Goal: Task Accomplishment & Management: Use online tool/utility

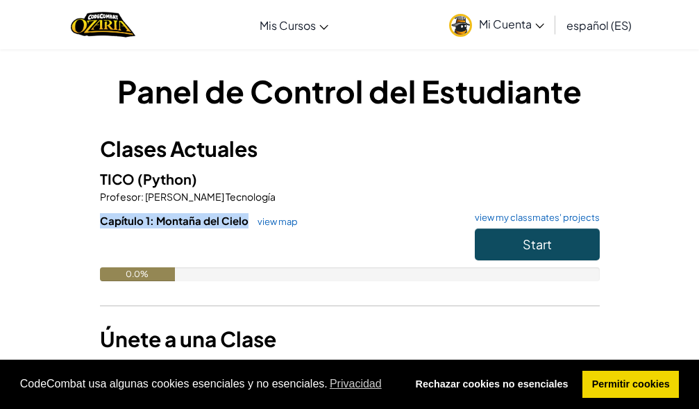
drag, startPoint x: 88, startPoint y: 228, endPoint x: 245, endPoint y: 227, distance: 156.8
click at [245, 227] on div "Panel de Control del Estudiante Clases Actuales TICO (Python) Profesor : [PERSO…" at bounding box center [349, 227] width 673 height 316
click at [255, 241] on div at bounding box center [350, 247] width 500 height 39
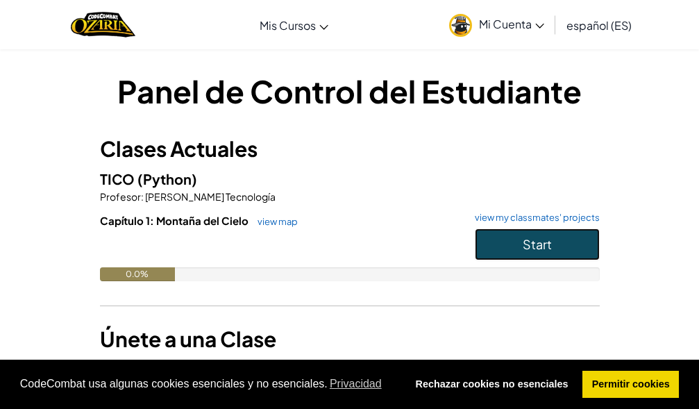
click at [568, 250] on button "Start" at bounding box center [537, 244] width 125 height 32
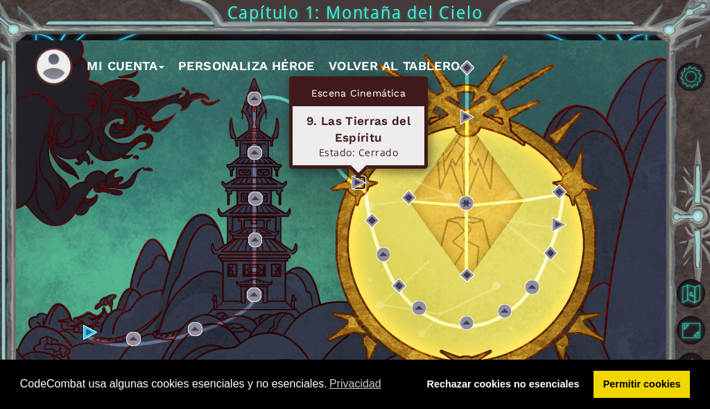
click at [361, 185] on img at bounding box center [359, 183] width 15 height 15
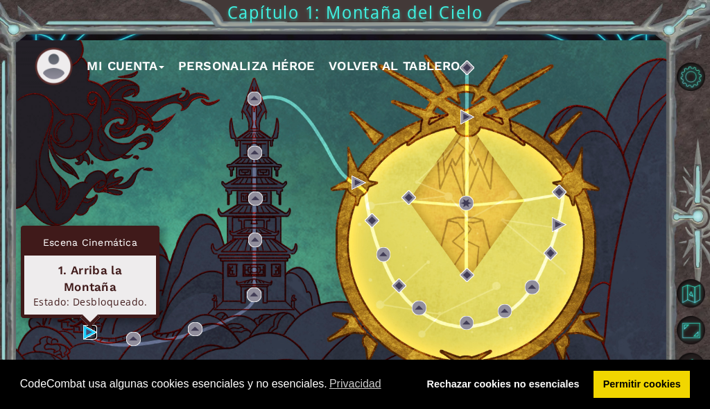
click at [85, 330] on img at bounding box center [90, 332] width 15 height 15
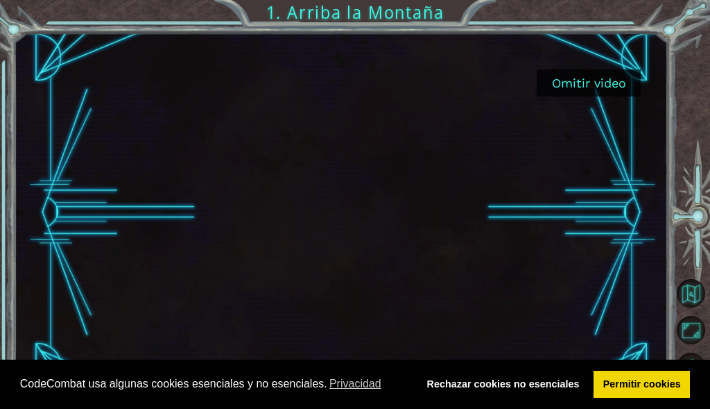
click at [595, 76] on button "Omitir video" at bounding box center [589, 82] width 104 height 27
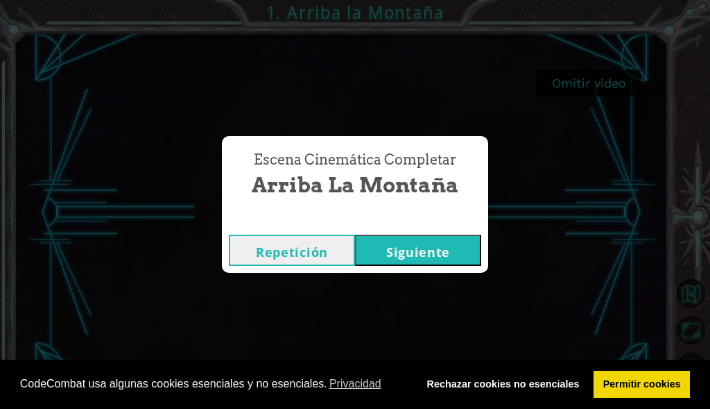
click at [380, 248] on button "Siguiente" at bounding box center [418, 250] width 126 height 31
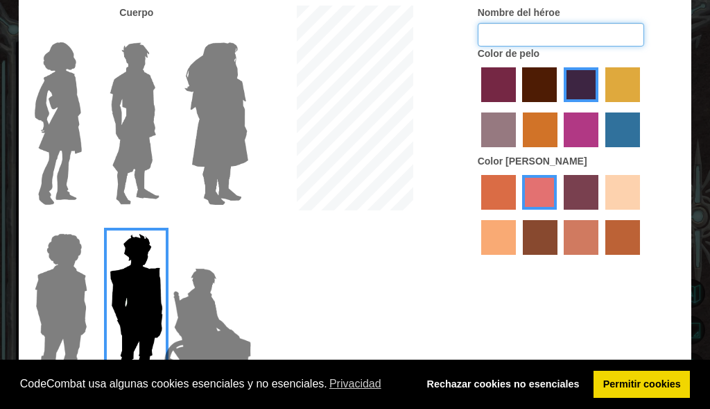
click at [513, 37] on input "Nombre del héroe" at bounding box center [561, 35] width 167 height 24
type input "Eleemee"
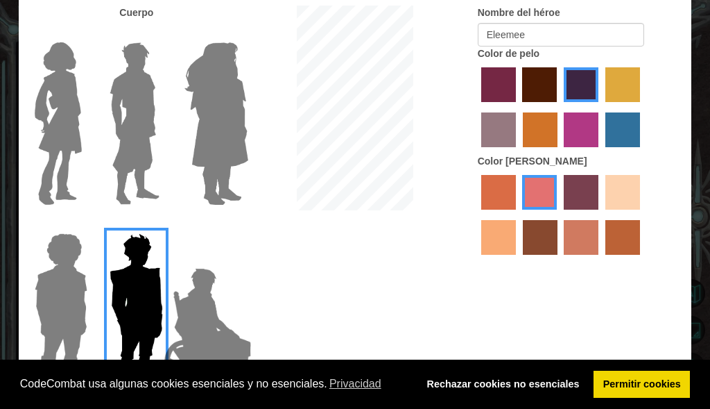
click at [61, 78] on img at bounding box center [58, 123] width 58 height 173
click at [83, 33] on input "Hero Connie" at bounding box center [83, 33] width 0 height 0
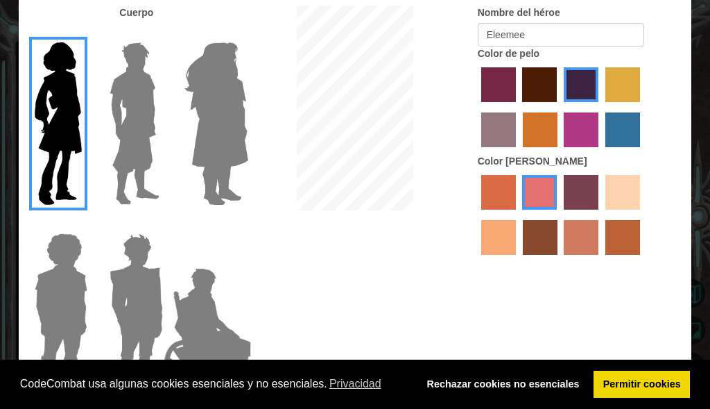
click at [576, 194] on label "tosca skin color" at bounding box center [581, 192] width 35 height 35
click at [559, 214] on input "tosca skin color" at bounding box center [559, 214] width 0 height 0
click at [633, 199] on label "sandy beach skin color" at bounding box center [623, 192] width 35 height 35
click at [601, 214] on input "sandy beach skin color" at bounding box center [601, 214] width 0 height 0
click at [638, 199] on label "sandy beach skin color" at bounding box center [623, 192] width 35 height 35
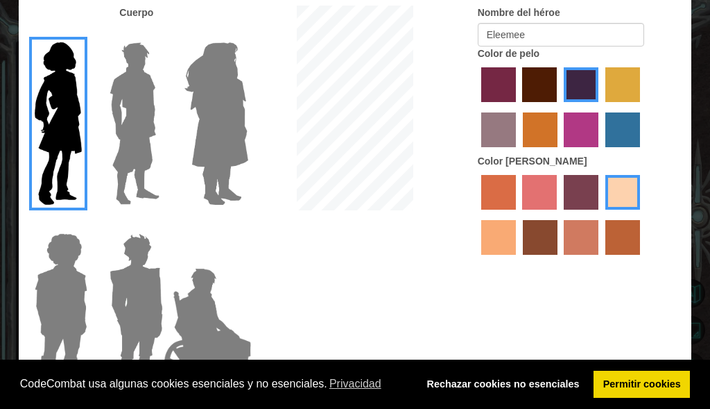
click at [601, 214] on input "sandy beach skin color" at bounding box center [601, 214] width 0 height 0
click at [555, 24] on input "Eleemee" at bounding box center [561, 35] width 167 height 24
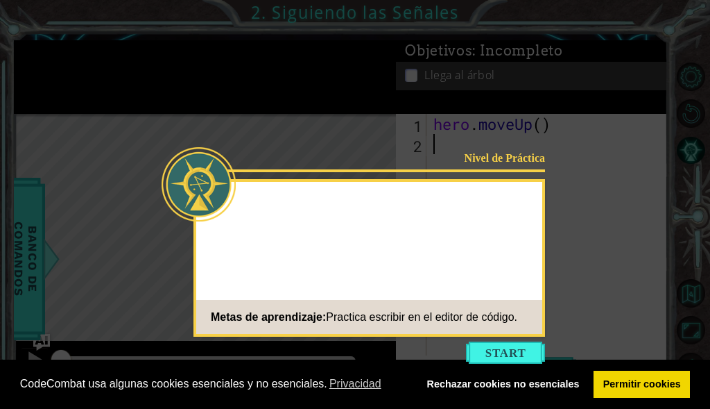
click at [499, 359] on button "Start" at bounding box center [505, 352] width 79 height 22
click at [516, 355] on icon at bounding box center [355, 204] width 710 height 409
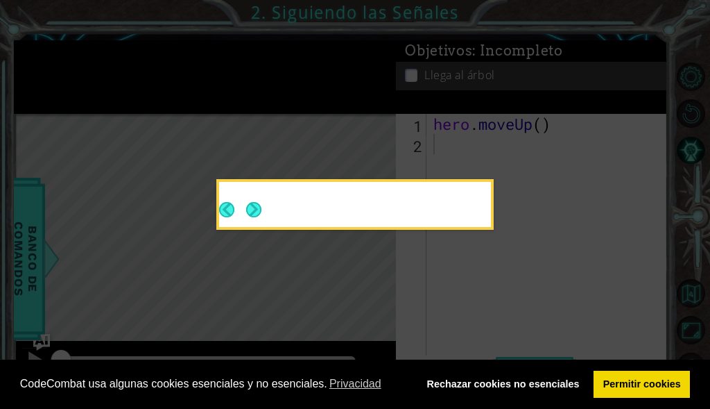
click at [516, 355] on icon at bounding box center [355, 204] width 710 height 409
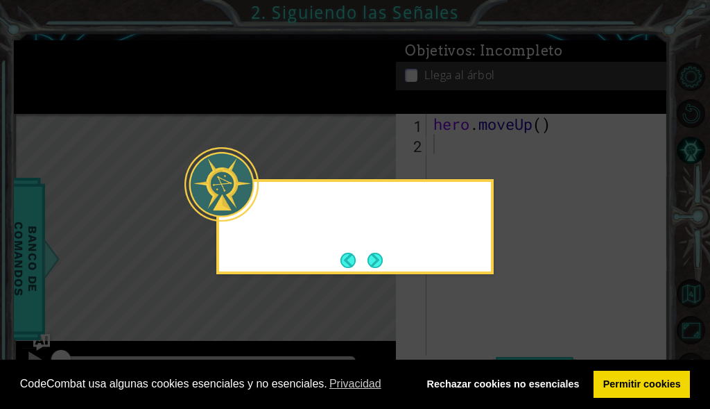
click at [516, 354] on icon at bounding box center [355, 204] width 710 height 409
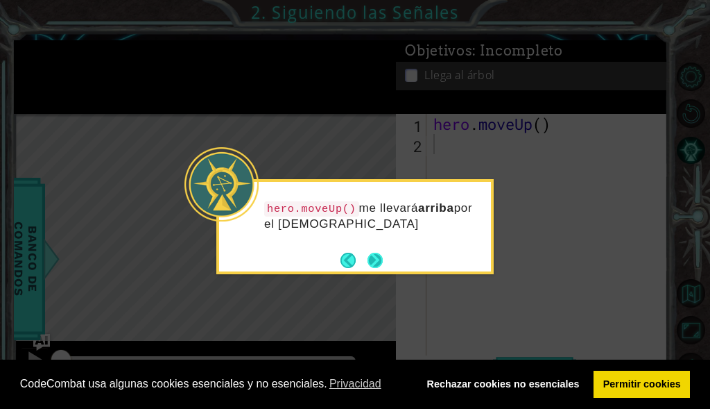
click at [382, 264] on button "Next" at bounding box center [375, 260] width 15 height 15
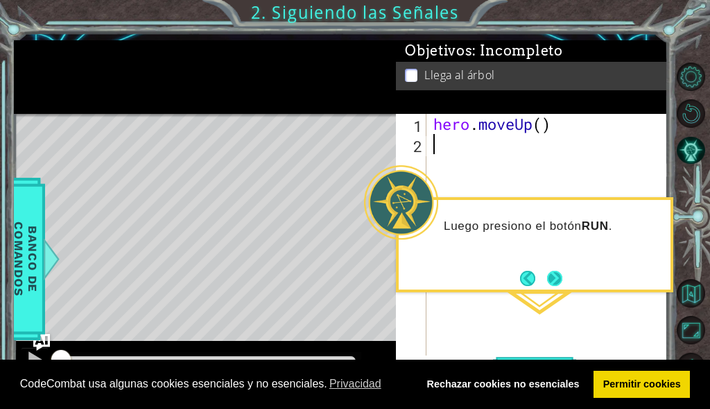
click at [554, 284] on button "Next" at bounding box center [554, 278] width 15 height 15
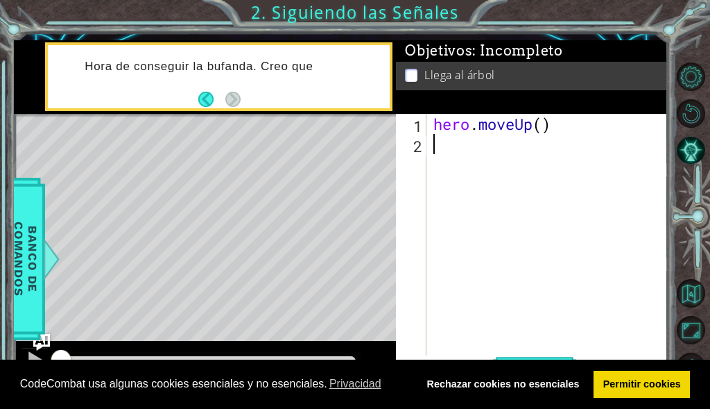
click at [459, 143] on div "hero . moveUp ( )" at bounding box center [551, 255] width 241 height 282
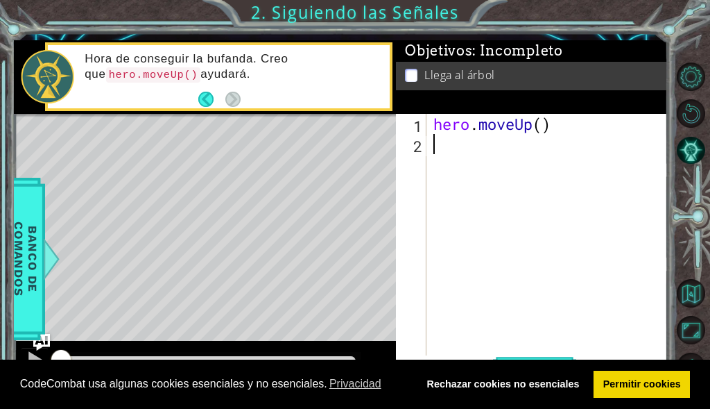
click at [541, 134] on div "hero . moveUp ( )" at bounding box center [551, 255] width 241 height 282
type textarea "2"
click at [538, 127] on div "hero . moveUp ( )" at bounding box center [551, 255] width 241 height 282
click at [541, 126] on div "hero . moveUp ( )" at bounding box center [551, 255] width 241 height 282
type textarea "hero.moveUp(2)"
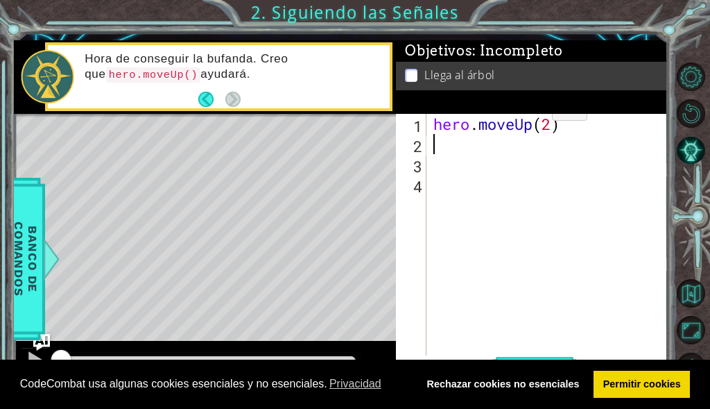
type textarea "hero.moveUp(2)"
click at [510, 178] on div "hero . moveUp ( 2 )" at bounding box center [551, 255] width 241 height 282
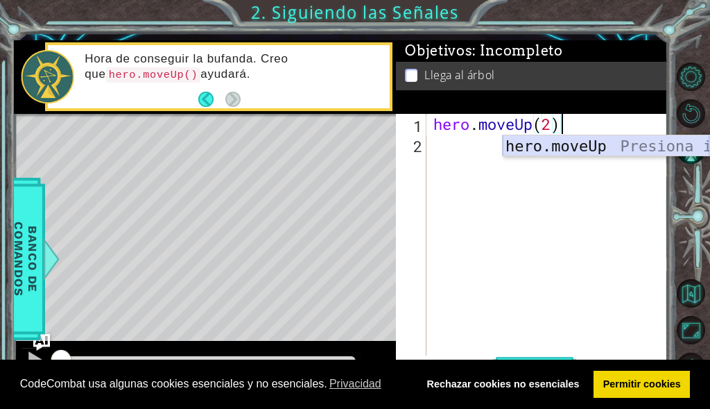
click at [582, 147] on div "hero.moveUp Presiona intro" at bounding box center [606, 167] width 207 height 65
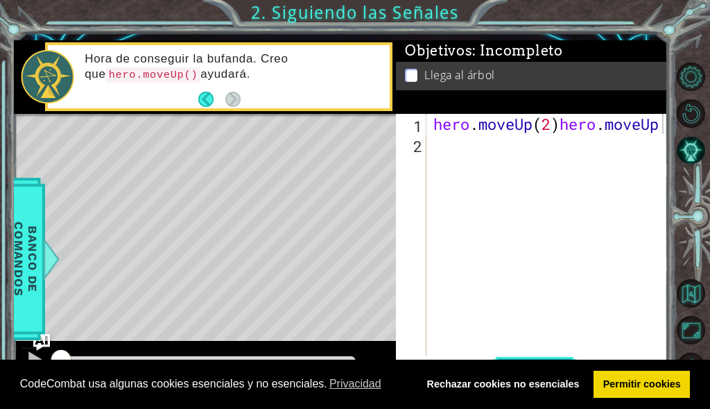
click at [529, 355] on button "Correr" at bounding box center [534, 368] width 83 height 27
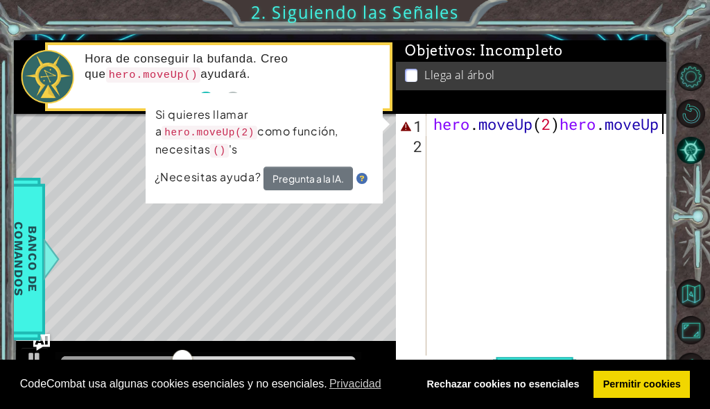
click at [229, 144] on code "()" at bounding box center [219, 151] width 19 height 14
click at [579, 131] on div "hero . moveUp ( 2 ) hero . moveUp" at bounding box center [551, 255] width 241 height 282
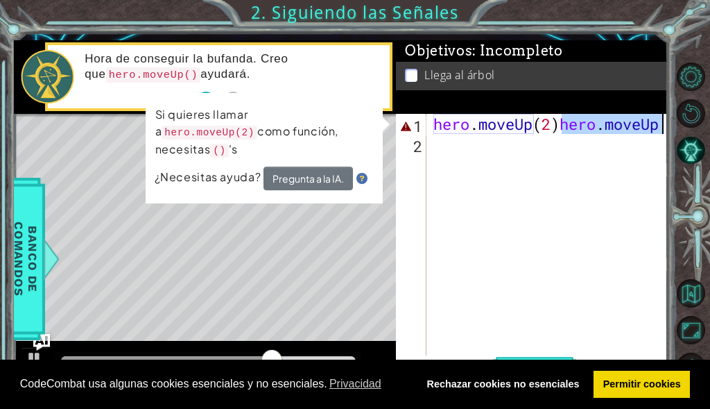
drag, startPoint x: 564, startPoint y: 128, endPoint x: 690, endPoint y: 129, distance: 126.3
click at [690, 129] on div "1 ההההההההההההההההההההההההההההההההההההההההההההההההההההההההההההההההההההההההההההה…" at bounding box center [355, 204] width 710 height 409
type textarea "hero.moveUp(2)"
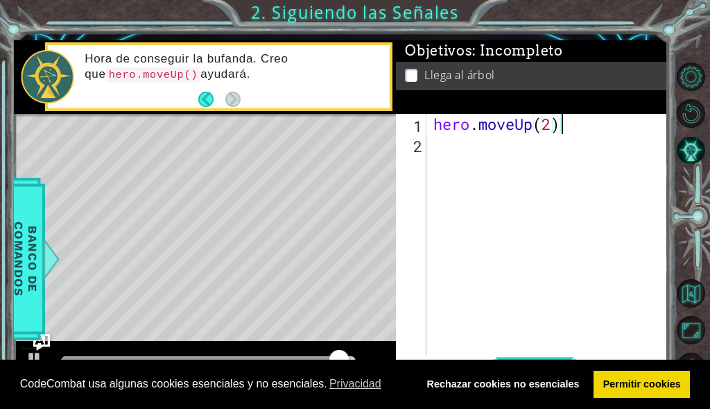
click at [559, 357] on button "Correr" at bounding box center [534, 368] width 83 height 27
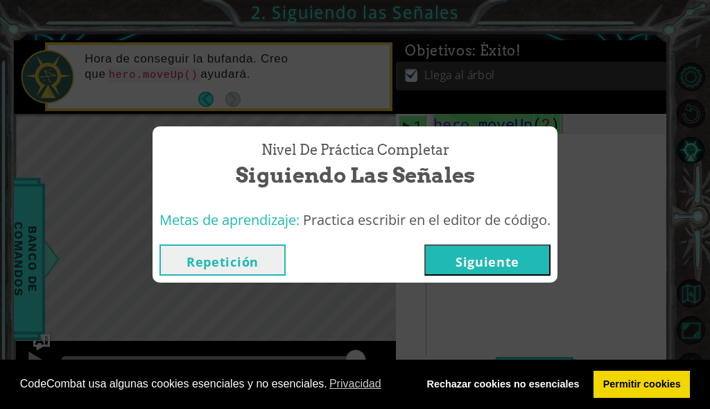
click at [482, 266] on button "Siguiente" at bounding box center [488, 259] width 126 height 31
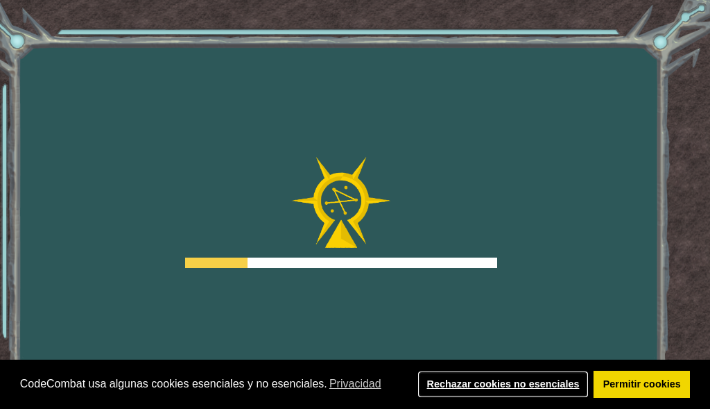
click at [552, 375] on link "Rechazar cookies no esenciales" at bounding box center [503, 384] width 171 height 28
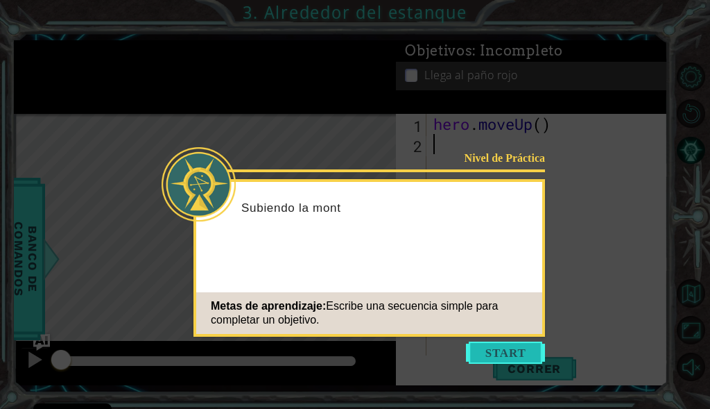
click at [495, 349] on button "Start" at bounding box center [505, 352] width 79 height 22
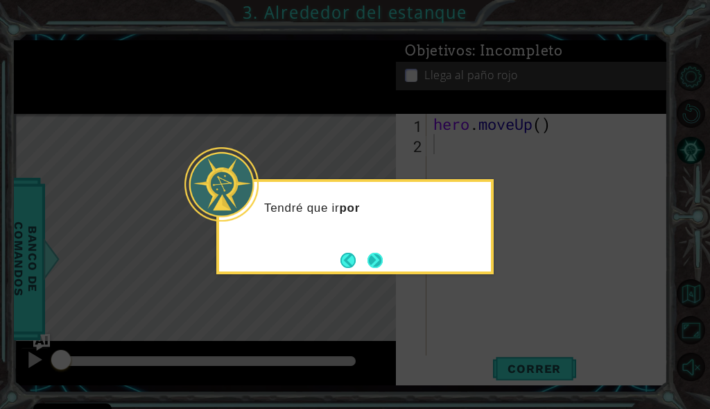
click at [370, 260] on button "Next" at bounding box center [375, 260] width 15 height 15
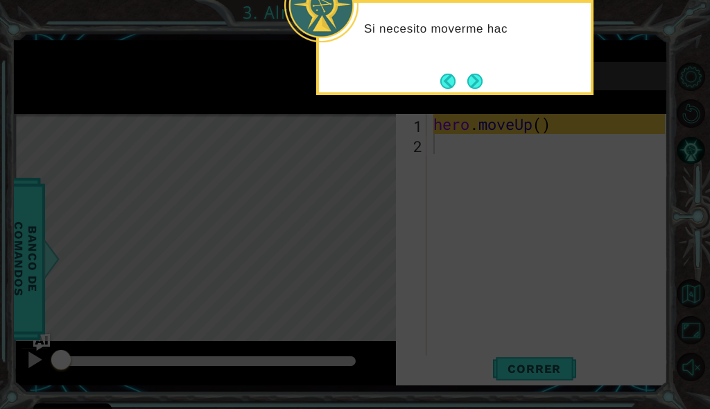
click at [473, 65] on div "Si necesito moverme hac" at bounding box center [455, 47] width 278 height 95
click at [470, 80] on button "Next" at bounding box center [475, 81] width 15 height 15
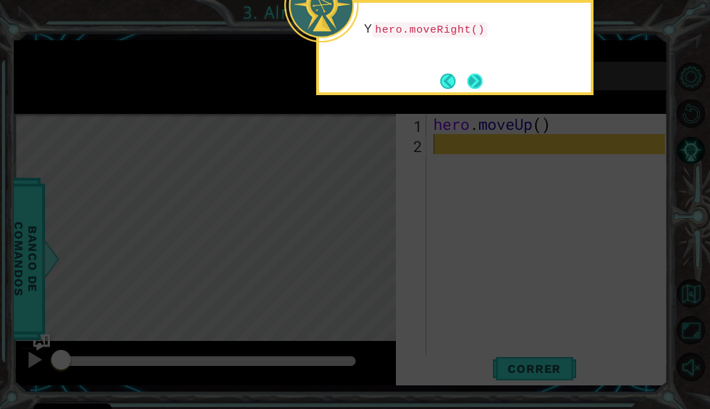
click at [475, 85] on button "Next" at bounding box center [475, 81] width 15 height 15
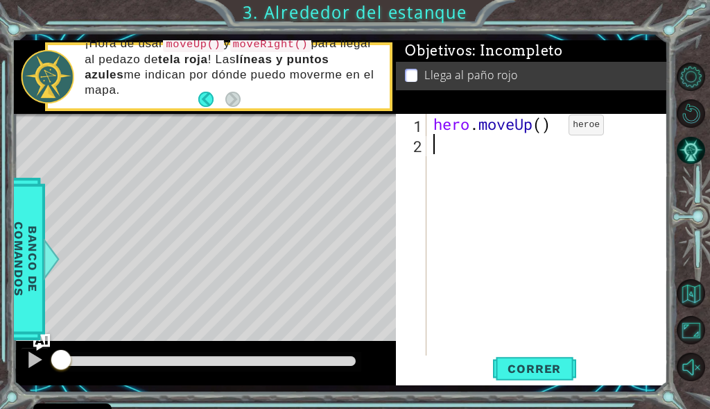
click at [548, 128] on div "hero . moveUp ( )" at bounding box center [551, 255] width 241 height 282
type textarea "hero.moveUp(2)"
click at [477, 150] on div "hero . moveUp ( 2 )" at bounding box center [551, 255] width 241 height 282
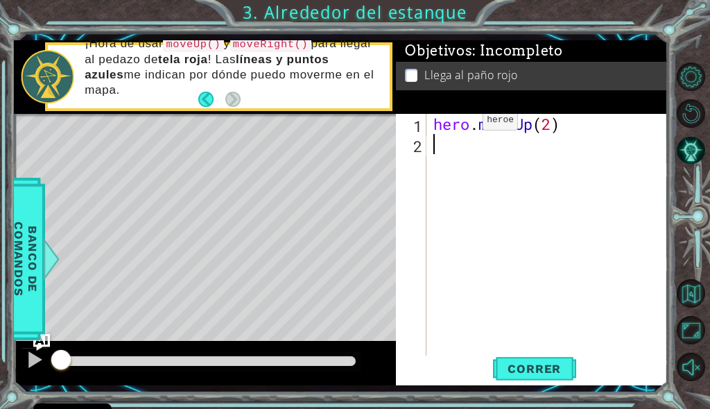
type textarea "h"
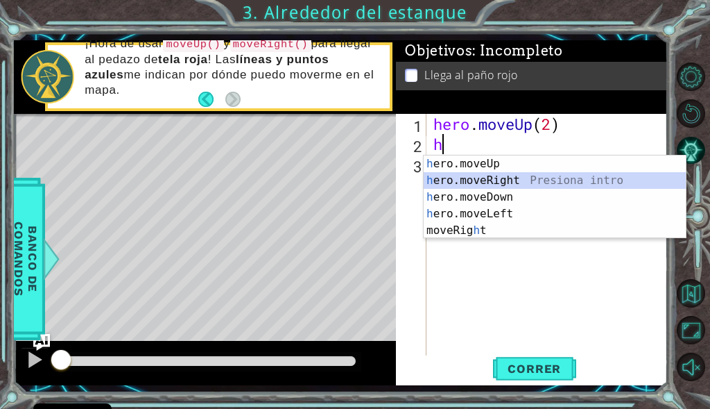
click at [495, 178] on div "h ero.moveUp Presiona intro h ero.moveRight Presiona intro h ero.moveDown Presi…" at bounding box center [555, 213] width 262 height 117
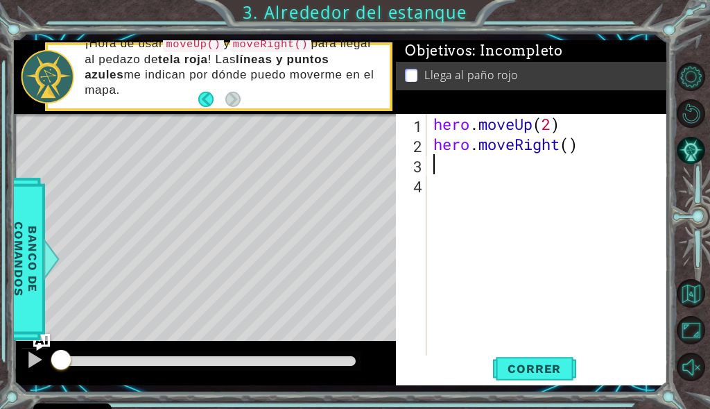
type textarea "h"
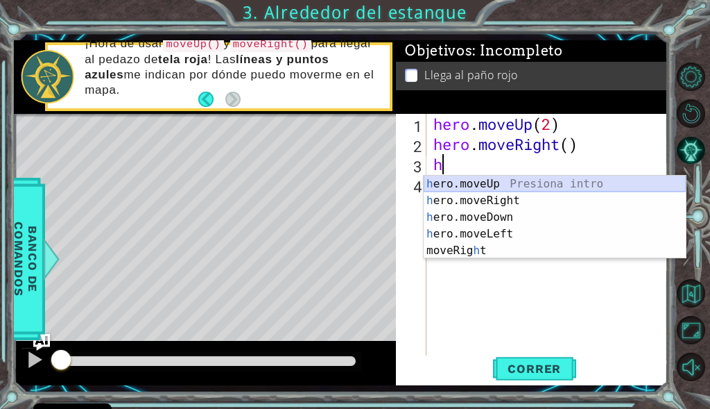
click at [504, 186] on div "h ero.moveUp Presiona intro h ero.moveRight Presiona intro h ero.moveDown Presi…" at bounding box center [555, 234] width 262 height 117
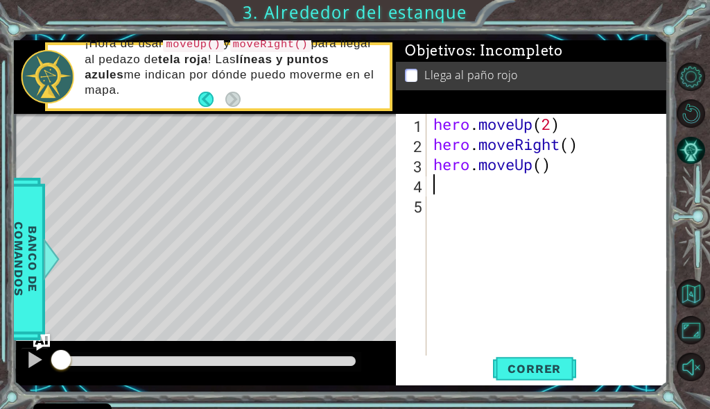
type textarea "hero.moveUp()"
click at [529, 358] on button "Correr" at bounding box center [534, 368] width 83 height 27
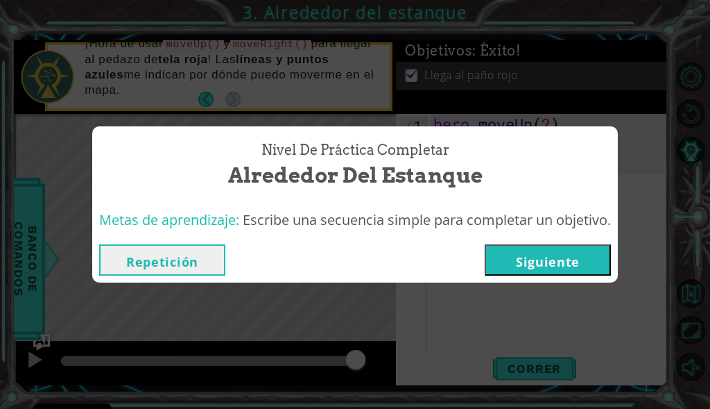
click at [518, 257] on button "Siguiente" at bounding box center [548, 259] width 126 height 31
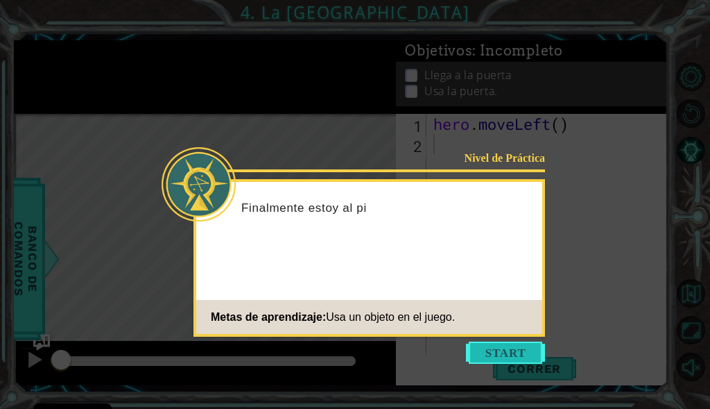
click at [485, 352] on button "Start" at bounding box center [505, 352] width 79 height 22
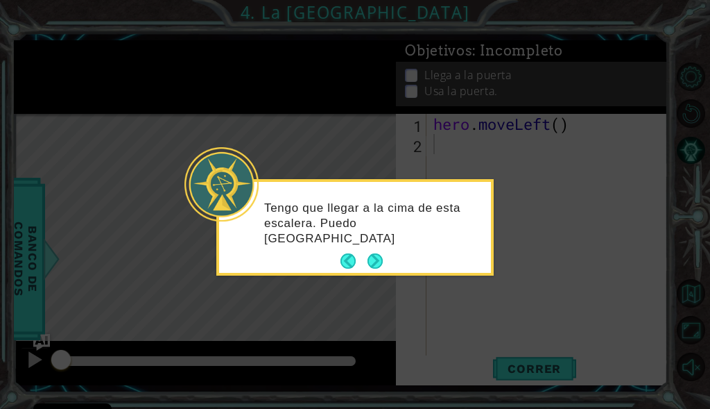
click at [375, 254] on button "Next" at bounding box center [375, 260] width 15 height 15
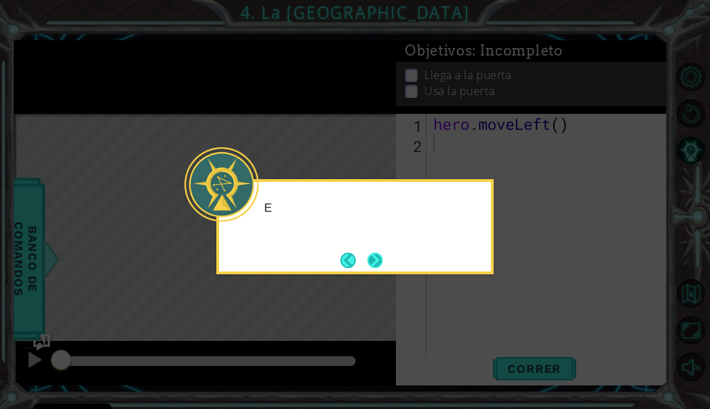
click at [376, 266] on button "Next" at bounding box center [375, 260] width 15 height 15
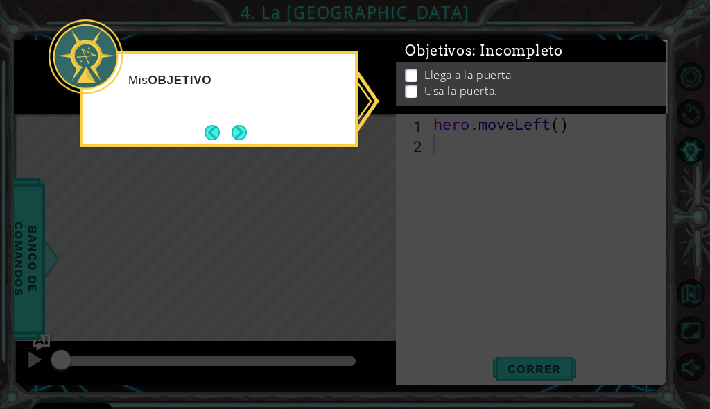
drag, startPoint x: 528, startPoint y: 177, endPoint x: 520, endPoint y: 173, distance: 9.0
click at [521, 174] on icon at bounding box center [355, 204] width 710 height 409
click at [234, 137] on button "Next" at bounding box center [239, 132] width 15 height 15
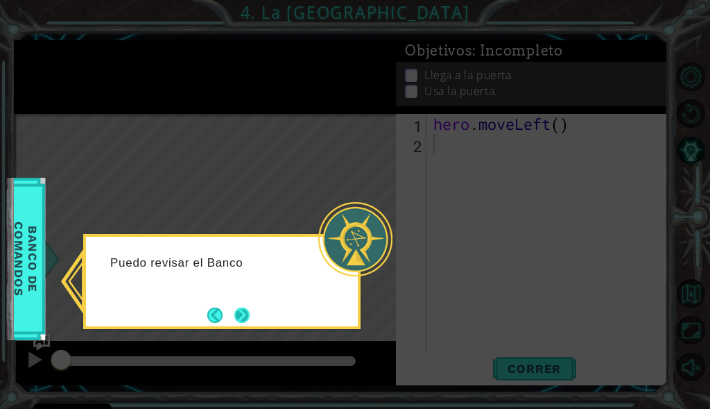
click at [237, 318] on button "Next" at bounding box center [242, 314] width 15 height 15
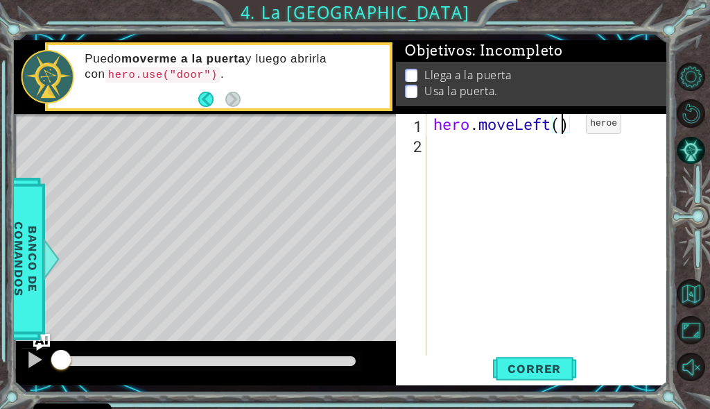
click at [565, 127] on div "hero . moveLeft ( )" at bounding box center [551, 255] width 241 height 282
type textarea "hero.moveLeft(2)"
click at [518, 149] on div "hero . moveLeft ( 2 )" at bounding box center [551, 255] width 241 height 282
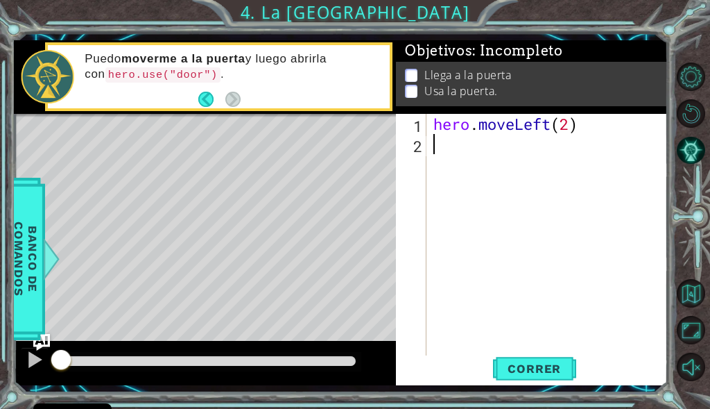
type textarea "h"
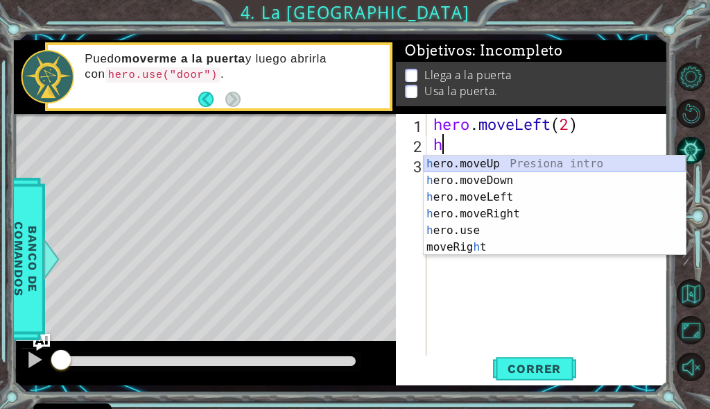
click at [500, 165] on div "h ero.moveUp Presiona intro h ero.moveDown Presiona intro h ero.moveLeft Presio…" at bounding box center [555, 221] width 262 height 133
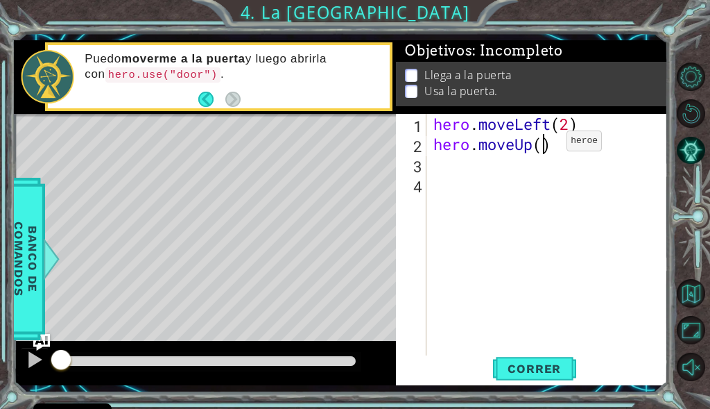
click at [546, 144] on div "hero . moveLeft ( 2 ) hero . moveUp ( )" at bounding box center [551, 255] width 241 height 282
type textarea "hero.moveUp(2)"
click at [528, 177] on div "hero . moveLeft ( 2 ) hero . moveUp ( 2 )" at bounding box center [551, 255] width 241 height 282
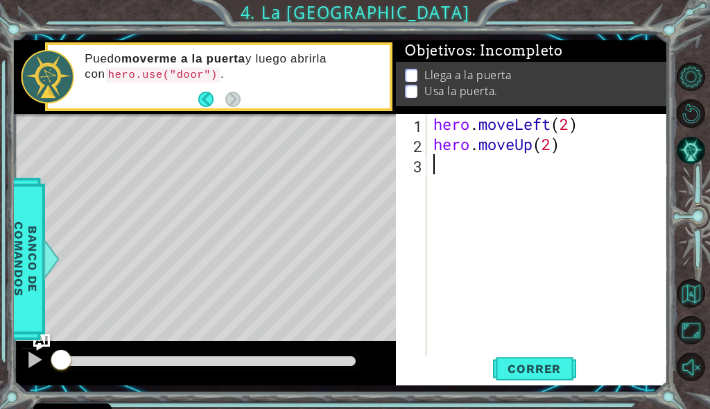
type textarea "h"
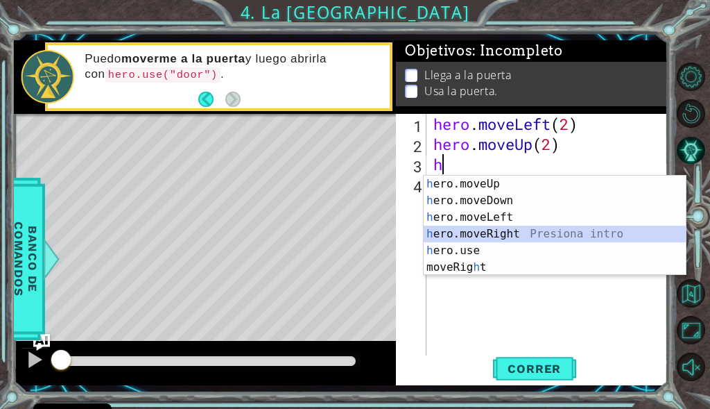
click at [484, 233] on div "h ero.moveUp Presiona intro h ero.moveDown Presiona intro h ero.moveLeft Presio…" at bounding box center [555, 242] width 262 height 133
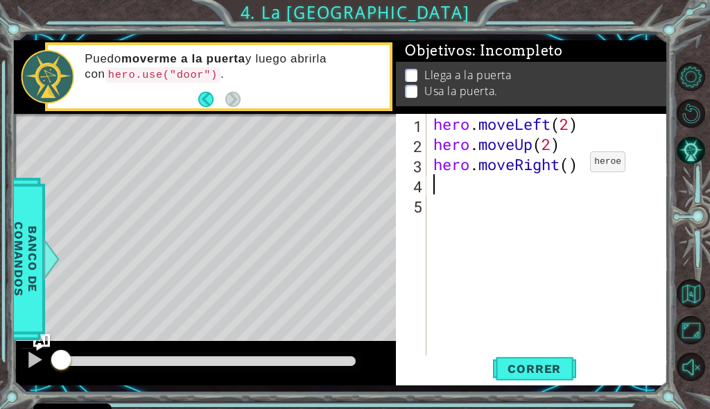
click at [570, 165] on div "hero . moveLeft ( 2 ) hero . moveUp ( 2 ) hero . moveRight ( )" at bounding box center [551, 255] width 241 height 282
type textarea "hero.moveRight(2)"
click at [520, 374] on span "Correr" at bounding box center [534, 368] width 81 height 14
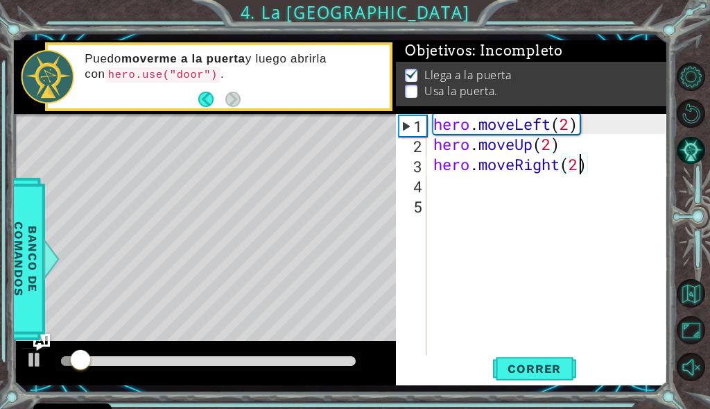
click at [564, 193] on div "hero . moveLeft ( 2 ) hero . moveUp ( 2 ) hero . moveRight ( 2 )" at bounding box center [551, 255] width 241 height 282
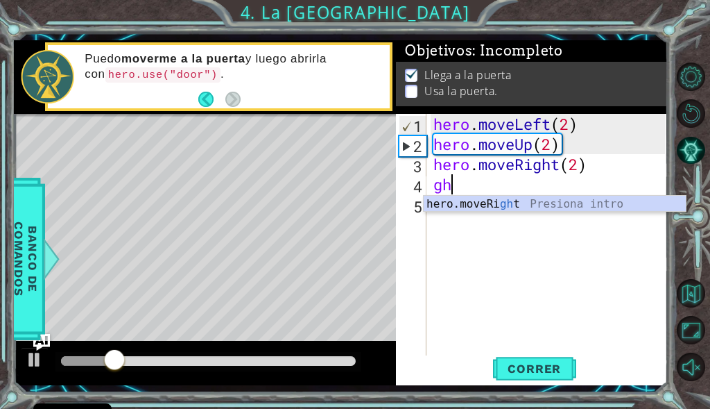
type textarea "g"
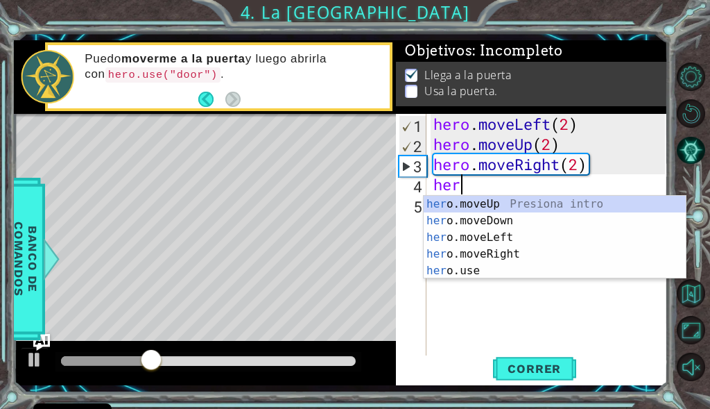
scroll to position [0, 1]
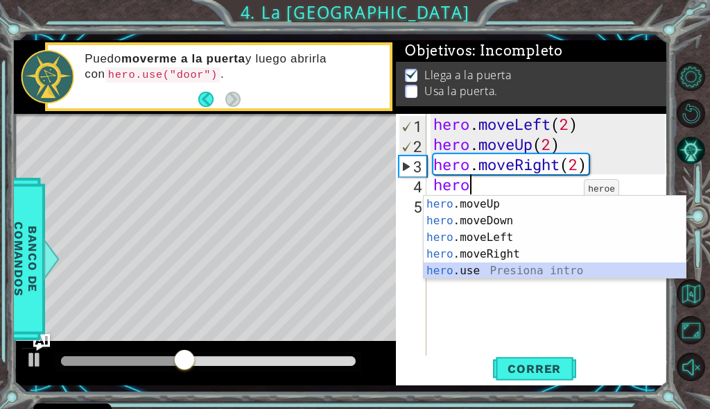
click at [522, 273] on div "hero .moveUp Presiona intro hero .moveDown Presiona intro hero .moveLeft Presio…" at bounding box center [555, 254] width 262 height 117
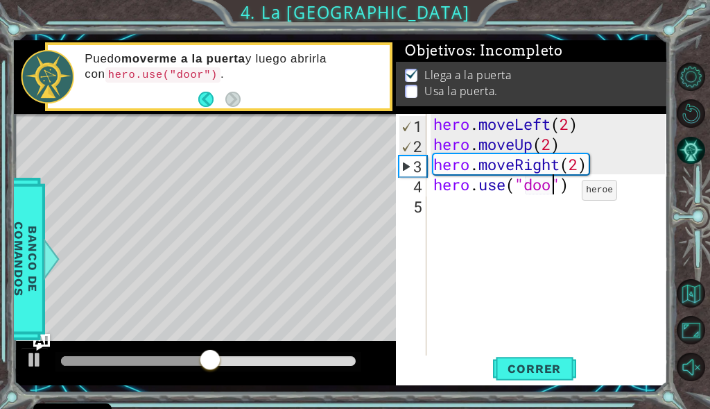
type textarea "hero.use("door")"
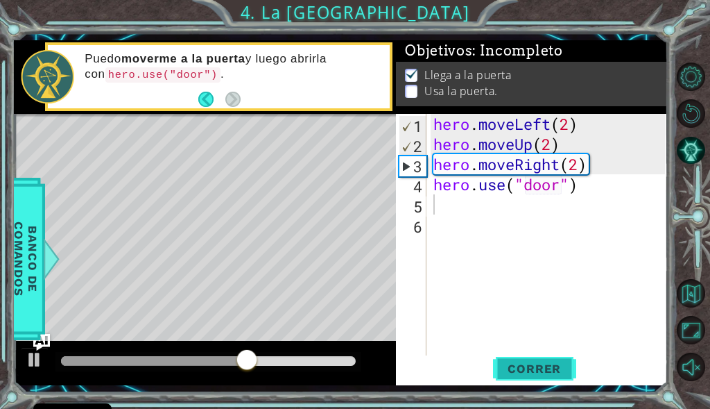
click at [502, 364] on span "Correr" at bounding box center [534, 368] width 81 height 14
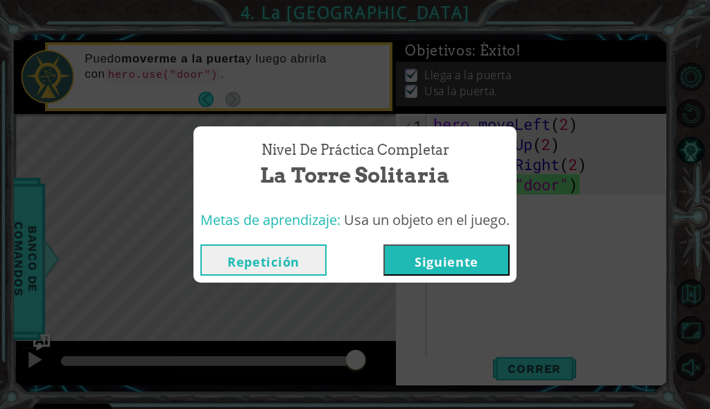
click at [430, 259] on button "Siguiente" at bounding box center [447, 259] width 126 height 31
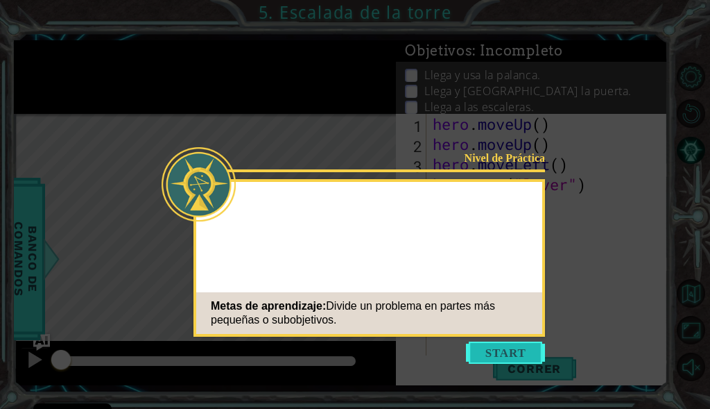
click at [503, 347] on button "Start" at bounding box center [505, 352] width 79 height 22
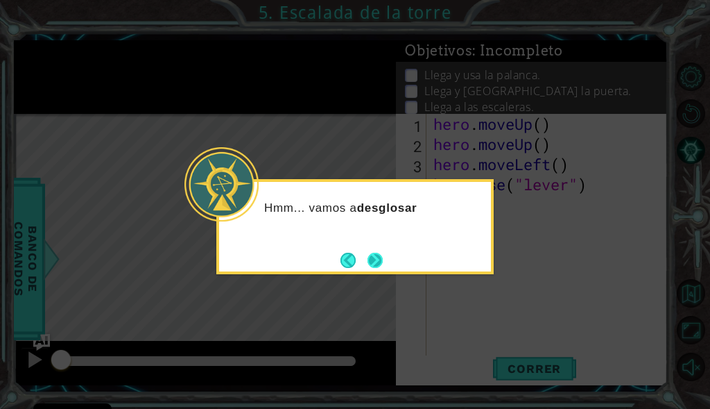
click at [369, 263] on button "Next" at bounding box center [375, 260] width 15 height 15
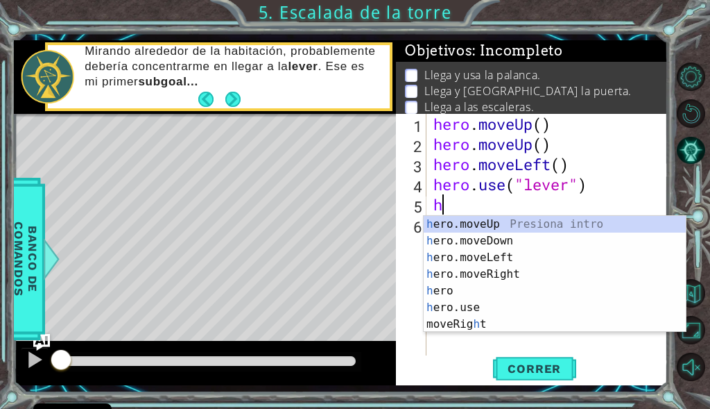
type textarea "he"
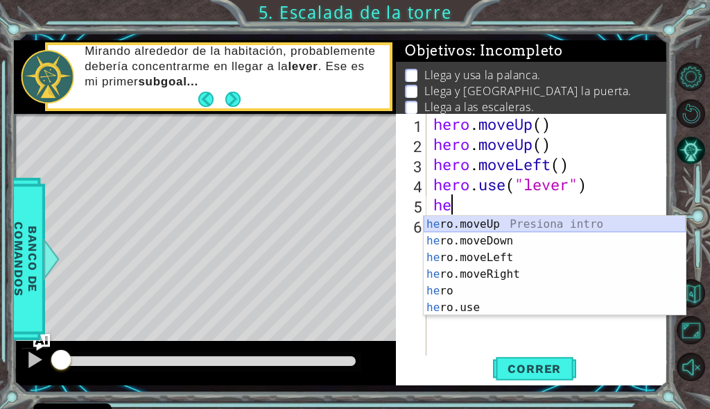
click at [479, 216] on div "he ro.moveUp Presiona intro he ro.moveDown Presiona intro he ro.moveLeft Presio…" at bounding box center [555, 282] width 262 height 133
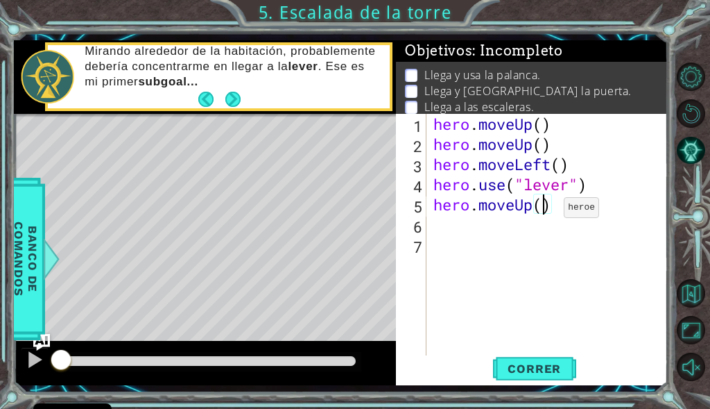
click at [543, 211] on div "hero . moveUp ( ) hero . moveUp ( ) hero . moveLeft ( ) hero . use ( "lever" ) …" at bounding box center [551, 255] width 241 height 282
type textarea "hero.moveUp(3)"
click at [522, 225] on div "hero . moveUp ( ) hero . moveUp ( ) hero . moveLeft ( ) hero . use ( "lever" ) …" at bounding box center [551, 255] width 241 height 282
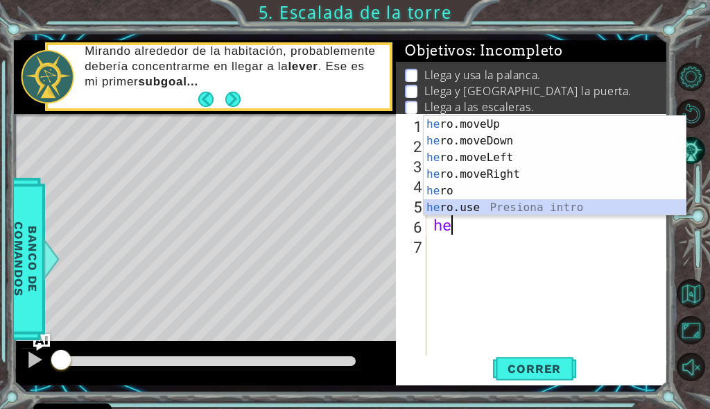
click at [461, 203] on div "he ro.moveUp Presiona intro he ro.moveDown Presiona intro he ro.moveLeft Presio…" at bounding box center [555, 182] width 262 height 133
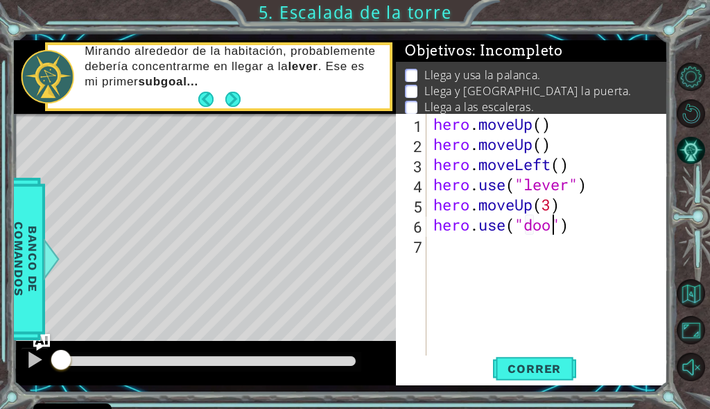
type textarea "hero.use("door")"
click at [448, 248] on div "hero . moveUp ( ) hero . moveUp ( ) hero . moveLeft ( ) hero . use ( "lever" ) …" at bounding box center [551, 255] width 241 height 282
type textarea "h"
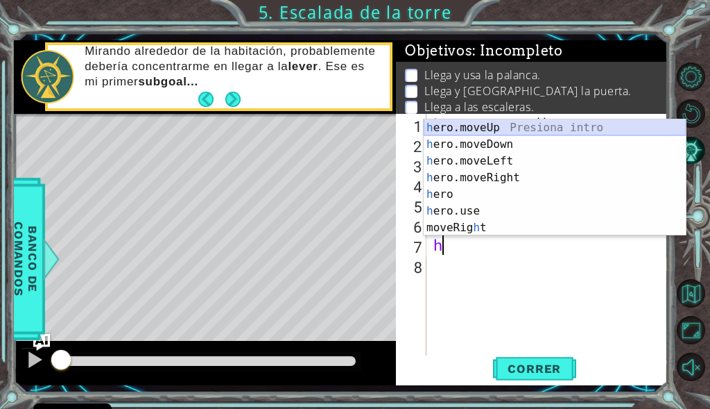
click at [469, 127] on div "h ero.moveUp Presiona intro h ero.moveDown Presiona intro h ero.moveLeft Presio…" at bounding box center [555, 194] width 262 height 150
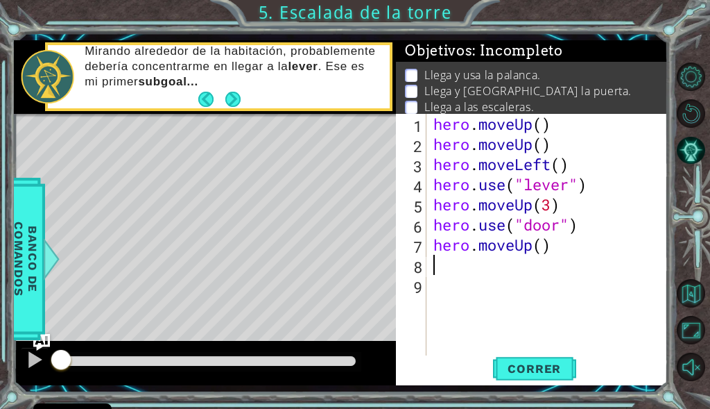
click at [544, 249] on div "hero . moveUp ( ) hero . moveUp ( ) hero . moveLeft ( ) hero . use ( "lever" ) …" at bounding box center [551, 255] width 241 height 282
type textarea "hero.moveUp(2)"
click at [528, 263] on div "hero . moveUp ( ) hero . moveUp ( ) hero . moveLeft ( ) hero . use ( "lever" ) …" at bounding box center [551, 255] width 241 height 282
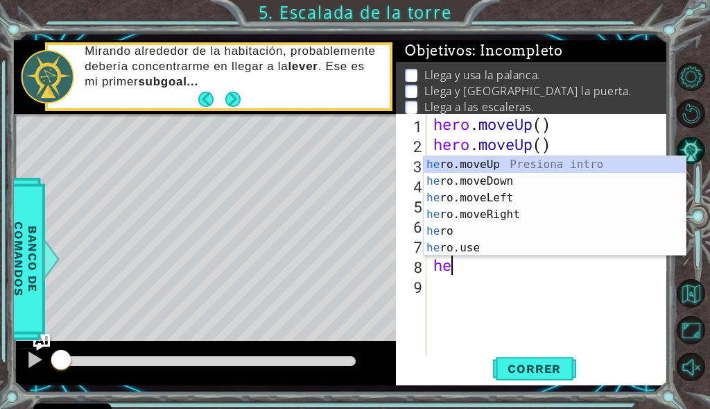
type textarea "her"
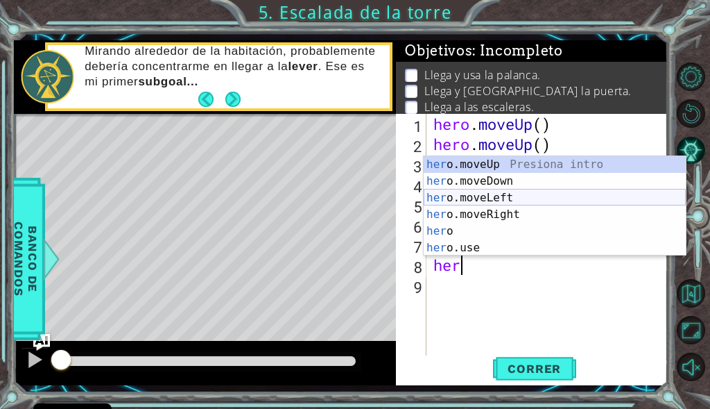
click at [486, 192] on div "her o.moveUp Presiona intro her o.moveDown Presiona intro her o.moveLeft Presio…" at bounding box center [555, 222] width 262 height 133
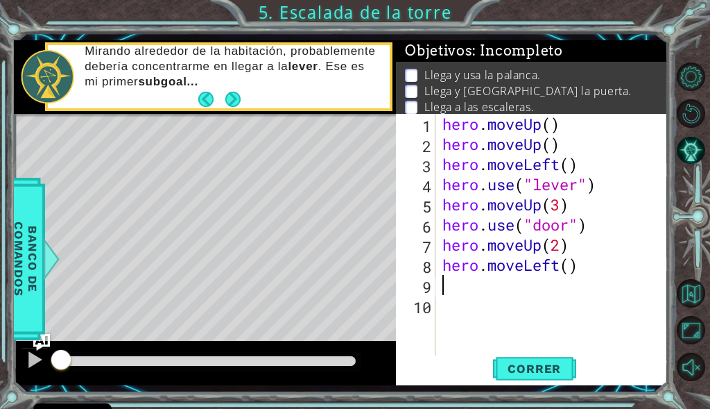
scroll to position [0, 0]
click at [572, 272] on div "hero . moveUp ( ) hero . moveUp ( ) hero . moveLeft ( ) hero . use ( "lever" ) …" at bounding box center [556, 255] width 233 height 282
type textarea "hero.moveLeft(4)"
click at [549, 365] on span "Correr" at bounding box center [534, 368] width 81 height 14
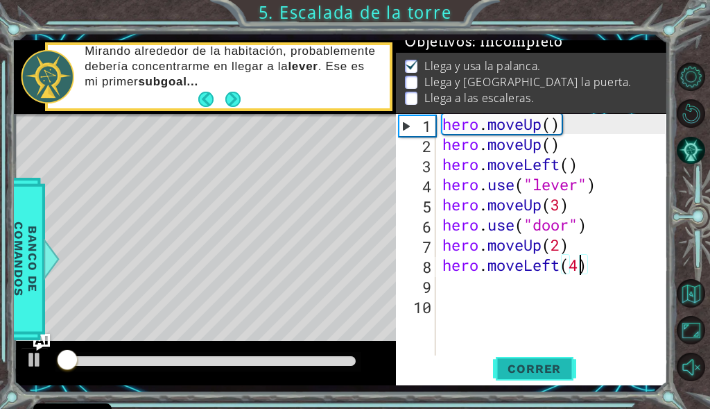
scroll to position [14, 0]
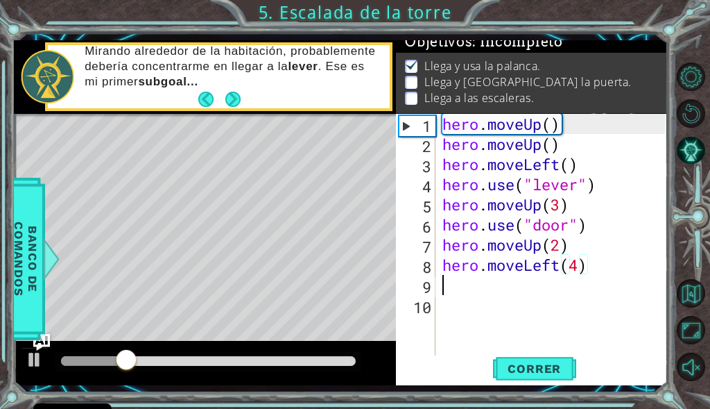
click at [460, 293] on div "hero . moveUp ( ) hero . moveUp ( ) hero . moveLeft ( ) hero . use ( "lever" ) …" at bounding box center [556, 255] width 233 height 282
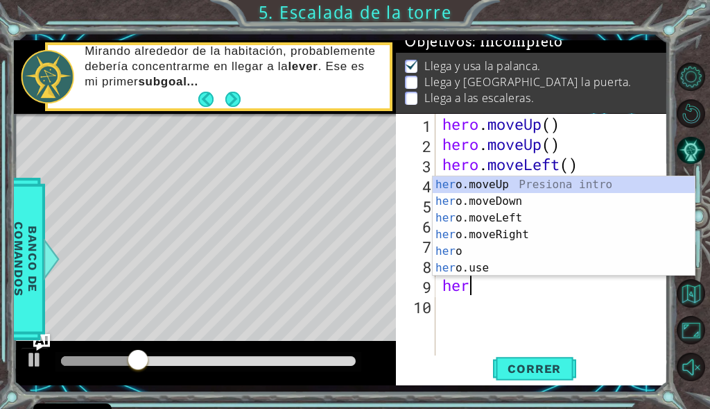
scroll to position [0, 1]
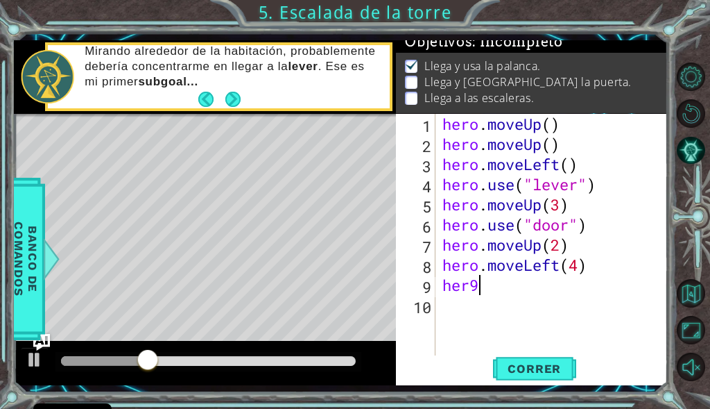
type textarea "her"
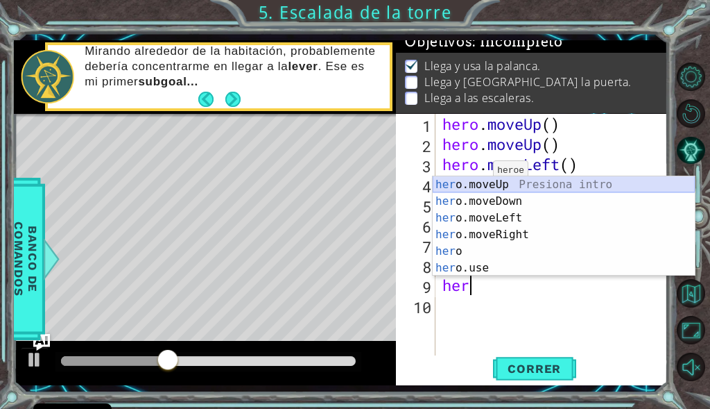
click at [476, 186] on div "her o.moveUp Presiona intro her o.moveDown Presiona intro her o.moveLeft Presio…" at bounding box center [564, 242] width 262 height 133
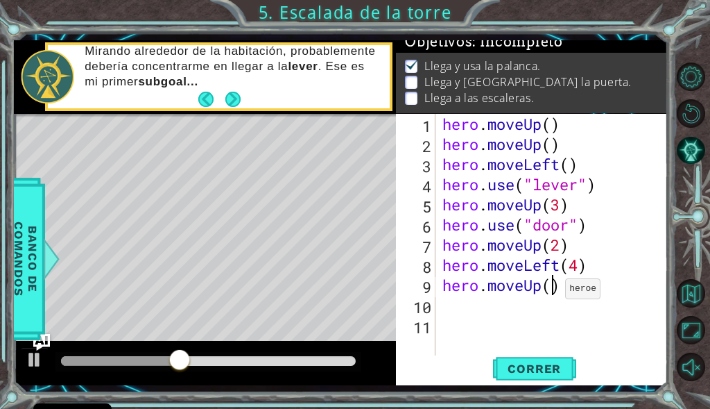
click at [554, 292] on div "hero . moveUp ( ) hero . moveUp ( ) hero . moveLeft ( ) hero . use ( "lever" ) …" at bounding box center [556, 255] width 233 height 282
click at [597, 189] on div "hero . moveUp ( ) hero . moveUp ( ) hero . moveLeft ( ) hero . use ( "lever" ) …" at bounding box center [556, 255] width 233 height 282
type textarea "hero.use("lever")"
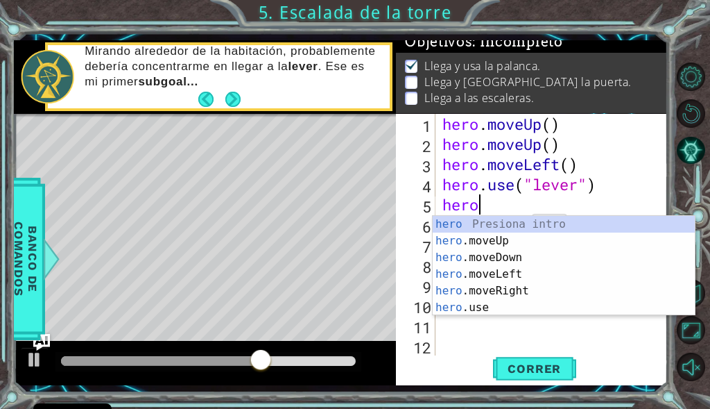
scroll to position [0, 1]
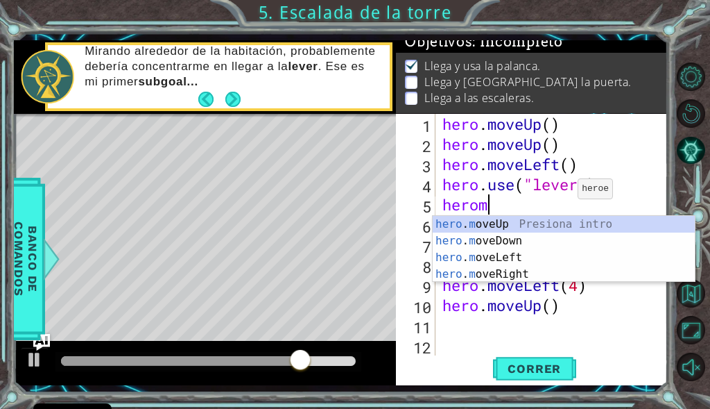
drag, startPoint x: 566, startPoint y: 192, endPoint x: 542, endPoint y: 198, distance: 25.1
click at [563, 191] on div "hero . moveUp ( ) hero . moveUp ( ) hero . moveLeft ( ) hero . use ( "lever" ) …" at bounding box center [556, 255] width 233 height 282
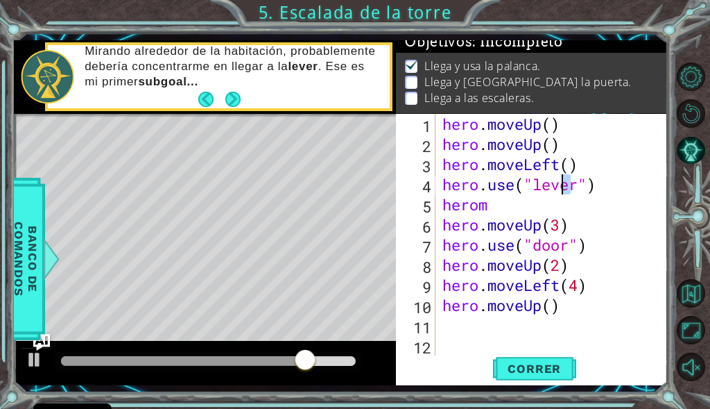
click at [523, 210] on div "hero . moveUp ( ) hero . moveUp ( ) hero . moveLeft ( ) hero . use ( "lever" ) …" at bounding box center [556, 255] width 233 height 282
type textarea "herom"
drag, startPoint x: 523, startPoint y: 210, endPoint x: 448, endPoint y: 210, distance: 74.9
click at [448, 210] on div "hero . moveUp ( ) hero . moveUp ( ) hero . moveLeft ( ) hero . use ( "lever" ) …" at bounding box center [556, 255] width 233 height 282
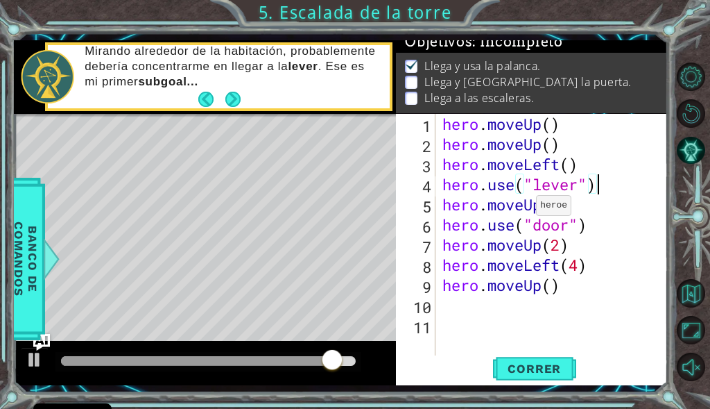
click at [525, 209] on div "hero . moveUp ( ) hero . moveUp ( ) hero . moveLeft ( ) hero . use ( "lever" ) …" at bounding box center [556, 255] width 233 height 282
click at [530, 207] on div "hero . moveUp ( ) hero . moveUp ( ) hero . moveLeft ( ) hero . use ( "lever" ) …" at bounding box center [556, 255] width 233 height 282
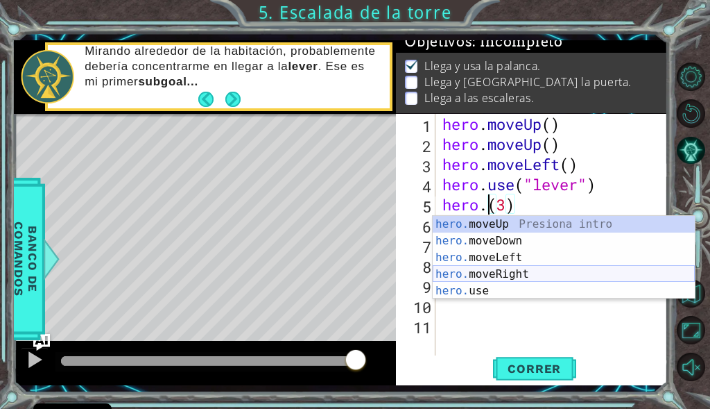
click at [488, 277] on div "hero. moveUp Presiona intro hero. moveDown Presiona intro hero. moveLeft Presio…" at bounding box center [564, 274] width 262 height 117
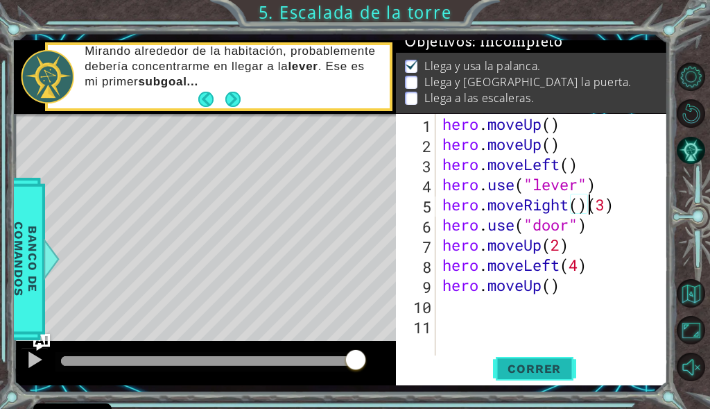
click at [527, 360] on button "Correr" at bounding box center [534, 368] width 83 height 27
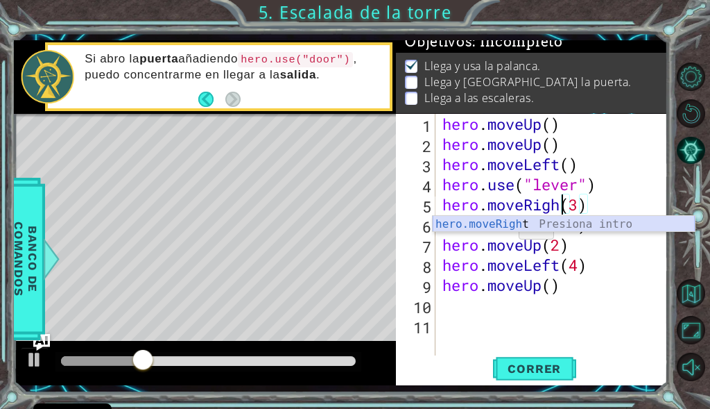
click at [508, 225] on div "hero.moveRigh t Presiona intro" at bounding box center [564, 241] width 262 height 50
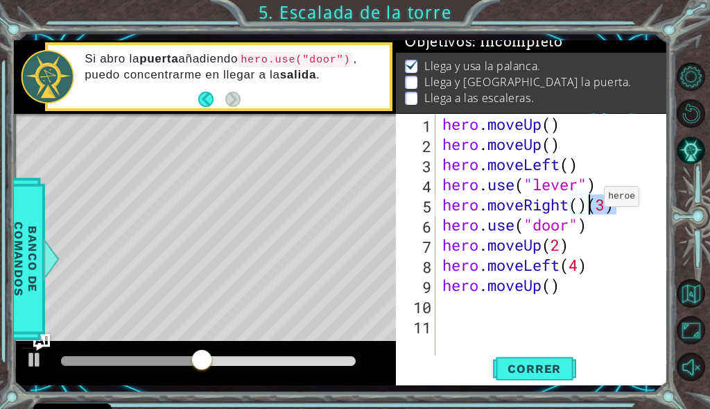
drag, startPoint x: 619, startPoint y: 198, endPoint x: 593, endPoint y: 200, distance: 26.4
click at [593, 200] on div "hero . moveUp ( ) hero . moveUp ( ) hero . moveLeft ( ) hero . use ( "lever" ) …" at bounding box center [556, 255] width 233 height 282
click at [576, 207] on div "hero . moveUp ( ) hero . moveUp ( ) hero . moveLeft ( ) hero . use ( "lever" ) …" at bounding box center [556, 255] width 233 height 282
type textarea "hero.moveRight(3)"
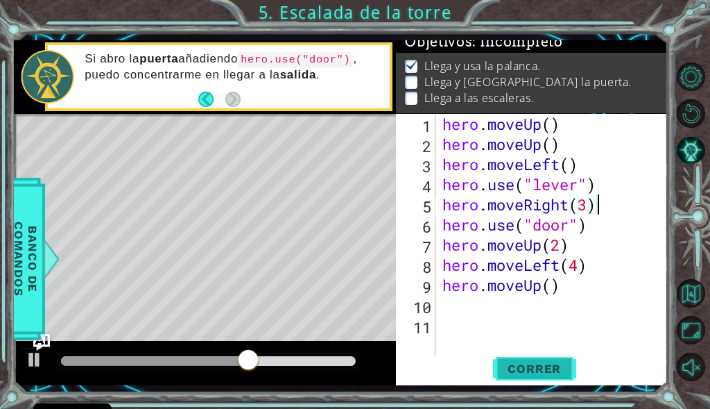
type textarea "hero.moveRight(3)"
click at [523, 366] on span "Correr" at bounding box center [534, 368] width 81 height 14
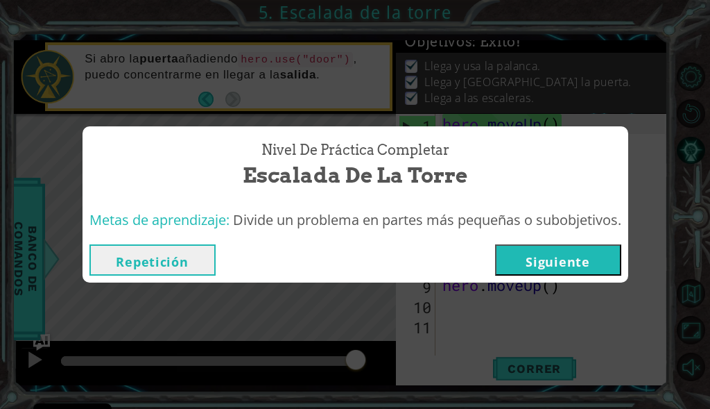
click at [572, 269] on button "Siguiente" at bounding box center [558, 259] width 126 height 31
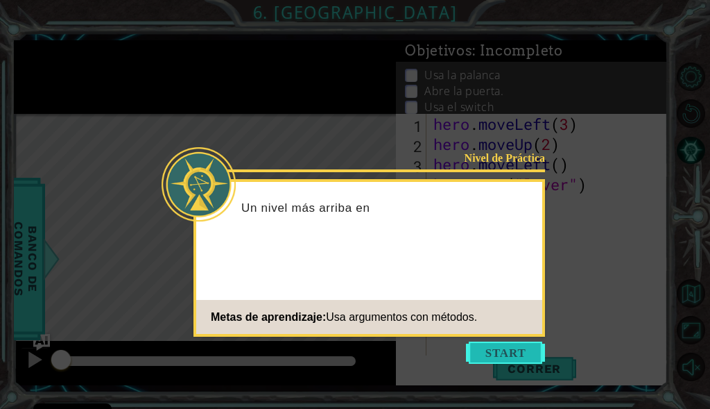
click at [527, 350] on button "Start" at bounding box center [505, 352] width 79 height 22
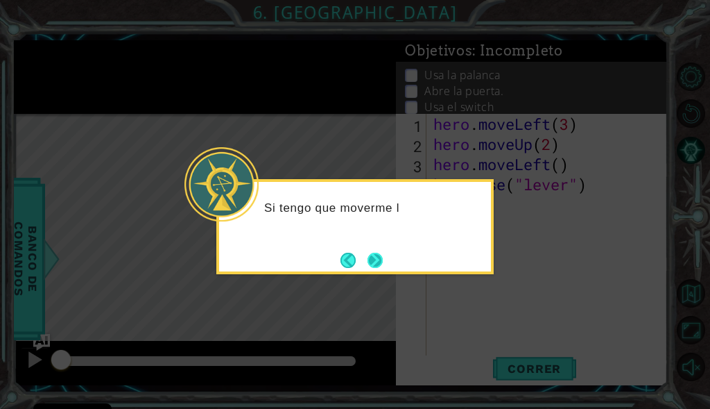
click at [370, 258] on button "Next" at bounding box center [375, 260] width 15 height 15
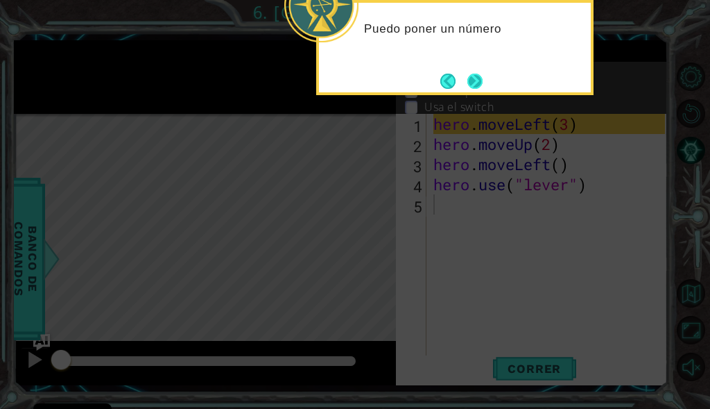
click at [474, 77] on button "Next" at bounding box center [475, 81] width 15 height 15
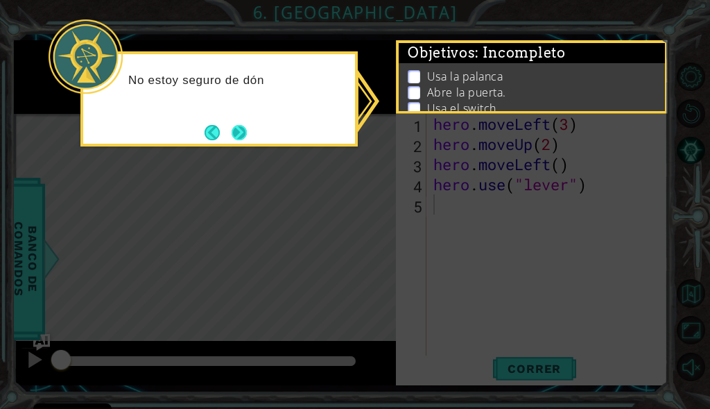
click at [238, 128] on button "Next" at bounding box center [239, 132] width 15 height 15
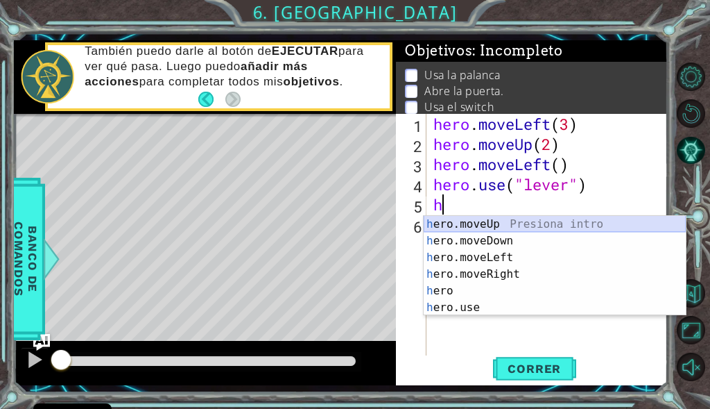
click at [488, 226] on div "h ero.moveUp Presiona intro h ero.moveDown Presiona intro h ero.moveLeft Presio…" at bounding box center [555, 282] width 262 height 133
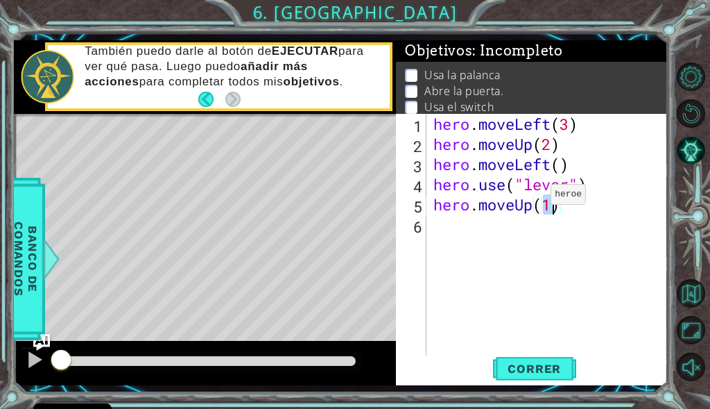
click at [531, 197] on div "hero . moveLeft ( 3 ) hero . moveUp ( 2 ) hero . moveLeft ( ) hero . use ( "lev…" at bounding box center [551, 255] width 241 height 282
drag, startPoint x: 529, startPoint y: 203, endPoint x: 509, endPoint y: 207, distance: 20.0
click at [509, 207] on div "hero . moveLeft ( 3 ) hero . moveUp ( 2 ) hero . moveLeft ( ) hero . use ( "lev…" at bounding box center [551, 255] width 241 height 282
click at [531, 205] on div "hero . moveLeft ( 3 ) hero . moveUp ( 2 ) hero . moveLeft ( ) hero . use ( "lev…" at bounding box center [551, 255] width 241 height 282
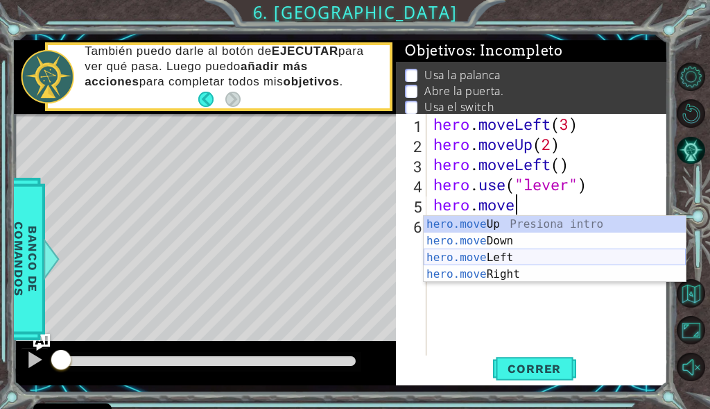
click at [481, 257] on div "hero.move Up Presiona intro hero.move Down Presiona intro hero.move Left Presio…" at bounding box center [555, 266] width 262 height 100
type textarea "hero.moveLeft(1)"
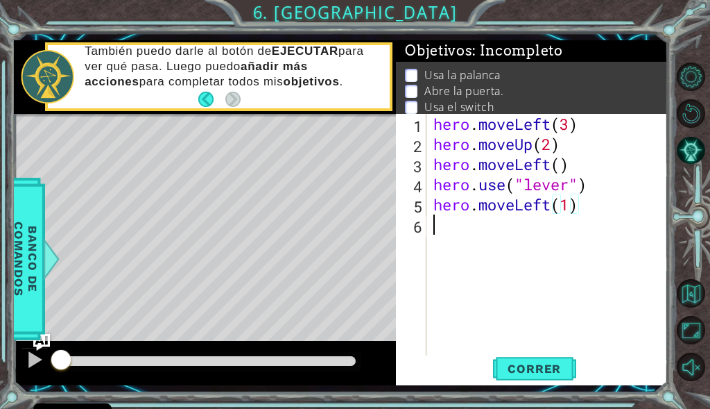
click at [530, 219] on div "hero . moveLeft ( 3 ) hero . moveUp ( 2 ) hero . moveLeft ( ) hero . use ( "lev…" at bounding box center [551, 255] width 241 height 282
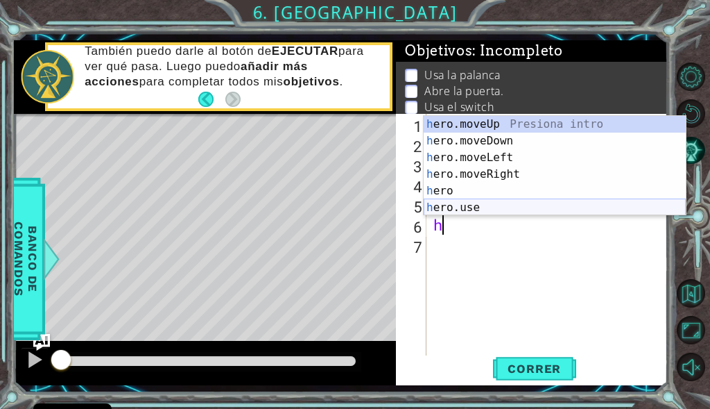
click at [474, 205] on div "h ero.moveUp Presiona intro h ero.moveDown Presiona intro h ero.moveLeft Presio…" at bounding box center [555, 182] width 262 height 133
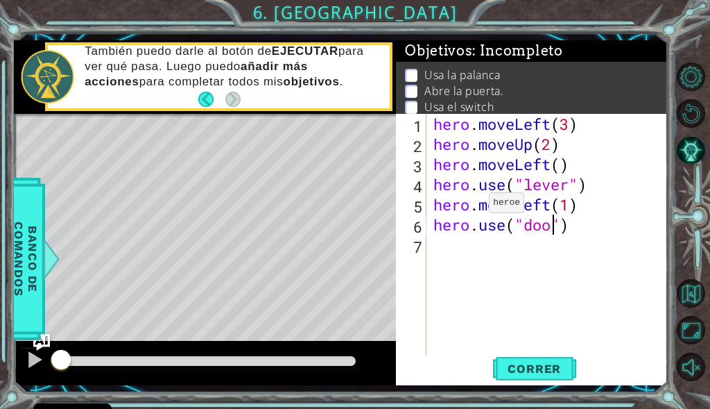
type textarea "hero.use("door")"
click at [465, 262] on div "hero . moveLeft ( 3 ) hero . moveUp ( 2 ) hero . moveLeft ( ) hero . use ( "lev…" at bounding box center [551, 255] width 241 height 282
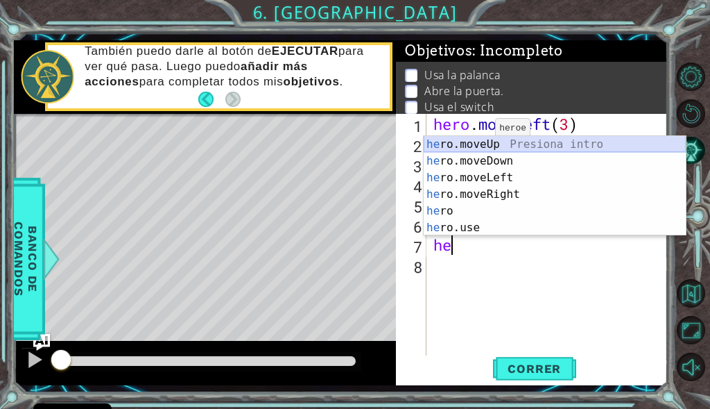
click at [475, 144] on div "he ro.moveUp Presiona intro he ro.moveDown Presiona intro he ro.moveLeft Presio…" at bounding box center [555, 202] width 262 height 133
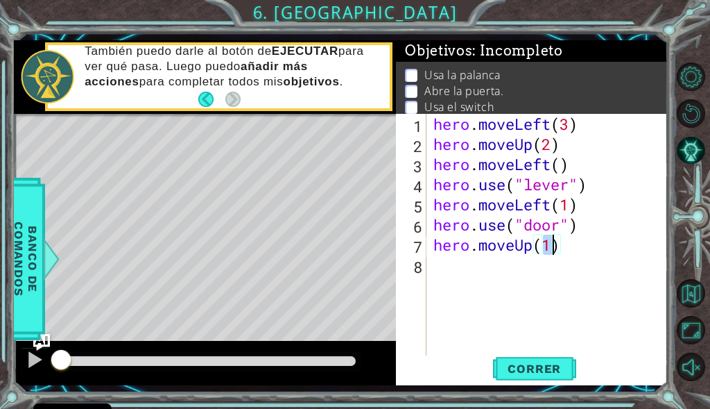
type textarea "hero.moveUp(2)"
click at [468, 271] on div "hero . moveLeft ( 3 ) hero . moveUp ( 2 ) hero . moveLeft ( ) hero . use ( "lev…" at bounding box center [551, 255] width 241 height 282
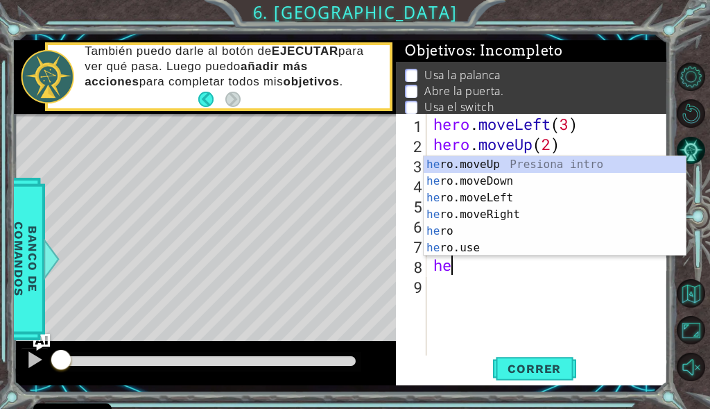
scroll to position [0, 1]
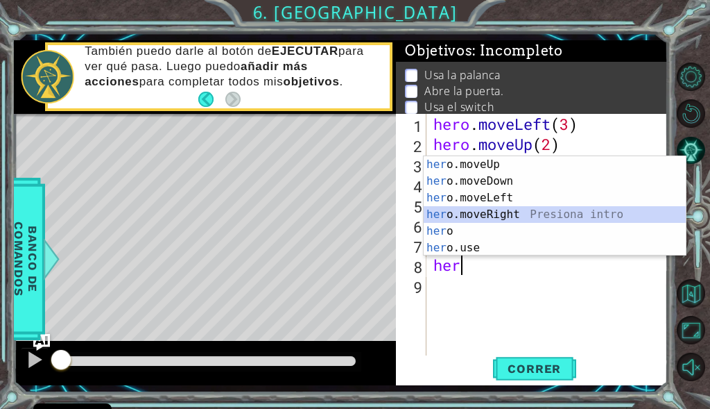
click at [460, 210] on div "her o.moveUp Presiona intro her o.moveDown Presiona intro her o.moveLeft Presio…" at bounding box center [555, 222] width 262 height 133
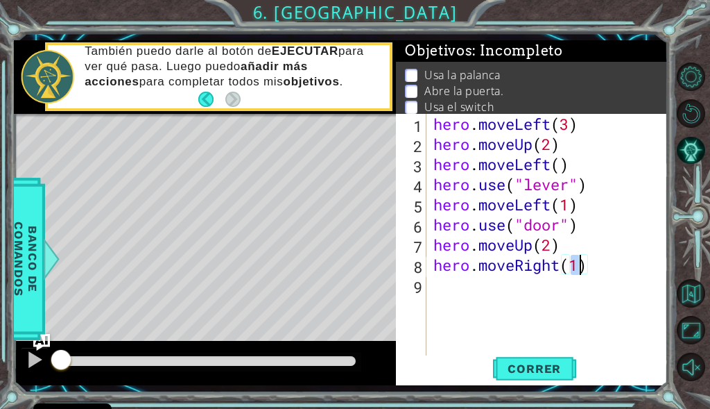
type textarea "hero.moveRight(2)"
click at [563, 288] on div "hero . moveLeft ( 3 ) hero . moveUp ( 2 ) hero . moveLeft ( ) hero . use ( "lev…" at bounding box center [551, 255] width 241 height 282
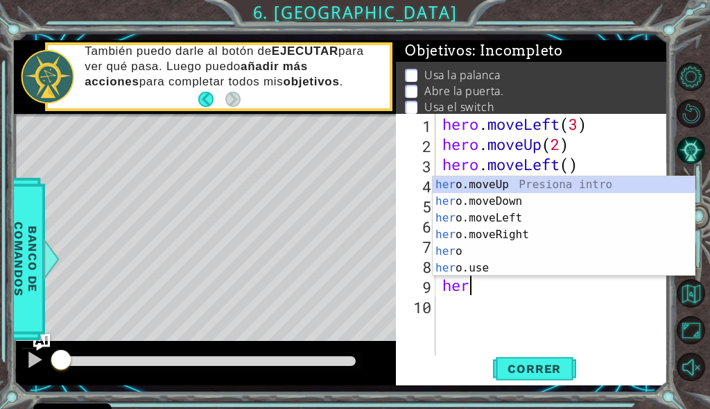
scroll to position [0, 1]
click at [559, 268] on div "her o.moveUp Presiona intro her o.moveDown Presiona intro her o.moveLeft Presio…" at bounding box center [564, 242] width 262 height 133
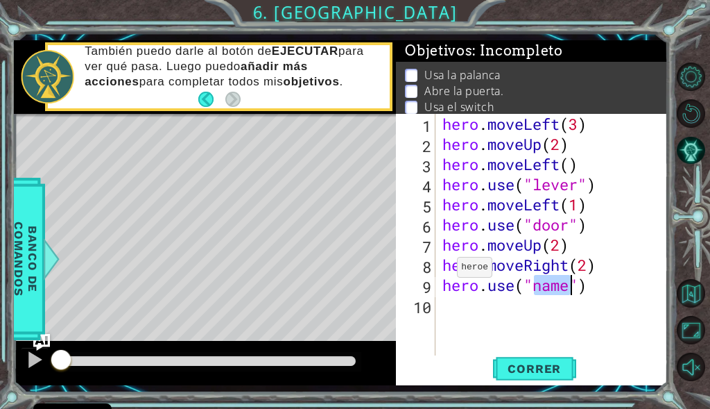
type textarea "hero.use("name")"
click at [216, 199] on div "Level Map" at bounding box center [334, 318] width 641 height 409
click at [460, 303] on div "hero . moveLeft ( 3 ) hero . moveUp ( 2 ) hero . moveLeft ( ) hero . use ( "lev…" at bounding box center [556, 255] width 233 height 282
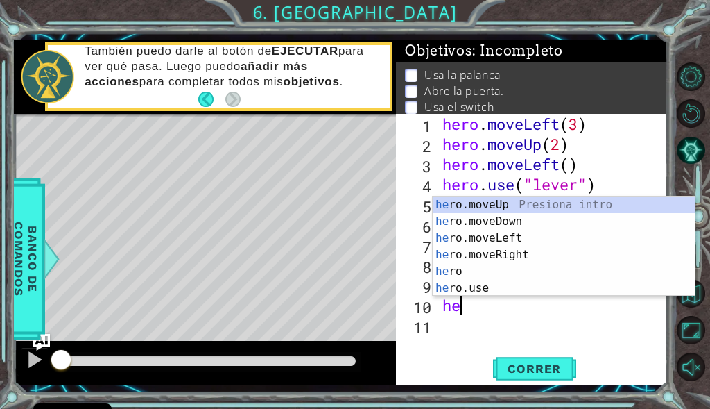
scroll to position [0, 1]
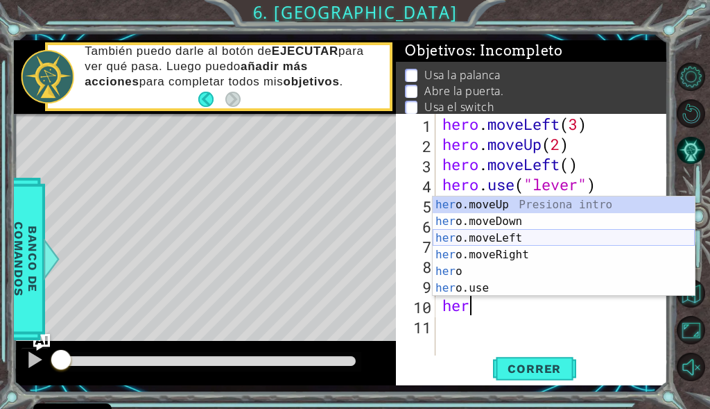
click at [478, 236] on div "her o.moveUp Presiona intro her o.moveDown Presiona intro her o.moveLeft Presio…" at bounding box center [564, 262] width 262 height 133
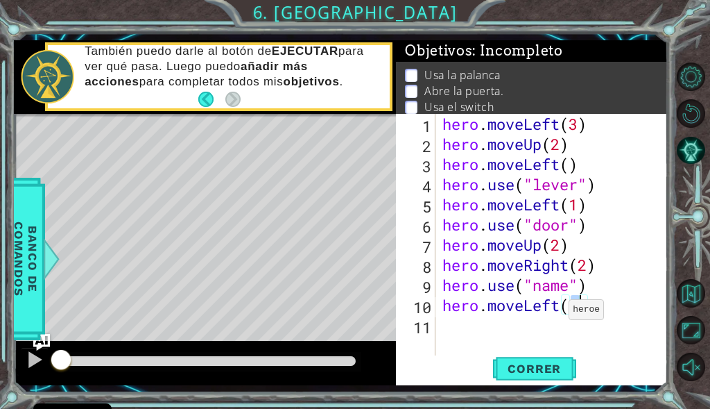
click at [557, 313] on div "hero . moveLeft ( 3 ) hero . moveUp ( 2 ) hero . moveLeft ( ) hero . use ( "lev…" at bounding box center [556, 255] width 233 height 282
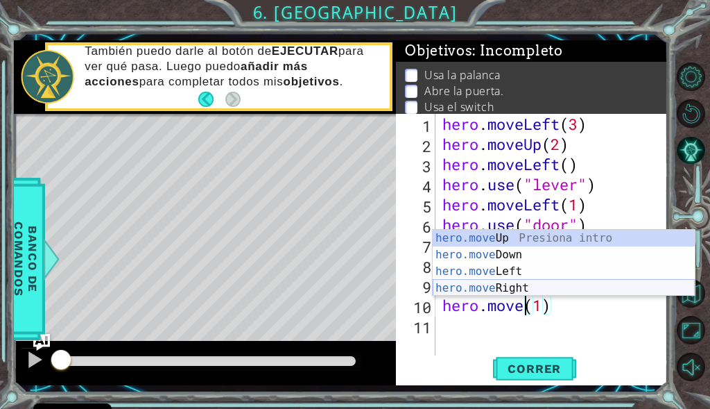
click at [528, 292] on div "hero.move Up Presiona intro hero.move Down Presiona intro hero.move Left Presio…" at bounding box center [564, 280] width 262 height 100
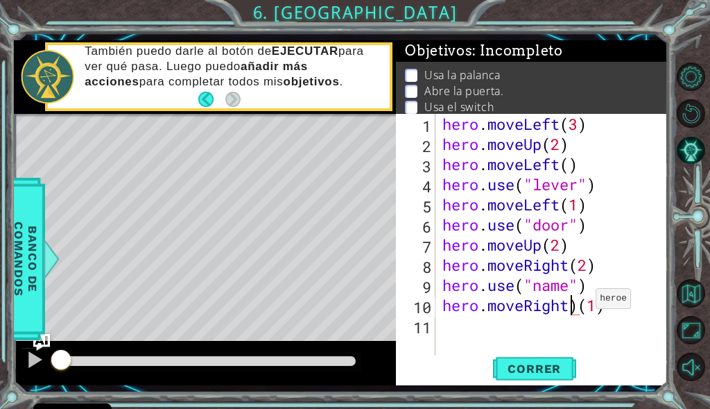
click at [584, 302] on div "hero . moveLeft ( 3 ) hero . moveUp ( 2 ) hero . moveLeft ( ) hero . use ( "lev…" at bounding box center [556, 255] width 233 height 282
drag, startPoint x: 598, startPoint y: 311, endPoint x: 634, endPoint y: 302, distance: 37.2
click at [634, 302] on div "hero . moveLeft ( 3 ) hero . moveUp ( 2 ) hero . moveLeft ( ) hero . use ( "lev…" at bounding box center [556, 255] width 233 height 282
click at [535, 361] on span "Correr" at bounding box center [534, 368] width 81 height 14
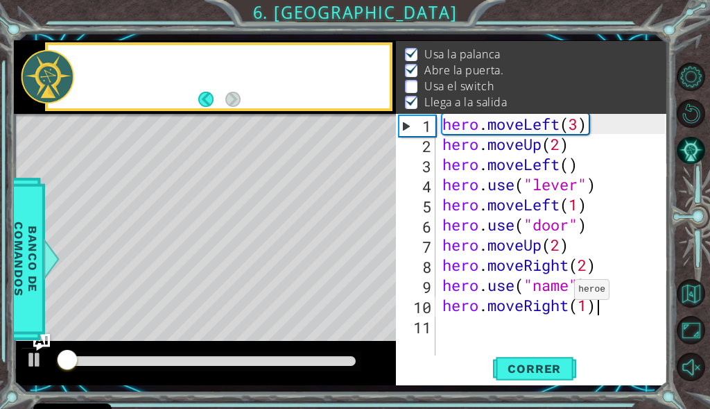
scroll to position [22, 0]
click at [561, 287] on div "hero . moveLeft ( 3 ) hero . moveUp ( 2 ) hero . moveLeft ( ) hero . use ( "lev…" at bounding box center [556, 255] width 233 height 282
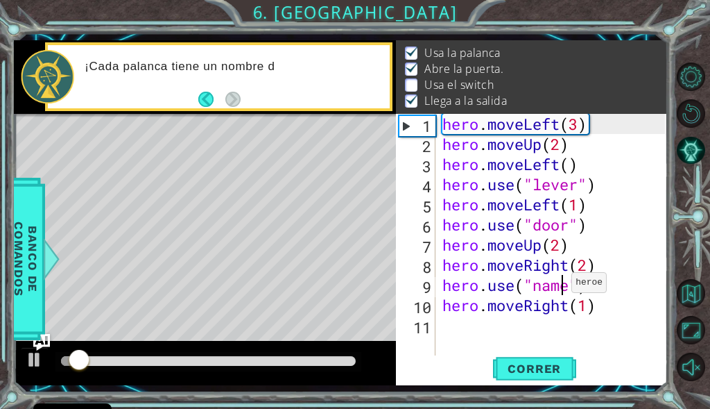
click at [560, 286] on div "hero . moveLeft ( 3 ) hero . moveUp ( 2 ) hero . moveLeft ( ) hero . use ( "lev…" at bounding box center [556, 255] width 233 height 282
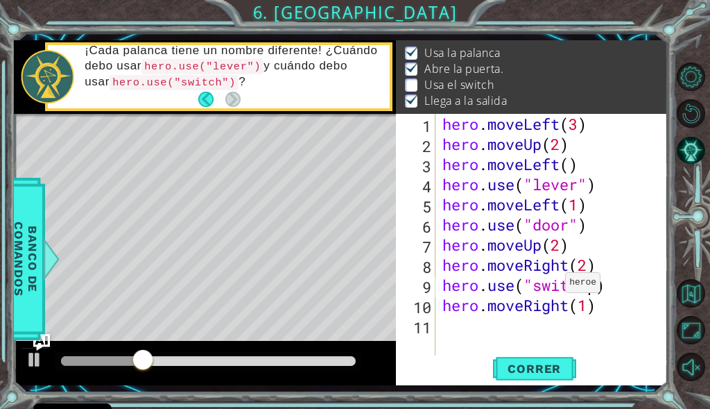
scroll to position [0, 7]
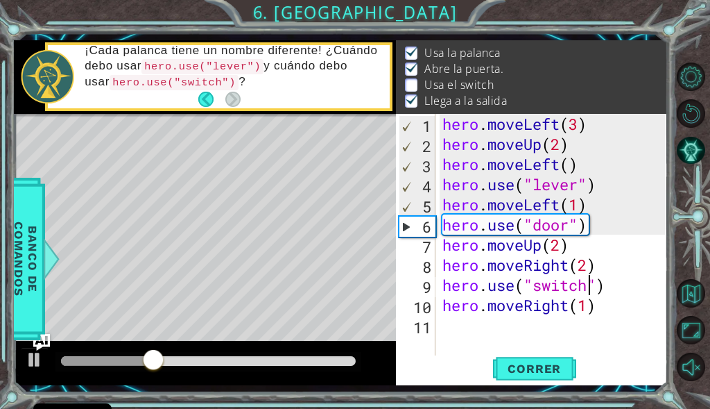
type textarea "hero.use("switch")"
click at [698, 268] on div at bounding box center [695, 222] width 32 height 106
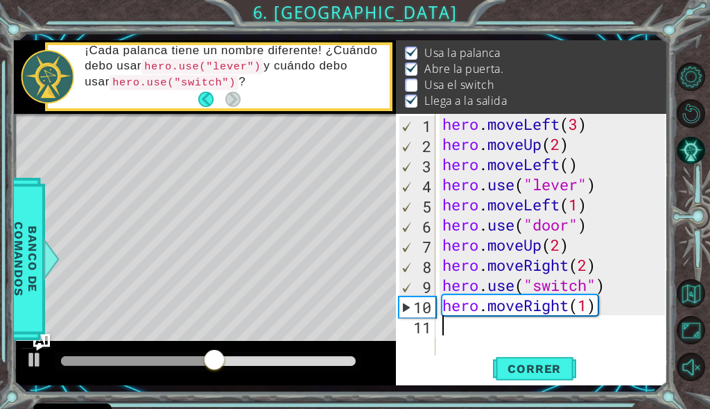
scroll to position [0, 0]
click at [594, 325] on div "hero . moveLeft ( 3 ) hero . moveUp ( 2 ) hero . moveLeft ( ) hero . use ( "lev…" at bounding box center [556, 255] width 233 height 282
click at [514, 364] on span "Correr" at bounding box center [534, 368] width 81 height 14
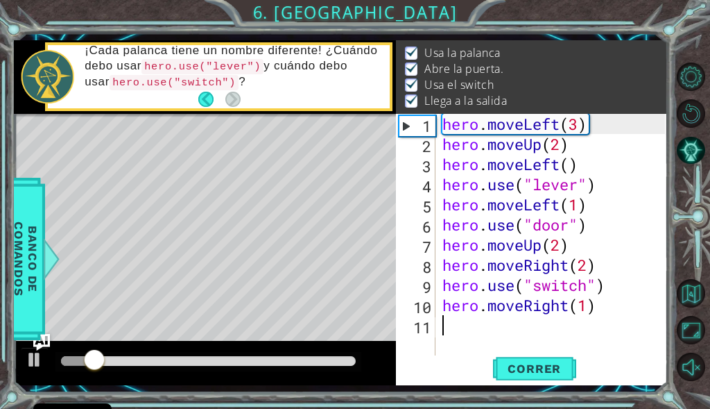
click at [182, 356] on div at bounding box center [208, 361] width 295 height 10
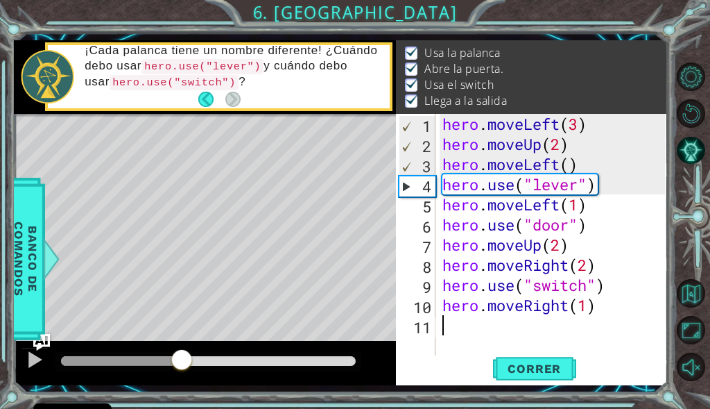
click at [211, 357] on div at bounding box center [208, 361] width 295 height 10
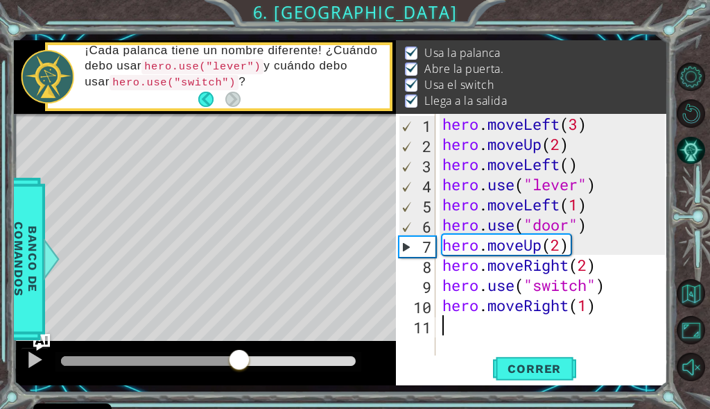
click at [240, 357] on div at bounding box center [208, 361] width 295 height 10
drag, startPoint x: 235, startPoint y: 364, endPoint x: 221, endPoint y: 366, distance: 13.9
click at [221, 366] on div at bounding box center [221, 360] width 25 height 25
click at [33, 357] on div at bounding box center [35, 359] width 18 height 18
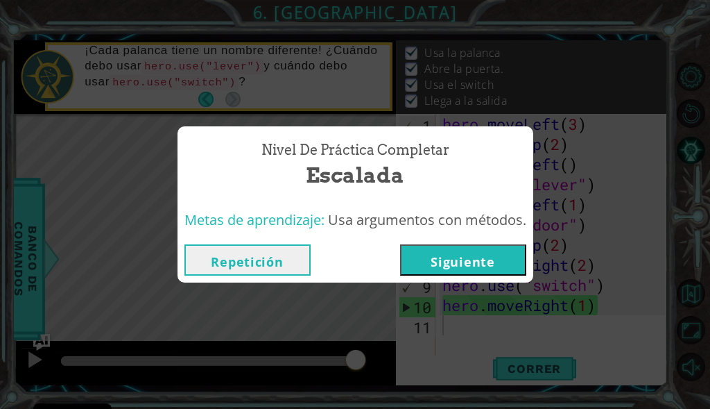
click at [478, 260] on button "Siguiente" at bounding box center [463, 259] width 126 height 31
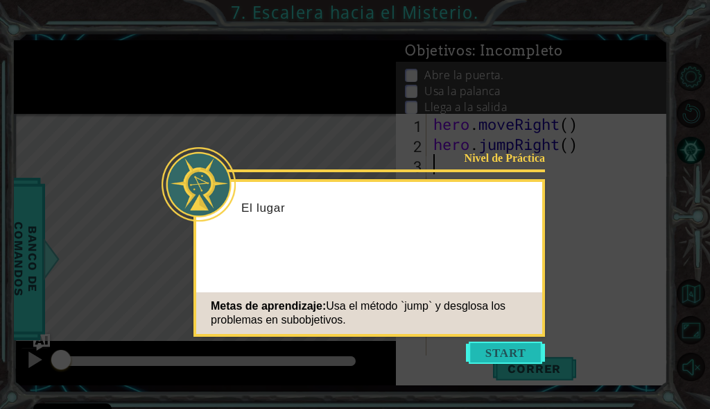
click at [500, 356] on button "Start" at bounding box center [505, 352] width 79 height 22
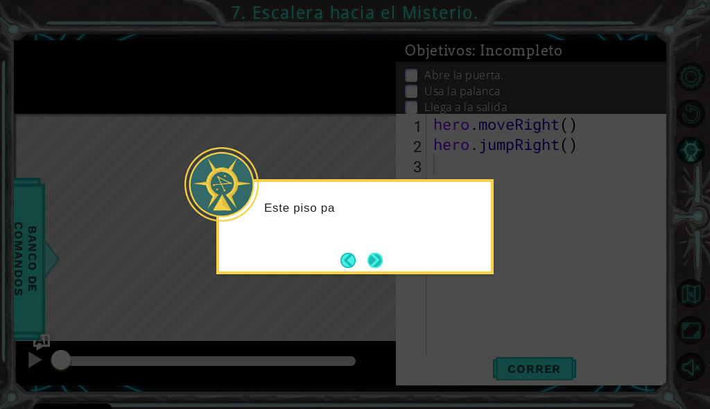
click at [377, 257] on button "Next" at bounding box center [375, 260] width 15 height 15
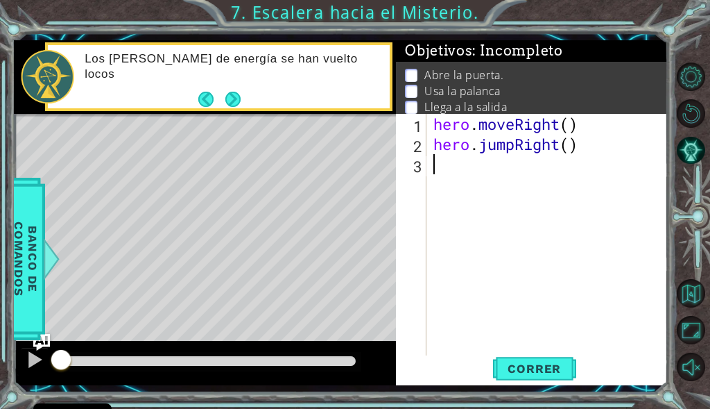
click at [531, 187] on div "hero . moveRight ( ) hero . jumpRight ( )" at bounding box center [551, 255] width 241 height 282
click at [225, 96] on button "Next" at bounding box center [232, 99] width 15 height 15
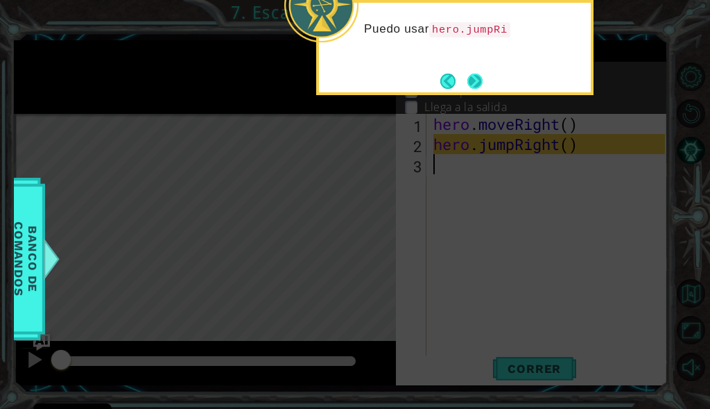
click at [468, 86] on button "Next" at bounding box center [475, 81] width 15 height 15
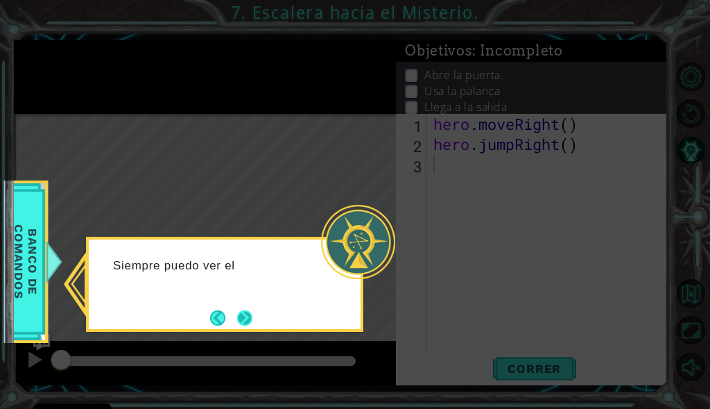
click at [242, 315] on button "Next" at bounding box center [244, 317] width 15 height 15
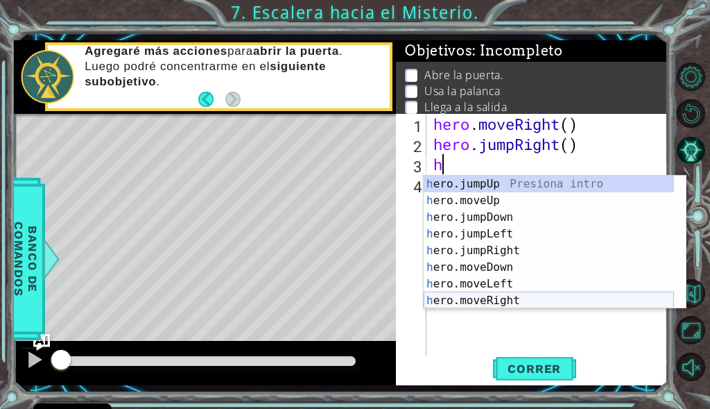
click at [484, 300] on div "h ero.jumpUp Presiona intro h ero.moveUp Presiona intro h ero.jumpDown Presiona…" at bounding box center [549, 259] width 250 height 167
type textarea "hero.moveRight(1)"
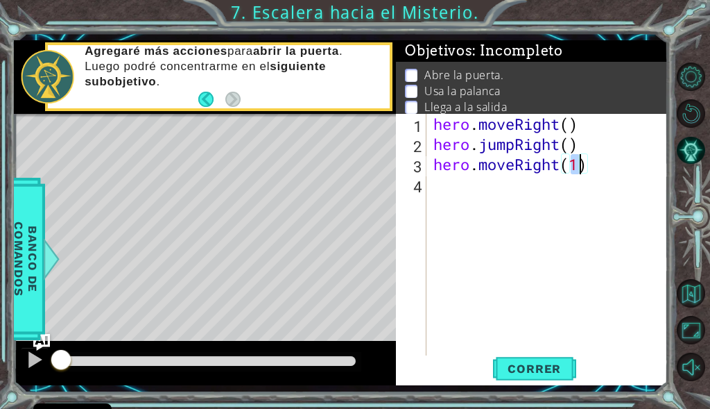
click at [526, 192] on div "hero . moveRight ( ) hero . jumpRight ( ) hero . moveRight ( 1 )" at bounding box center [551, 255] width 241 height 282
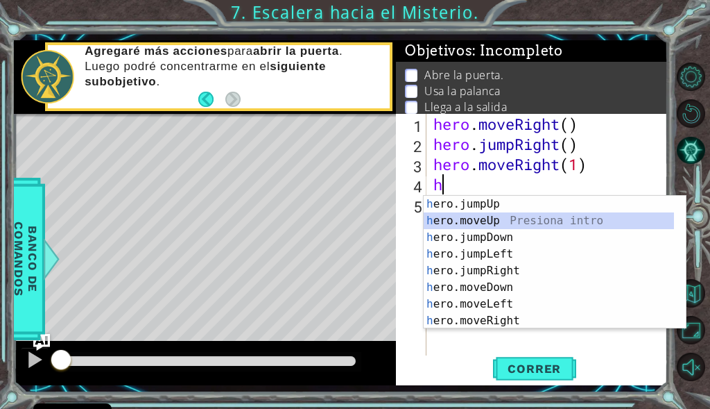
click at [515, 223] on div "h ero.jumpUp Presiona intro h ero.moveUp Presiona intro h ero.jumpDown Presiona…" at bounding box center [549, 279] width 250 height 167
type textarea "hero.moveUp(1)"
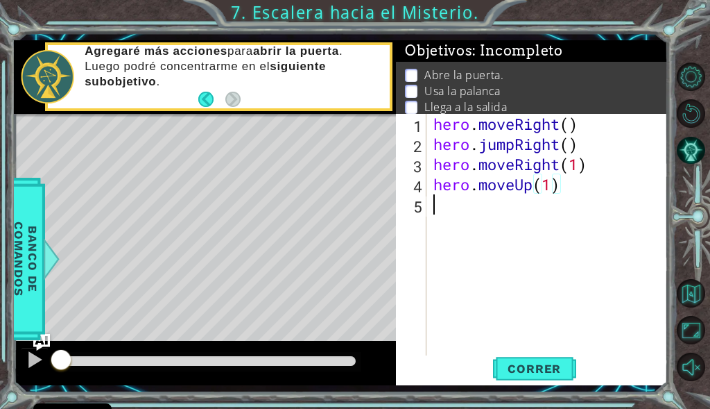
click at [484, 210] on div "hero . moveRight ( ) hero . jumpRight ( ) hero . moveRight ( 1 ) hero . moveUp …" at bounding box center [551, 255] width 241 height 282
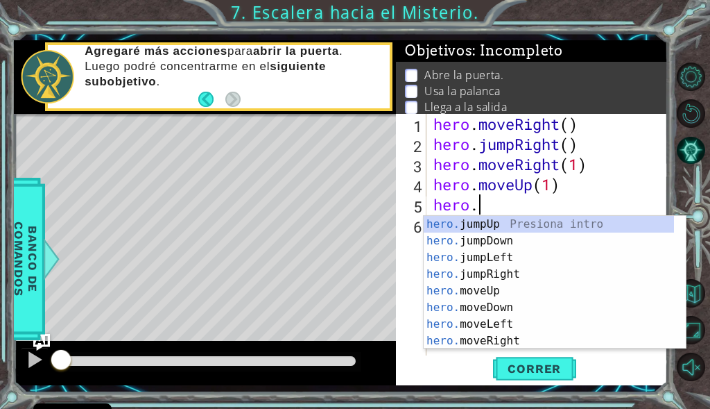
scroll to position [0, 2]
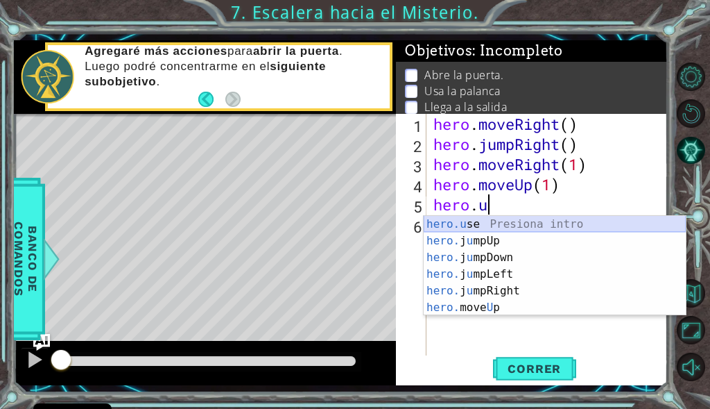
click at [493, 224] on div "hero.u se Presiona intro hero. j u mpUp Presiona intro hero. j u mpDown Presion…" at bounding box center [555, 282] width 262 height 133
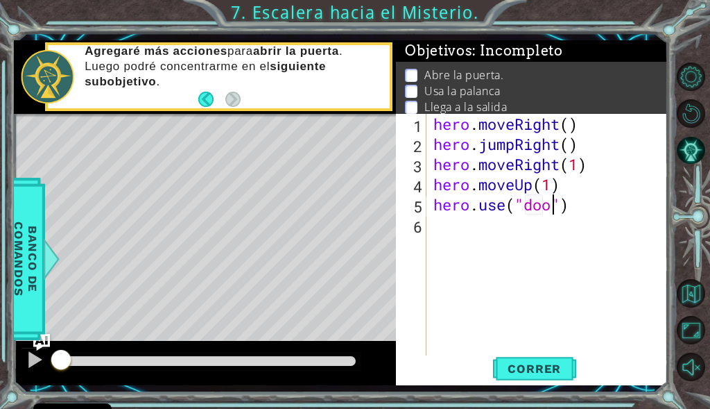
scroll to position [0, 6]
type textarea "hero.use("door")"
click at [495, 230] on div "hero . moveRight ( ) hero . jumpRight ( ) hero . moveRight ( 1 ) hero . moveUp …" at bounding box center [551, 255] width 241 height 282
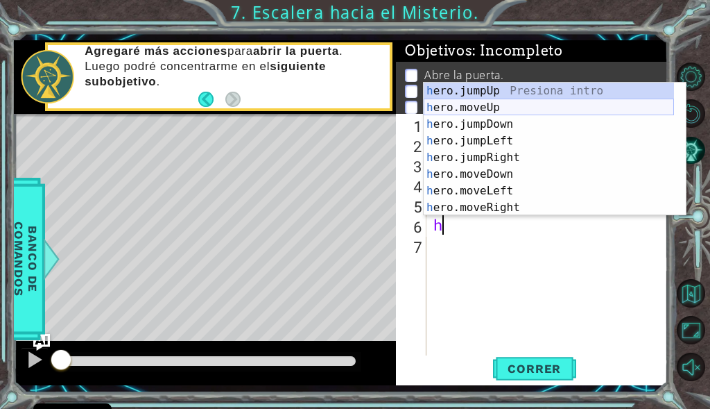
click at [478, 110] on div "h ero.jumpUp Presiona intro h ero.moveUp Presiona intro h ero.jumpDown Presiona…" at bounding box center [549, 166] width 250 height 167
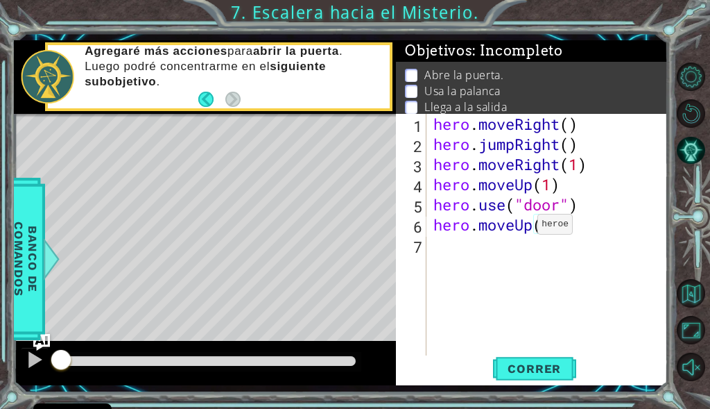
type textarea "hero.moveUp(2)"
click at [506, 242] on div "hero . moveRight ( ) hero . jumpRight ( ) hero . moveRight ( 1 ) hero . moveUp …" at bounding box center [551, 255] width 241 height 282
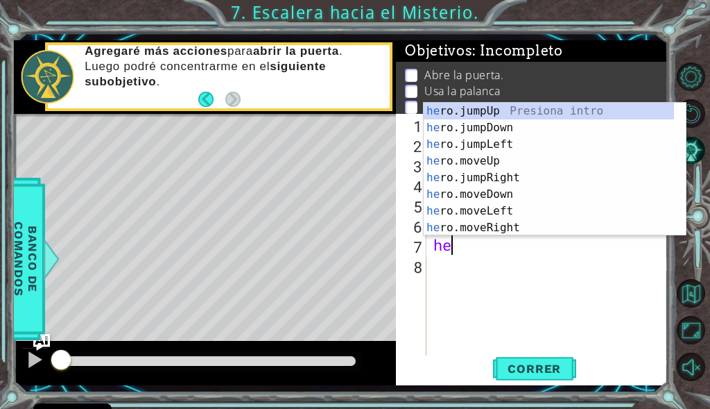
scroll to position [0, 1]
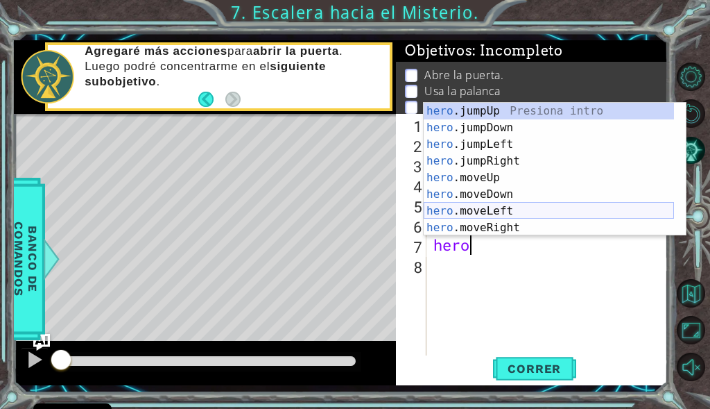
click at [454, 204] on div "hero .jumpUp Presiona intro hero .jumpDown Presiona intro hero .jumpLeft Presio…" at bounding box center [549, 186] width 250 height 167
type textarea "hero.moveLeft(1)"
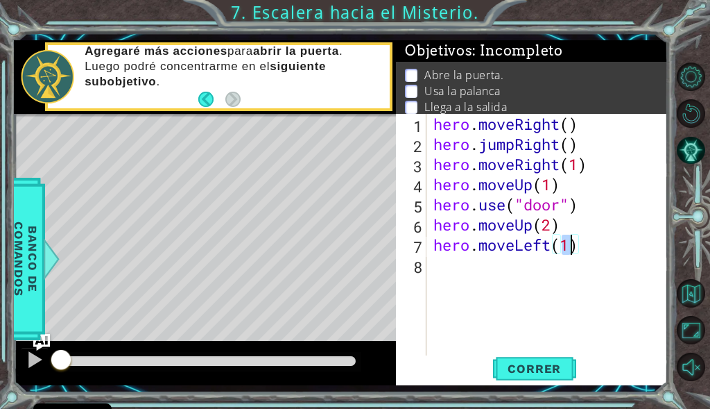
click at [550, 271] on div "hero . moveRight ( ) hero . jumpRight ( ) hero . moveRight ( 1 ) hero . moveUp …" at bounding box center [551, 255] width 241 height 282
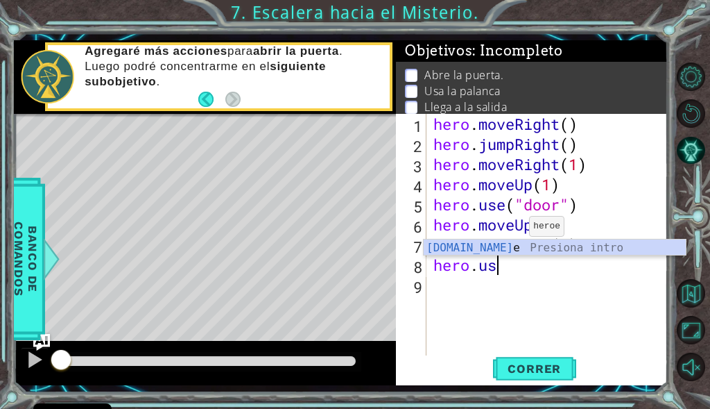
scroll to position [0, 3]
click at [524, 251] on div "hero.use Presiona intro" at bounding box center [555, 264] width 262 height 50
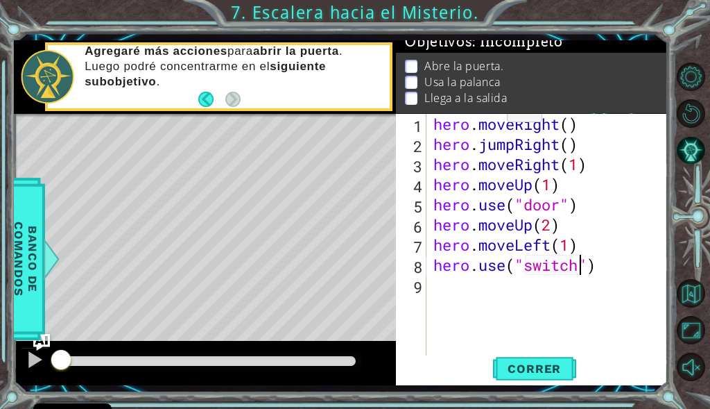
scroll to position [0, 0]
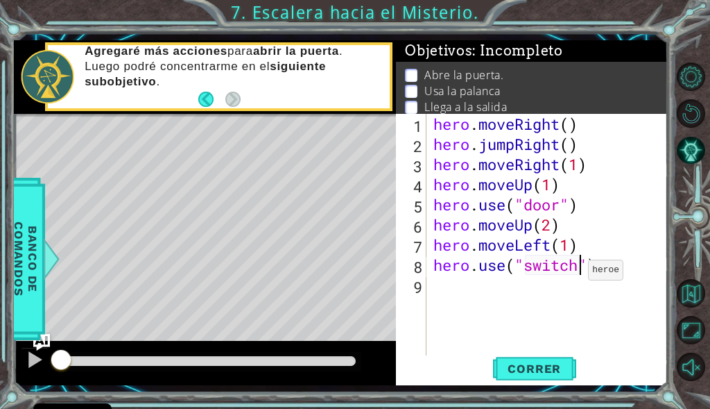
click at [568, 273] on div "hero . moveRight ( ) hero . jumpRight ( ) hero . moveRight ( 1 ) hero . moveUp …" at bounding box center [551, 255] width 241 height 282
type textarea "hero.use("lever")"
click at [536, 284] on div "hero . moveRight ( ) hero . jumpRight ( ) hero . moveRight ( 1 ) hero . moveUp …" at bounding box center [551, 255] width 241 height 282
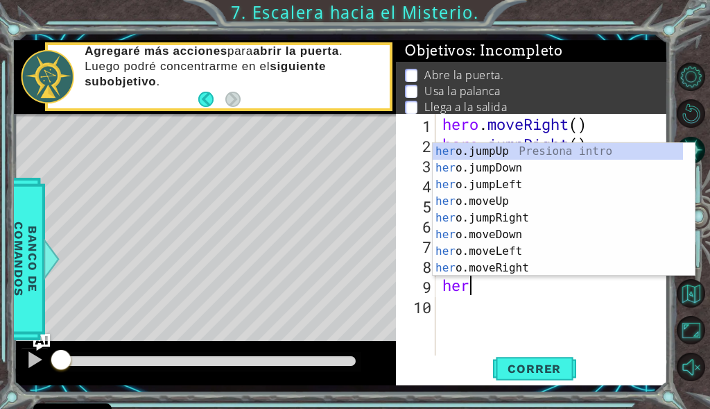
scroll to position [0, 1]
click at [473, 202] on div "her o.jumpUp Presiona intro her o.jumpDown Presiona intro her o.jumpLeft Presio…" at bounding box center [558, 226] width 250 height 167
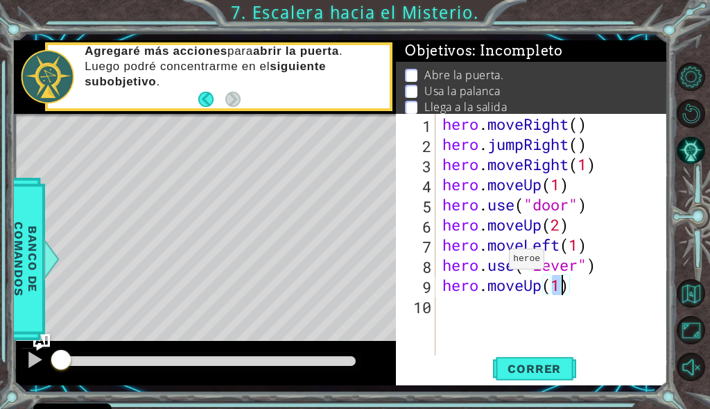
type textarea "hero.moveUp(2)"
click at [484, 312] on div "hero . moveRight ( ) hero . jumpRight ( ) hero . moveRight ( 1 ) hero . moveUp …" at bounding box center [556, 255] width 233 height 282
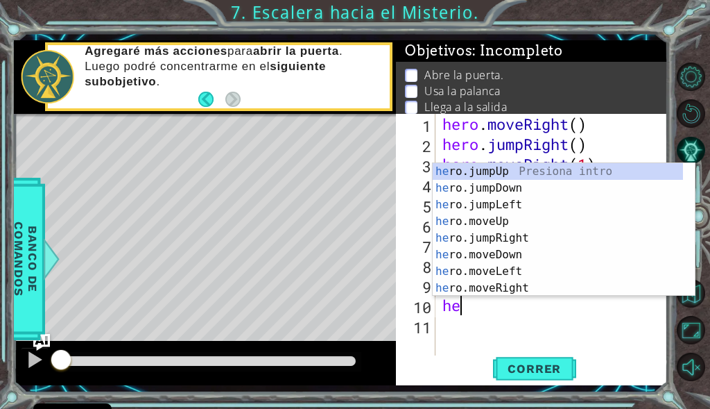
type textarea "her"
click at [504, 169] on div "her o.jumpUp Presiona intro her o.jumpDown Presiona intro her o.jumpLeft Presio…" at bounding box center [558, 246] width 250 height 167
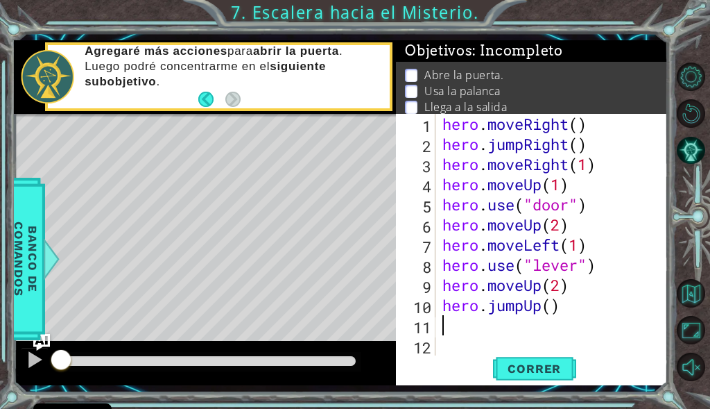
scroll to position [0, 0]
click at [548, 292] on div "hero . moveRight ( ) hero . jumpRight ( ) hero . moveRight ( 1 ) hero . moveUp …" at bounding box center [556, 255] width 233 height 282
click at [538, 283] on div "hero . moveRight ( ) hero . jumpRight ( ) hero . moveRight ( 1 ) hero . moveUp …" at bounding box center [556, 255] width 233 height 282
click at [540, 282] on div "hero . moveRight ( ) hero . jumpRight ( ) hero . moveRight ( 1 ) hero . moveUp …" at bounding box center [556, 255] width 233 height 282
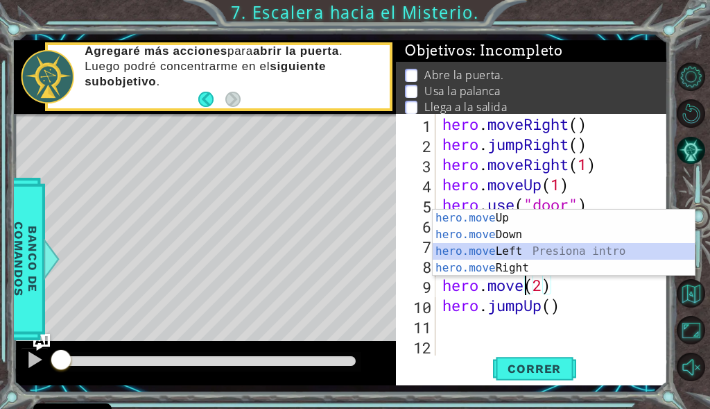
click at [472, 246] on div "hero.move Up Presiona intro hero.move Down Presiona intro hero.move Left Presio…" at bounding box center [564, 260] width 262 height 100
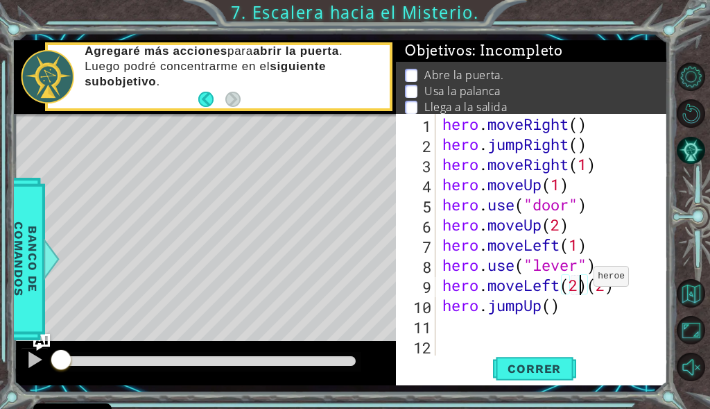
scroll to position [0, 7]
drag, startPoint x: 591, startPoint y: 282, endPoint x: 629, endPoint y: 280, distance: 37.5
click at [629, 280] on div "hero . moveRight ( ) hero . jumpRight ( ) hero . moveRight ( 1 ) hero . moveUp …" at bounding box center [556, 255] width 233 height 282
type textarea "hero.moveLeft(2)"
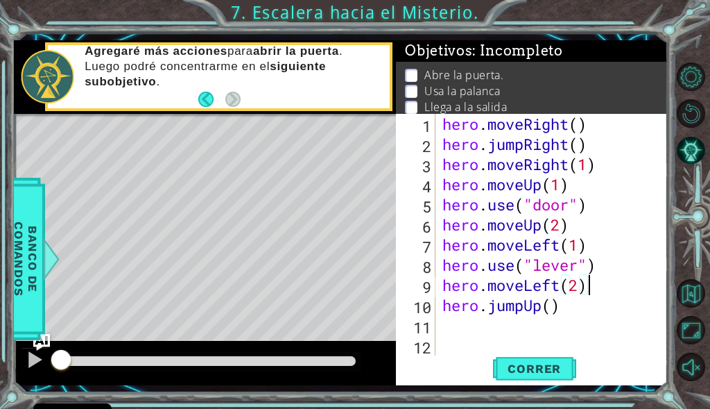
click at [540, 323] on div "hero . moveRight ( ) hero . jumpRight ( ) hero . moveRight ( 1 ) hero . moveUp …" at bounding box center [556, 255] width 233 height 282
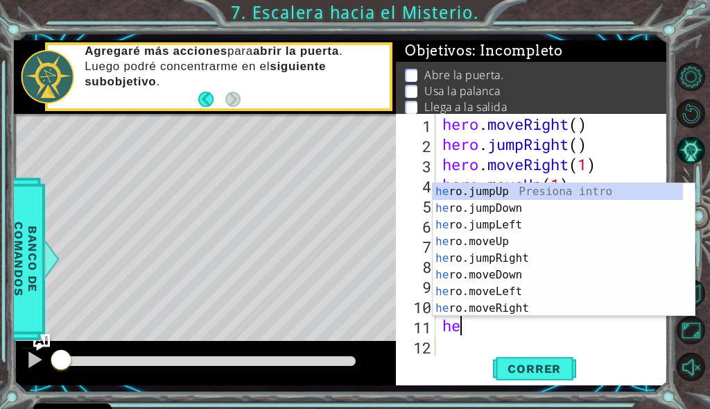
scroll to position [0, 1]
click at [483, 313] on div "her o.jumpUp Presiona intro her o.jumpDown Presiona intro her o.jumpLeft Presio…" at bounding box center [558, 266] width 250 height 167
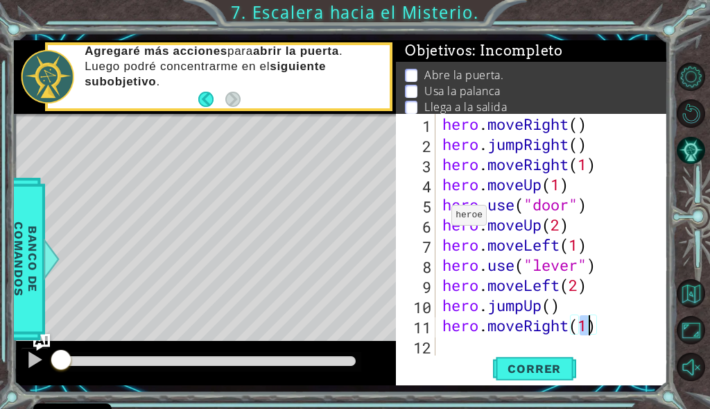
scroll to position [0, 6]
type textarea "hero.moveRight(2)"
click at [527, 361] on span "Correr" at bounding box center [534, 368] width 81 height 14
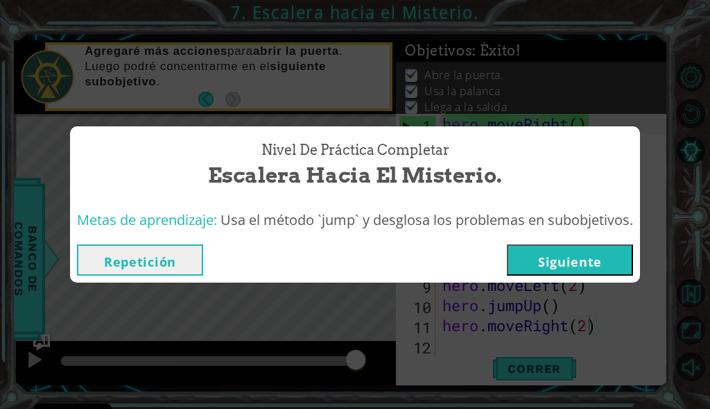
click at [550, 271] on button "Siguiente" at bounding box center [570, 259] width 126 height 31
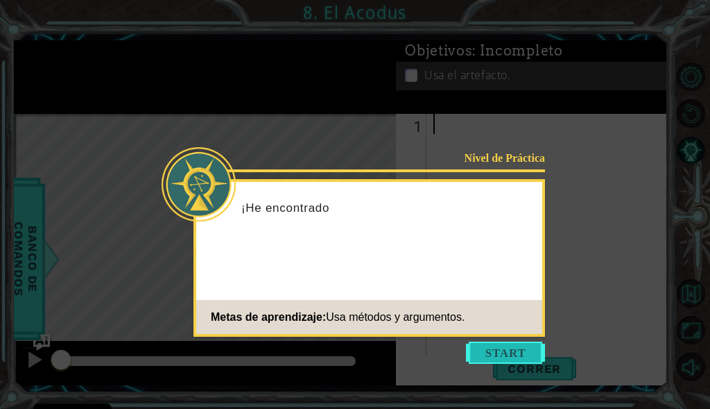
click at [483, 348] on button "Start" at bounding box center [505, 352] width 79 height 22
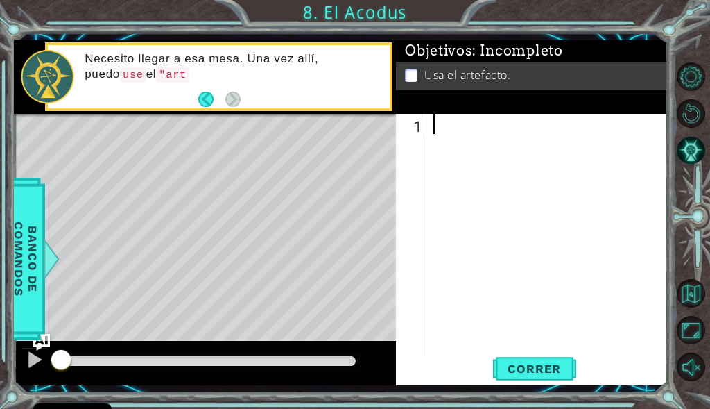
click at [467, 154] on div at bounding box center [551, 255] width 241 height 282
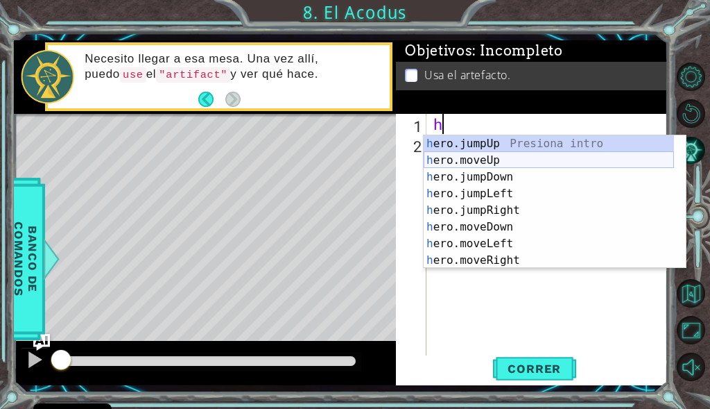
click at [463, 160] on div "h ero.jumpUp Presiona intro h ero.moveUp Presiona intro h ero.jumpDown Presiona…" at bounding box center [549, 218] width 250 height 167
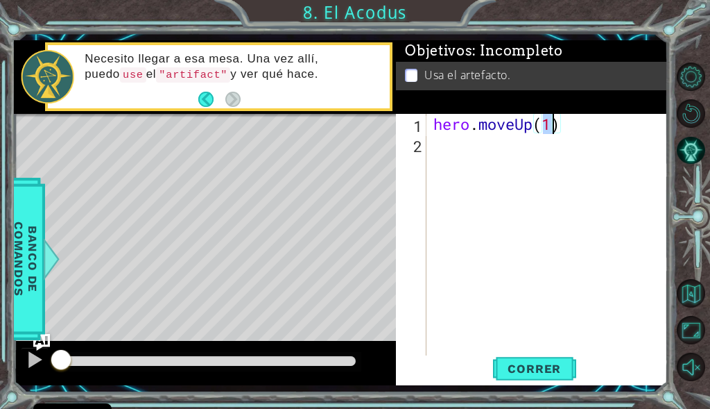
type textarea "hero.moveUp(2)"
click at [487, 158] on div "hero . moveUp ( 2 )" at bounding box center [551, 255] width 241 height 282
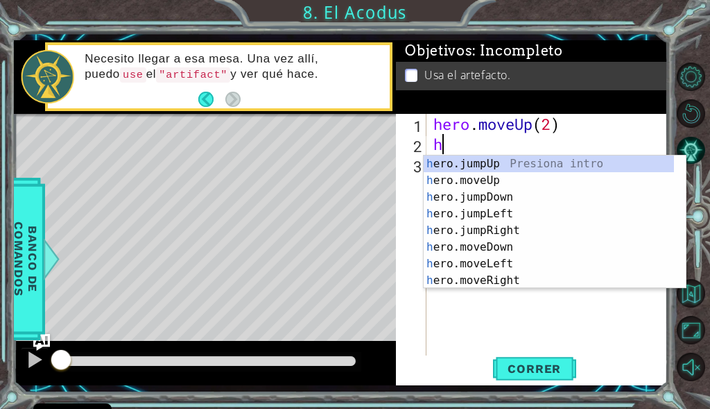
scroll to position [0, 1]
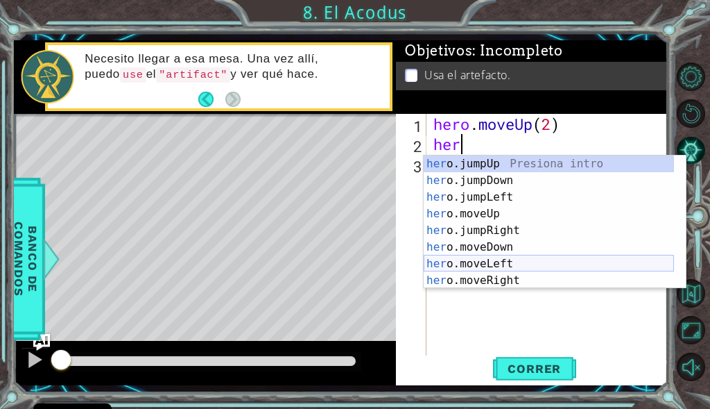
click at [486, 266] on div "her o.jumpUp Presiona intro her o.jumpDown Presiona intro her o.jumpLeft Presio…" at bounding box center [549, 238] width 250 height 167
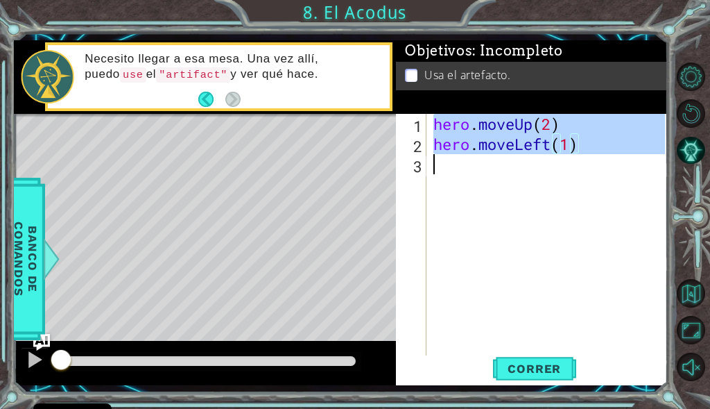
click at [486, 173] on div "hero . moveUp ( 2 ) hero . moveLeft ( 1 )" at bounding box center [551, 255] width 241 height 282
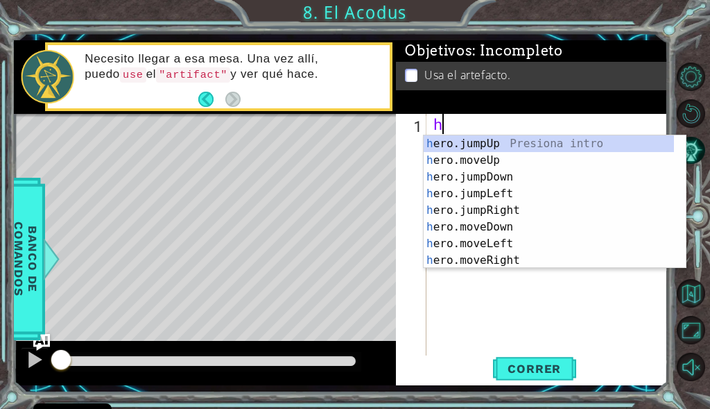
scroll to position [0, 0]
click at [474, 119] on div "he" at bounding box center [551, 255] width 241 height 282
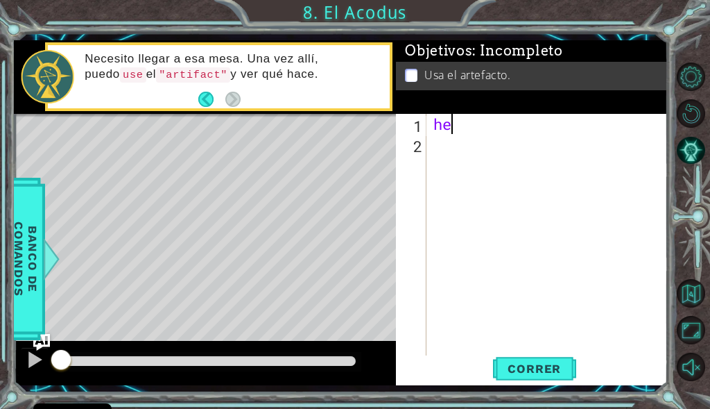
click at [474, 119] on div "he" at bounding box center [551, 255] width 241 height 282
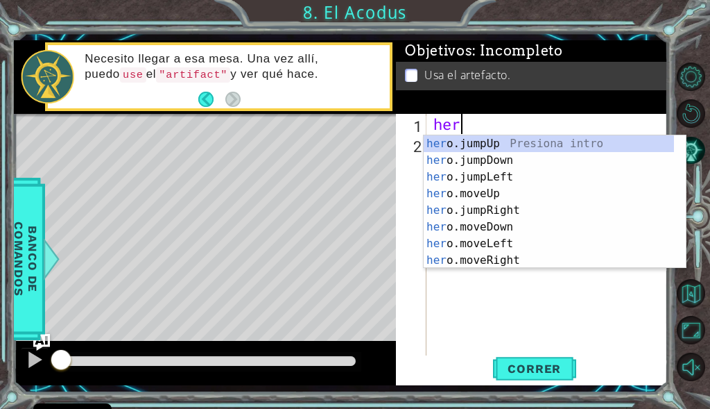
scroll to position [0, 1]
click at [478, 190] on div "her o.jumpUp Presiona intro her o.jumpDown Presiona intro her o.jumpLeft Presio…" at bounding box center [549, 218] width 250 height 167
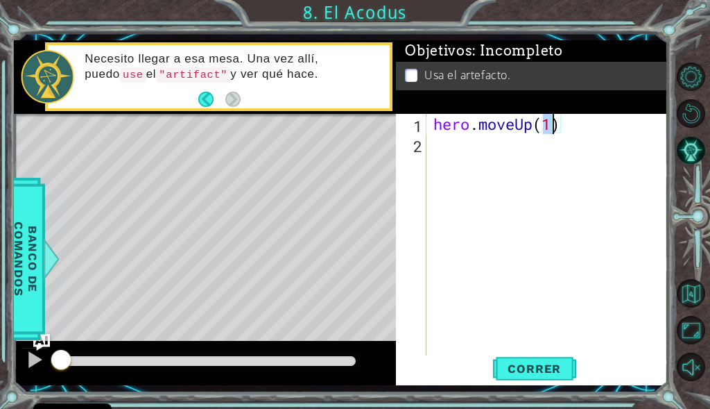
type textarea "hero.moveUp(2)"
click at [482, 148] on div "hero . moveUp ( 2 )" at bounding box center [551, 255] width 241 height 282
type textarea "g"
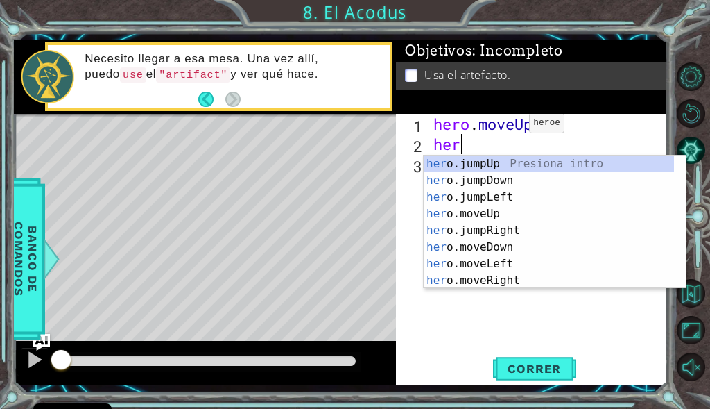
scroll to position [0, 1]
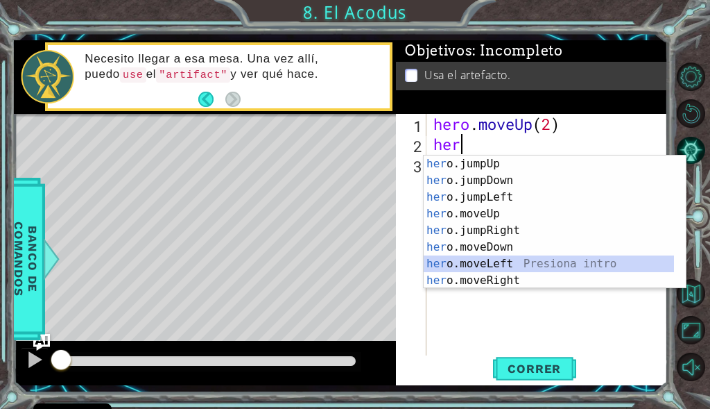
click at [466, 261] on div "her o.jumpUp Presiona intro her o.jumpDown Presiona intro her o.jumpLeft Presio…" at bounding box center [549, 238] width 250 height 167
type textarea "hero.moveLeft(1)"
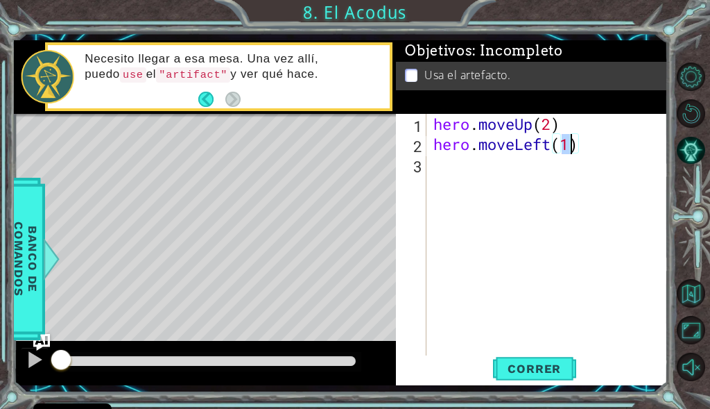
click at [497, 181] on div "hero . moveUp ( 2 ) hero . moveLeft ( 1 )" at bounding box center [551, 255] width 241 height 282
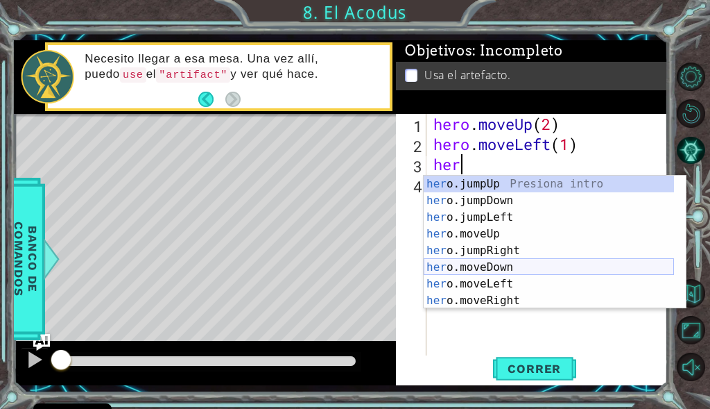
click at [485, 260] on div "her o.jumpUp Presiona intro her o.jumpDown Presiona intro her o.jumpLeft Presio…" at bounding box center [549, 259] width 250 height 167
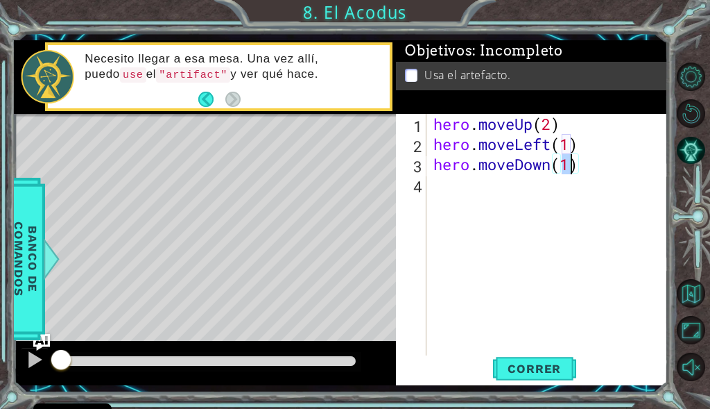
type textarea "hero.moveDown(2)"
click at [502, 194] on div "hero . moveUp ( 2 ) hero . moveLeft ( 1 ) hero . moveDown ( 2 )" at bounding box center [551, 255] width 241 height 282
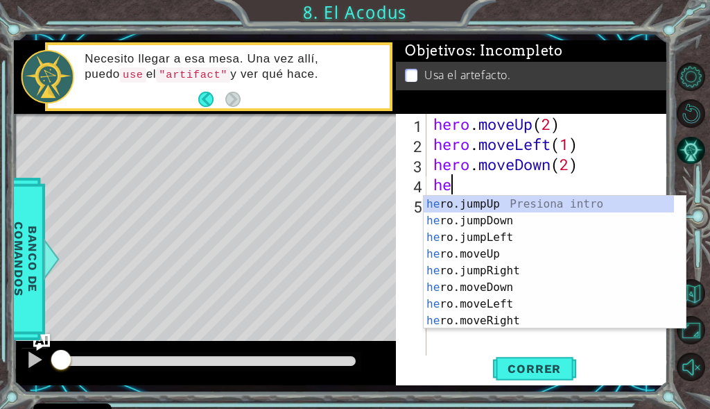
scroll to position [0, 1]
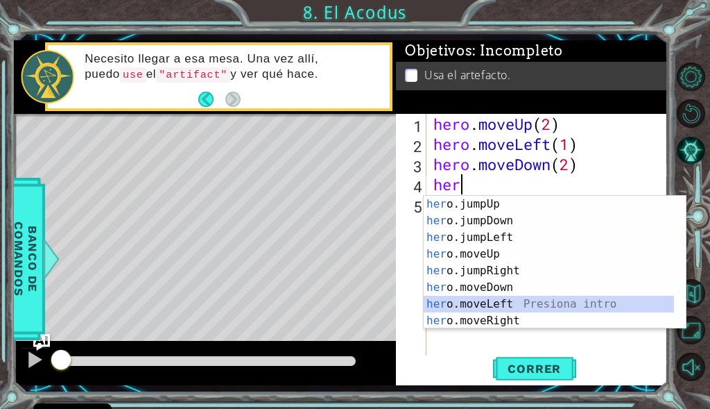
click at [472, 300] on div "her o.jumpUp Presiona intro her o.jumpDown Presiona intro her o.jumpLeft Presio…" at bounding box center [549, 279] width 250 height 167
type textarea "hero.moveLeft(1)"
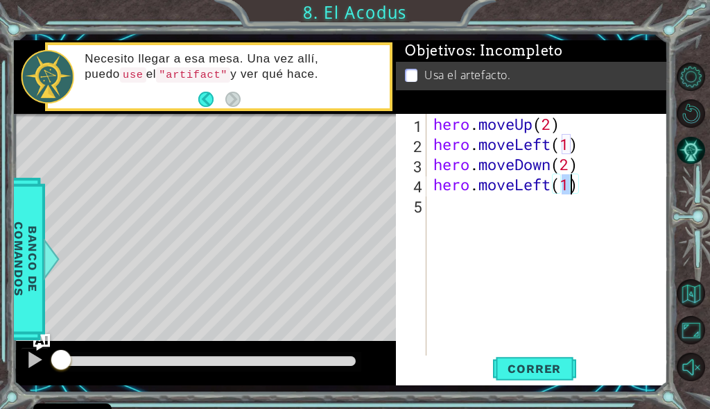
click at [546, 195] on div "hero . moveUp ( 2 ) hero . moveLeft ( 1 ) hero . moveDown ( 2 ) hero . moveLeft…" at bounding box center [551, 255] width 241 height 282
click at [534, 184] on div "hero . moveUp ( 2 ) hero . moveLeft ( 1 ) hero . moveDown ( 2 ) hero . moveLeft…" at bounding box center [551, 255] width 241 height 282
click at [514, 187] on div "hero . moveUp ( 2 ) hero . moveLeft ( 1 ) hero . moveDown ( 2 ) hero . moveLeft…" at bounding box center [551, 255] width 241 height 282
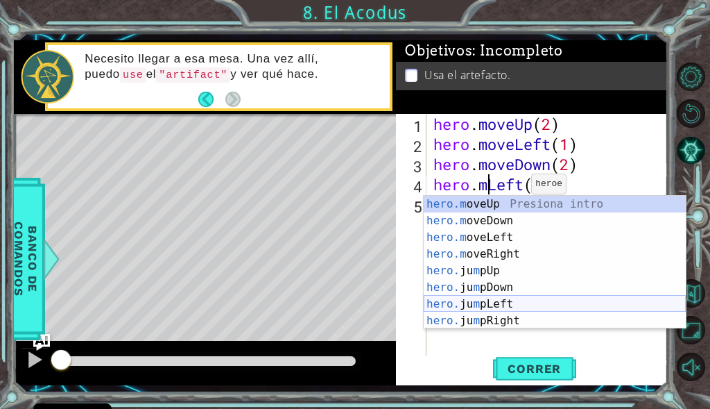
click at [484, 305] on div "hero.m oveUp Presiona intro hero.m oveDown Presiona intro hero.m oveLeft Presio…" at bounding box center [555, 279] width 262 height 167
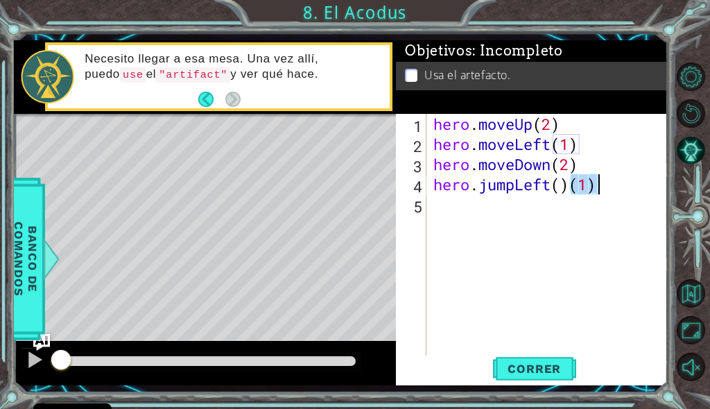
drag, startPoint x: 574, startPoint y: 182, endPoint x: 633, endPoint y: 185, distance: 58.3
click at [633, 185] on div "hero . moveUp ( 2 ) hero . moveLeft ( 1 ) hero . moveDown ( 2 ) hero . jumpLeft…" at bounding box center [551, 255] width 241 height 282
type textarea "hero.jumpLeft()"
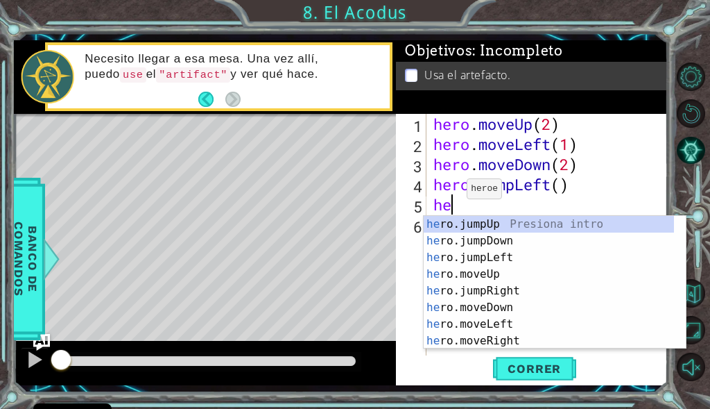
scroll to position [0, 1]
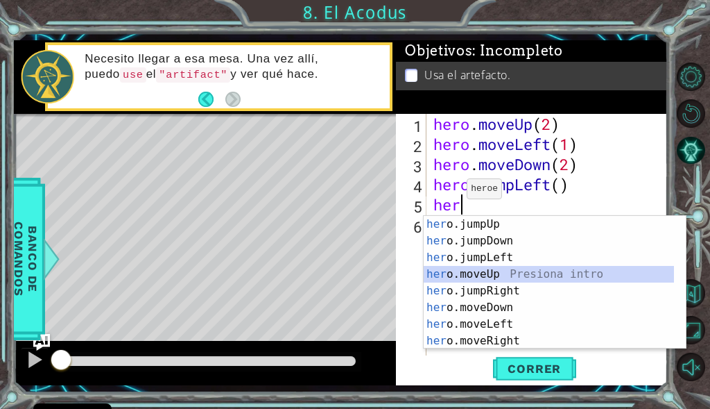
click at [441, 278] on div "her o.jumpUp Presiona intro her o.jumpDown Presiona intro her o.jumpLeft Presio…" at bounding box center [549, 299] width 250 height 167
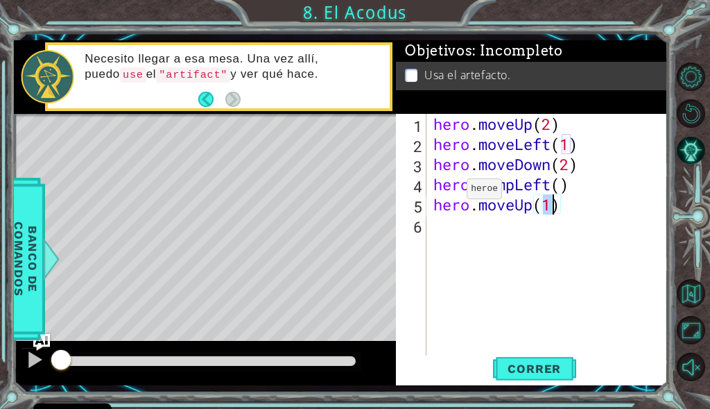
type textarea "hero.moveUp(2)"
click at [472, 227] on div "hero . moveUp ( 2 ) hero . moveLeft ( 1 ) hero . moveDown ( 2 ) hero . jumpLeft…" at bounding box center [551, 255] width 241 height 282
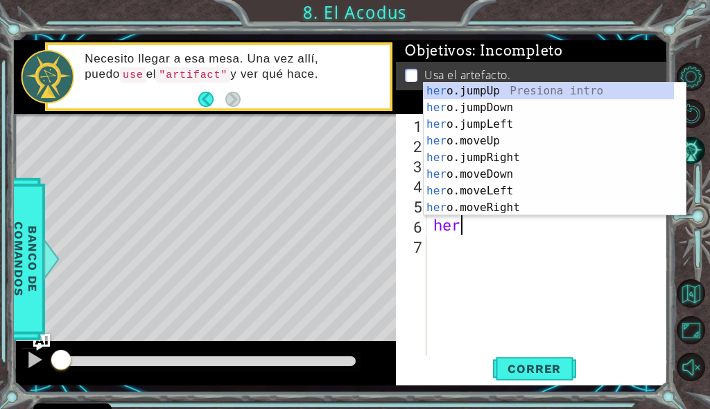
scroll to position [0, 1]
click at [482, 207] on div "her o.jumpUp Presiona intro her o.jumpDown Presiona intro her o.jumpLeft Presio…" at bounding box center [549, 166] width 250 height 167
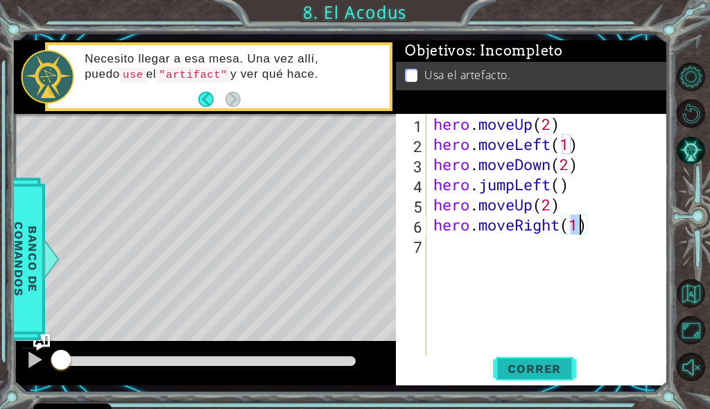
type textarea "hero.moveRight(1)"
click at [520, 373] on span "Correr" at bounding box center [534, 368] width 81 height 14
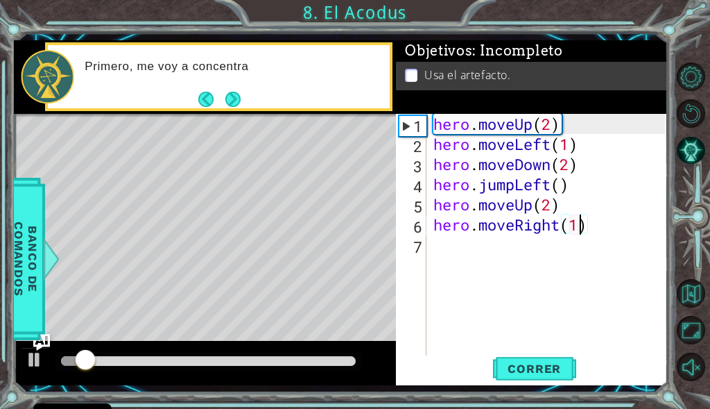
click at [471, 251] on div "hero . moveUp ( 2 ) hero . moveLeft ( 1 ) hero . moveDown ( 2 ) hero . jumpLeft…" at bounding box center [551, 255] width 241 height 282
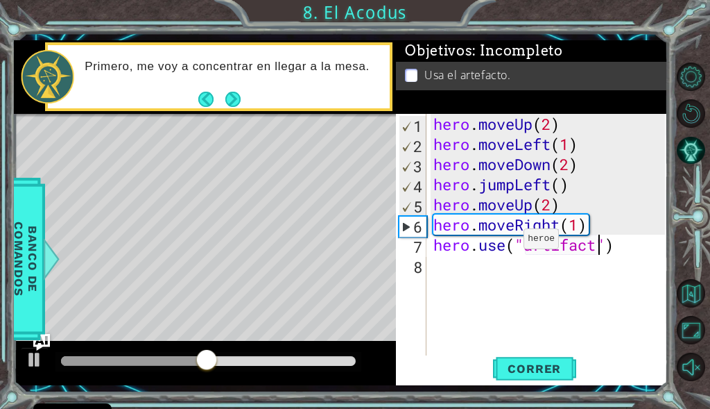
scroll to position [0, 8]
type textarea "hero.use("artifact")"
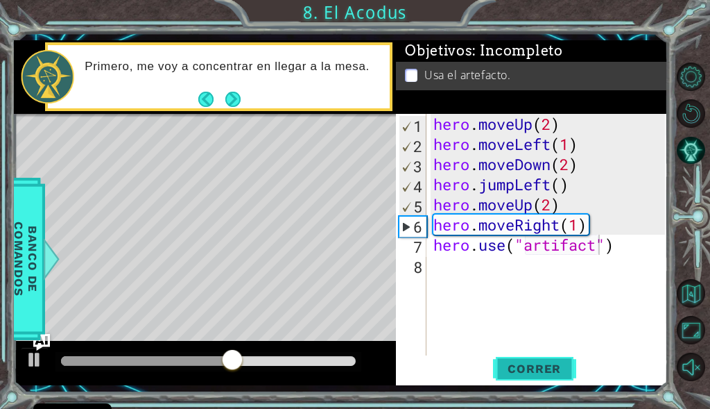
click at [527, 377] on button "Correr" at bounding box center [534, 368] width 83 height 27
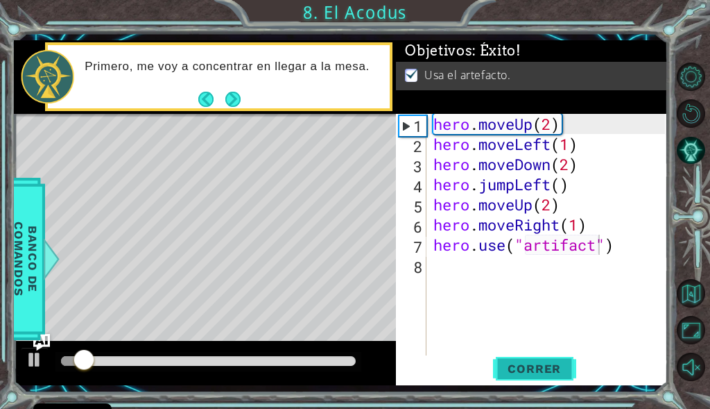
click at [527, 371] on span "Correr" at bounding box center [534, 368] width 81 height 14
click at [303, 348] on div at bounding box center [205, 363] width 382 height 44
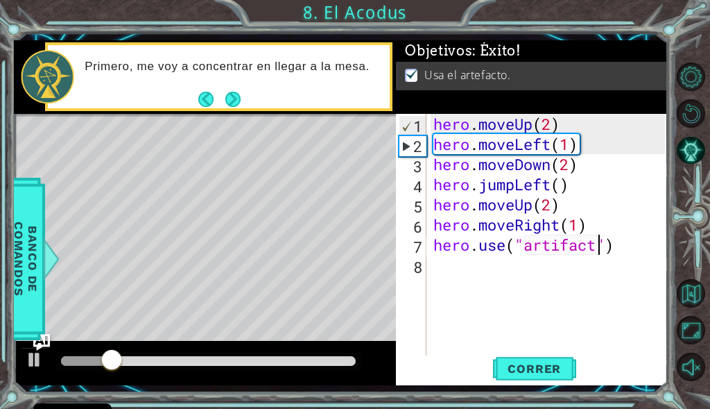
click at [303, 361] on div at bounding box center [208, 361] width 295 height 10
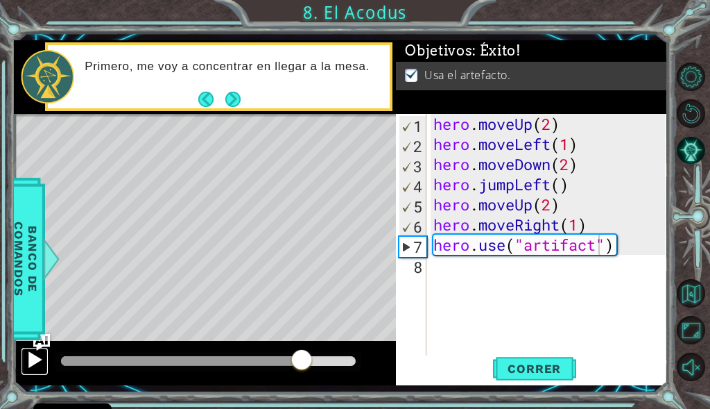
click at [40, 361] on div at bounding box center [35, 359] width 18 height 18
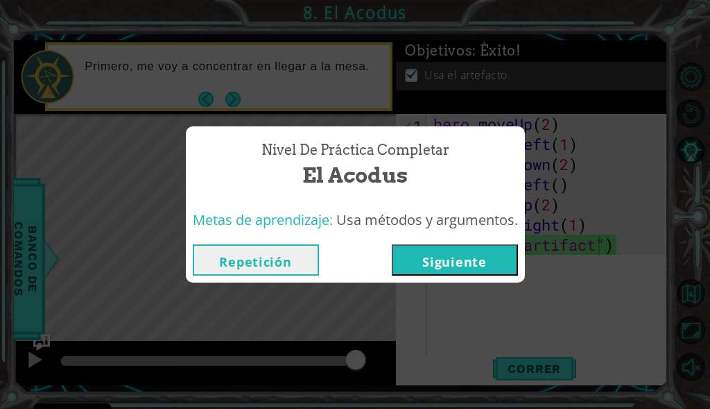
click at [423, 259] on button "Siguiente" at bounding box center [455, 259] width 126 height 31
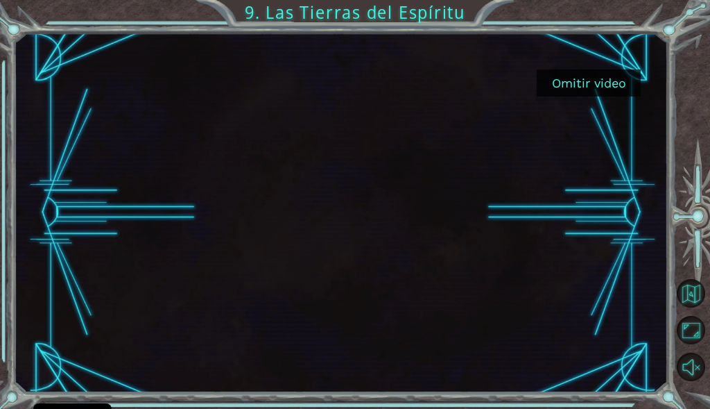
click at [607, 76] on button "Omitir video" at bounding box center [589, 82] width 104 height 27
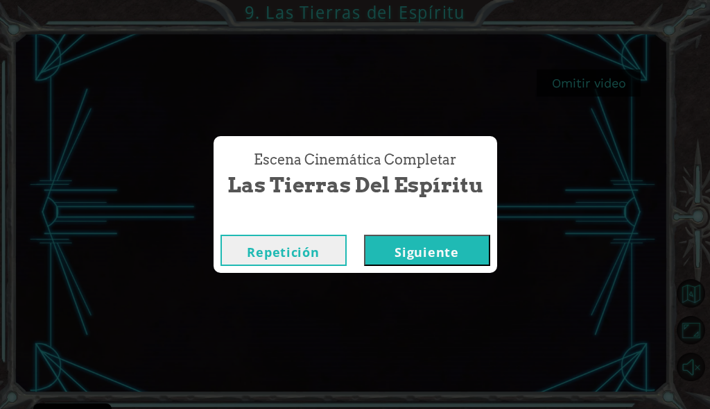
click at [415, 252] on button "Siguiente" at bounding box center [427, 250] width 126 height 31
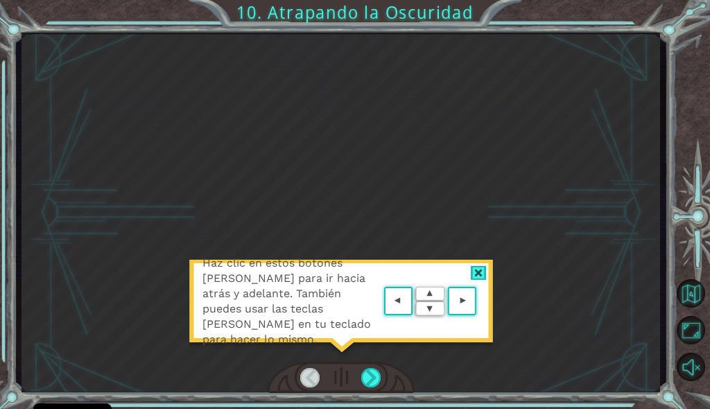
click at [480, 301] on area at bounding box center [480, 301] width 0 height 0
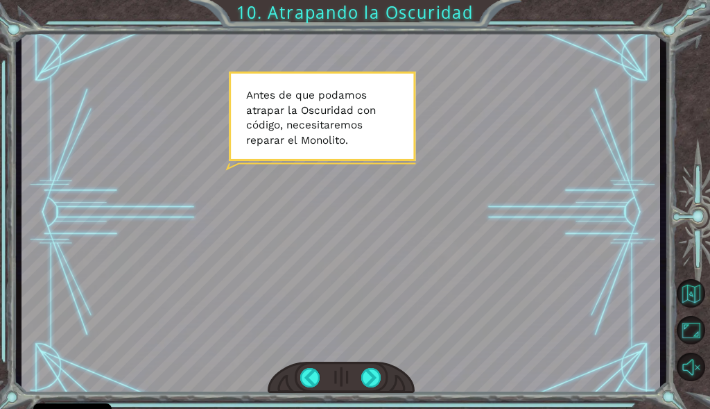
drag, startPoint x: 390, startPoint y: 128, endPoint x: 441, endPoint y: 241, distance: 123.9
click at [390, 129] on div at bounding box center [342, 212] width 640 height 359
click at [366, 379] on div at bounding box center [370, 377] width 19 height 19
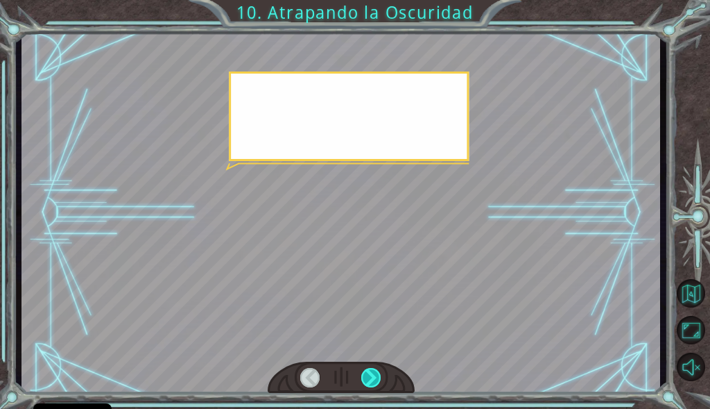
click at [368, 379] on div at bounding box center [370, 377] width 19 height 19
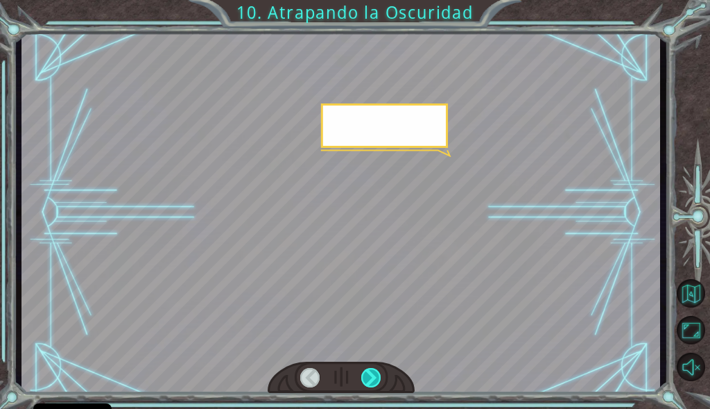
click at [368, 379] on div at bounding box center [370, 377] width 19 height 19
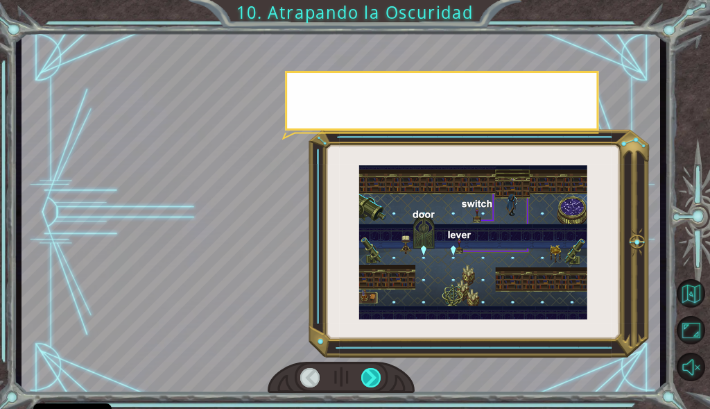
click at [370, 379] on div at bounding box center [370, 377] width 19 height 19
click at [373, 375] on div at bounding box center [370, 377] width 19 height 19
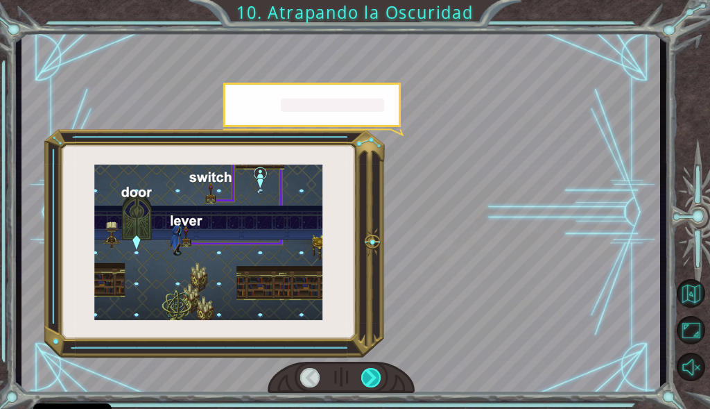
click at [373, 375] on div at bounding box center [370, 377] width 19 height 19
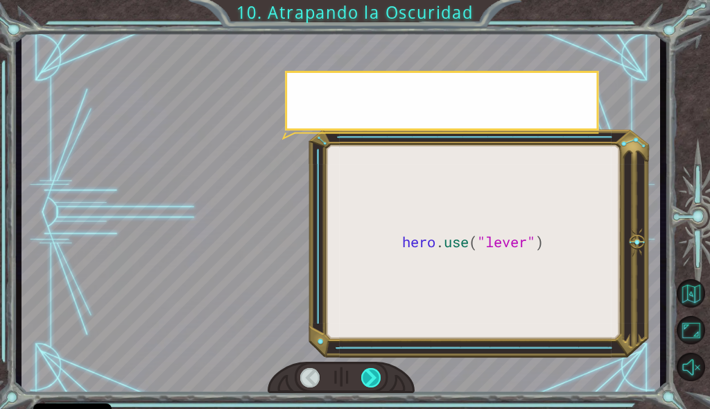
click at [373, 375] on div at bounding box center [370, 377] width 19 height 19
click at [375, 375] on div at bounding box center [370, 377] width 19 height 19
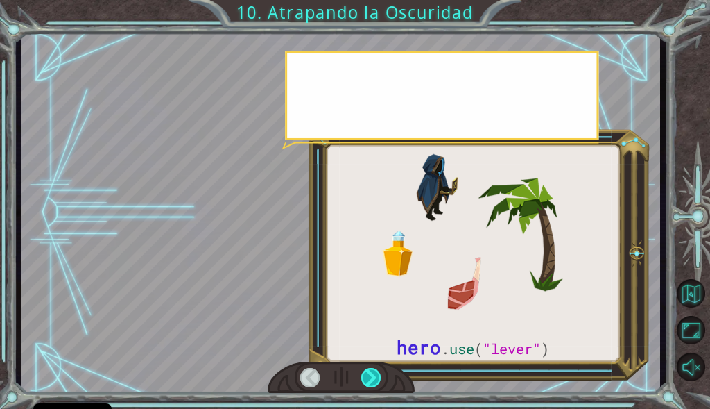
click at [375, 375] on div at bounding box center [370, 377] width 19 height 19
click at [376, 376] on div at bounding box center [370, 377] width 19 height 19
click at [377, 377] on div at bounding box center [370, 377] width 19 height 19
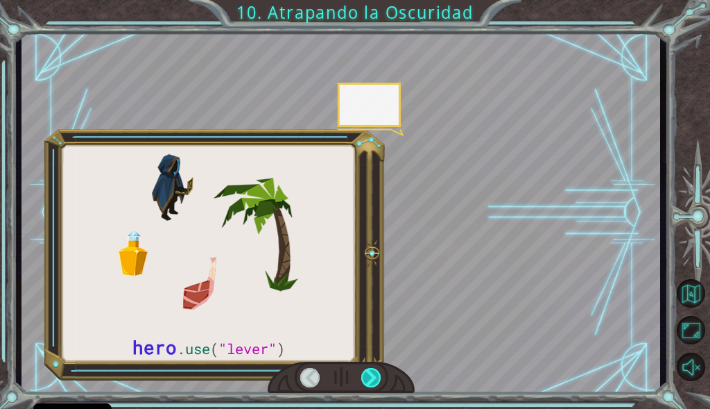
click at [377, 377] on div at bounding box center [370, 377] width 19 height 19
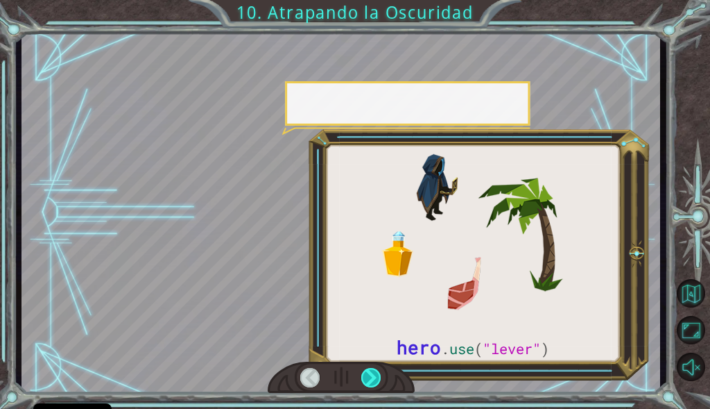
click at [377, 377] on div at bounding box center [370, 377] width 19 height 19
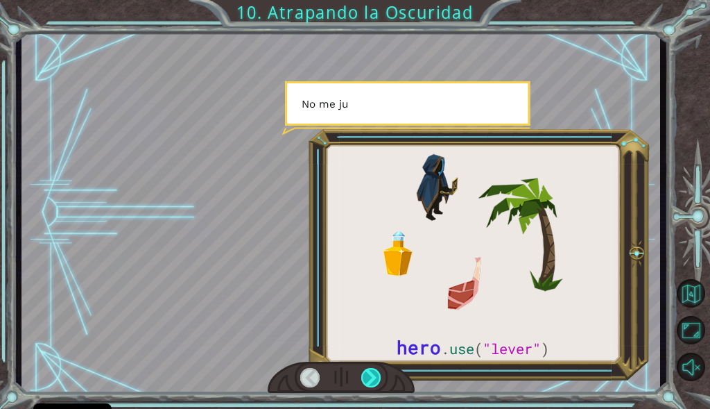
click at [377, 377] on div at bounding box center [370, 377] width 19 height 19
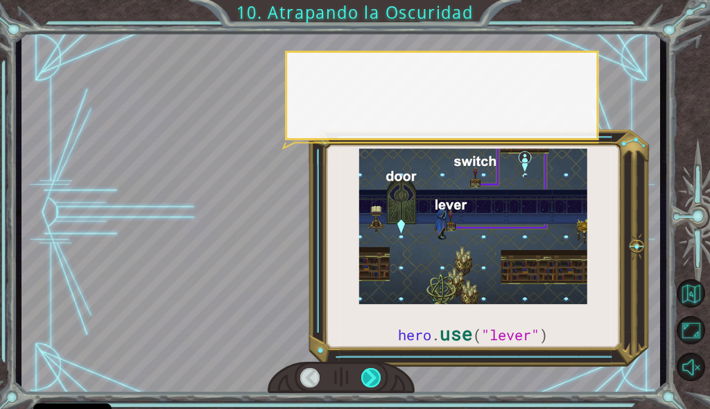
click at [377, 377] on div at bounding box center [370, 377] width 19 height 19
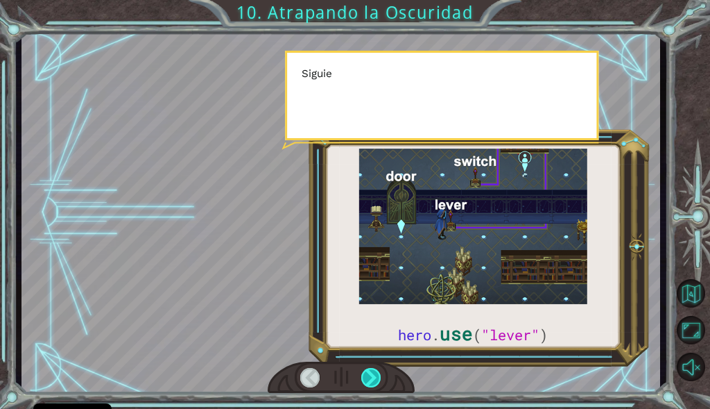
click at [377, 377] on div at bounding box center [370, 377] width 19 height 19
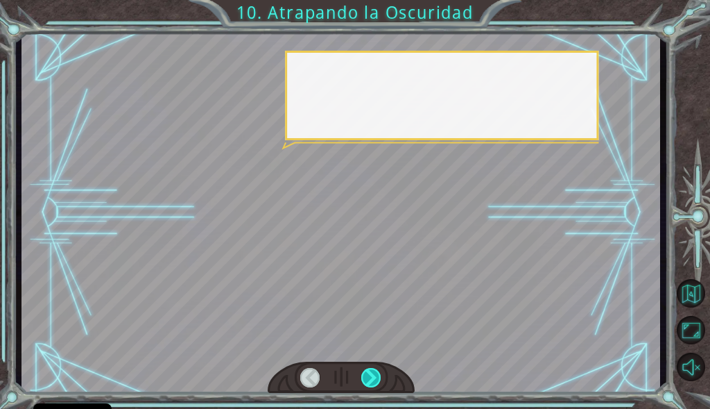
click at [377, 377] on div at bounding box center [370, 377] width 19 height 19
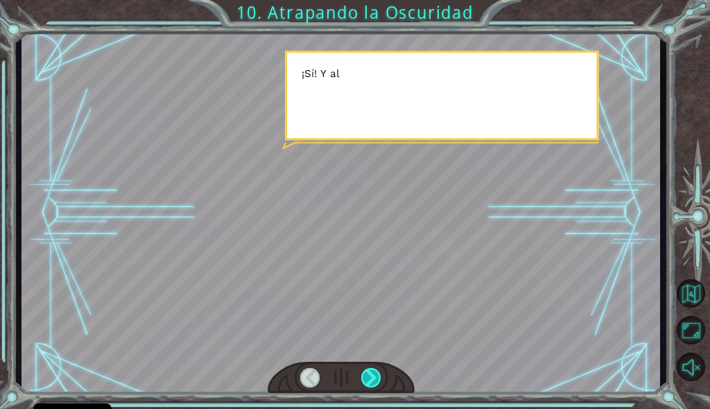
click at [377, 377] on div at bounding box center [370, 377] width 19 height 19
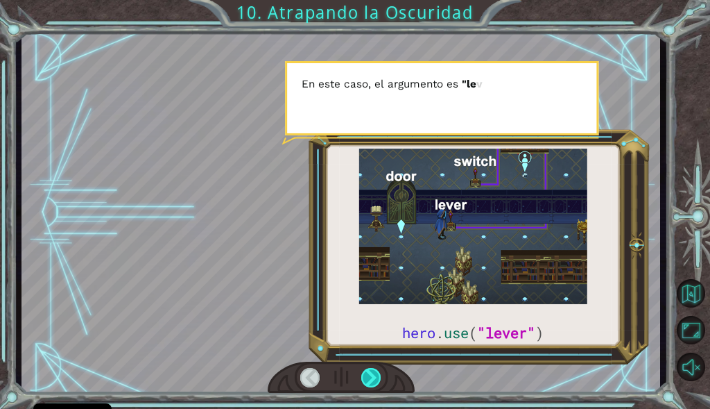
click at [377, 378] on div at bounding box center [370, 377] width 19 height 19
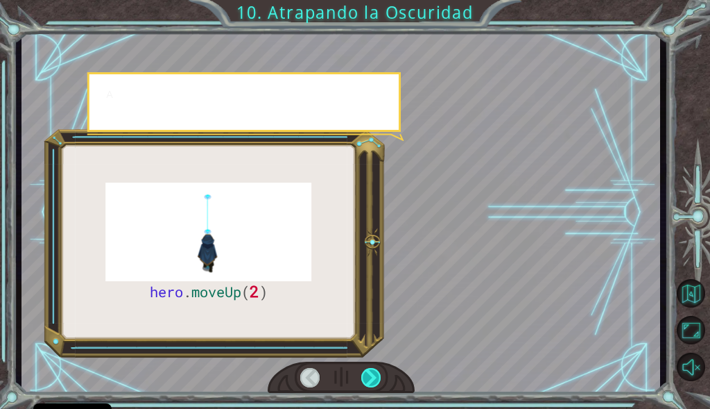
click at [377, 378] on div at bounding box center [370, 377] width 19 height 19
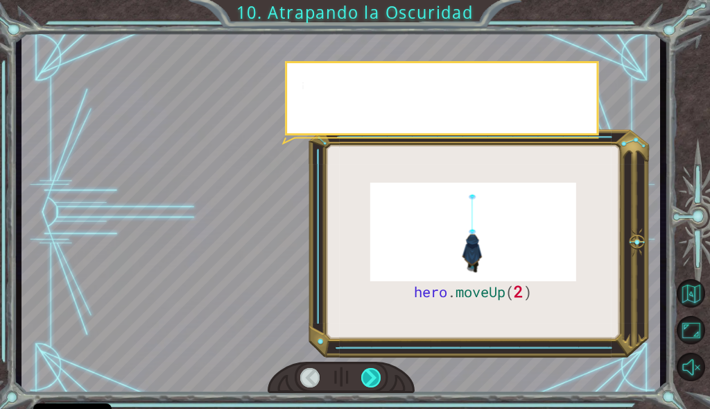
click at [377, 378] on div at bounding box center [370, 377] width 19 height 19
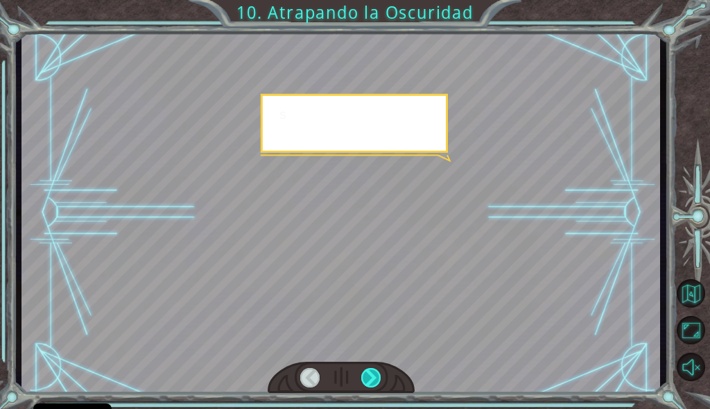
click at [377, 378] on div at bounding box center [370, 377] width 19 height 19
click at [377, 377] on div at bounding box center [370, 377] width 19 height 19
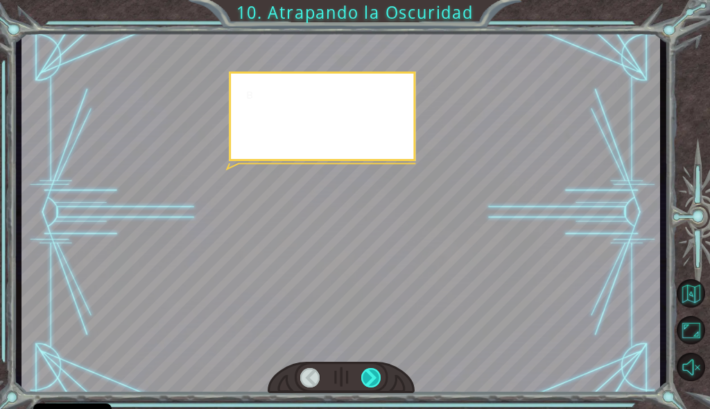
click at [377, 377] on div at bounding box center [370, 377] width 19 height 19
click at [377, 374] on div at bounding box center [370, 377] width 19 height 19
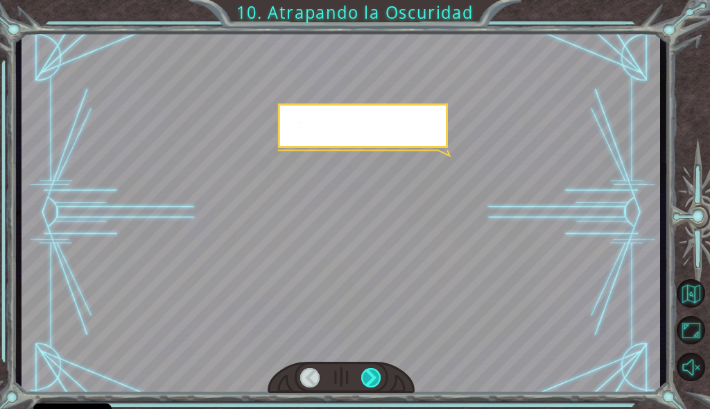
click at [377, 374] on div at bounding box center [370, 377] width 19 height 19
click at [377, 373] on div at bounding box center [370, 377] width 19 height 19
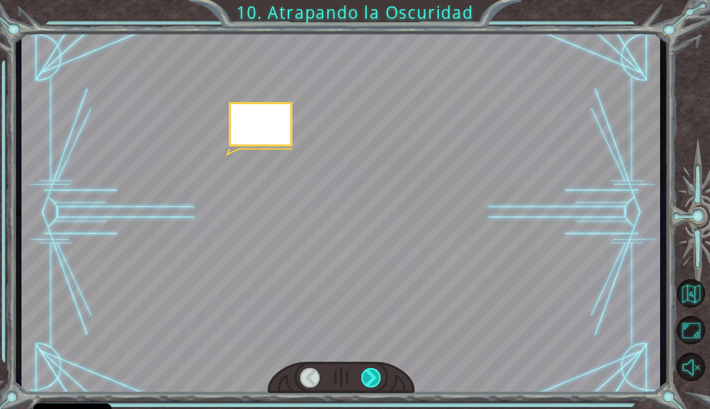
click at [377, 373] on div at bounding box center [370, 377] width 19 height 19
click at [377, 374] on div at bounding box center [370, 377] width 19 height 19
click at [377, 375] on div at bounding box center [370, 377] width 19 height 19
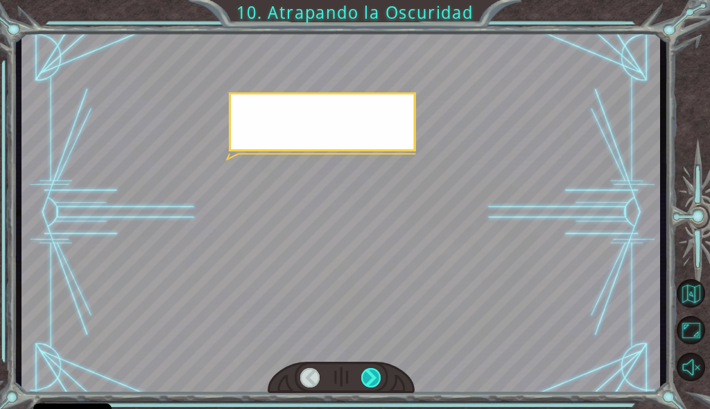
click at [377, 374] on div at bounding box center [370, 377] width 19 height 19
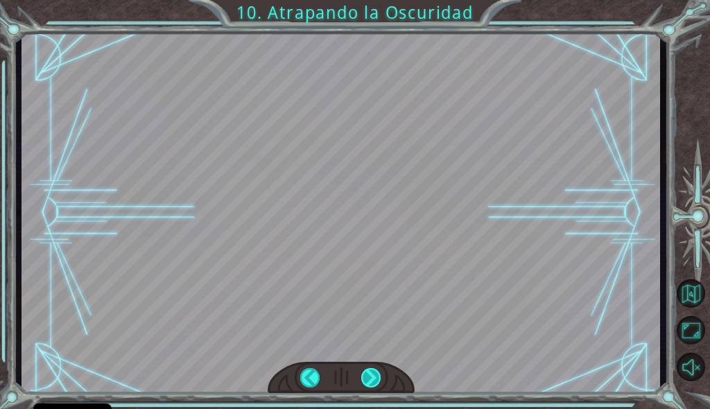
click at [377, 374] on div at bounding box center [370, 377] width 19 height 19
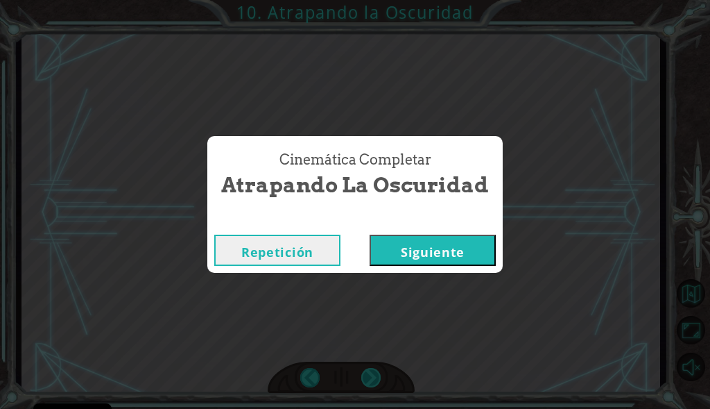
click at [377, 374] on div "Cinemática Completar Atrapando la Oscuridad Repetición [GEOGRAPHIC_DATA]" at bounding box center [355, 204] width 710 height 409
click at [398, 259] on button "Siguiente" at bounding box center [433, 250] width 126 height 31
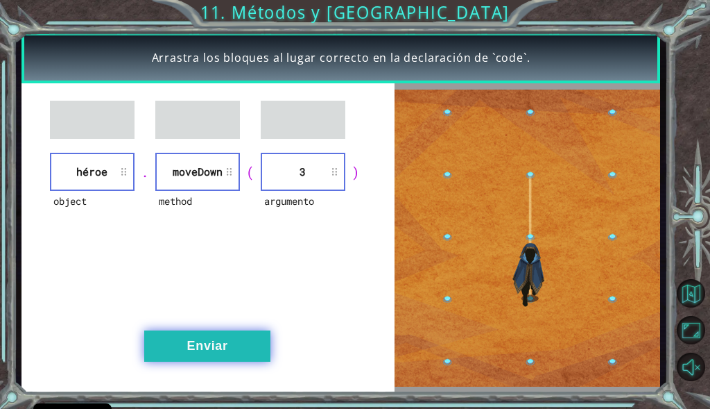
click at [214, 341] on button "Enviar" at bounding box center [207, 345] width 126 height 31
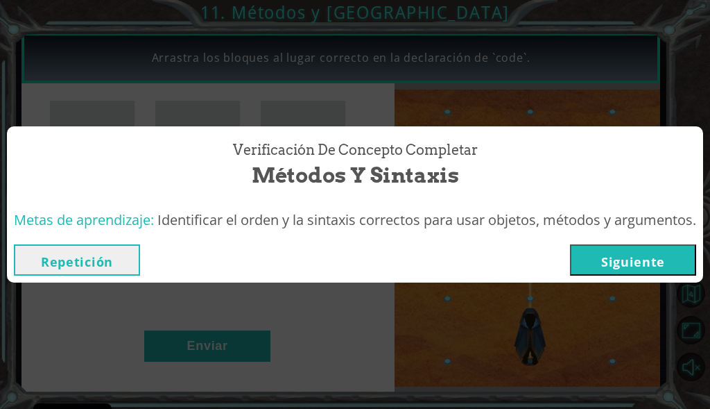
click at [649, 272] on button "Siguiente" at bounding box center [633, 259] width 126 height 31
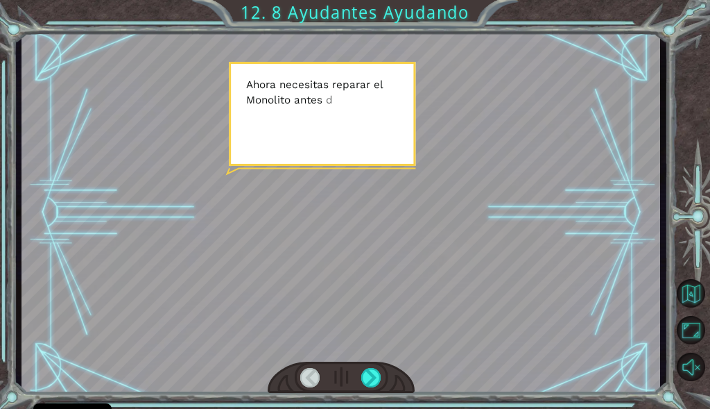
click at [483, 214] on div at bounding box center [342, 212] width 640 height 359
click at [369, 382] on div at bounding box center [370, 377] width 19 height 19
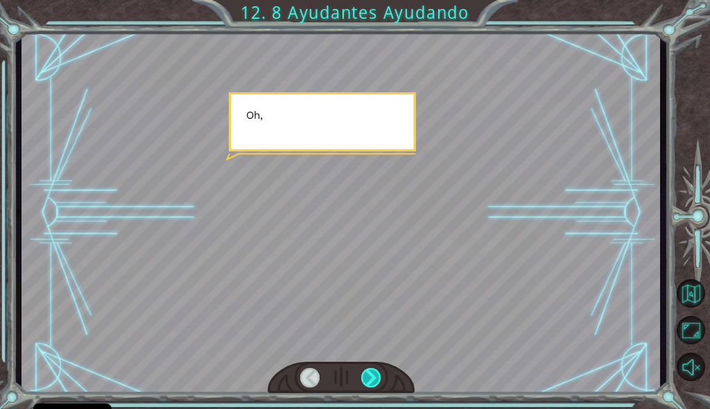
click at [369, 382] on div at bounding box center [370, 377] width 19 height 19
click at [370, 381] on div at bounding box center [370, 377] width 19 height 19
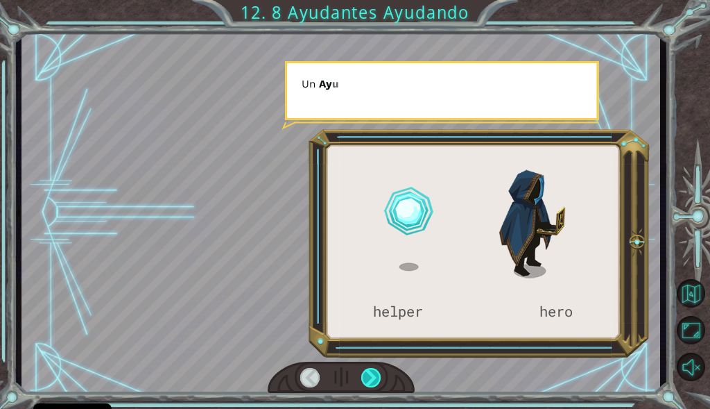
click at [370, 381] on div at bounding box center [370, 377] width 19 height 19
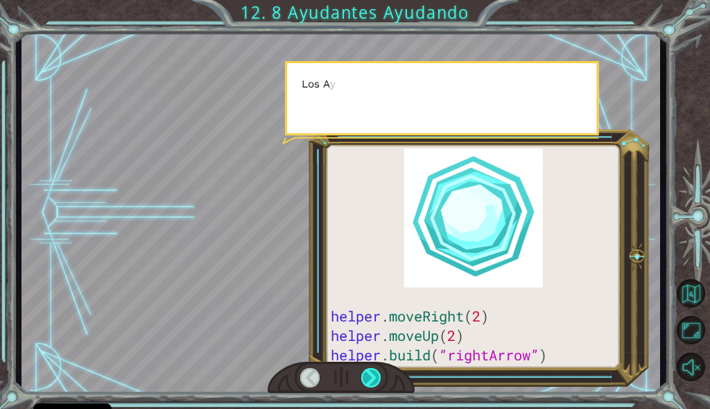
click at [370, 381] on div at bounding box center [370, 377] width 19 height 19
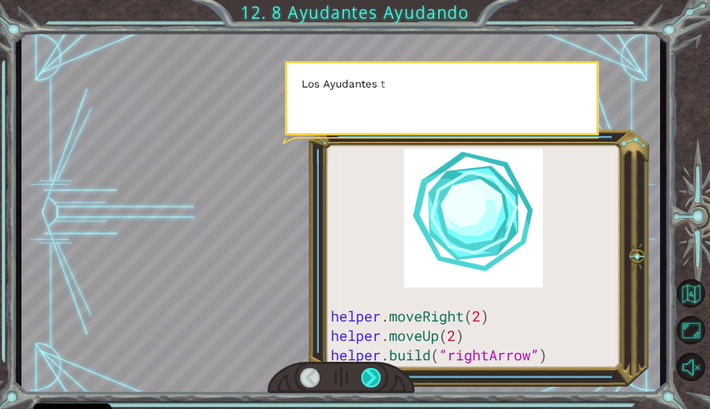
click at [370, 381] on div at bounding box center [370, 377] width 19 height 19
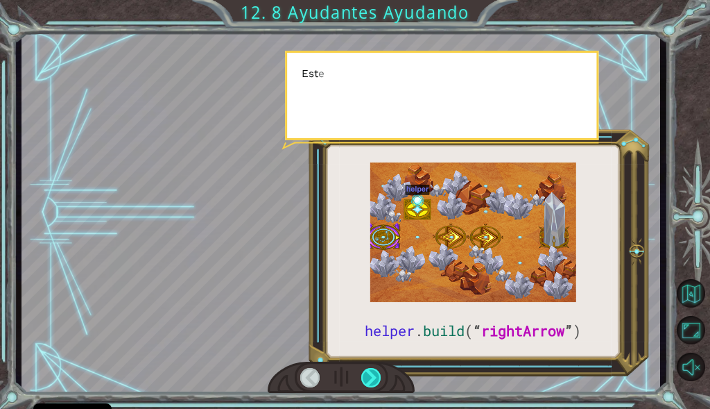
click at [370, 380] on div at bounding box center [370, 377] width 19 height 19
drag, startPoint x: 370, startPoint y: 380, endPoint x: 370, endPoint y: 371, distance: 8.3
click at [370, 377] on div at bounding box center [370, 377] width 19 height 19
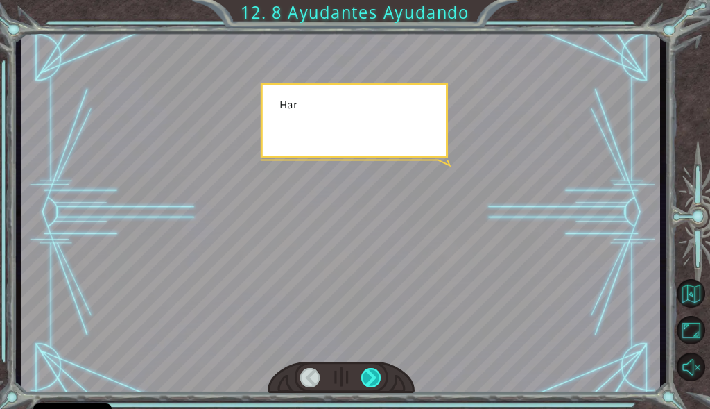
click at [370, 371] on div at bounding box center [370, 377] width 19 height 19
click at [370, 368] on div at bounding box center [370, 377] width 19 height 19
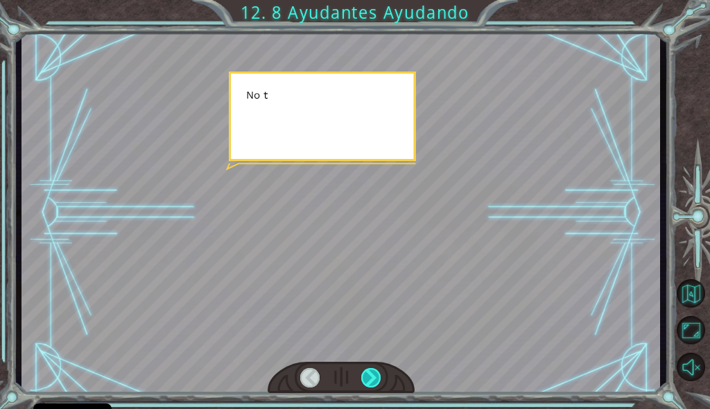
click at [370, 368] on div at bounding box center [370, 377] width 19 height 19
click at [371, 0] on div "helper . build ( “ rightArrow ” ) A h o r a n e c e s i t a s r e p a r a r e l…" at bounding box center [355, 0] width 710 height 0
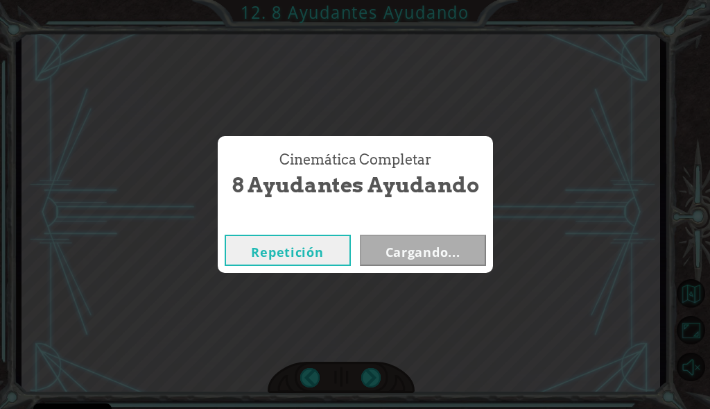
click at [371, 367] on div "Cinemática Completar 8 Ayudantes Ayudando Repetición Cargando..." at bounding box center [355, 204] width 710 height 409
click at [369, 370] on div "Cinemática Completar 8 Ayudantes Ayudando Repetición Cargando..." at bounding box center [355, 204] width 710 height 409
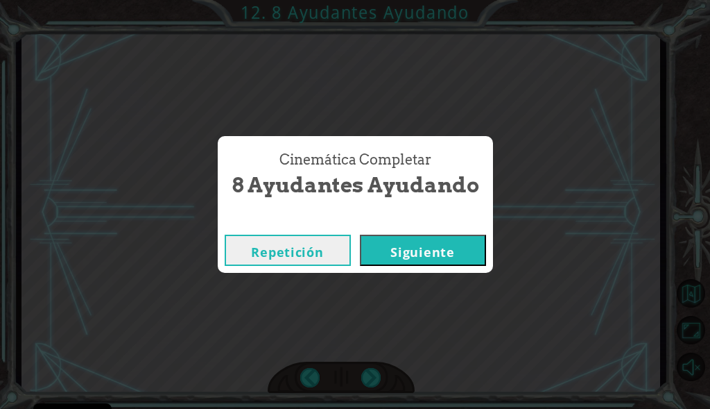
click at [369, 370] on div "Cinemática Completar 8 Ayudantes Ayudando Repetición [GEOGRAPHIC_DATA]" at bounding box center [355, 204] width 710 height 409
click at [418, 244] on button "Siguiente" at bounding box center [423, 250] width 126 height 31
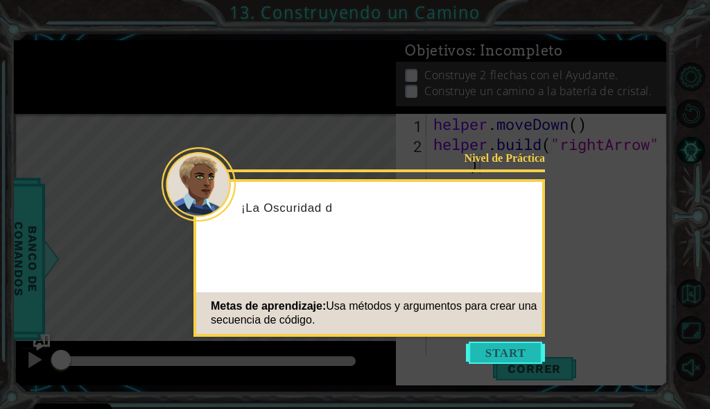
click at [521, 361] on button "Start" at bounding box center [505, 352] width 79 height 22
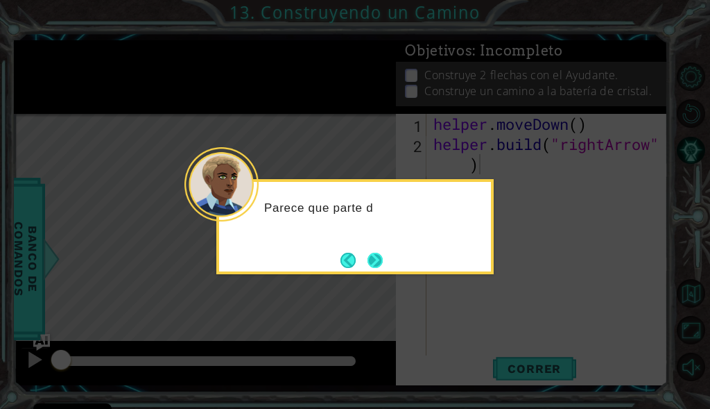
click at [383, 261] on button "Next" at bounding box center [375, 260] width 15 height 15
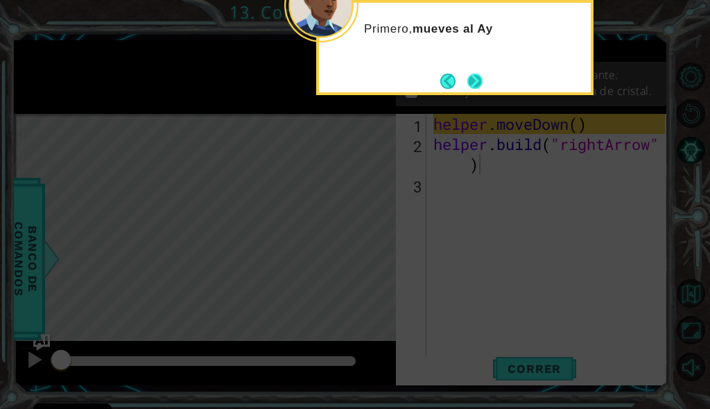
click at [483, 83] on button "Next" at bounding box center [475, 81] width 15 height 15
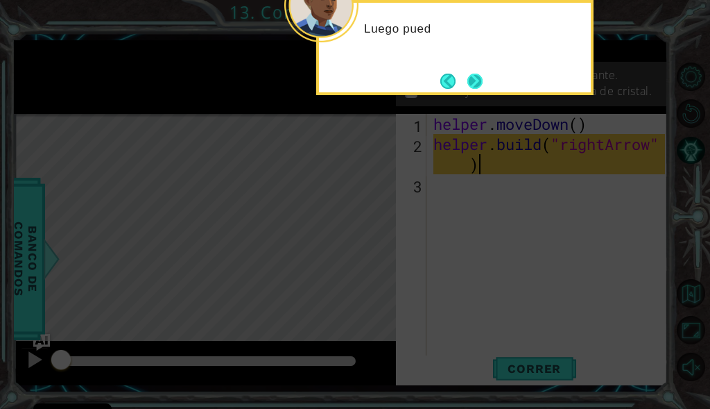
click at [477, 78] on button "Next" at bounding box center [475, 81] width 16 height 16
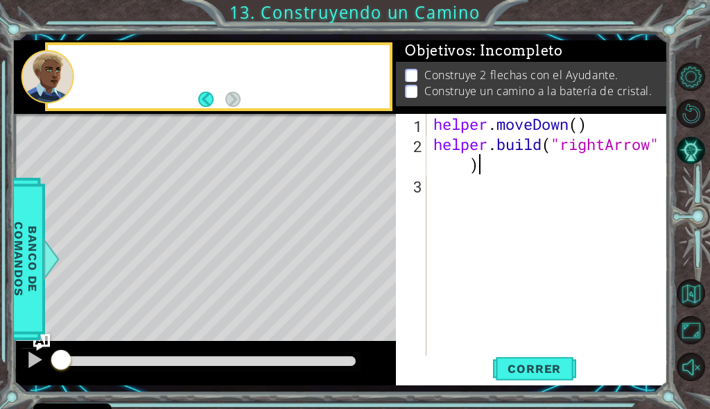
click at [477, 78] on p "Construye 2 flechas con el Ayudante." at bounding box center [522, 74] width 194 height 15
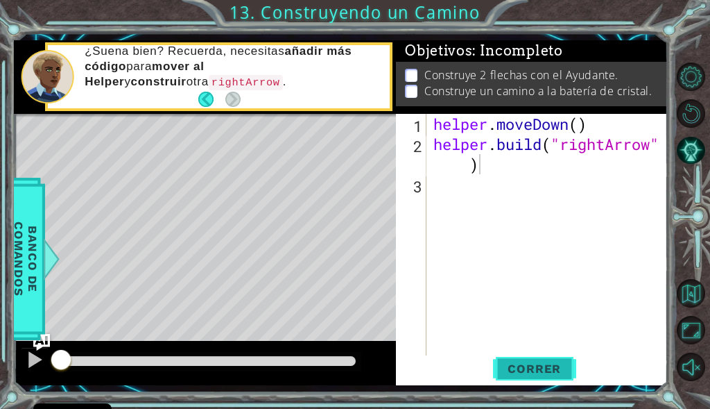
click at [554, 374] on span "Correr" at bounding box center [534, 368] width 81 height 14
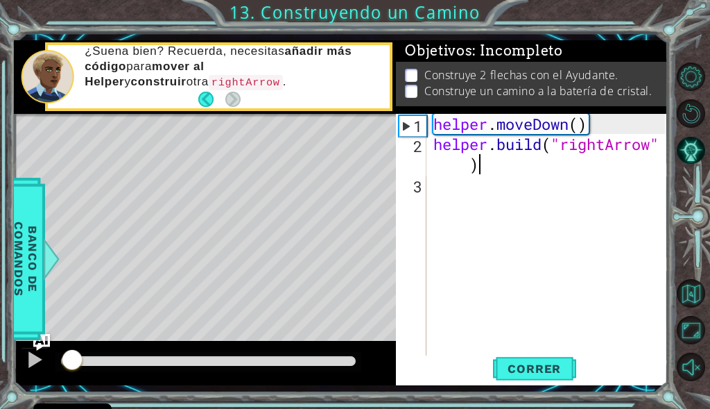
drag, startPoint x: 211, startPoint y: 359, endPoint x: 56, endPoint y: 364, distance: 154.8
click at [60, 364] on div at bounding box center [72, 360] width 25 height 25
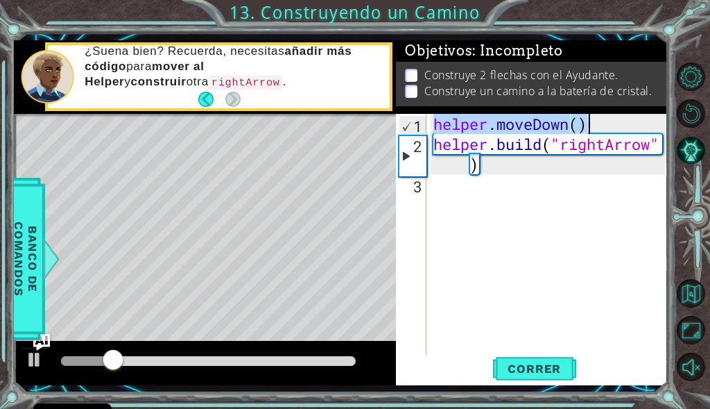
drag, startPoint x: 434, startPoint y: 124, endPoint x: 630, endPoint y: 125, distance: 195.7
click at [630, 125] on div "helper . moveDown ( ) helper . build ( "rightArrow" )" at bounding box center [551, 255] width 241 height 282
type textarea "helper.moveDown()"
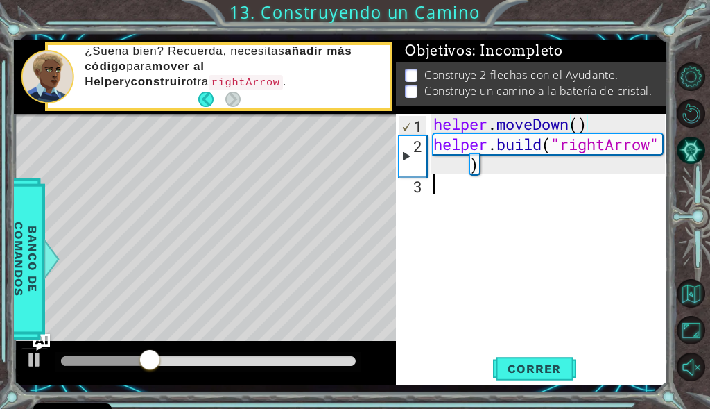
click at [504, 200] on div "helper . moveDown ( ) helper . build ( "rightArrow" )" at bounding box center [551, 255] width 241 height 282
paste textarea "helper.moveDown()"
type textarea "helper.moveDown()"
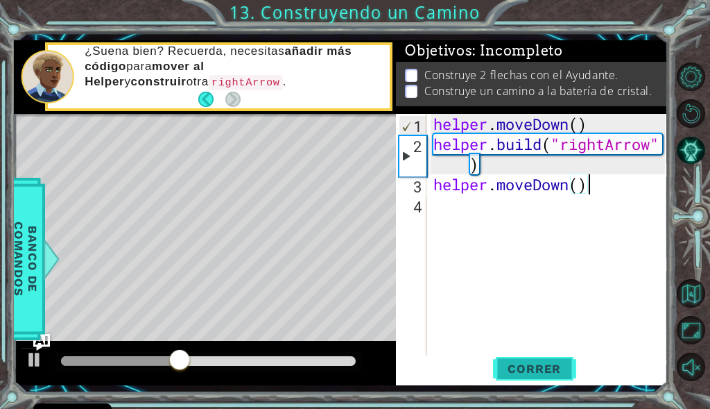
click at [547, 364] on span "Correr" at bounding box center [534, 368] width 81 height 14
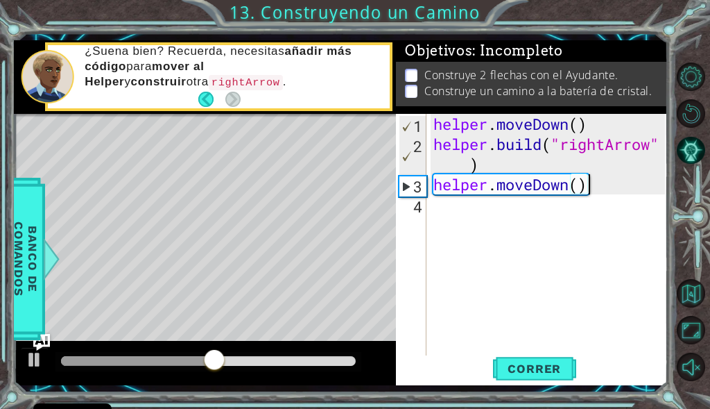
click at [486, 233] on div "helper . moveDown ( ) helper . build ( "rightArrow" ) helper . moveDown ( )" at bounding box center [551, 255] width 241 height 282
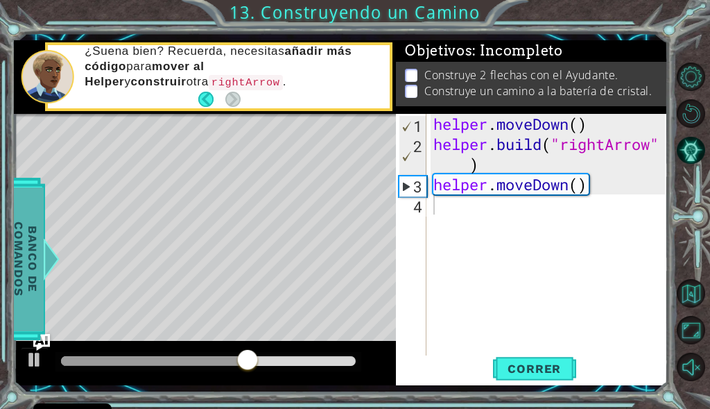
click at [34, 273] on span "Banco de comandos" at bounding box center [26, 259] width 36 height 144
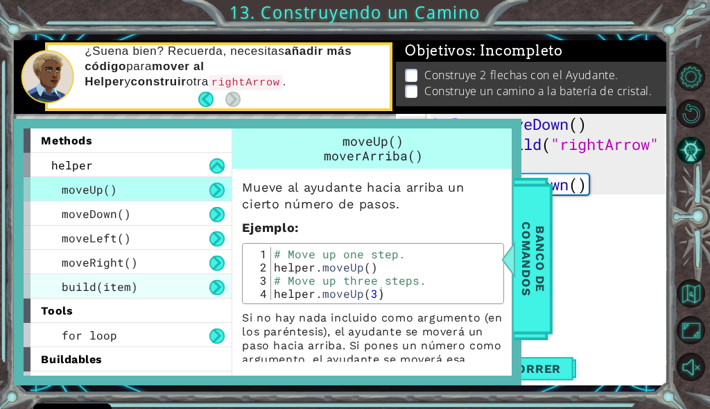
scroll to position [20, 0]
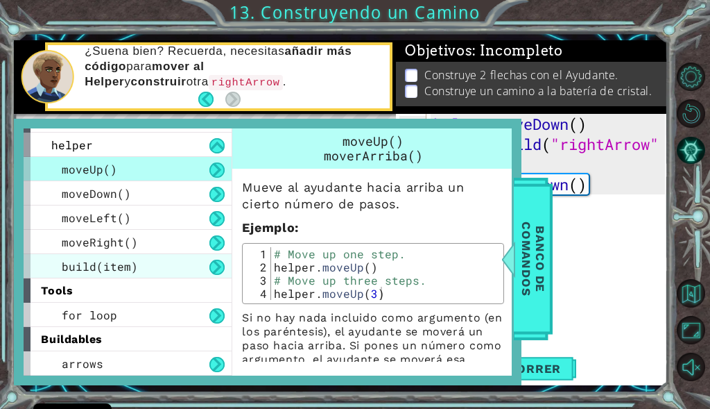
click at [129, 267] on span "build(item)" at bounding box center [100, 266] width 76 height 15
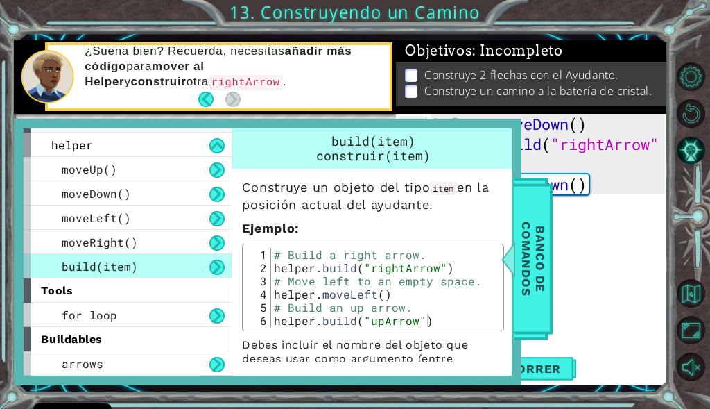
click at [129, 267] on span "build(item)" at bounding box center [100, 266] width 76 height 15
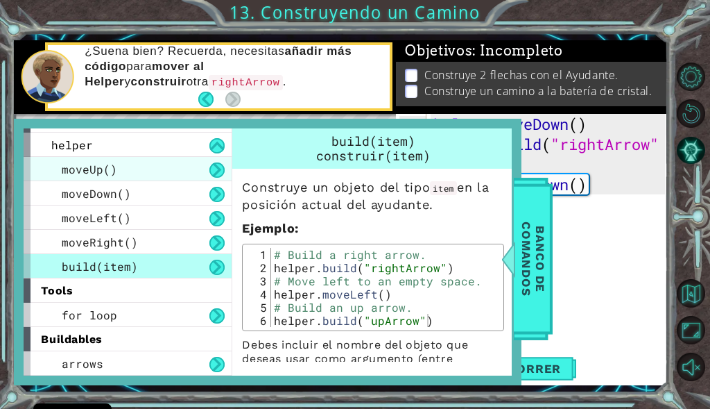
click at [164, 178] on div "moveUp()" at bounding box center [128, 169] width 208 height 24
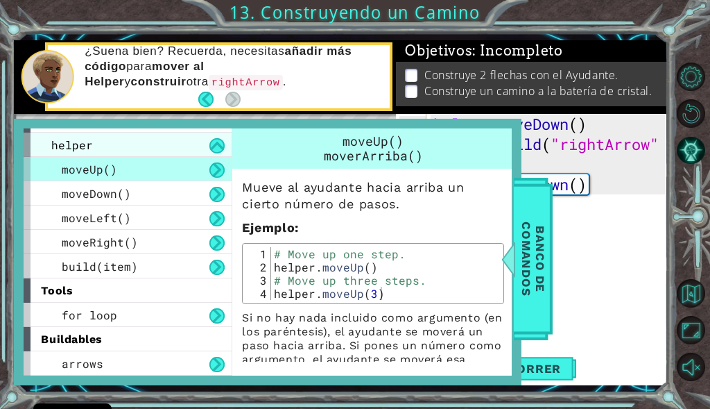
click at [176, 153] on div "helper" at bounding box center [128, 145] width 208 height 24
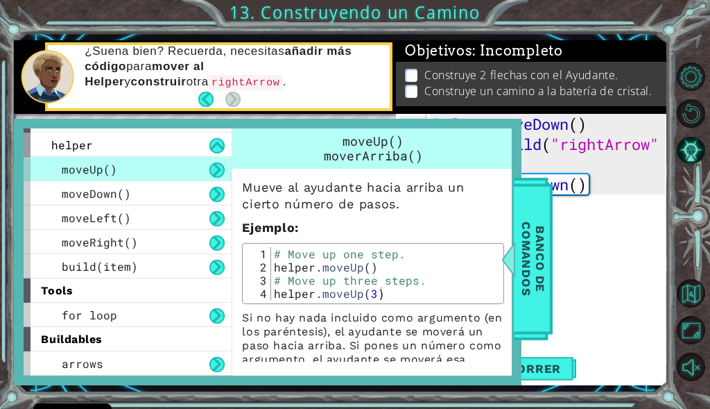
scroll to position [0, 0]
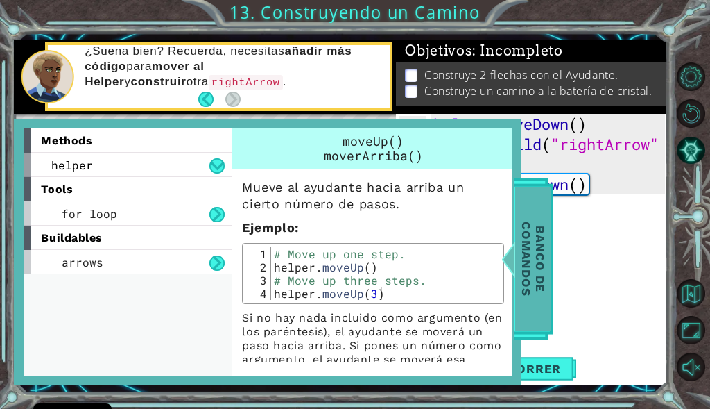
drag, startPoint x: 572, startPoint y: 196, endPoint x: 530, endPoint y: 188, distance: 43.0
click at [572, 189] on div "helper . moveDown ( ) helper . build ( "rightArrow" ) helper . moveDown ( )" at bounding box center [551, 255] width 241 height 282
type textarea "helper.moveDown()"
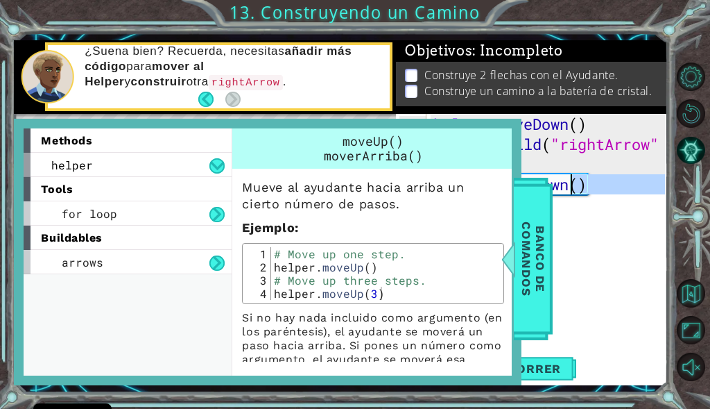
drag, startPoint x: 521, startPoint y: 235, endPoint x: 531, endPoint y: 233, distance: 10.5
click at [525, 235] on span "Banco de comandos" at bounding box center [534, 259] width 36 height 144
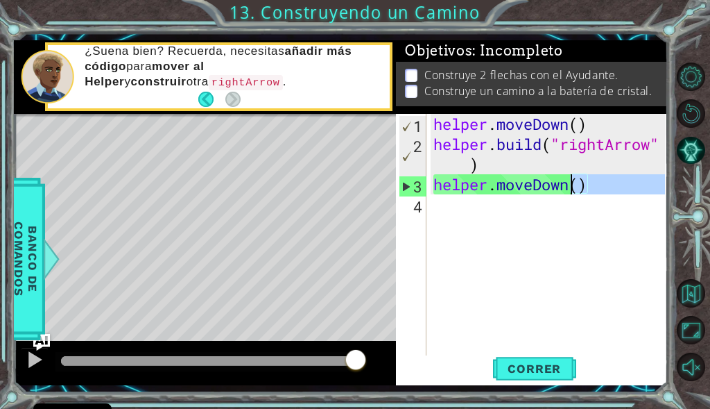
drag, startPoint x: 536, startPoint y: 246, endPoint x: 531, endPoint y: 231, distance: 15.8
click at [536, 246] on div "helper . moveDown ( ) helper . build ( "rightArrow" ) helper . moveDown ( )" at bounding box center [548, 234] width 235 height 241
click at [561, 177] on div "helper . moveDown ( ) helper . build ( "rightArrow" ) helper . moveDown ( )" at bounding box center [551, 255] width 241 height 282
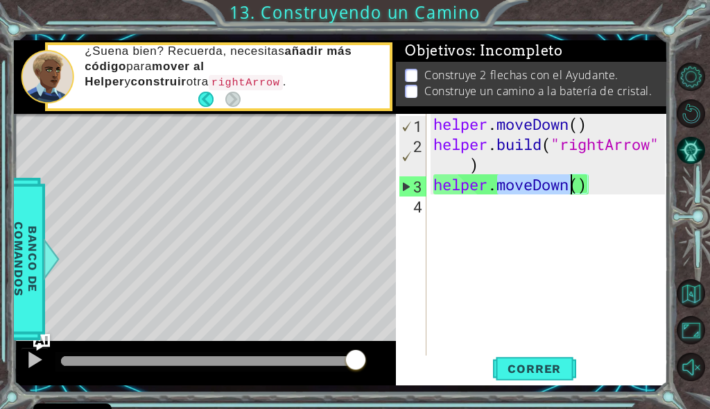
click at [561, 177] on div "helper . moveDown ( ) helper . build ( "rightArrow" ) helper . moveDown ( )" at bounding box center [551, 255] width 241 height 282
type textarea "helper.moveDown()"
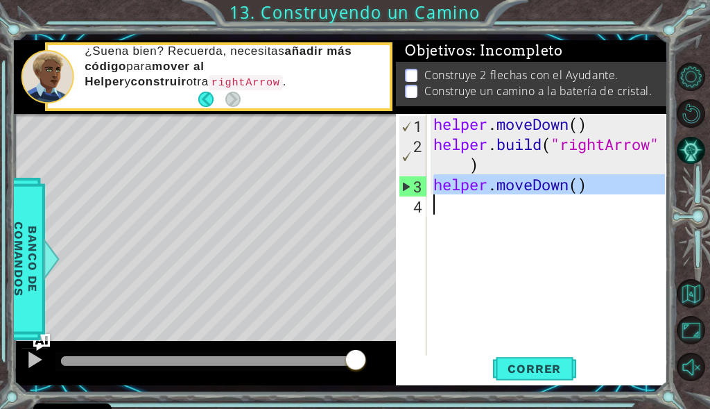
click at [534, 199] on div "helper . moveDown ( ) helper . build ( "rightArrow" ) helper . moveDown ( )" at bounding box center [548, 234] width 235 height 241
click at [368, 189] on div "1 ההההההההההההההההההההההההההההההההההההההההההההההההההההההההההההההההההההההההההההה…" at bounding box center [341, 212] width 654 height 345
type textarea "helper.moveDown()"
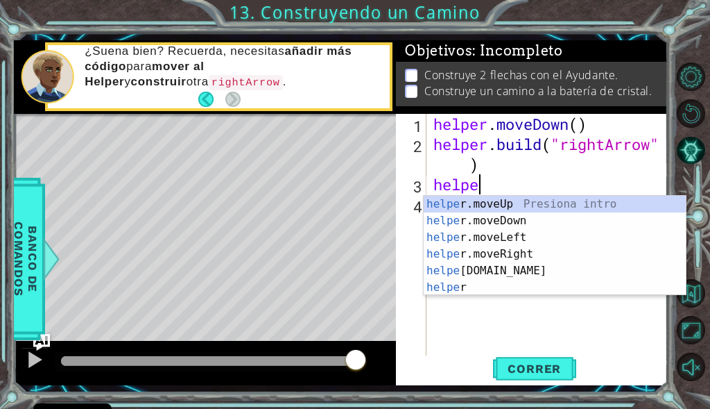
scroll to position [0, 2]
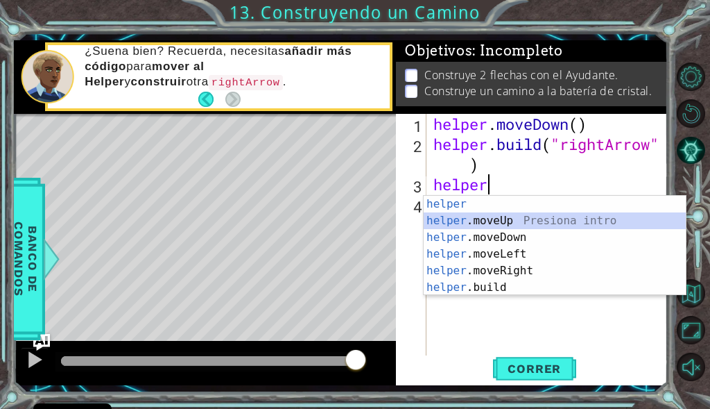
click at [450, 213] on div "helper Presiona intro helper .moveUp Presiona intro helper .moveDown Presiona i…" at bounding box center [555, 262] width 262 height 133
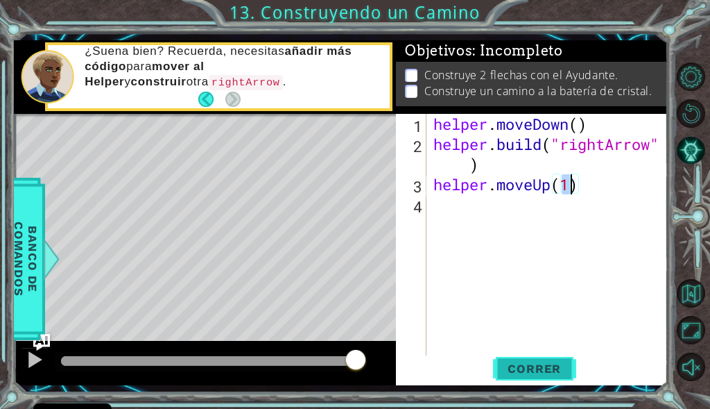
type textarea "helper.moveUp(1)"
click at [531, 375] on span "Correr" at bounding box center [534, 368] width 81 height 14
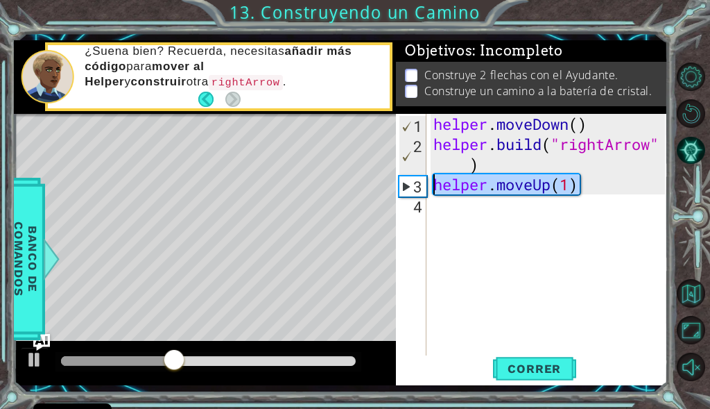
drag, startPoint x: 589, startPoint y: 185, endPoint x: 433, endPoint y: 185, distance: 156.1
click at [433, 185] on div "helper . moveDown ( ) helper . build ( "rightArrow" ) helper . moveUp ( 1 )" at bounding box center [551, 255] width 241 height 282
click at [531, 369] on span "Correr" at bounding box center [534, 368] width 81 height 14
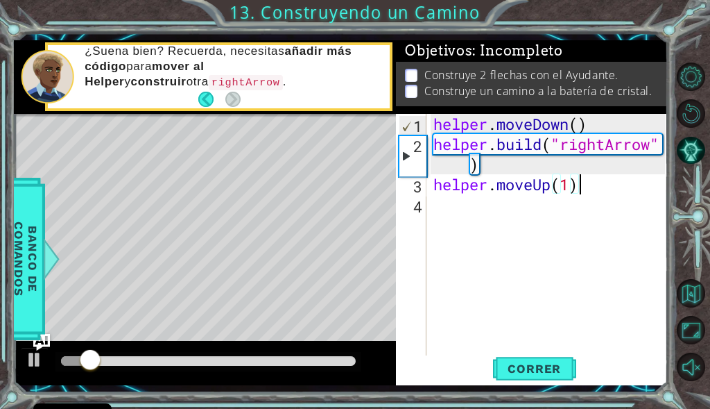
click at [583, 193] on div "helper . moveDown ( ) helper . build ( "rightArrow" ) helper . moveUp ( 1 )" at bounding box center [551, 255] width 241 height 282
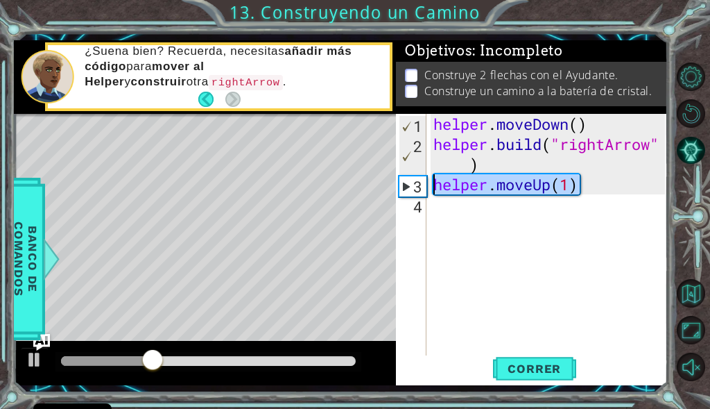
drag, startPoint x: 583, startPoint y: 193, endPoint x: 419, endPoint y: 182, distance: 164.1
click at [419, 182] on div "helper.moveUp(1) 1 2 3 4 helper . moveDown ( ) helper . build ( "rightArrow" ) …" at bounding box center [530, 234] width 269 height 241
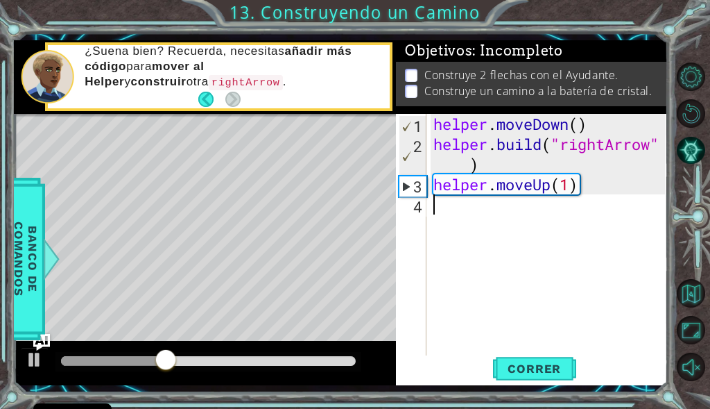
click at [486, 196] on div "helper . moveDown ( ) helper . build ( "rightArrow" ) helper . moveUp ( 1 )" at bounding box center [551, 255] width 241 height 282
click at [508, 187] on div "helper . moveDown ( ) helper . build ( "rightArrow" ) helper . moveUp ( 1 )" at bounding box center [551, 255] width 241 height 282
click at [538, 182] on div "helper . moveDown ( ) helper . build ( "rightArrow" ) helper . moveUp ( 1 )" at bounding box center [551, 255] width 241 height 282
drag, startPoint x: 538, startPoint y: 182, endPoint x: 565, endPoint y: 182, distance: 27.8
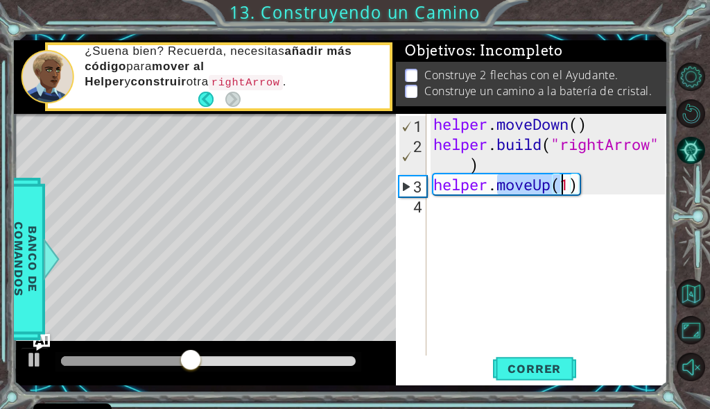
click at [565, 182] on div "helper . moveDown ( ) helper . build ( "rightArrow" ) helper . moveUp ( 1 )" at bounding box center [551, 255] width 241 height 282
click at [545, 184] on div "helper . moveDown ( ) helper . build ( "rightArrow" ) helper . moveUp ( 1 )" at bounding box center [548, 234] width 235 height 241
click at [545, 184] on div "helper . moveDown ( ) helper . build ( "rightArrow" ) helper . moveUp ( 1 )" at bounding box center [551, 255] width 241 height 282
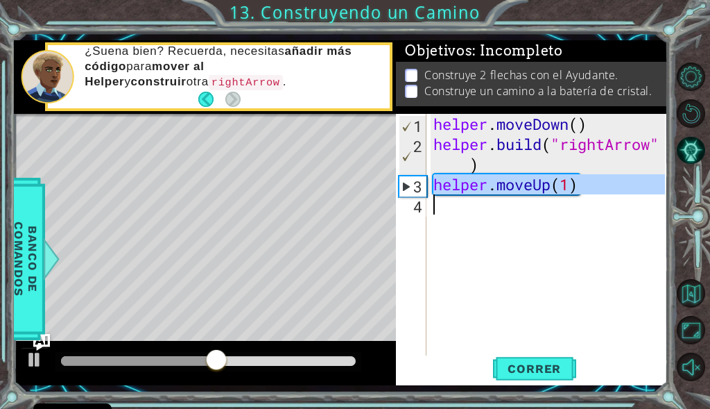
click at [545, 184] on div "helper . moveDown ( ) helper . build ( "rightArrow" ) helper . moveUp ( 1 )" at bounding box center [551, 255] width 241 height 282
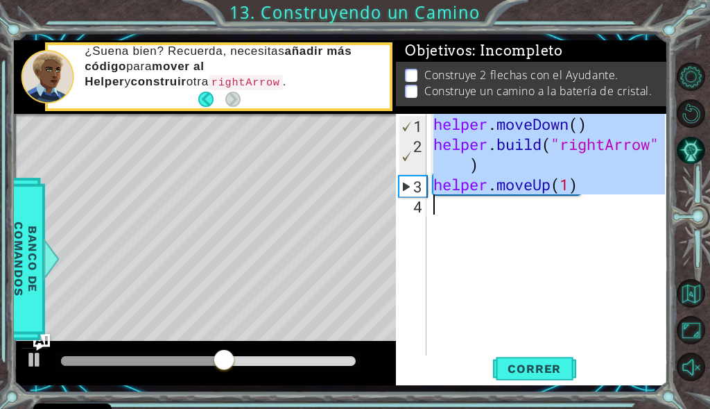
click at [552, 183] on div "helper . moveDown ( ) helper . build ( "rightArrow" ) helper . moveUp ( 1 )" at bounding box center [548, 234] width 235 height 241
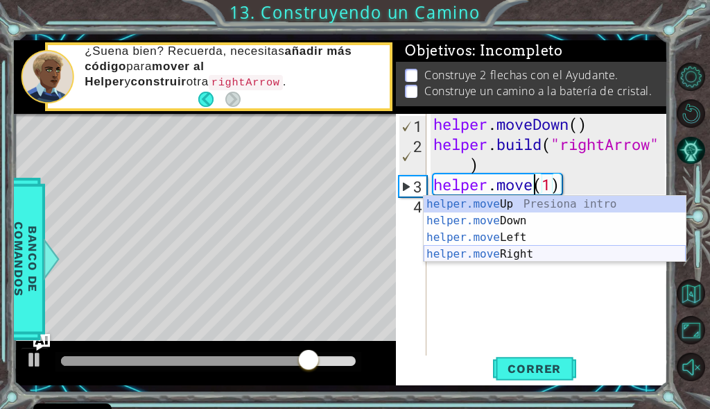
click at [495, 257] on div "helper.move Up Presiona intro helper.move Down Presiona intro helper.move Left …" at bounding box center [555, 246] width 262 height 100
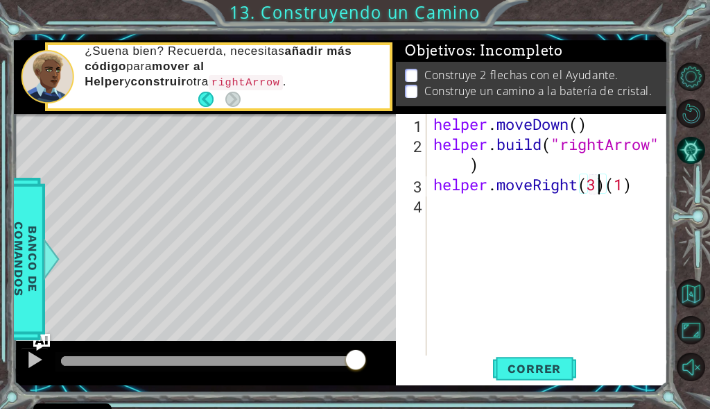
scroll to position [0, 8]
drag, startPoint x: 642, startPoint y: 184, endPoint x: 611, endPoint y: 193, distance: 31.8
click at [611, 193] on div "helper . moveDown ( ) helper . build ( "rightArrow" ) helper . moveRight ( 3 ) …" at bounding box center [551, 255] width 241 height 282
type textarea "helper.moveRight(3)"
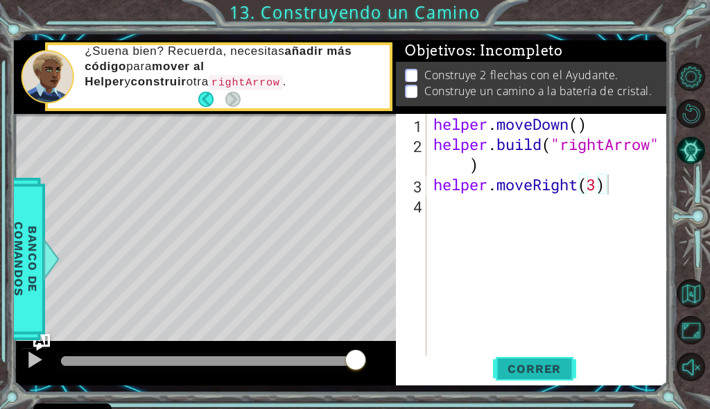
click at [521, 373] on span "Correr" at bounding box center [534, 368] width 81 height 14
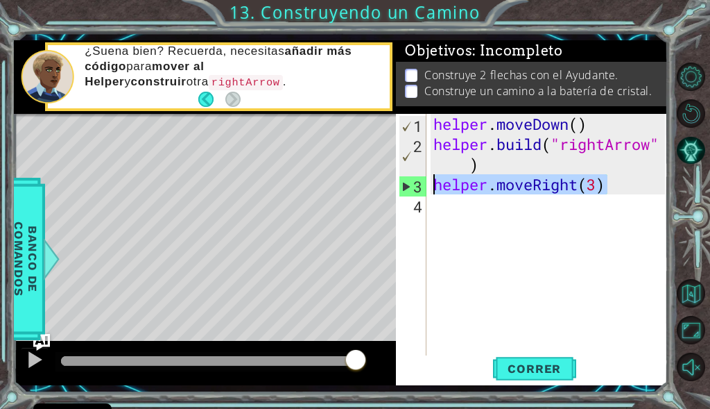
drag, startPoint x: 624, startPoint y: 187, endPoint x: 427, endPoint y: 178, distance: 197.3
click at [427, 178] on div "helper.moveRight(3) 1 2 3 4 helper . moveDown ( ) helper . build ( "rightArrow"…" at bounding box center [530, 234] width 269 height 241
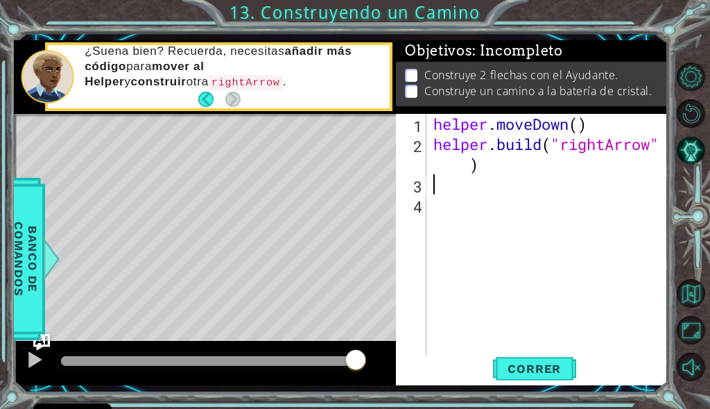
scroll to position [0, 0]
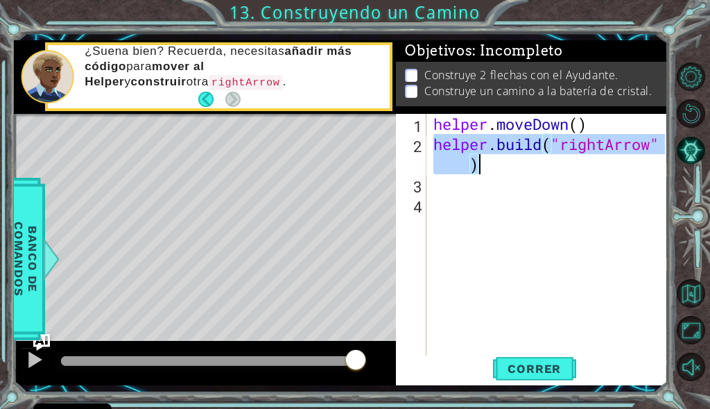
drag, startPoint x: 437, startPoint y: 149, endPoint x: 531, endPoint y: 168, distance: 96.2
click at [531, 168] on div "helper . moveDown ( ) helper . build ( "rightArrow" )" at bounding box center [551, 255] width 241 height 282
type textarea "[DOMAIN_NAME]("rightArrow")"
click at [495, 193] on div "helper . moveDown ( ) helper . build ( "rightArrow" )" at bounding box center [551, 255] width 241 height 282
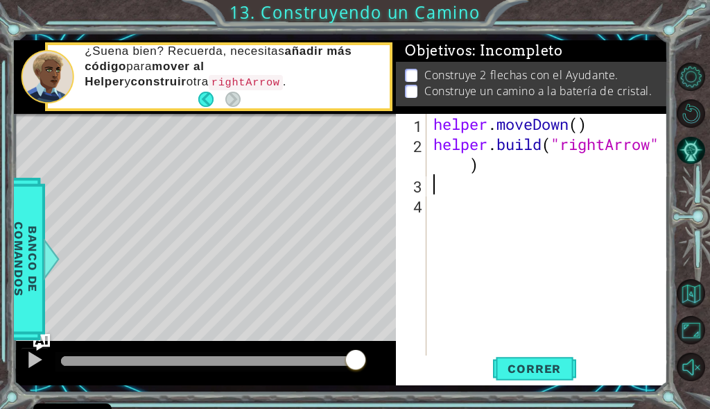
paste textarea "[DOMAIN_NAME]("rightArrow")"
type textarea "[DOMAIN_NAME]("rightArrow")"
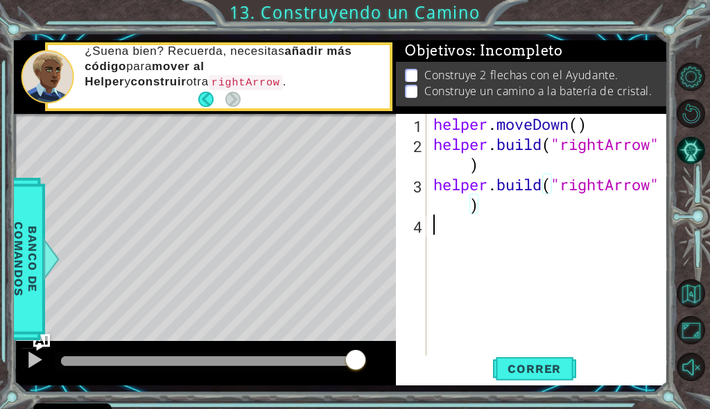
click at [505, 223] on div "helper . moveDown ( ) helper . build ( "rightArrow" ) helper . build ( "rightAr…" at bounding box center [551, 255] width 241 height 282
click at [524, 378] on button "Correr" at bounding box center [534, 368] width 83 height 27
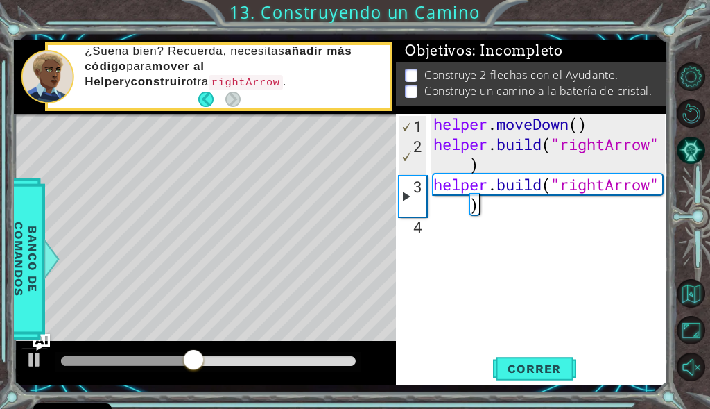
click at [539, 214] on div "helper . moveDown ( ) helper . build ( "rightArrow" ) helper . build ( "rightAr…" at bounding box center [551, 255] width 241 height 282
type textarea "[DOMAIN_NAME]("rightArrow")"
click at [540, 214] on div "helper . moveDown ( ) helper . build ( "rightArrow" ) helper . build ( "rightAr…" at bounding box center [551, 255] width 241 height 282
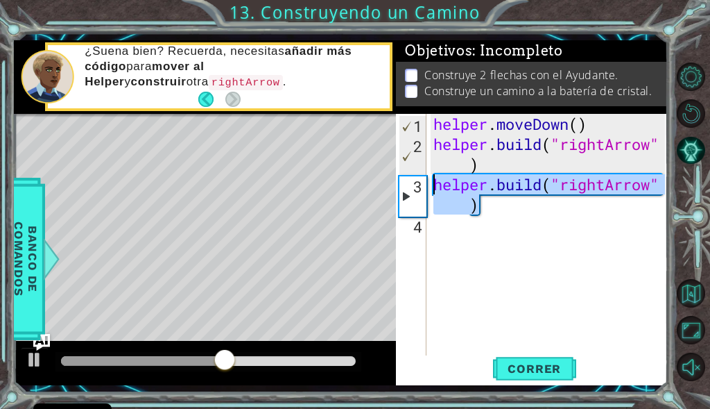
drag, startPoint x: 483, startPoint y: 209, endPoint x: 420, endPoint y: 178, distance: 69.5
click at [420, 178] on div "[DOMAIN_NAME]("rightArrow") 1 2 3 4 helper . moveDown ( ) helper . build ( "rig…" at bounding box center [530, 234] width 269 height 241
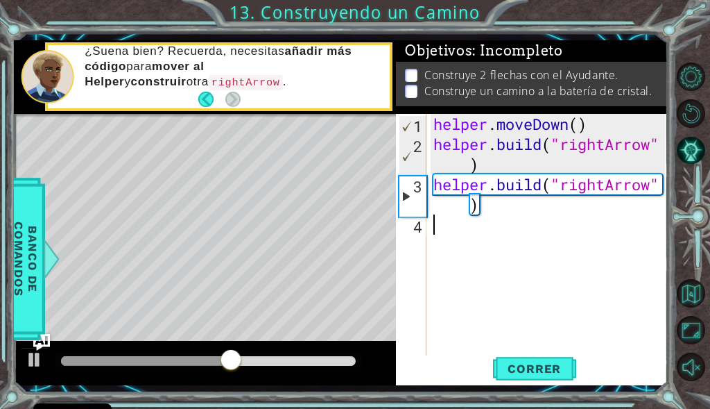
drag, startPoint x: 457, startPoint y: 216, endPoint x: 454, endPoint y: 235, distance: 18.3
click at [457, 223] on div "helper . moveDown ( ) helper . build ( "rightArrow" ) helper . build ( "rightAr…" at bounding box center [551, 255] width 241 height 282
paste textarea "[DOMAIN_NAME]("rightArrow")"
type textarea "[DOMAIN_NAME]("rightArrow")"
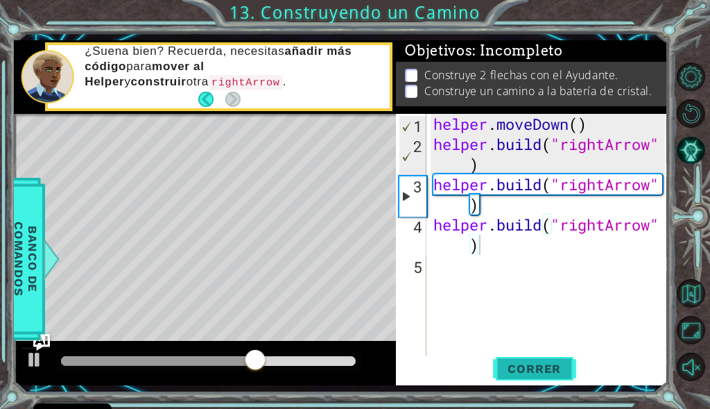
click at [565, 370] on span "Correr" at bounding box center [534, 368] width 81 height 14
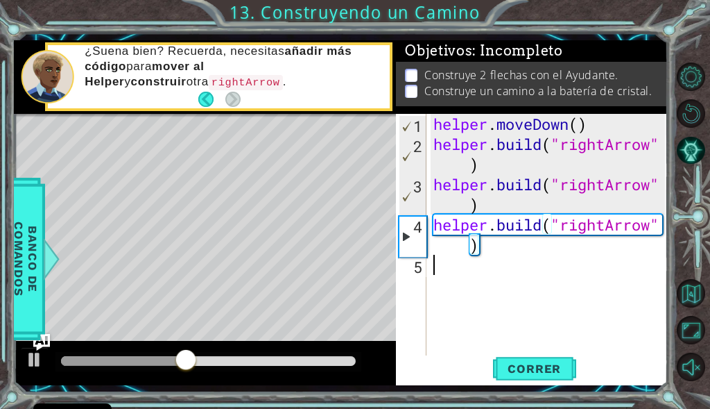
click at [516, 276] on div "helper . moveDown ( ) helper . build ( "rightArrow" ) helper . build ( "rightAr…" at bounding box center [551, 255] width 241 height 282
click at [434, 220] on div "helper . moveDown ( ) helper . build ( "rightArrow" ) helper . build ( "rightAr…" at bounding box center [551, 255] width 241 height 282
type textarea "[DOMAIN_NAME]("rightArrow")"
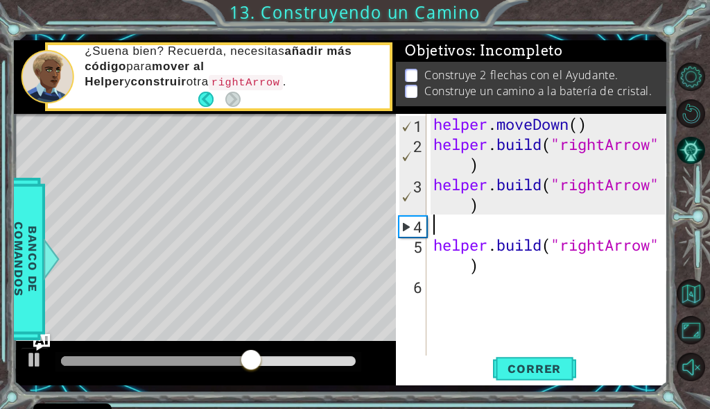
click at [442, 221] on div "helper . moveDown ( ) helper . build ( "rightArrow" ) helper . build ( "rightAr…" at bounding box center [551, 255] width 241 height 282
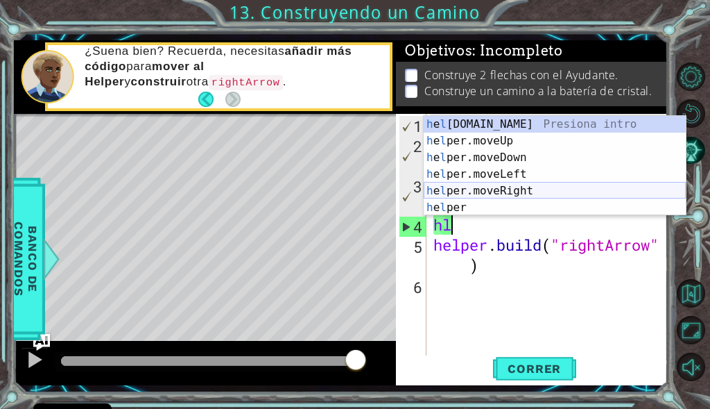
click at [506, 191] on div "h e l [DOMAIN_NAME] Presiona intro h e l per.moveUp Presiona intro h e l per.mo…" at bounding box center [555, 182] width 262 height 133
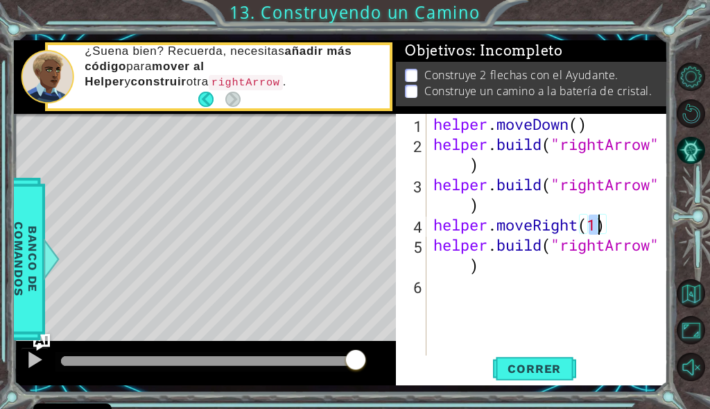
scroll to position [0, 7]
type textarea "helper.moveRight(3)"
click at [570, 367] on span "Correr" at bounding box center [534, 368] width 81 height 14
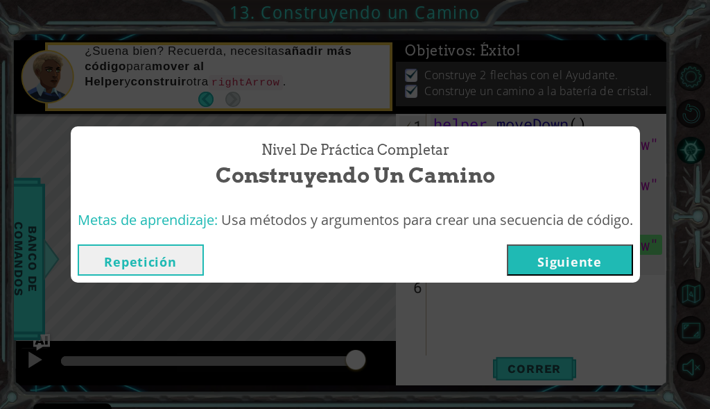
click at [551, 262] on button "Siguiente" at bounding box center [570, 259] width 126 height 31
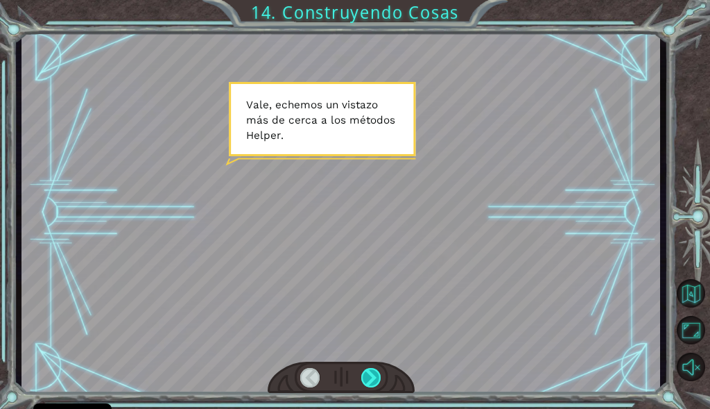
click at [373, 373] on div at bounding box center [370, 377] width 19 height 19
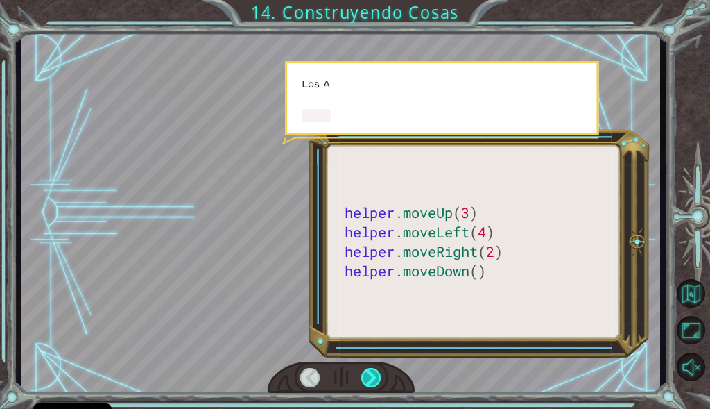
click at [373, 373] on div at bounding box center [370, 377] width 19 height 19
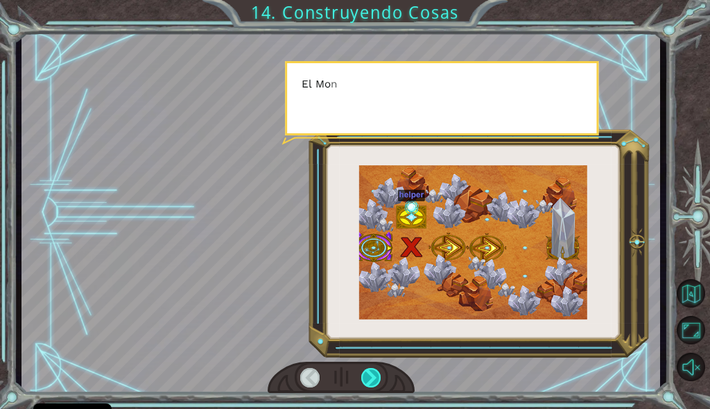
click at [373, 373] on div at bounding box center [370, 377] width 19 height 19
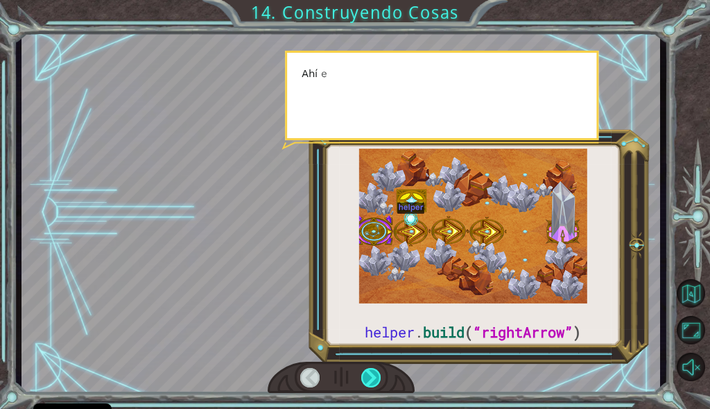
click at [373, 373] on div at bounding box center [370, 377] width 19 height 19
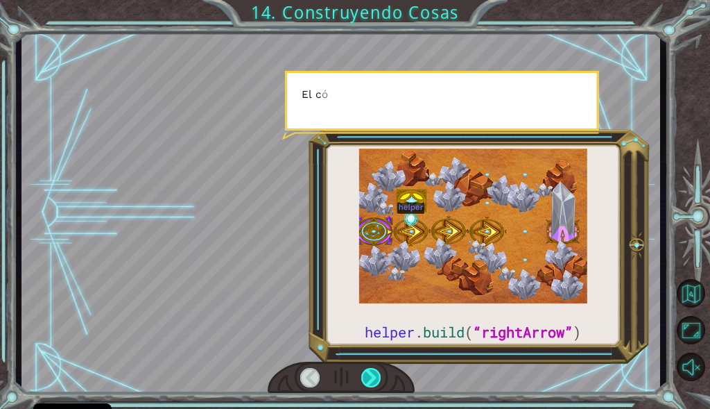
click at [373, 373] on div at bounding box center [370, 377] width 19 height 19
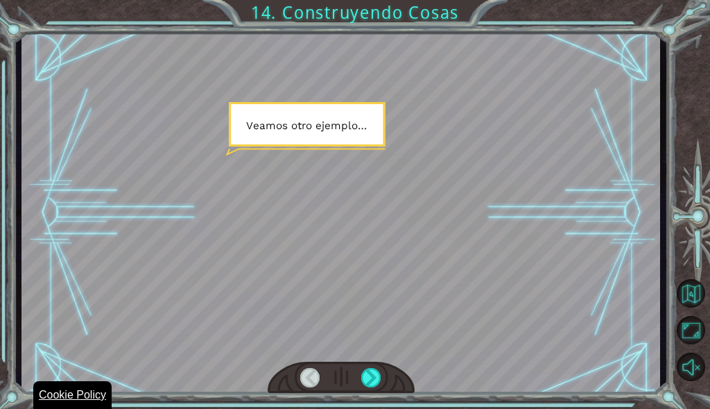
click at [60, 405] on div "Cookie Policy" at bounding box center [72, 395] width 78 height 28
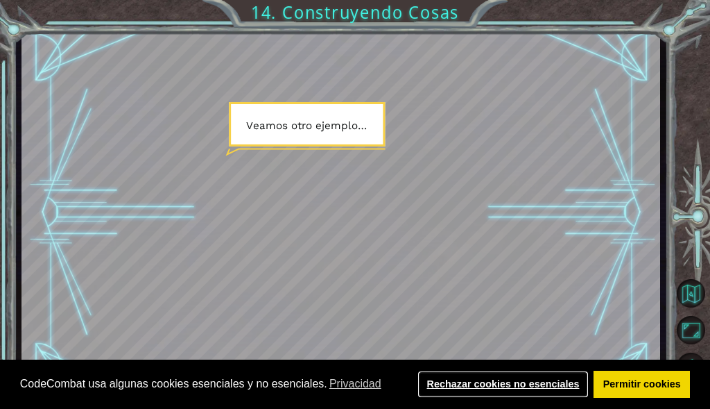
click at [547, 382] on link "Rechazar cookies no esenciales" at bounding box center [503, 384] width 171 height 28
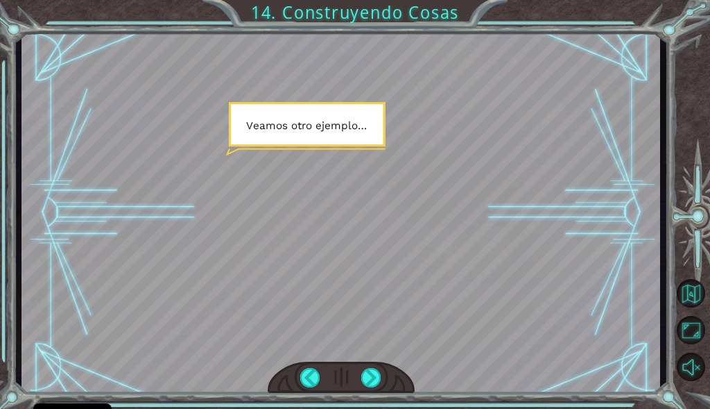
click at [370, 375] on div at bounding box center [370, 377] width 19 height 19
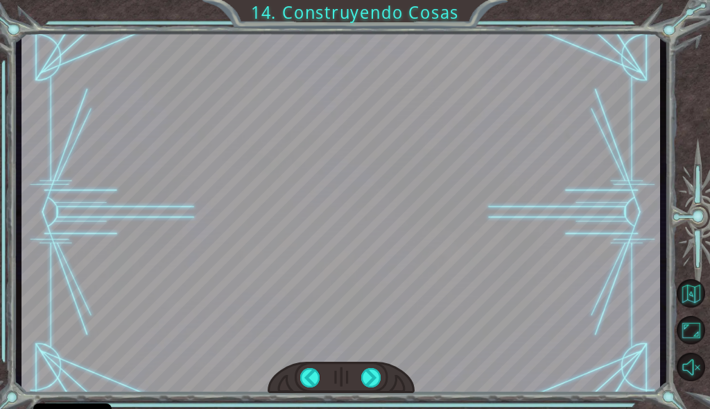
click at [370, 375] on div at bounding box center [370, 377] width 19 height 19
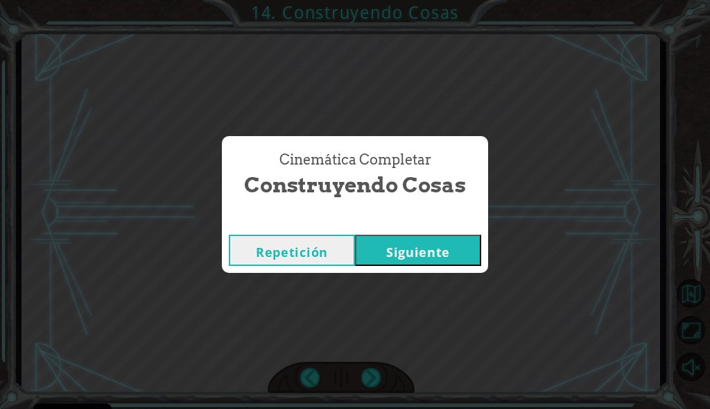
click at [370, 375] on div "Cinemática Completar Construyendo Cosas Repetición [GEOGRAPHIC_DATA]" at bounding box center [355, 204] width 710 height 409
click at [436, 236] on button "Siguiente" at bounding box center [418, 250] width 126 height 31
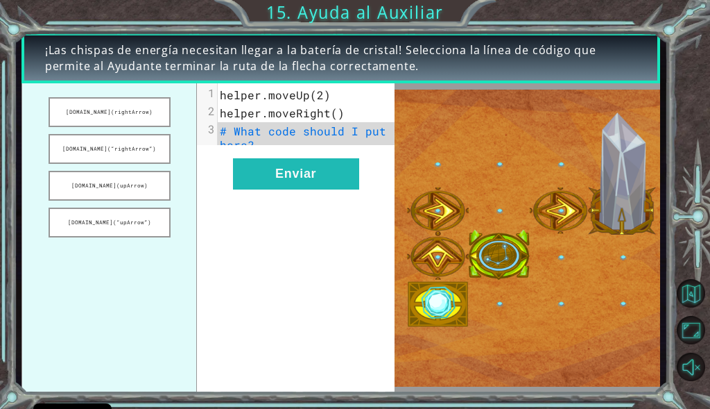
drag, startPoint x: 110, startPoint y: 114, endPoint x: 214, endPoint y: 130, distance: 105.9
click at [214, 130] on div "[DOMAIN_NAME](rightArrow) [DOMAIN_NAME](“rightArrow”) [DOMAIN_NAME](upArrow) [D…" at bounding box center [208, 237] width 373 height 309
click at [229, 128] on span "# What code should I put here?" at bounding box center [306, 137] width 173 height 28
drag, startPoint x: 253, startPoint y: 135, endPoint x: 277, endPoint y: 144, distance: 25.3
click at [277, 144] on pre "# What code should I put here?" at bounding box center [312, 138] width 188 height 32
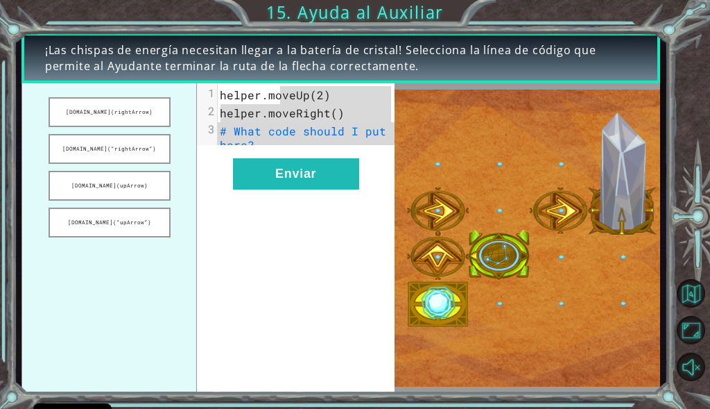
drag, startPoint x: 278, startPoint y: 96, endPoint x: 188, endPoint y: 140, distance: 99.9
click at [188, 140] on div "[DOMAIN_NAME](rightArrow) [DOMAIN_NAME](“rightArrow”) [DOMAIN_NAME](upArrow) [D…" at bounding box center [208, 237] width 373 height 309
click at [314, 143] on pre "# What code should I put here?" at bounding box center [312, 138] width 188 height 32
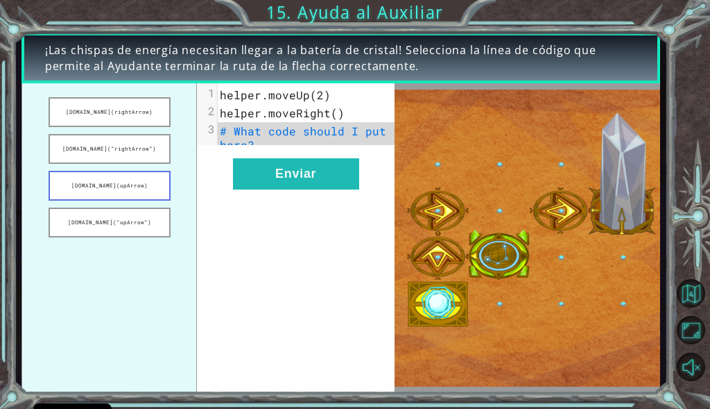
click at [144, 193] on button "[DOMAIN_NAME](upArrow)" at bounding box center [110, 186] width 122 height 30
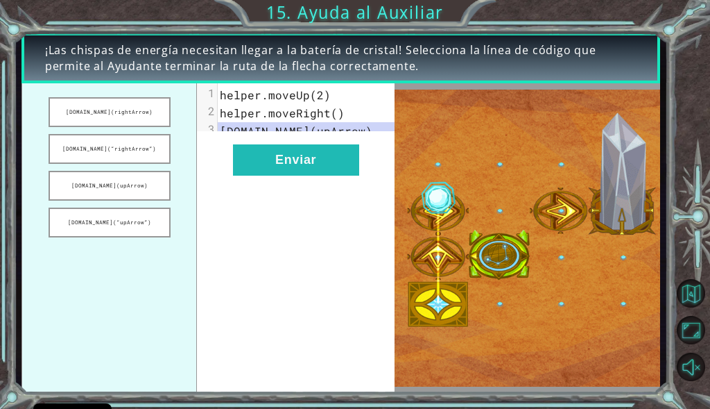
drag, startPoint x: 135, startPoint y: 223, endPoint x: 162, endPoint y: 205, distance: 32.7
click at [162, 205] on ul "[DOMAIN_NAME](rightArrow) [DOMAIN_NAME](“rightArrow”) [DOMAIN_NAME](upArrow) [D…" at bounding box center [110, 237] width 176 height 309
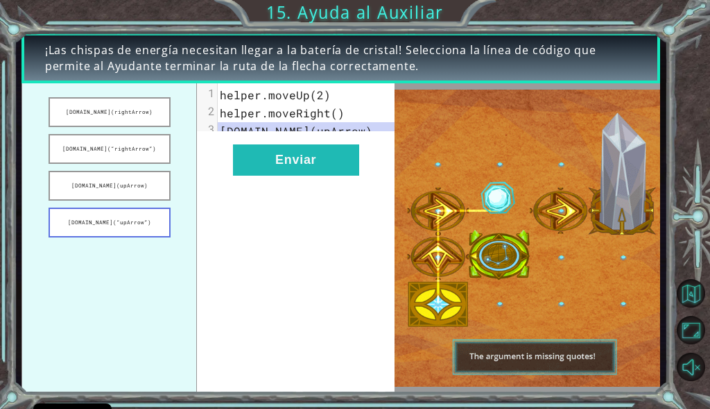
click at [114, 235] on button "[DOMAIN_NAME](“upArrow”)" at bounding box center [110, 222] width 122 height 30
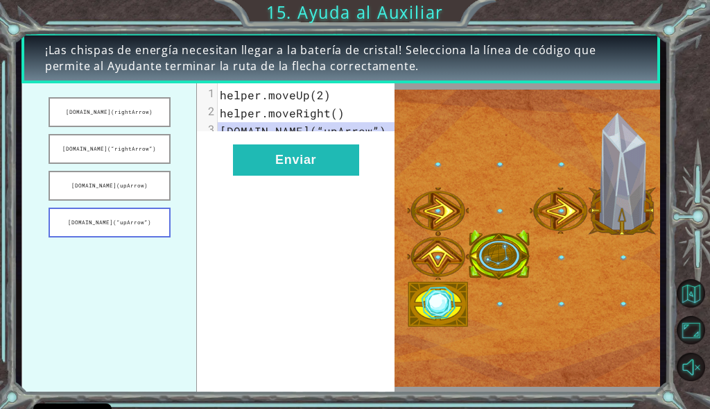
click at [114, 224] on button "[DOMAIN_NAME](“upArrow”)" at bounding box center [110, 222] width 122 height 30
drag, startPoint x: 114, startPoint y: 224, endPoint x: 216, endPoint y: 176, distance: 113.0
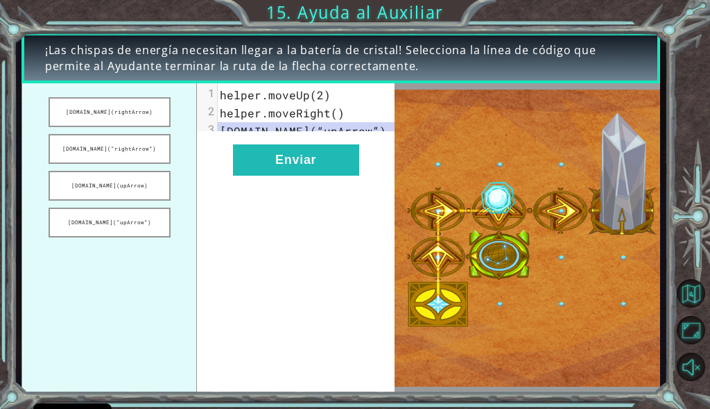
click at [216, 176] on div "[DOMAIN_NAME](rightArrow) [DOMAIN_NAME](“rightArrow”) [DOMAIN_NAME](upArrow) [D…" at bounding box center [208, 237] width 373 height 309
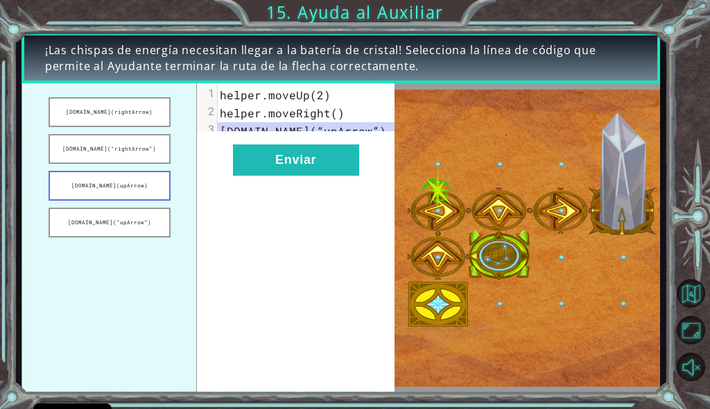
click at [119, 182] on button "[DOMAIN_NAME](upArrow)" at bounding box center [110, 186] width 122 height 30
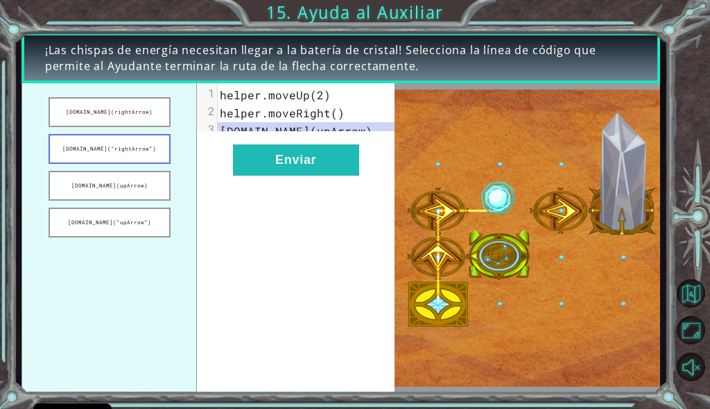
click at [126, 150] on button "[DOMAIN_NAME](“rightArrow”)" at bounding box center [110, 149] width 122 height 30
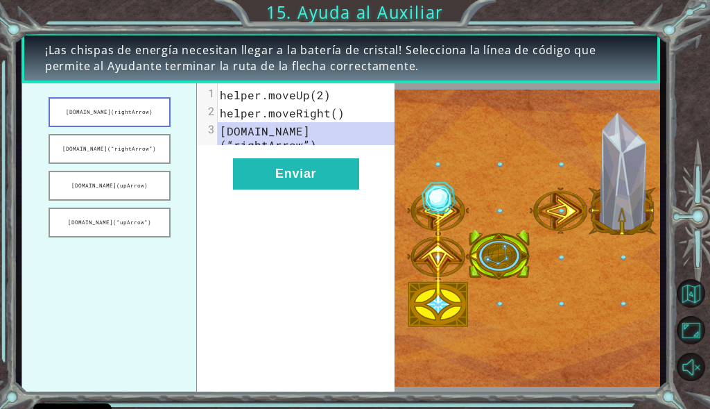
click at [126, 110] on button "[DOMAIN_NAME](rightArrow)" at bounding box center [110, 112] width 122 height 30
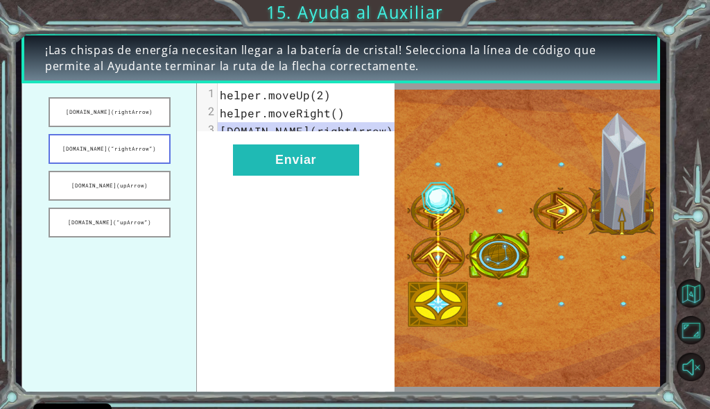
click at [121, 162] on button "[DOMAIN_NAME](“rightArrow”)" at bounding box center [110, 149] width 122 height 30
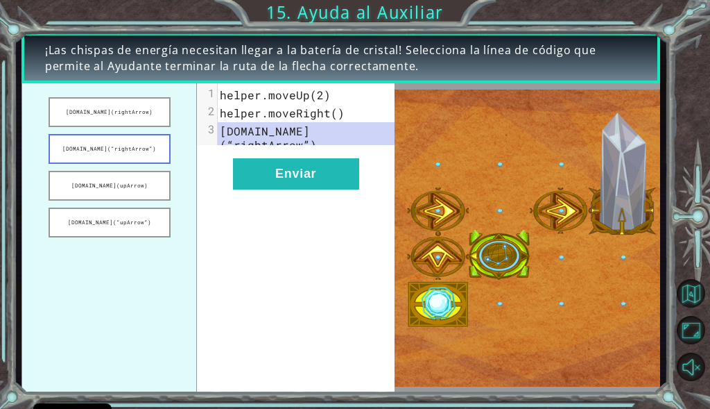
click at [121, 160] on button "[DOMAIN_NAME](“rightArrow”)" at bounding box center [110, 149] width 122 height 30
click at [123, 152] on button "[DOMAIN_NAME](“rightArrow”)" at bounding box center [110, 149] width 122 height 30
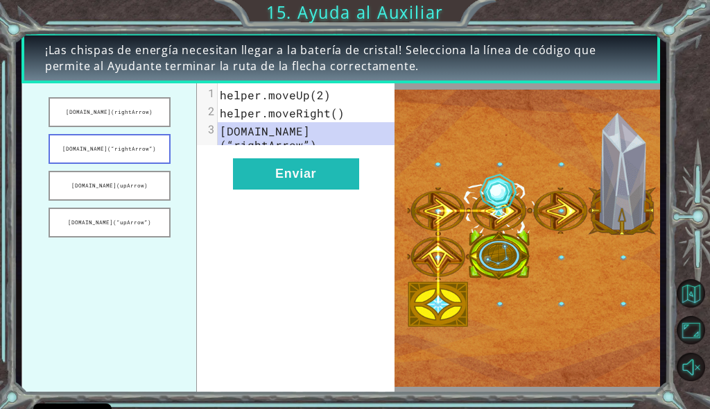
click at [123, 152] on button "[DOMAIN_NAME](“rightArrow”)" at bounding box center [110, 149] width 122 height 30
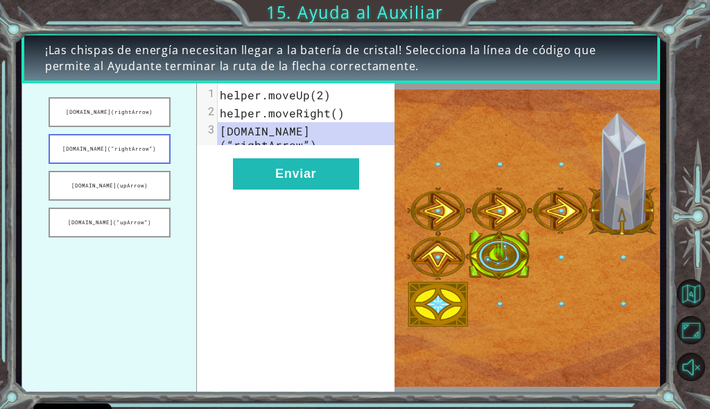
click at [123, 152] on button "[DOMAIN_NAME](“rightArrow”)" at bounding box center [110, 149] width 122 height 30
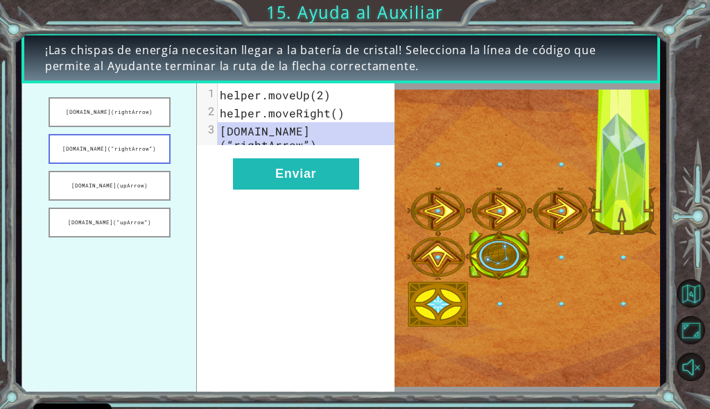
click at [123, 152] on button "[DOMAIN_NAME](“rightArrow”)" at bounding box center [110, 149] width 122 height 30
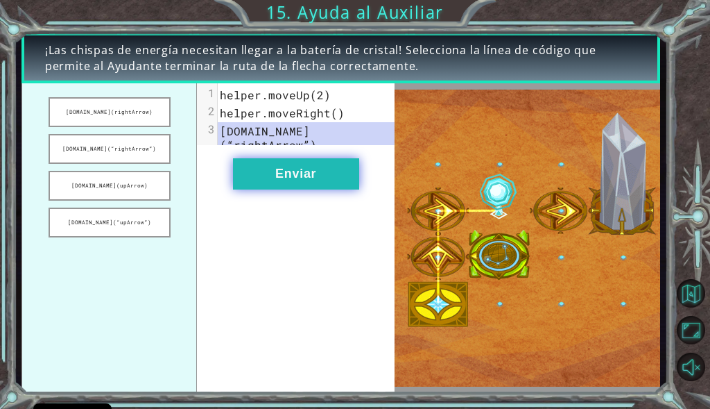
click at [282, 183] on button "Enviar" at bounding box center [296, 173] width 126 height 31
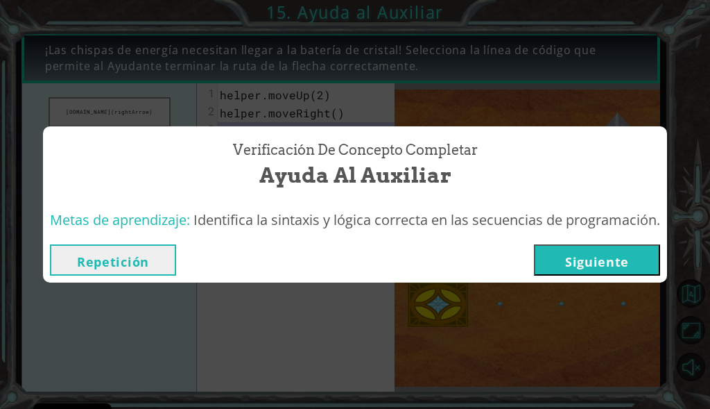
click at [628, 255] on button "Siguiente" at bounding box center [597, 259] width 126 height 31
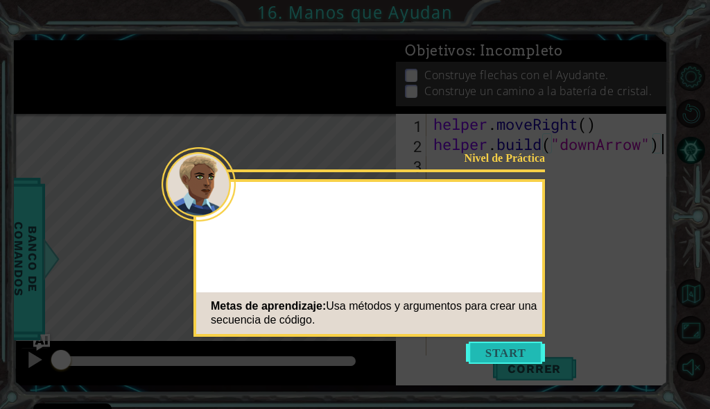
click at [514, 347] on button "Start" at bounding box center [505, 352] width 79 height 22
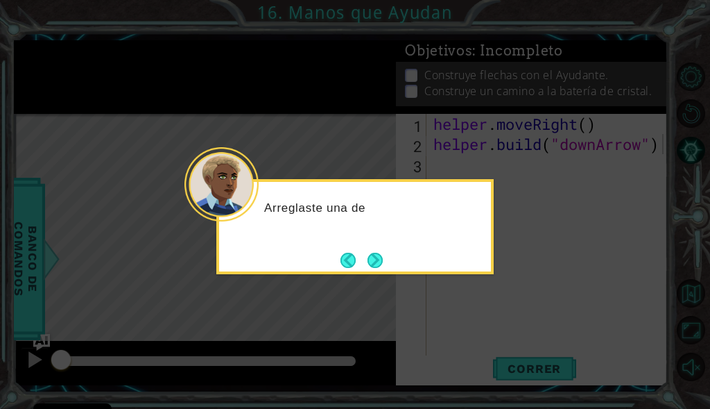
click at [384, 274] on icon at bounding box center [355, 204] width 710 height 409
click at [382, 266] on button "Next" at bounding box center [375, 260] width 15 height 15
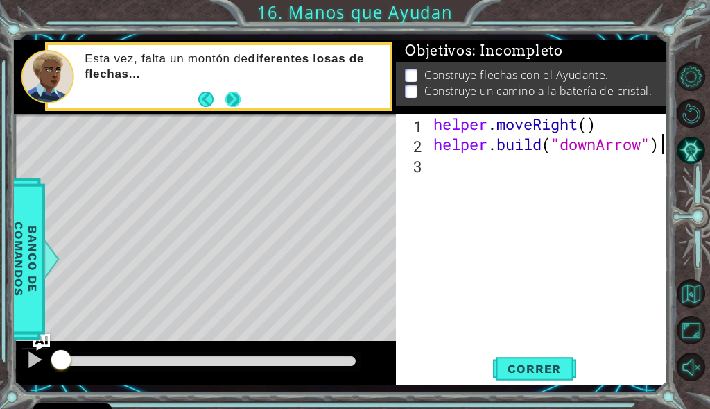
click at [235, 99] on button "Next" at bounding box center [232, 99] width 15 height 15
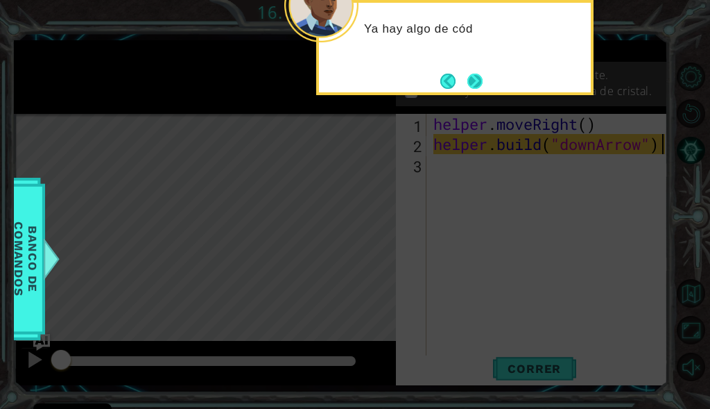
click at [475, 76] on button "Next" at bounding box center [475, 81] width 15 height 15
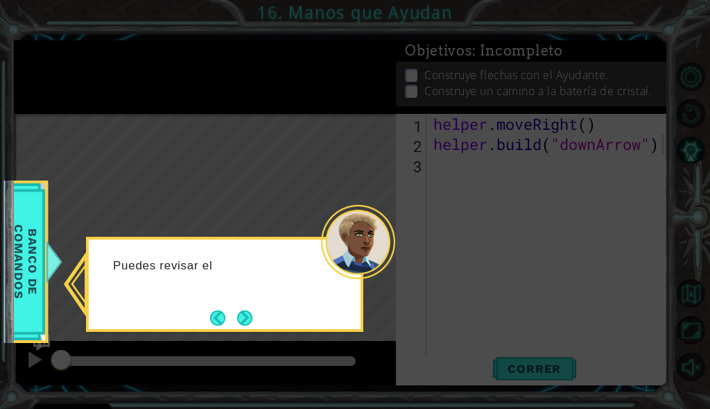
click at [241, 316] on button "Next" at bounding box center [244, 317] width 15 height 15
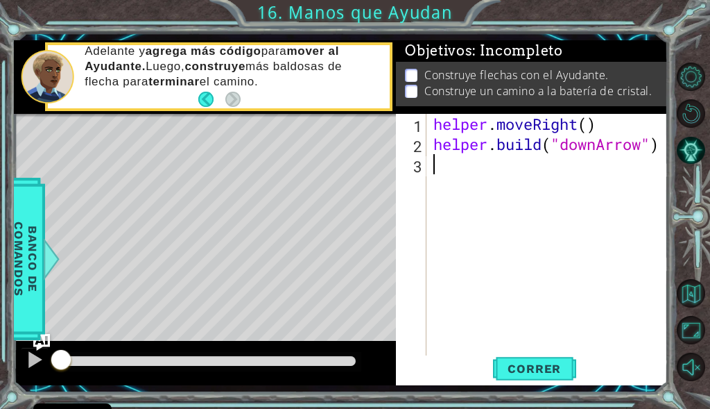
click at [479, 177] on div "helper . moveRight ( ) helper . build ( "downArrow" )" at bounding box center [551, 255] width 241 height 282
click at [521, 373] on span "Correr" at bounding box center [534, 368] width 81 height 14
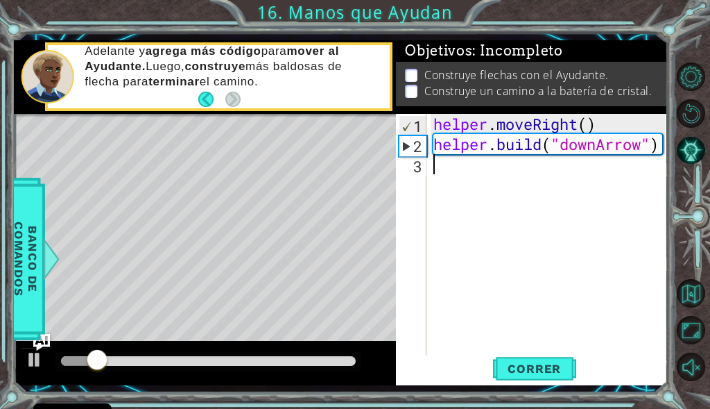
click at [530, 178] on div "helper . moveRight ( ) helper . build ( "downArrow" )" at bounding box center [551, 255] width 241 height 282
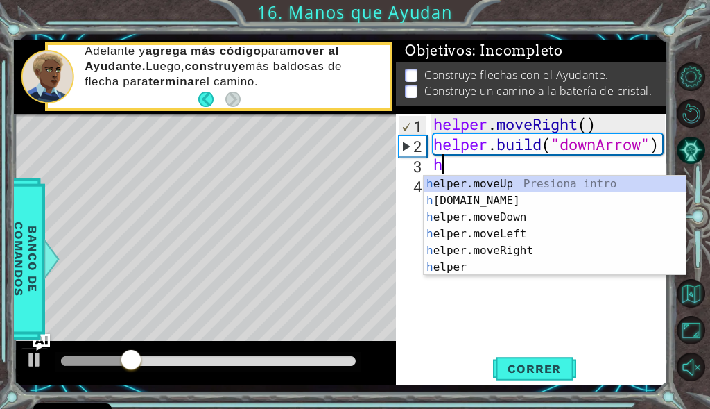
click at [529, 177] on div "h elper.moveUp Presiona intro h [DOMAIN_NAME] Presiona intro h elper.moveDown P…" at bounding box center [555, 242] width 262 height 133
type textarea "helper.moveUp(1)"
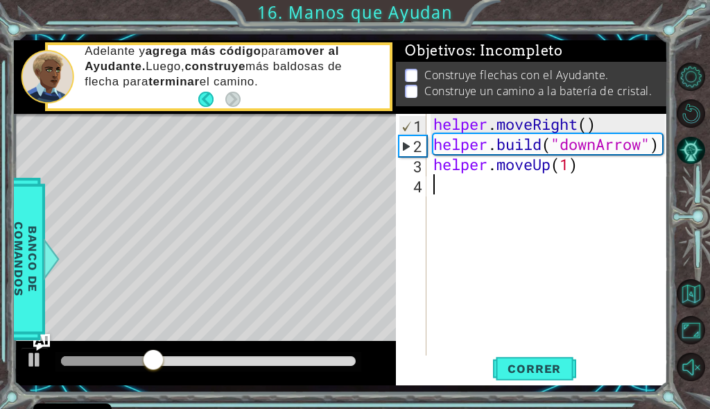
click at [529, 195] on div "helper . moveRight ( ) helper . build ( "downArrow" ) helper . moveUp ( 1 )" at bounding box center [551, 255] width 241 height 282
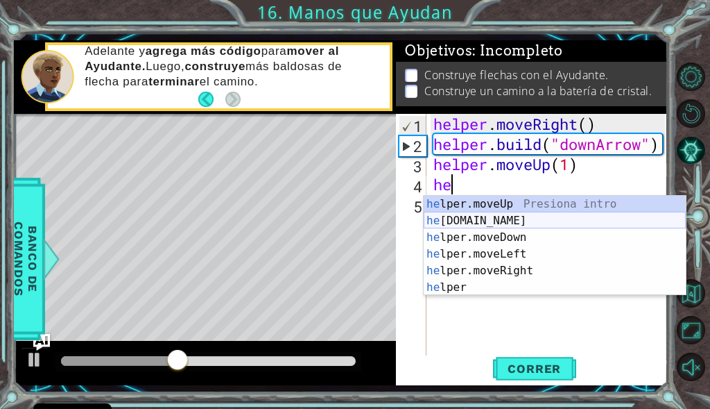
click at [528, 215] on div "he lper.moveUp Presiona intro he [DOMAIN_NAME] Presiona intro he lper.moveDown …" at bounding box center [555, 262] width 262 height 133
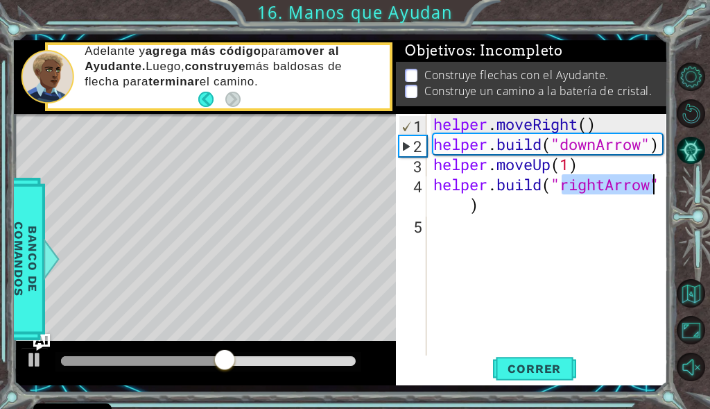
click at [604, 185] on div "helper . moveRight ( ) helper . build ( "downArrow" ) helper . moveUp ( 1 ) hel…" at bounding box center [548, 234] width 235 height 241
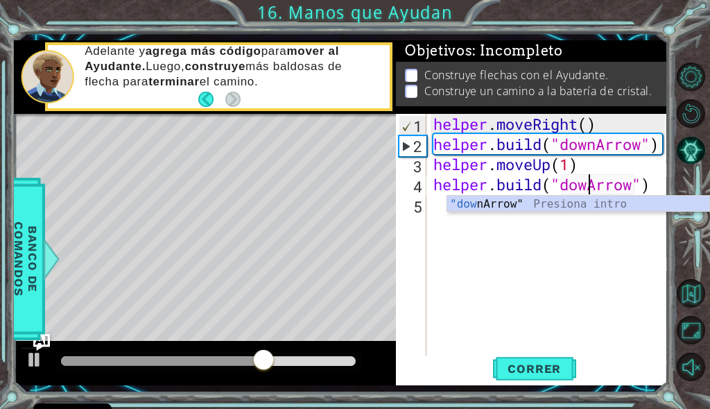
scroll to position [0, 8]
type textarea "[DOMAIN_NAME]("downArrow")"
click at [582, 219] on div "helper . moveRight ( ) helper . build ( "downArrow" ) helper . moveUp ( 1 ) hel…" at bounding box center [551, 255] width 241 height 282
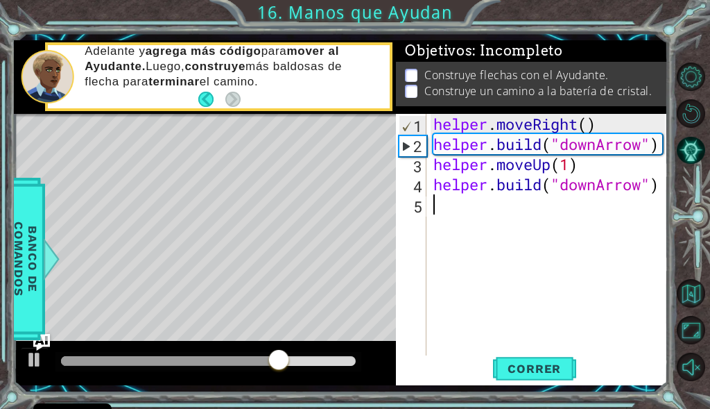
scroll to position [0, 0]
click at [585, 191] on div "helper . moveRight ( ) helper . build ( "downArrow" ) helper . moveUp ( 1 ) hel…" at bounding box center [551, 255] width 241 height 282
type textarea "[DOMAIN_NAME]("downArrow")"
click at [496, 208] on div "helper . moveRight ( ) helper . build ( "downArrow" ) helper . moveUp ( 1 ) hel…" at bounding box center [551, 255] width 241 height 282
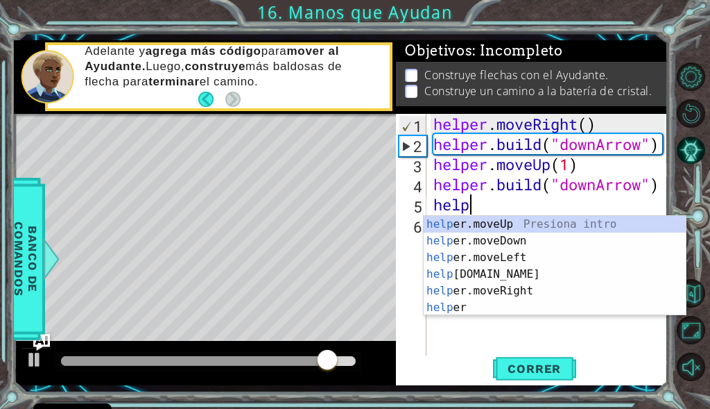
scroll to position [0, 1]
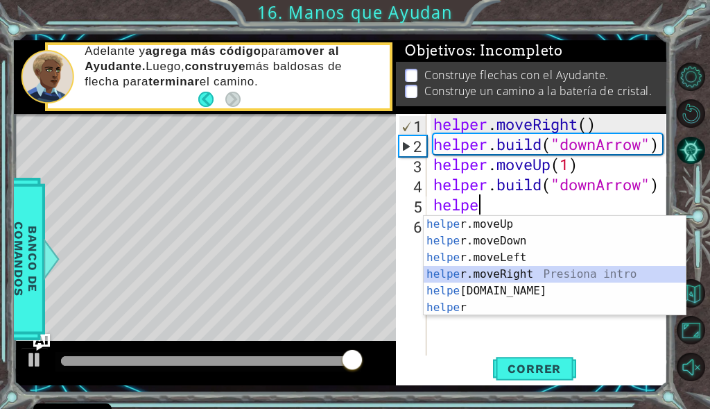
click at [500, 275] on div "helpe [PERSON_NAME]moveUp Presiona intro helpe r.moveDown Presiona intro helpe …" at bounding box center [555, 282] width 262 height 133
type textarea "helper.moveRight(1)"
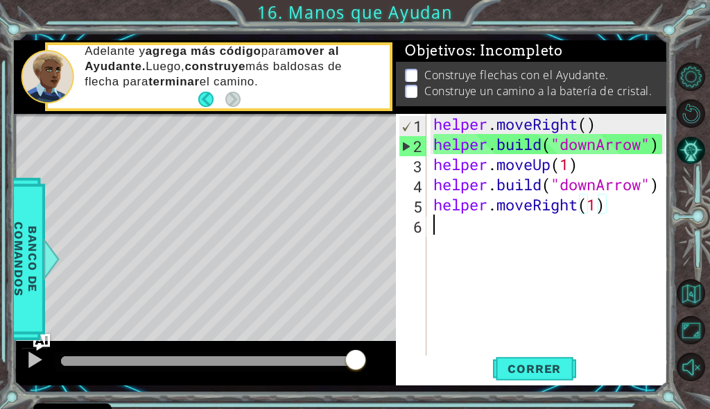
click at [566, 234] on div "helper . moveRight ( ) helper . build ( "downArrow" ) helper . moveUp ( 1 ) hel…" at bounding box center [551, 255] width 241 height 282
click at [625, 157] on div "helper . moveRight ( ) helper . build ( "downArrow" ) helper . moveUp ( 1 ) hel…" at bounding box center [551, 255] width 241 height 282
click at [587, 146] on div "helper . moveRight ( ) helper . build ( "downArrow" ) helper . moveUp ( 1 ) hel…" at bounding box center [551, 255] width 241 height 282
drag, startPoint x: 595, startPoint y: 142, endPoint x: 563, endPoint y: 164, distance: 39.5
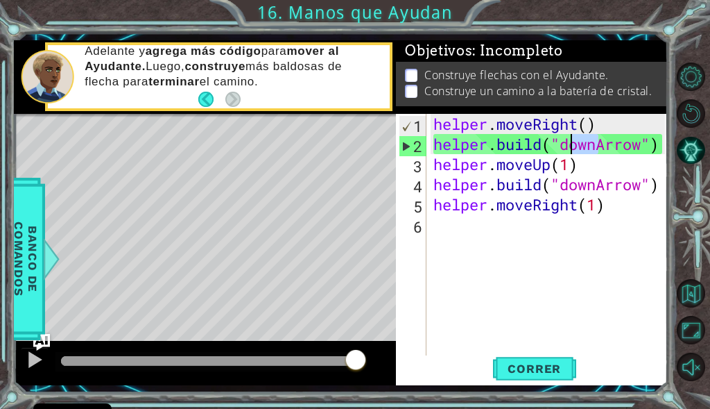
click at [570, 142] on div "helper . moveRight ( ) helper . build ( "downArrow" ) helper . moveUp ( 1 ) hel…" at bounding box center [551, 255] width 241 height 282
click at [520, 366] on span "Correr" at bounding box center [534, 368] width 81 height 14
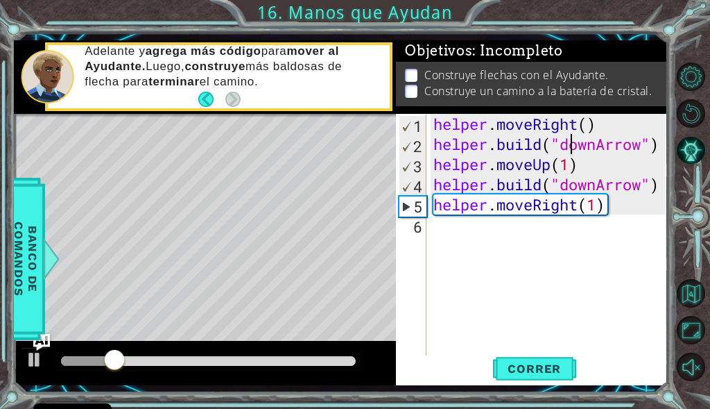
click at [541, 170] on div "helper . moveRight ( ) helper . build ( "downArrow" ) helper . moveUp ( 1 ) hel…" at bounding box center [551, 255] width 241 height 282
click at [553, 166] on div "helper . moveRight ( ) helper . build ( "downArrow" ) helper . moveUp ( 1 ) hel…" at bounding box center [551, 255] width 241 height 282
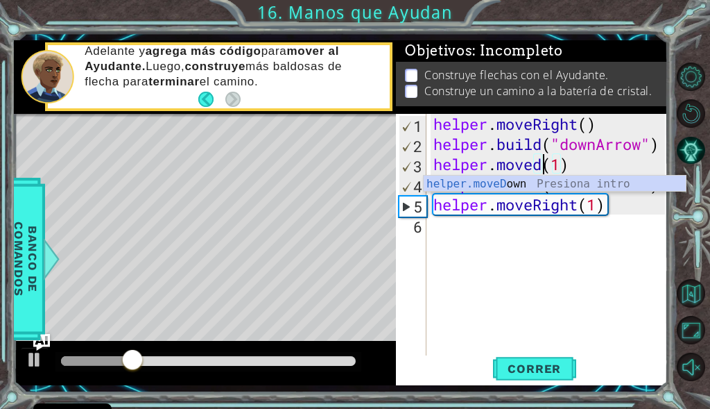
scroll to position [0, 6]
click at [523, 188] on div "helper.moveD own Presiona intro" at bounding box center [555, 201] width 262 height 50
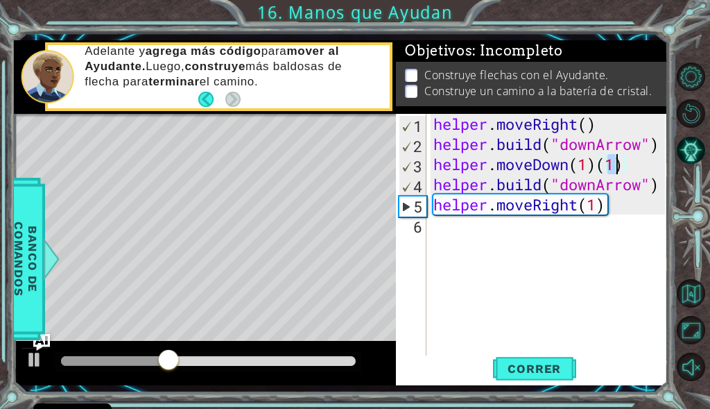
drag, startPoint x: 604, startPoint y: 169, endPoint x: 631, endPoint y: 169, distance: 27.8
click at [631, 169] on div "helper . moveRight ( ) helper . build ( "downArrow" ) helper . moveDown ( 1 ) (…" at bounding box center [551, 255] width 241 height 282
click at [528, 371] on span "Correr" at bounding box center [534, 368] width 81 height 14
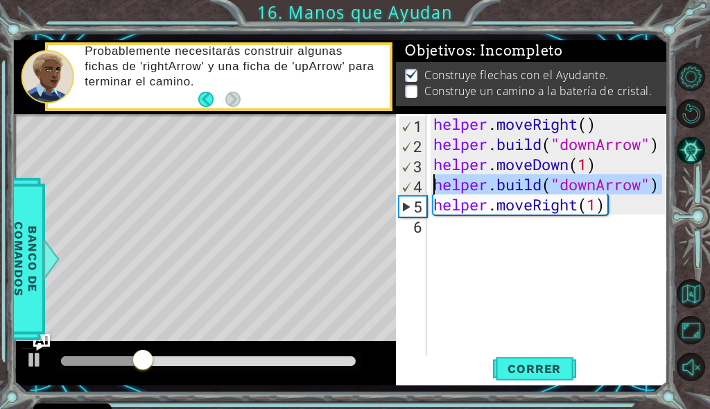
drag, startPoint x: 662, startPoint y: 180, endPoint x: 429, endPoint y: 191, distance: 232.7
click at [429, 191] on div "helper.moveDown(1) 1 2 3 4 5 6 helper . moveRight ( ) helper . build ( "downArr…" at bounding box center [530, 234] width 269 height 241
type textarea "[DOMAIN_NAME]("downArrow")"
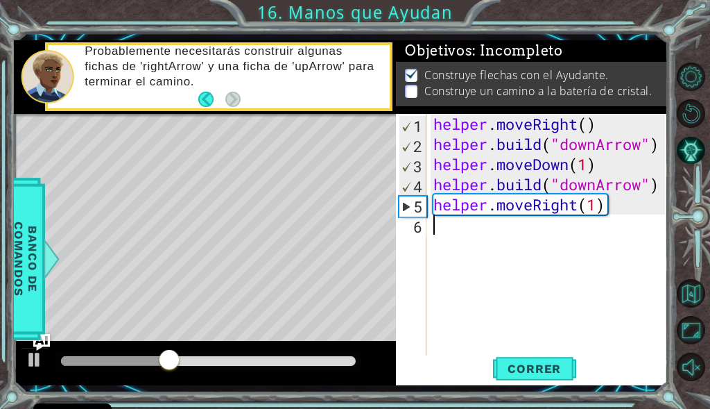
click at [474, 223] on div "helper . moveRight ( ) helper . build ( "downArrow" ) helper . moveDown ( 1 ) h…" at bounding box center [551, 255] width 241 height 282
paste textarea "[DOMAIN_NAME]("downArrow")"
type textarea "[DOMAIN_NAME]("downArrow")"
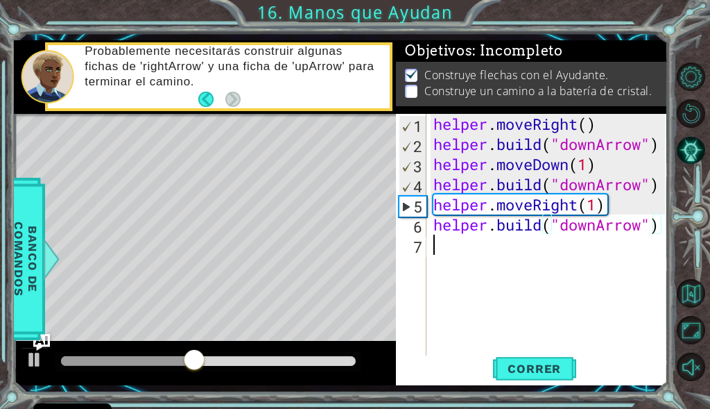
click at [465, 239] on div "helper . moveRight ( ) helper . build ( "downArrow" ) helper . moveDown ( 1 ) h…" at bounding box center [551, 255] width 241 height 282
click at [594, 230] on div "helper . moveRight ( ) helper . build ( "downArrow" ) helper . moveDown ( 1 ) h…" at bounding box center [551, 255] width 241 height 282
drag, startPoint x: 602, startPoint y: 226, endPoint x: 563, endPoint y: 226, distance: 38.9
click at [563, 226] on div "helper . moveRight ( ) helper . build ( "downArrow" ) helper . moveDown ( 1 ) h…" at bounding box center [551, 255] width 241 height 282
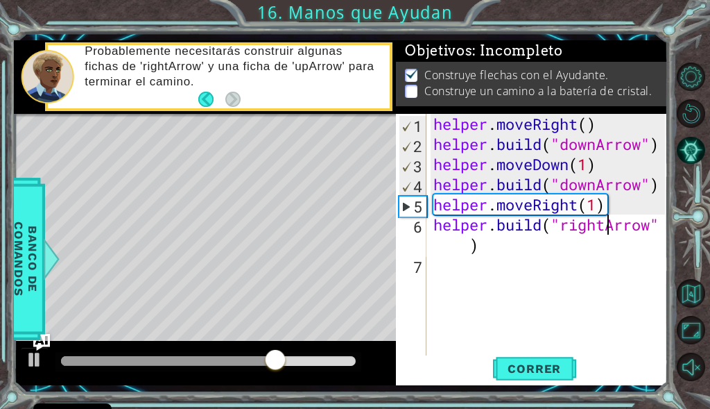
scroll to position [0, 8]
click at [573, 228] on div "helper . moveRight ( ) helper . build ( "downArrow" ) helper . moveDown ( 1 ) h…" at bounding box center [551, 255] width 241 height 282
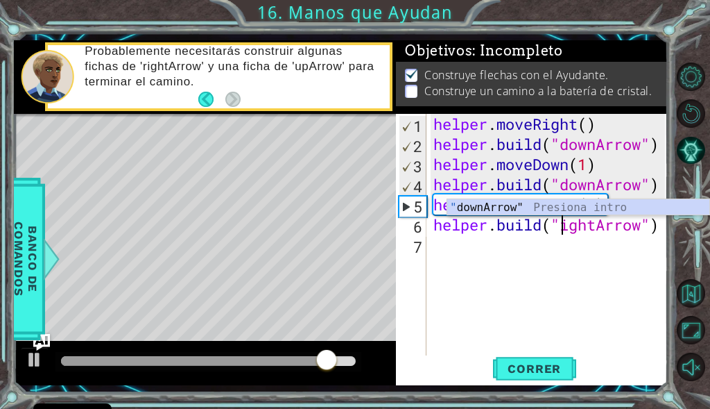
scroll to position [0, 7]
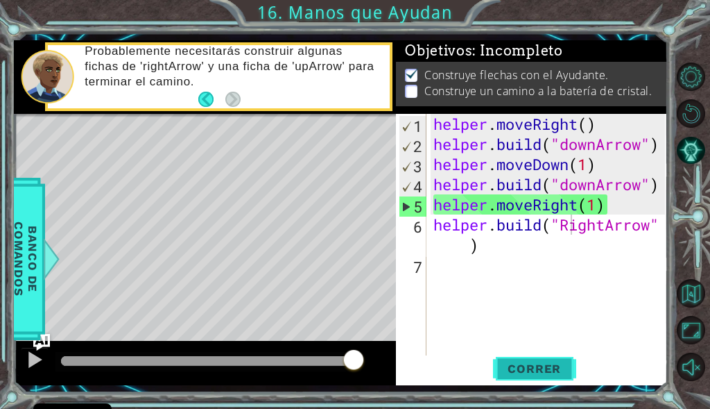
click at [542, 372] on span "Correr" at bounding box center [534, 368] width 81 height 14
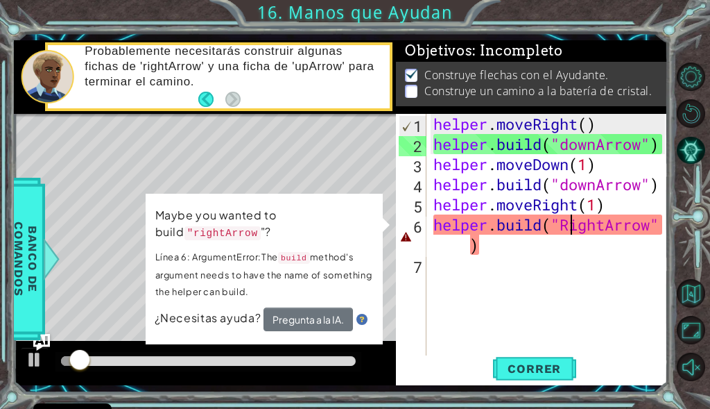
click at [573, 223] on div "helper . moveRight ( ) helper . build ( "downArrow" ) helper . moveDown ( 1 ) h…" at bounding box center [551, 255] width 241 height 282
click at [578, 223] on div "helper . moveRight ( ) helper . build ( "downArrow" ) helper . moveDown ( 1 ) h…" at bounding box center [551, 255] width 241 height 282
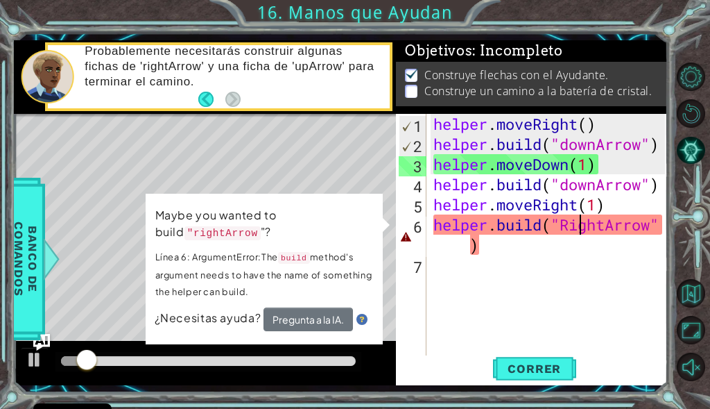
click at [578, 223] on div "helper . moveRight ( ) helper . build ( "downArrow" ) helper . moveDown ( 1 ) h…" at bounding box center [551, 255] width 241 height 282
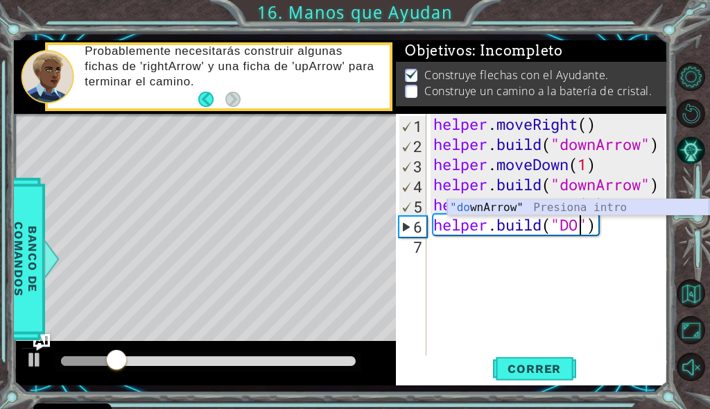
click at [627, 207] on div ""do wnArrow" Presiona intro" at bounding box center [579, 224] width 262 height 50
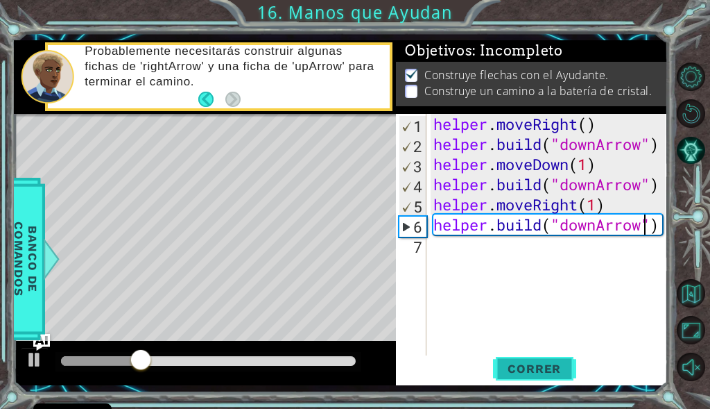
type textarea "[DOMAIN_NAME]("downArrow")"
click at [534, 366] on span "Correr" at bounding box center [534, 368] width 81 height 14
click at [476, 268] on div "helper . moveRight ( ) helper . build ( "downArrow" ) helper . moveDown ( 1 ) h…" at bounding box center [551, 255] width 241 height 282
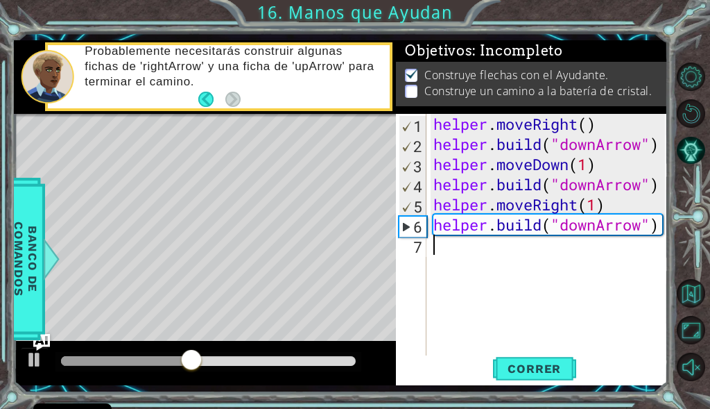
scroll to position [0, 0]
click at [518, 261] on div "helper . moveRight ( ) helper . build ( "downArrow" ) helper . moveDown ( 1 ) h…" at bounding box center [551, 255] width 241 height 282
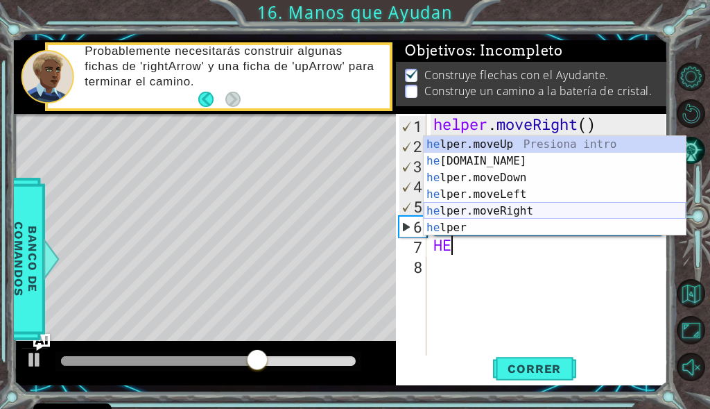
click at [510, 207] on div "he lper.moveUp Presiona intro he [DOMAIN_NAME] Presiona intro he lper.moveDown …" at bounding box center [555, 202] width 262 height 133
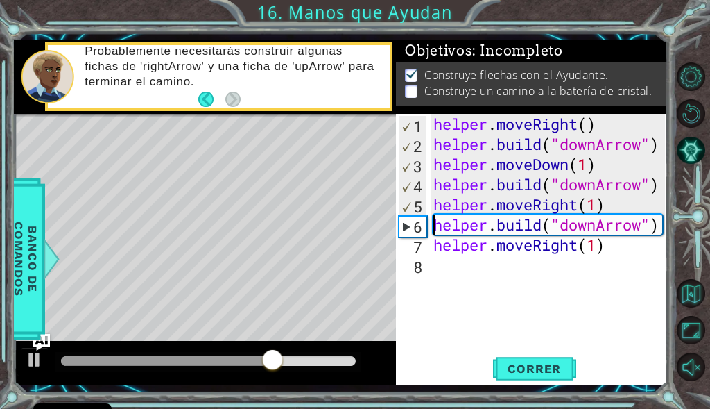
click at [437, 231] on div "helper . moveRight ( ) helper . build ( "downArrow" ) helper . moveDown ( 1 ) h…" at bounding box center [551, 255] width 241 height 282
type textarea "[DOMAIN_NAME]("downArrow")"
click at [444, 273] on div "helper . moveRight ( ) helper . build ( "downArrow" ) helper . moveDown ( 1 ) h…" at bounding box center [551, 255] width 241 height 282
paste textarea "[DOMAIN_NAME]("downArrow")"
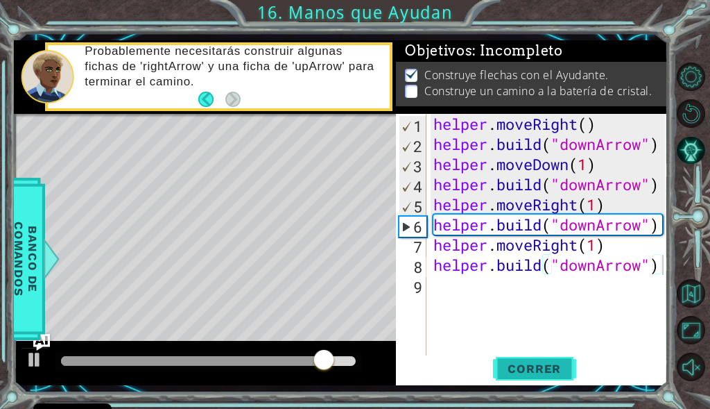
click at [516, 370] on span "Correr" at bounding box center [534, 368] width 81 height 14
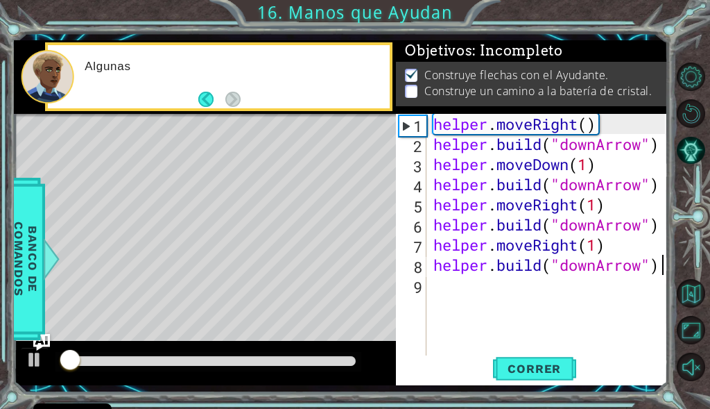
click at [174, 356] on div at bounding box center [208, 361] width 295 height 10
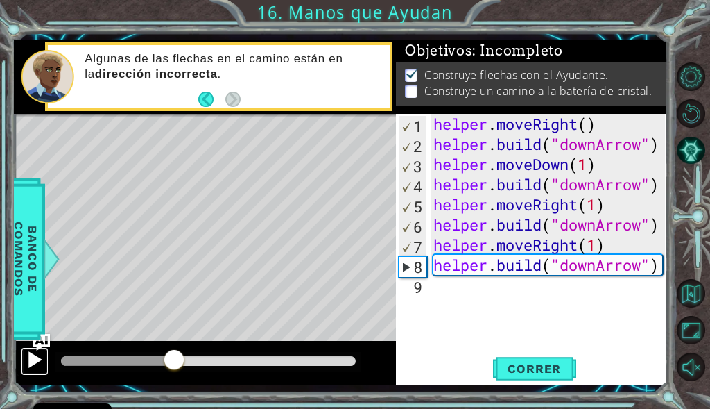
click at [34, 357] on div at bounding box center [35, 359] width 18 height 18
click at [113, 179] on div "Level Map" at bounding box center [334, 318] width 641 height 409
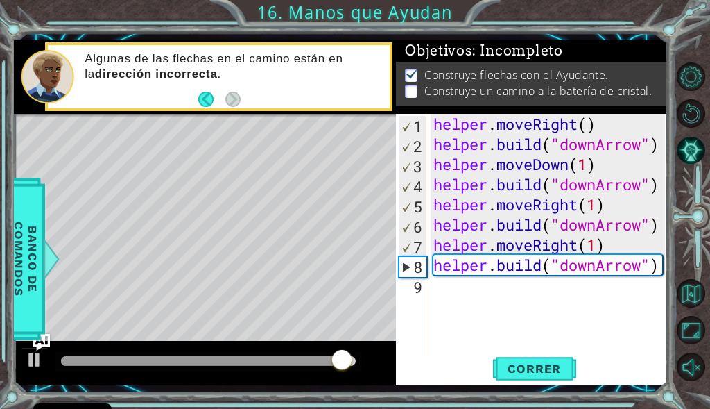
click at [603, 262] on div "helper . moveRight ( ) helper . build ( "downArrow" ) helper . moveDown ( 1 ) h…" at bounding box center [551, 255] width 241 height 282
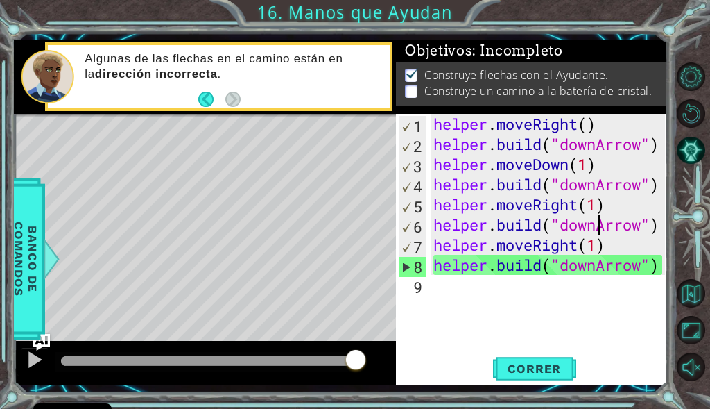
click at [599, 226] on div "helper . moveRight ( ) helper . build ( "downArrow" ) helper . moveDown ( 1 ) h…" at bounding box center [551, 255] width 241 height 282
drag, startPoint x: 595, startPoint y: 187, endPoint x: 565, endPoint y: 193, distance: 31.0
click at [565, 193] on div "helper . moveRight ( ) helper . build ( "downArrow" ) helper . moveDown ( 1 ) h…" at bounding box center [551, 255] width 241 height 282
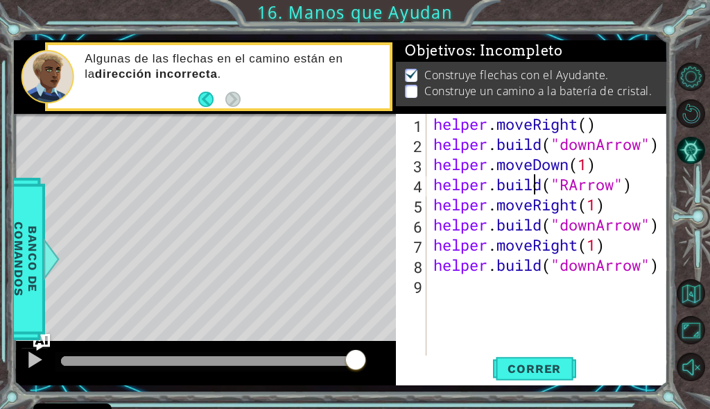
click at [534, 180] on div "helper . moveRight ( ) helper . build ( "downArrow" ) helper . moveDown ( 1 ) h…" at bounding box center [551, 255] width 241 height 282
click at [432, 190] on div "helper . moveRight ( ) helper . build ( "downArrow" ) helper . moveDown ( 1 ) h…" at bounding box center [551, 255] width 241 height 282
drag, startPoint x: 595, startPoint y: 228, endPoint x: 561, endPoint y: 232, distance: 34.3
click at [561, 232] on div "helper . moveRight ( ) helper . build ( "downArrow" ) helper . moveDown ( 1 ) h…" at bounding box center [551, 255] width 241 height 282
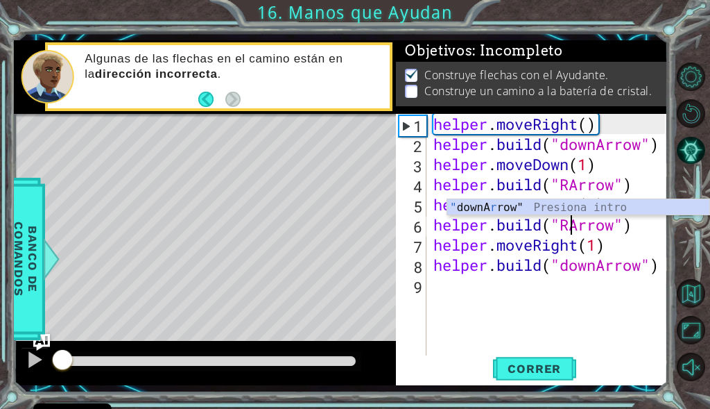
drag, startPoint x: 347, startPoint y: 353, endPoint x: 0, endPoint y: 392, distance: 349.1
click at [0, 392] on div "1 ההההההההההההההההההההההההההההההההההההההההההההההההההההההההההההההההההההההההההההה…" at bounding box center [355, 204] width 710 height 409
click at [29, 361] on div at bounding box center [35, 359] width 18 height 18
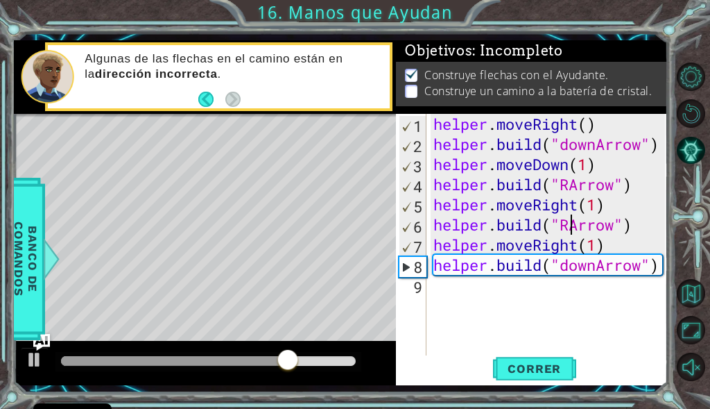
click at [572, 187] on div "helper . moveRight ( ) helper . build ( "downArrow" ) helper . moveDown ( 1 ) h…" at bounding box center [551, 255] width 241 height 282
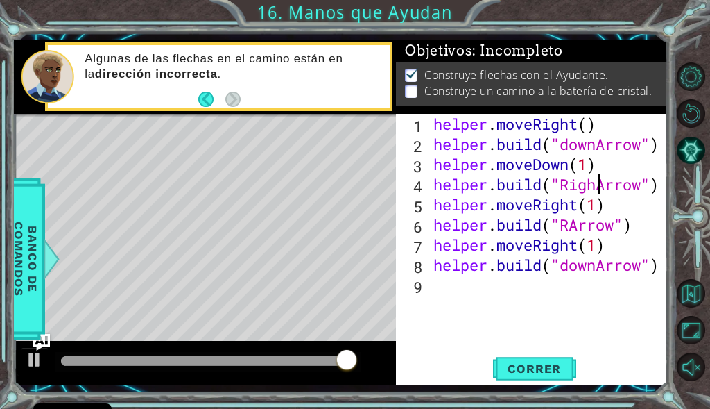
scroll to position [0, 8]
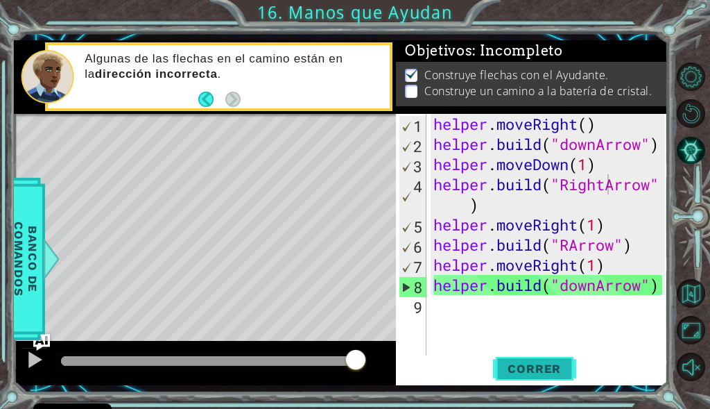
click at [565, 368] on span "Correr" at bounding box center [534, 368] width 81 height 14
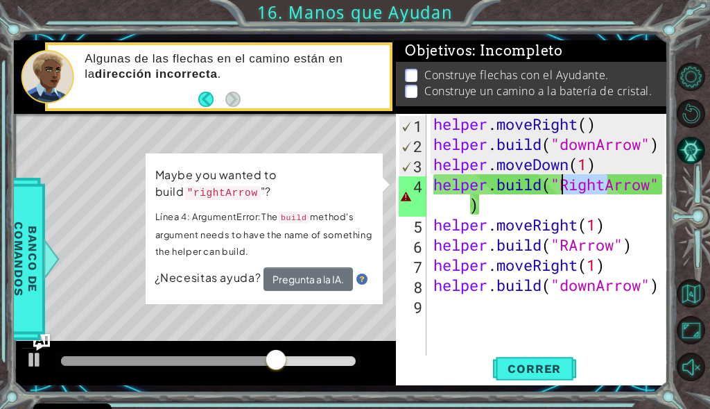
drag, startPoint x: 607, startPoint y: 180, endPoint x: 564, endPoint y: 191, distance: 44.4
click at [564, 191] on div "helper . moveRight ( ) helper . build ( "downArrow" ) helper . moveDown ( 1 ) h…" at bounding box center [551, 255] width 241 height 282
click at [538, 198] on div "helper . moveRight ( ) helper . build ( "downArrow" ) helper . moveDown ( 1 ) h…" at bounding box center [551, 255] width 241 height 282
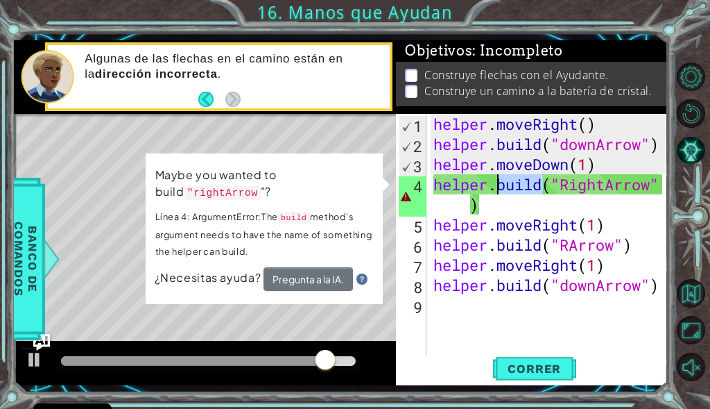
drag, startPoint x: 543, startPoint y: 187, endPoint x: 498, endPoint y: 190, distance: 45.2
click at [498, 190] on div "helper . moveRight ( ) helper . build ( "downArrow" ) helper . moveDown ( 1 ) h…" at bounding box center [551, 255] width 241 height 282
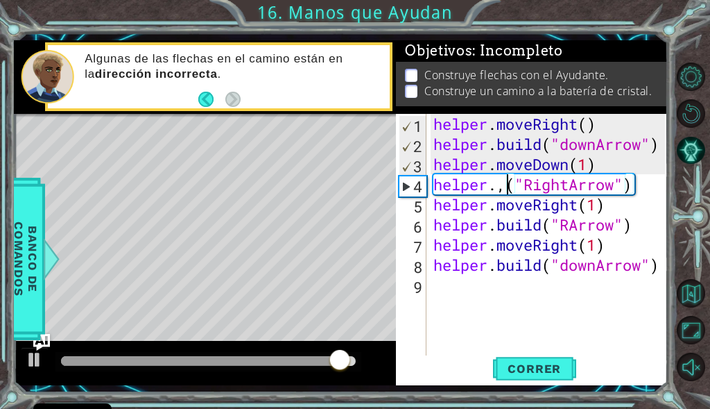
scroll to position [0, 3]
type textarea "helper.("RightArrow")"
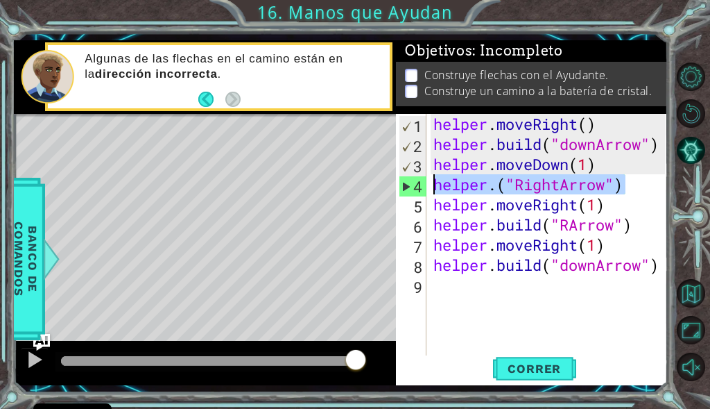
drag, startPoint x: 636, startPoint y: 185, endPoint x: 433, endPoint y: 178, distance: 202.7
click at [433, 178] on div "helper . moveRight ( ) helper . build ( "downArrow" ) helper . moveDown ( 1 ) h…" at bounding box center [551, 255] width 241 height 282
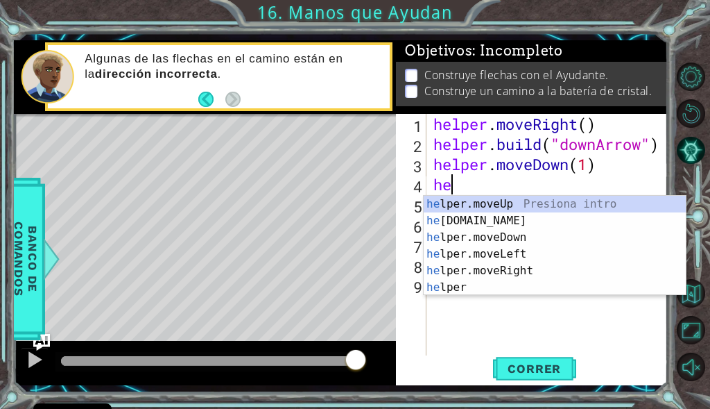
scroll to position [0, 1]
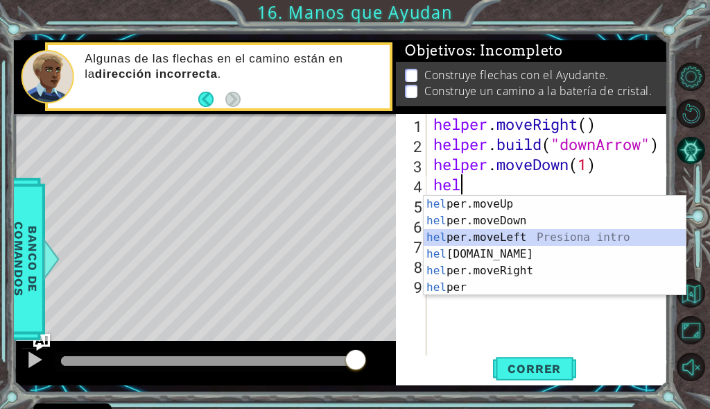
click at [521, 232] on div "hel per.moveUp Presiona intro hel per.moveDown Presiona intro hel per.moveLeft …" at bounding box center [555, 262] width 262 height 133
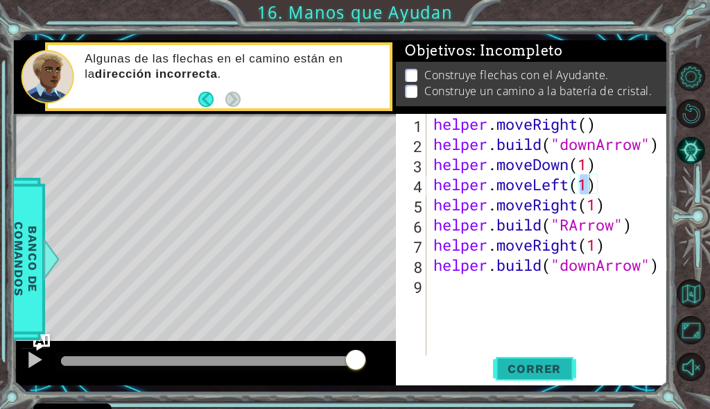
click at [547, 367] on span "Correr" at bounding box center [534, 368] width 81 height 14
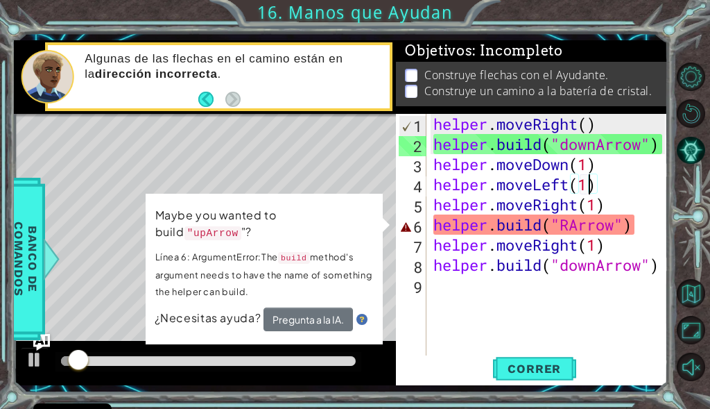
click at [570, 233] on div "helper . moveRight ( ) helper . build ( "downArrow" ) helper . moveDown ( 1 ) h…" at bounding box center [551, 255] width 241 height 282
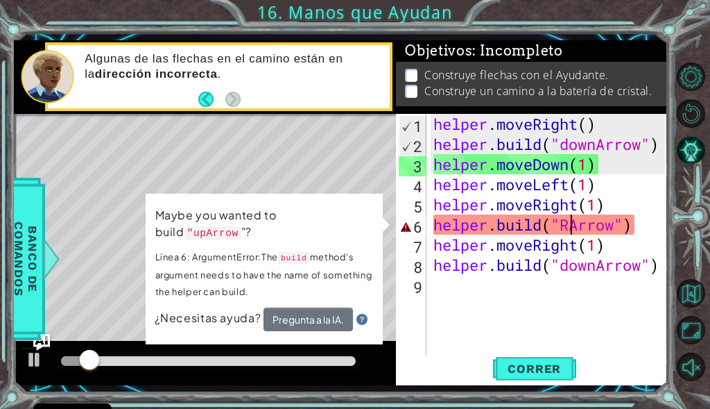
type textarea "[DOMAIN_NAME]("Arrow")"
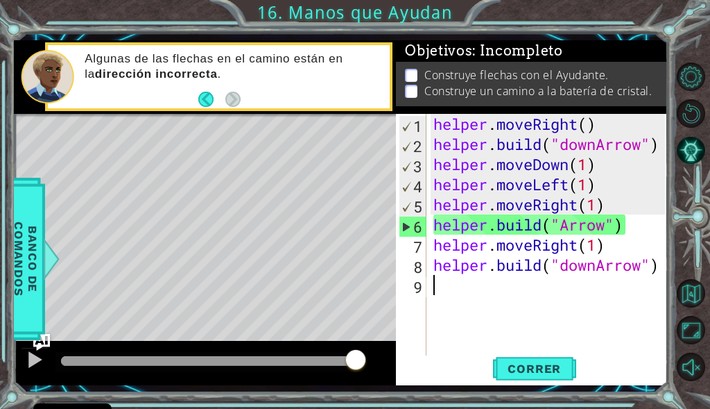
click at [595, 317] on div "helper . moveRight ( ) helper . build ( "downArrow" ) helper . moveDown ( 1 ) h…" at bounding box center [551, 255] width 241 height 282
click at [519, 364] on span "Correr" at bounding box center [534, 368] width 81 height 14
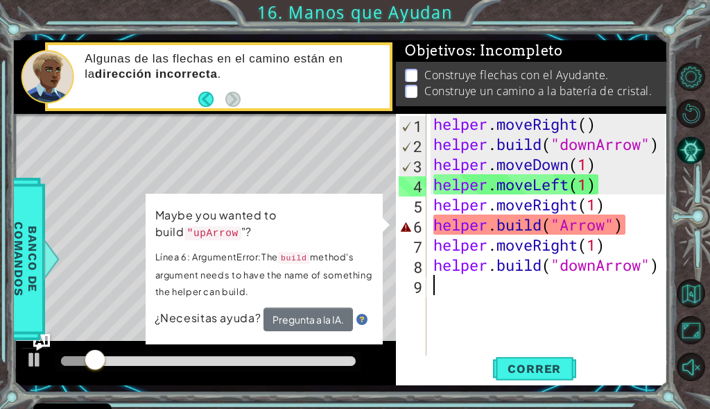
click at [643, 225] on div "helper . moveRight ( ) helper . build ( "downArrow" ) helper . moveDown ( 1 ) h…" at bounding box center [551, 255] width 241 height 282
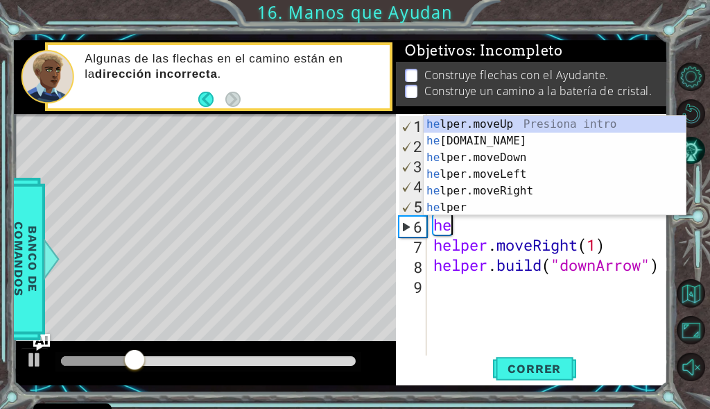
type textarea "h"
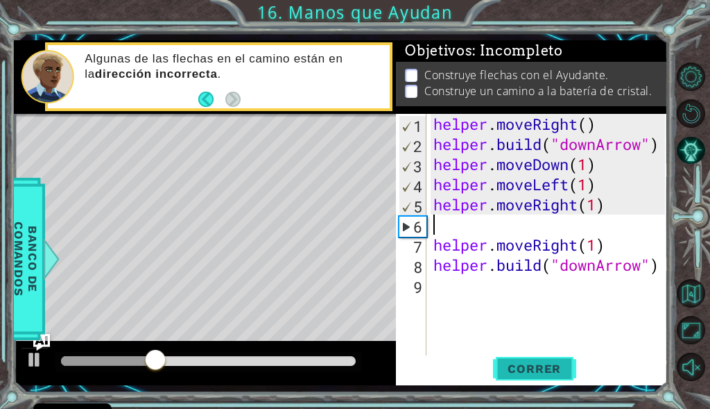
click at [540, 369] on span "Correr" at bounding box center [534, 368] width 81 height 14
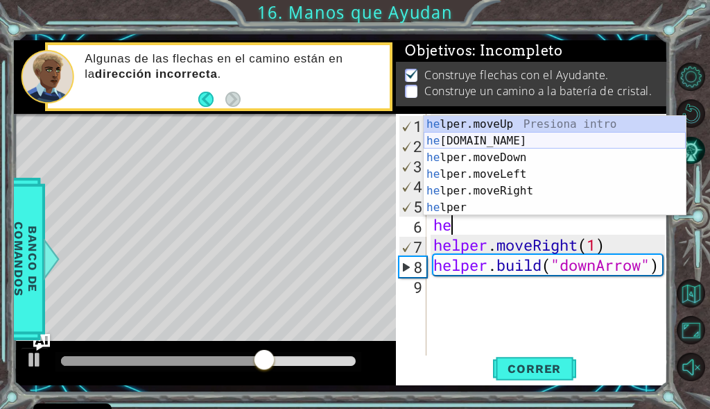
click at [537, 137] on div "he lper.moveUp Presiona intro he [DOMAIN_NAME] Presiona intro he lper.moveDown …" at bounding box center [555, 182] width 262 height 133
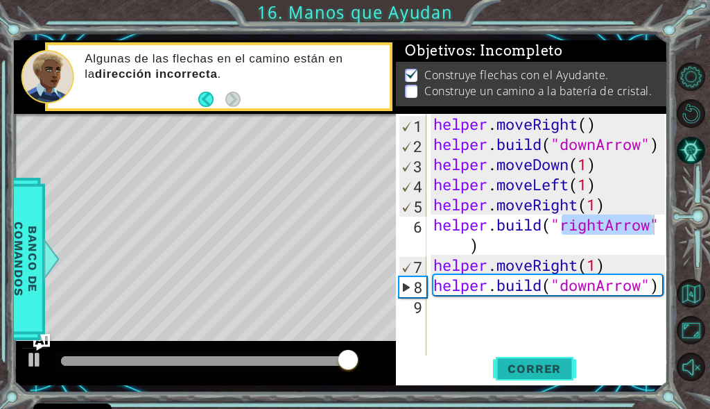
click at [523, 366] on span "Correr" at bounding box center [534, 368] width 81 height 14
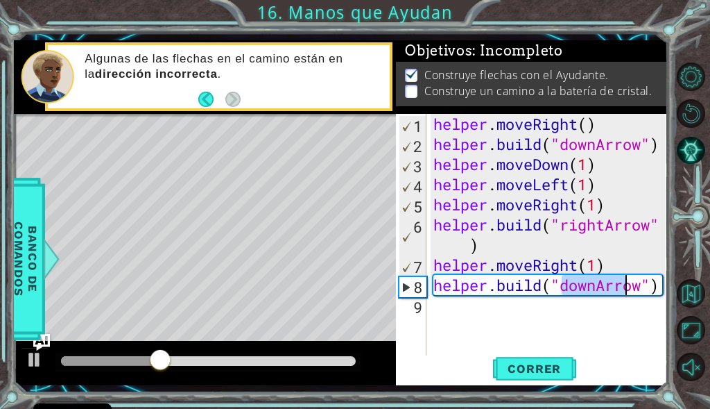
drag, startPoint x: 562, startPoint y: 287, endPoint x: 641, endPoint y: 280, distance: 79.4
click at [641, 280] on div "helper . moveRight ( ) helper . build ( "downArrow" ) helper . moveDown ( 1 ) h…" at bounding box center [551, 255] width 241 height 282
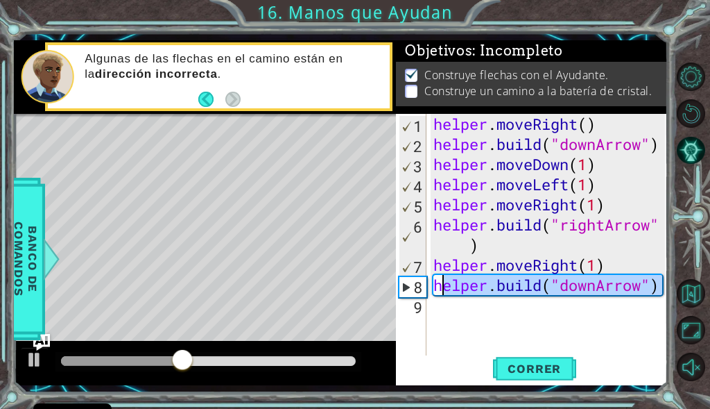
drag, startPoint x: 662, startPoint y: 284, endPoint x: 442, endPoint y: 287, distance: 220.0
click at [442, 287] on div "helper . moveRight ( ) helper . build ( "downArrow" ) helper . moveDown ( 1 ) h…" at bounding box center [551, 255] width 241 height 282
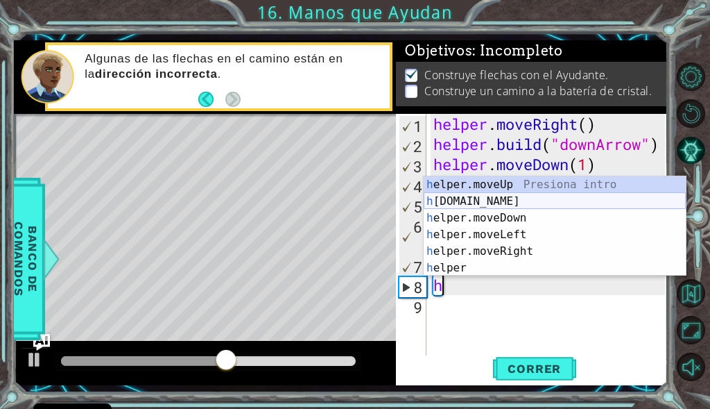
click at [513, 201] on div "h elper.moveUp Presiona intro h [DOMAIN_NAME] Presiona intro h elper.moveDown P…" at bounding box center [555, 242] width 262 height 133
type textarea "[DOMAIN_NAME]("rightArrow")"
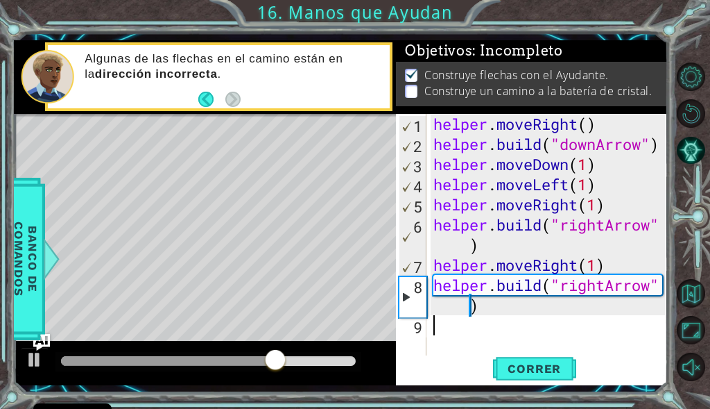
click at [479, 333] on div "helper . moveRight ( ) helper . build ( "downArrow" ) helper . moveDown ( 1 ) h…" at bounding box center [551, 255] width 241 height 282
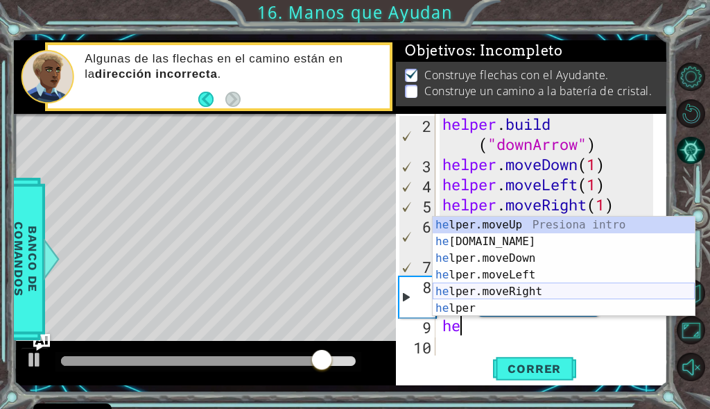
click at [522, 291] on div "he lper.moveUp Presiona intro he [DOMAIN_NAME] Presiona intro he lper.moveDown …" at bounding box center [564, 282] width 262 height 133
type textarea "helper.moveRight(1)"
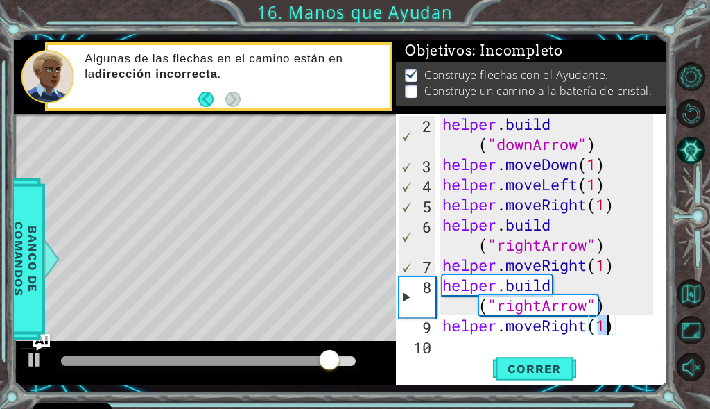
click at [491, 348] on div "helper . build ( "downArrow" ) helper . moveDown ( 1 ) helper . moveLeft ( 1 ) …" at bounding box center [550, 265] width 221 height 302
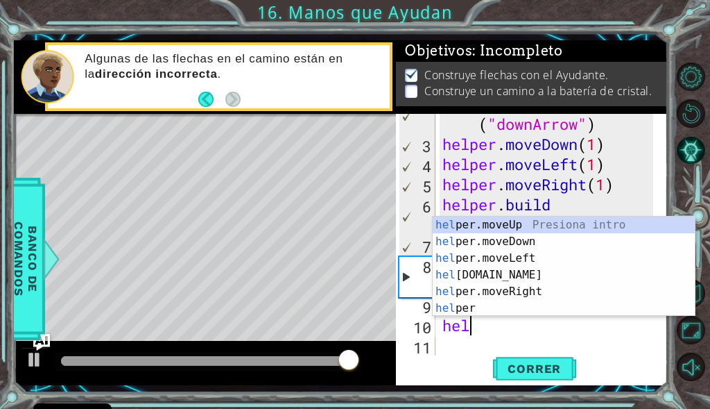
scroll to position [0, 1]
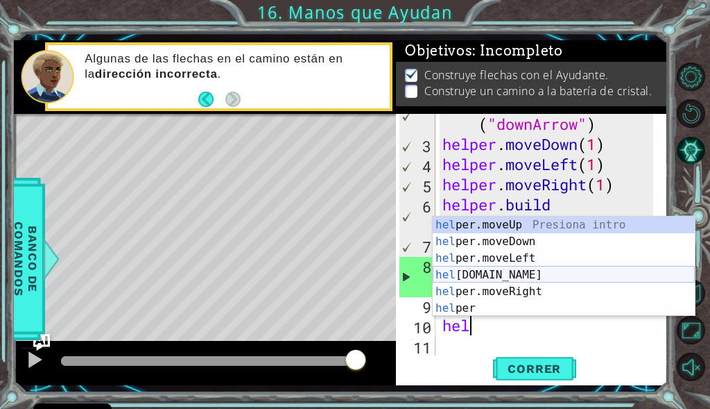
click at [483, 271] on div "hel per.moveUp Presiona intro hel per.moveDown Presiona intro hel per.moveLeft …" at bounding box center [564, 282] width 262 height 133
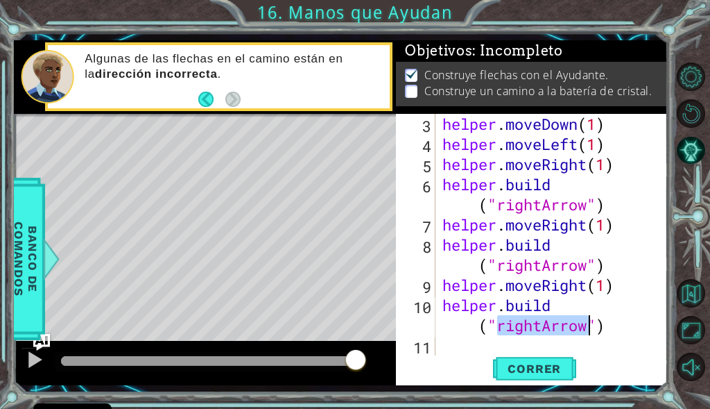
scroll to position [60, 0]
click at [536, 323] on div "helper . moveDown ( 1 ) helper . moveLeft ( 1 ) helper . moveRight ( 1 ) helper…" at bounding box center [547, 234] width 214 height 241
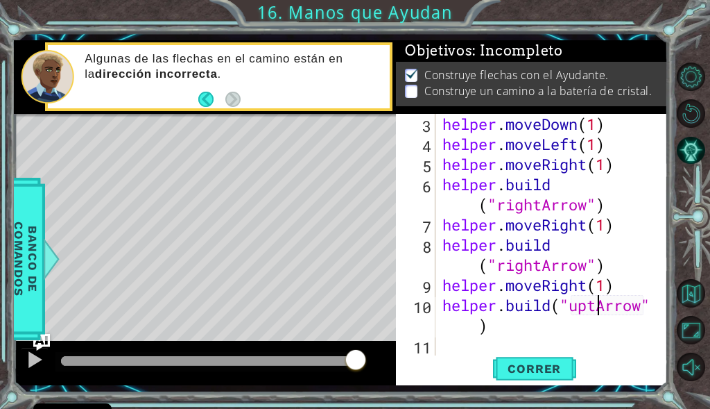
click at [594, 309] on div "helper . moveDown ( 1 ) helper . moveLeft ( 1 ) helper . moveRight ( 1 ) helper…" at bounding box center [550, 255] width 221 height 282
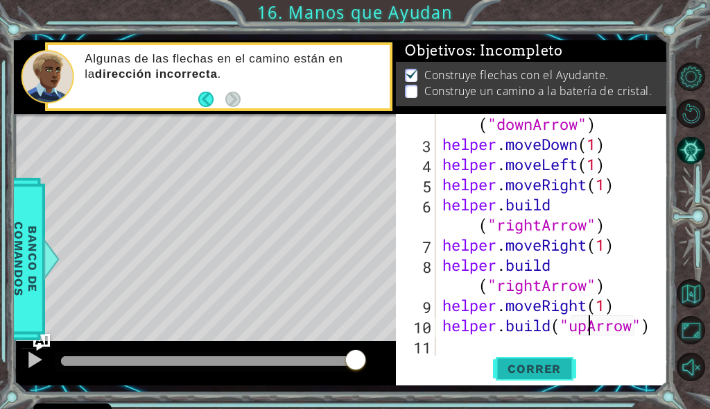
click at [566, 372] on span "Correr" at bounding box center [534, 368] width 81 height 14
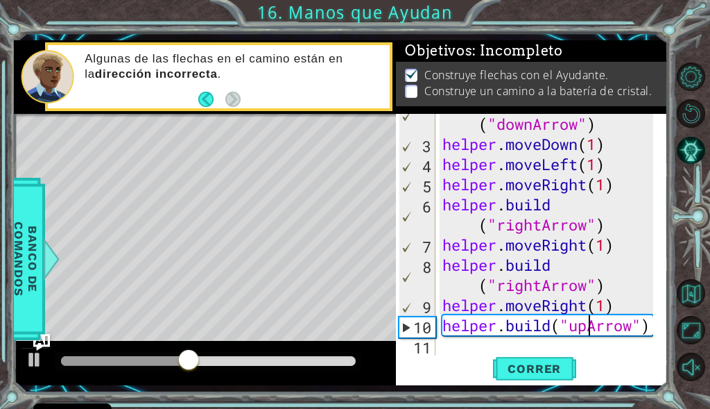
click at [581, 328] on div "helper . build ( "downArrow" ) helper . moveDown ( 1 ) helper . moveLeft ( 1 ) …" at bounding box center [550, 245] width 221 height 302
drag, startPoint x: 587, startPoint y: 328, endPoint x: 570, endPoint y: 332, distance: 17.7
click at [570, 332] on div "helper . build ( "downArrow" ) helper . moveDown ( 1 ) helper . moveLeft ( 1 ) …" at bounding box center [550, 245] width 221 height 302
click at [440, 326] on div "[DOMAIN_NAME]("upArrow") 2 3 4 5 6 7 8 9 10 11 helper . build ( "downArrow" ) h…" at bounding box center [530, 234] width 269 height 241
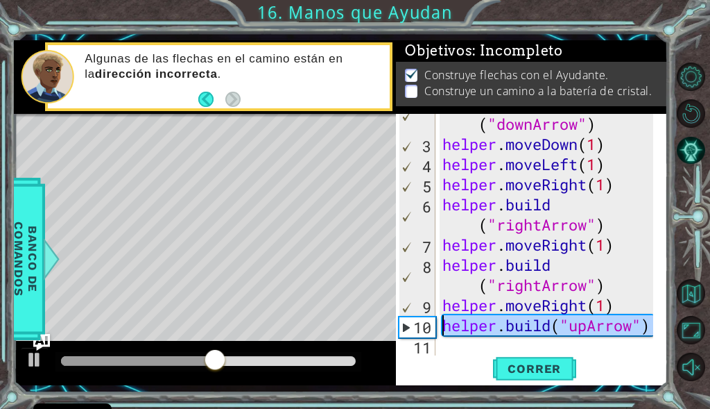
click at [445, 326] on div "helper . build ( "downArrow" ) helper . moveDown ( 1 ) helper . moveLeft ( 1 ) …" at bounding box center [547, 234] width 214 height 241
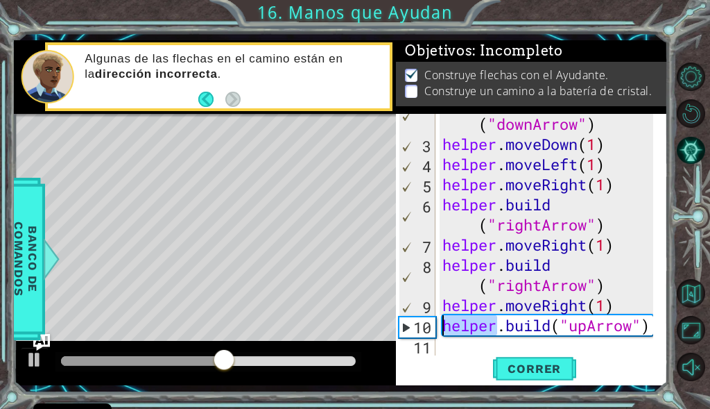
click at [445, 326] on div "helper . build ( "downArrow" ) helper . moveDown ( 1 ) helper . moveLeft ( 1 ) …" at bounding box center [550, 245] width 221 height 302
click at [445, 326] on div "helper . build ( "downArrow" ) helper . moveDown ( 1 ) helper . moveLeft ( 1 ) …" at bounding box center [547, 234] width 214 height 241
click at [445, 326] on div "helper . build ( "downArrow" ) helper . moveDown ( 1 ) helper . moveLeft ( 1 ) …" at bounding box center [550, 245] width 221 height 302
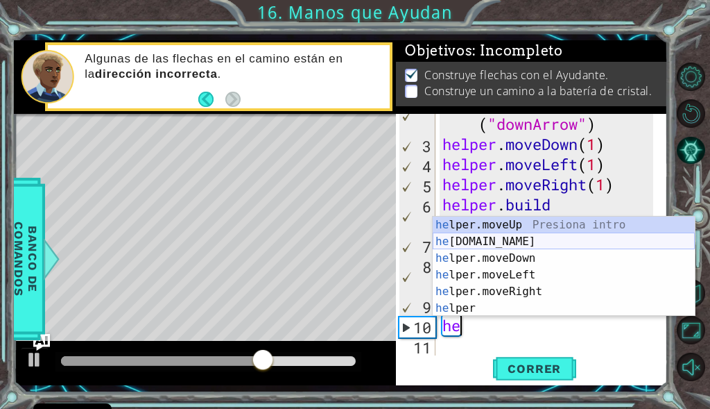
click at [497, 237] on div "he lper.moveUp Presiona intro he [DOMAIN_NAME] Presiona intro he lper.moveDown …" at bounding box center [564, 282] width 262 height 133
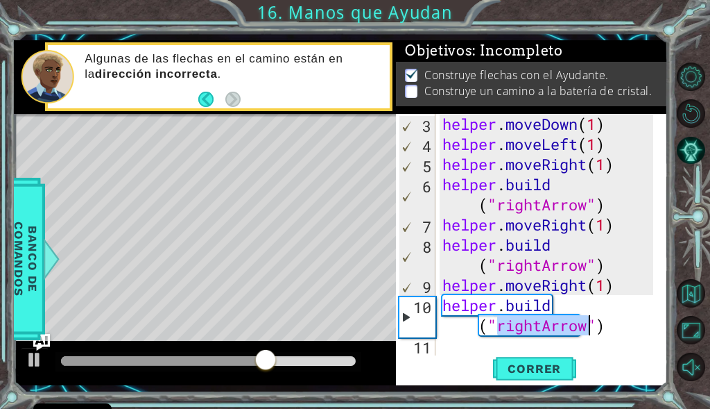
scroll to position [60, 0]
click at [547, 334] on div "helper . moveDown ( 1 ) helper . moveLeft ( 1 ) helper . moveRight ( 1 ) helper…" at bounding box center [547, 234] width 214 height 241
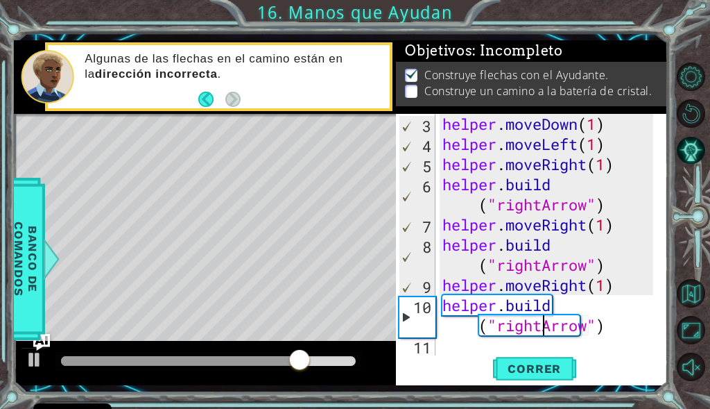
click at [547, 332] on div "helper . moveDown ( 1 ) helper . moveLeft ( 1 ) helper . moveRight ( 1 ) helper…" at bounding box center [550, 255] width 221 height 282
click at [547, 332] on div "helper . moveDown ( 1 ) helper . moveLeft ( 1 ) helper . moveRight ( 1 ) helper…" at bounding box center [547, 234] width 214 height 241
click at [547, 332] on div "helper . moveDown ( 1 ) helper . moveLeft ( 1 ) helper . moveRight ( 1 ) helper…" at bounding box center [550, 255] width 221 height 282
type textarea "[DOMAIN_NAME]("")"
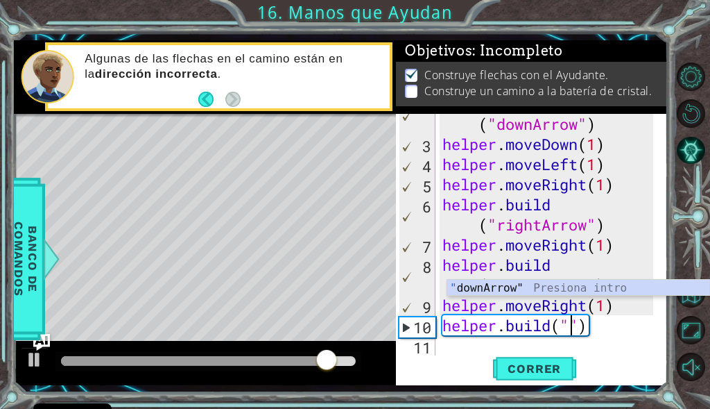
scroll to position [40, 0]
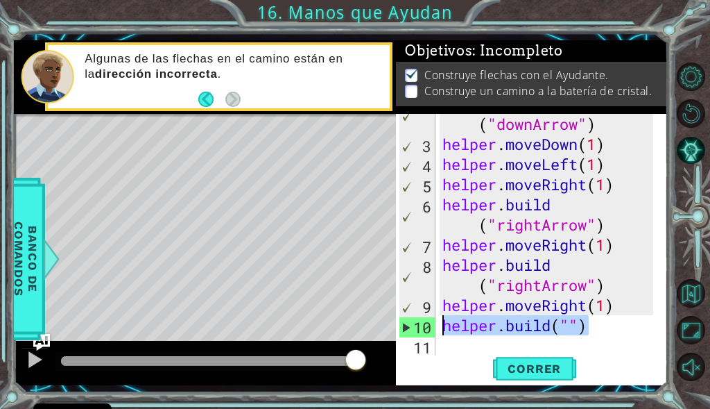
drag, startPoint x: 600, startPoint y: 332, endPoint x: 446, endPoint y: 329, distance: 154.1
click at [446, 329] on div "helper . build ( "downArrow" ) helper . moveDown ( 1 ) helper . moveLeft ( 1 ) …" at bounding box center [550, 245] width 221 height 302
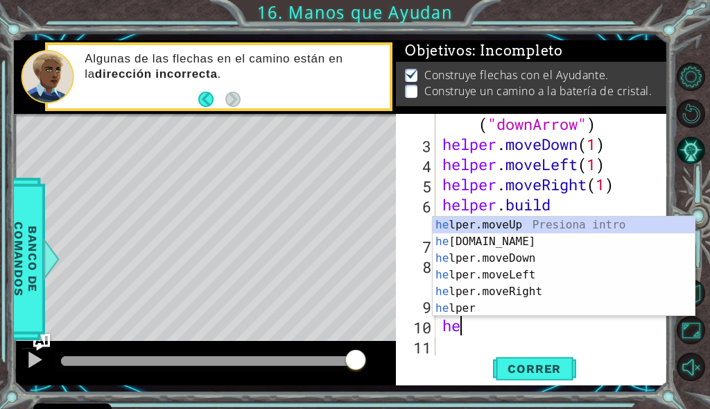
scroll to position [0, 1]
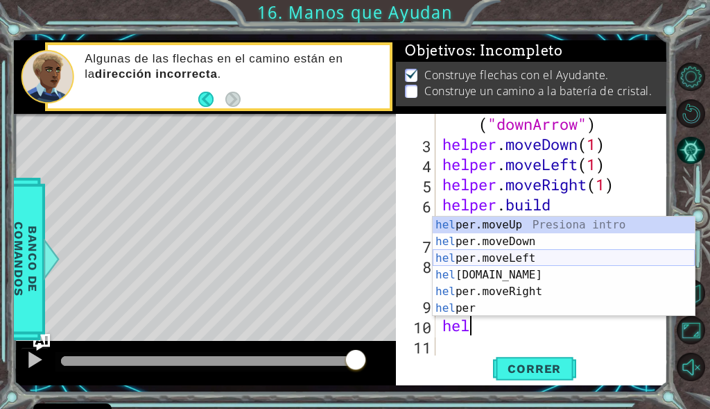
click at [530, 259] on div "hel per.moveUp Presiona intro hel per.moveDown Presiona intro hel per.moveLeft …" at bounding box center [564, 282] width 262 height 133
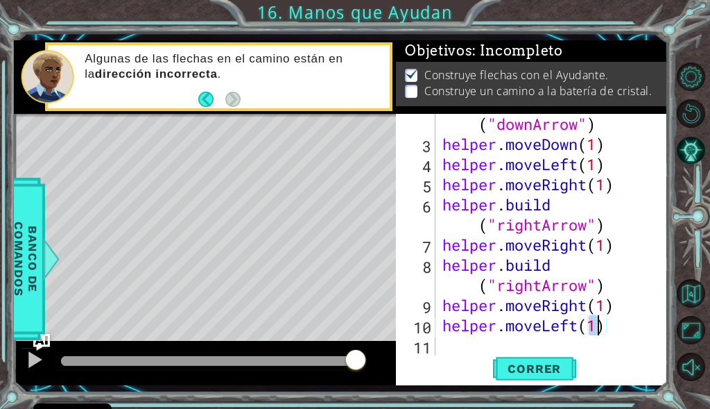
type textarea "helper.moveLeft(1)"
click at [470, 355] on div "Correr" at bounding box center [534, 368] width 271 height 27
click at [538, 342] on div "helper . build ( "downArrow" ) helper . moveDown ( 1 ) helper . moveLeft ( 1 ) …" at bounding box center [550, 245] width 221 height 302
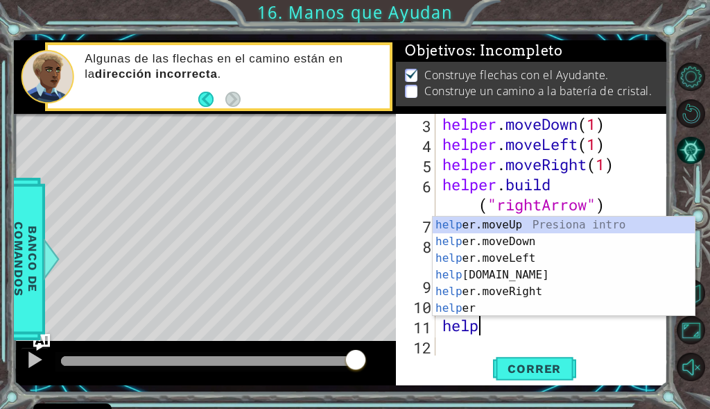
scroll to position [0, 1]
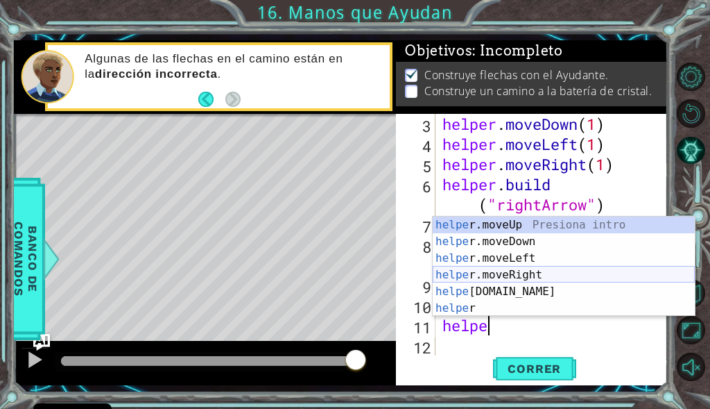
click at [469, 273] on div "helpe [PERSON_NAME]moveUp Presiona intro helpe r.moveDown Presiona intro helpe …" at bounding box center [564, 282] width 262 height 133
type textarea "helper.moveRight(1)"
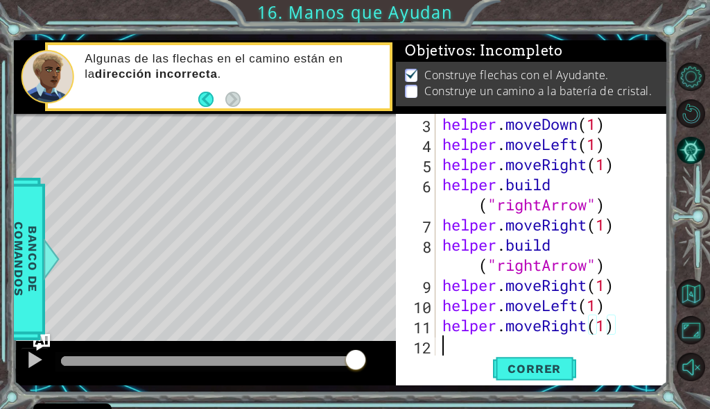
click at [467, 350] on div "helper . moveDown ( 1 ) helper . moveLeft ( 1 ) helper . moveRight ( 1 ) helper…" at bounding box center [550, 255] width 221 height 282
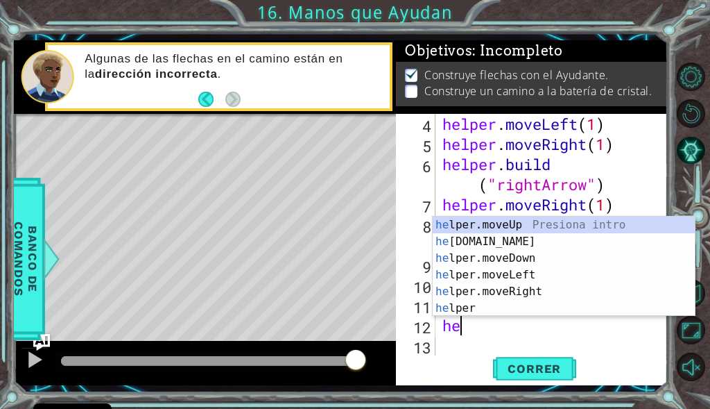
scroll to position [0, 1]
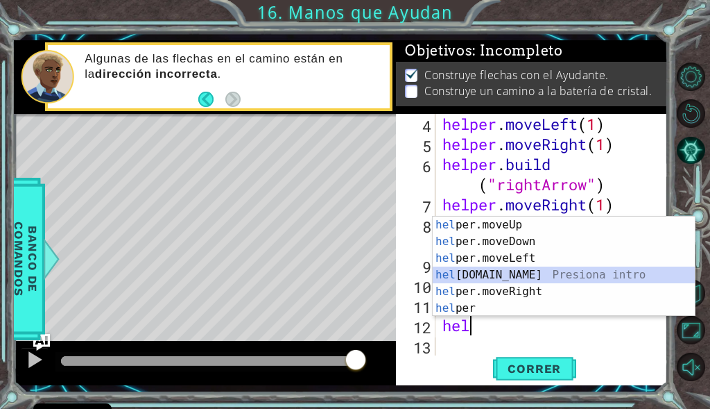
click at [485, 276] on div "hel per.moveUp Presiona intro hel per.moveDown Presiona intro hel per.moveLeft …" at bounding box center [564, 282] width 262 height 133
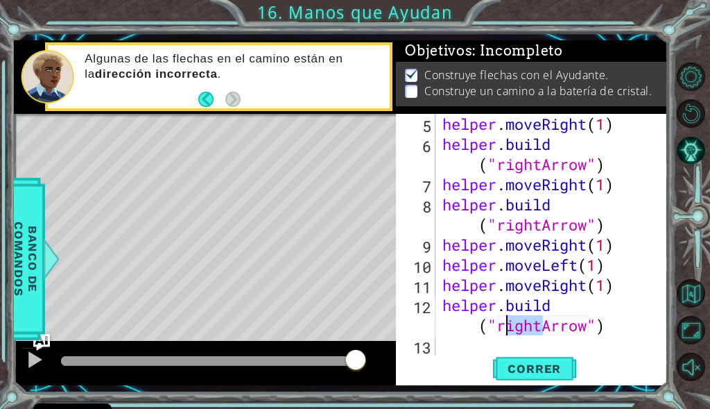
drag, startPoint x: 542, startPoint y: 322, endPoint x: 500, endPoint y: 328, distance: 42.8
click at [500, 328] on div "helper . moveRight ( 1 ) helper . build ( "rightArrow" ) helper . moveRight ( 1…" at bounding box center [550, 255] width 221 height 282
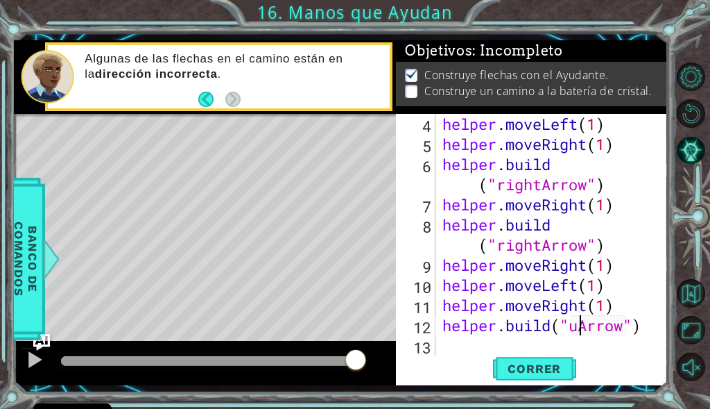
scroll to position [80, 0]
click at [549, 369] on span "Correr" at bounding box center [534, 368] width 81 height 14
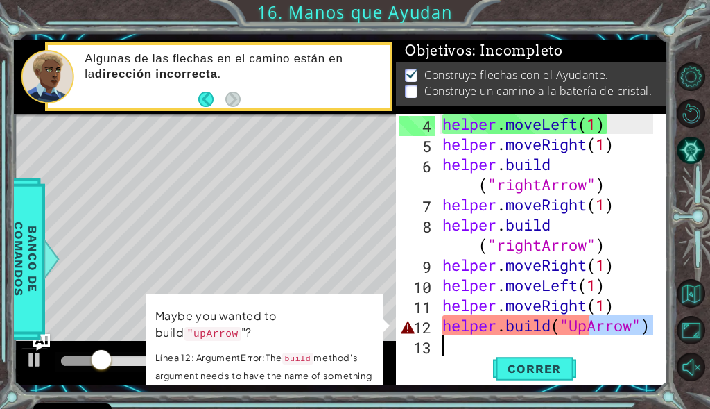
drag, startPoint x: 592, startPoint y: 324, endPoint x: 443, endPoint y: 328, distance: 149.2
click at [443, 328] on div "helper . moveLeft ( 1 ) helper . moveRight ( 1 ) helper . build ( "rightArrow" …" at bounding box center [550, 255] width 221 height 282
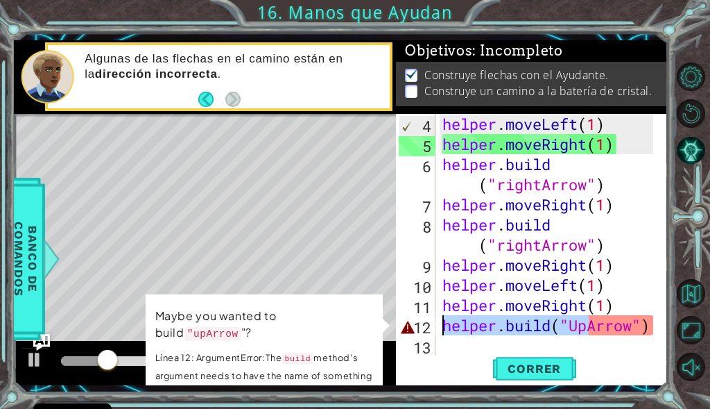
scroll to position [0, 2]
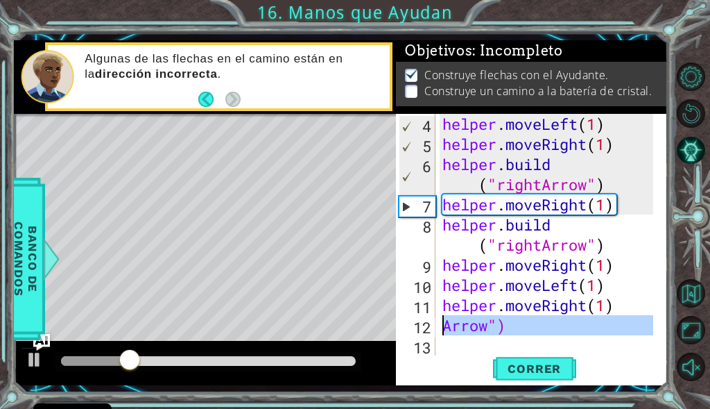
drag, startPoint x: 514, startPoint y: 337, endPoint x: 439, endPoint y: 324, distance: 76.0
click at [439, 324] on div "Arrow") 4 5 6 7 8 9 10 11 12 13 helper . moveLeft ( 1 ) helper . moveRight ( 1 …" at bounding box center [530, 234] width 269 height 241
type textarea "Arrow")"
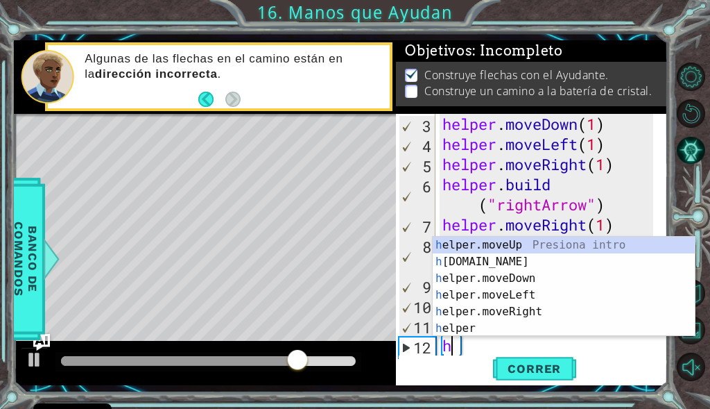
scroll to position [80, 0]
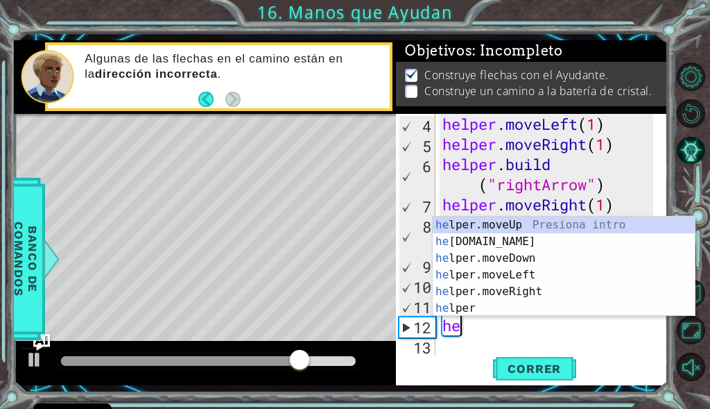
type textarea "hel"
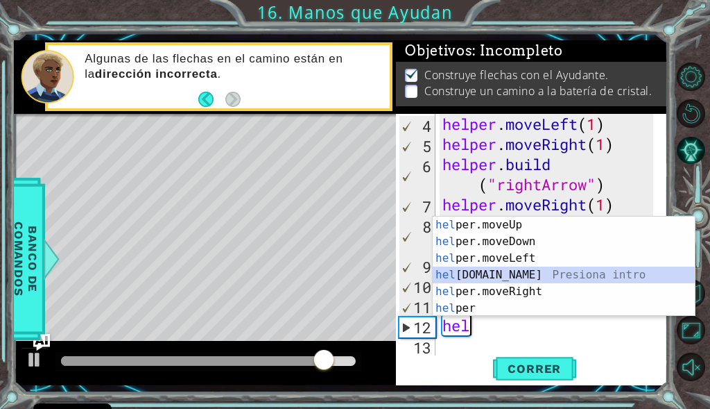
click at [495, 278] on div "hel per.moveUp Presiona intro hel per.moveDown Presiona intro hel per.moveLeft …" at bounding box center [564, 282] width 262 height 133
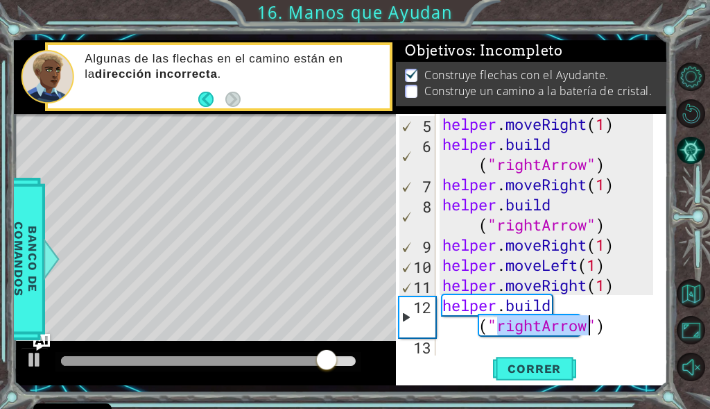
scroll to position [101, 0]
click at [519, 328] on div "helper . moveRight ( 1 ) helper . build ( "rightArrow" ) helper . moveRight ( 1…" at bounding box center [547, 234] width 214 height 241
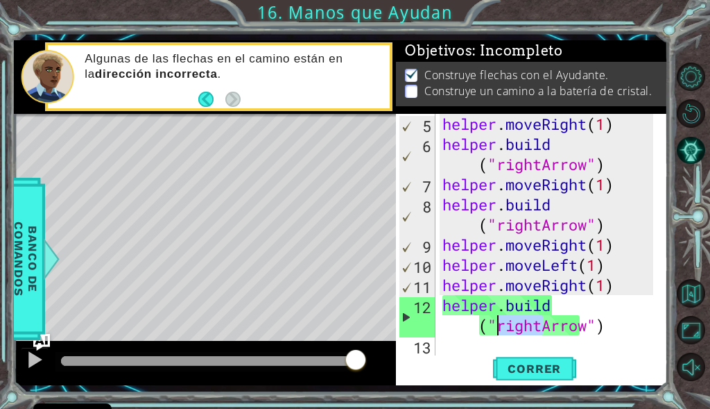
drag, startPoint x: 540, startPoint y: 329, endPoint x: 500, endPoint y: 332, distance: 41.0
click at [500, 332] on div "helper . moveRight ( 1 ) helper . build ( "rightArrow" ) helper . moveRight ( 1…" at bounding box center [550, 255] width 221 height 282
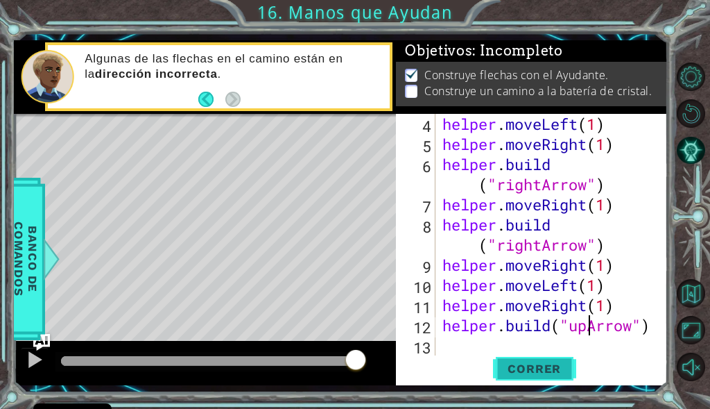
type textarea "[DOMAIN_NAME]("upArrow")"
click at [548, 368] on span "Correr" at bounding box center [534, 368] width 81 height 14
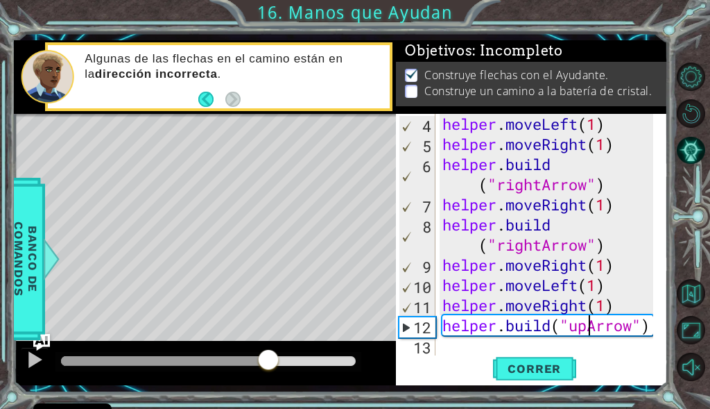
click at [269, 359] on div at bounding box center [208, 361] width 295 height 10
click at [249, 364] on div at bounding box center [164, 361] width 207 height 10
click at [576, 335] on div "helper . moveLeft ( 1 ) helper . moveRight ( 1 ) helper . build ( "rightArrow" …" at bounding box center [550, 255] width 221 height 282
click at [579, 333] on div "helper . moveLeft ( 1 ) helper . moveRight ( 1 ) helper . build ( "rightArrow" …" at bounding box center [550, 255] width 221 height 282
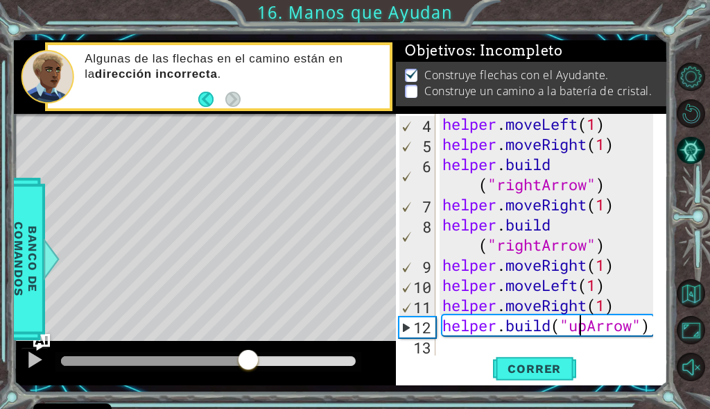
type textarea "[DOMAIN_NAME]("upArrow")"
click at [579, 333] on div "helper . moveLeft ( 1 ) helper . moveRight ( 1 ) helper . build ( "rightArrow" …" at bounding box center [550, 255] width 221 height 282
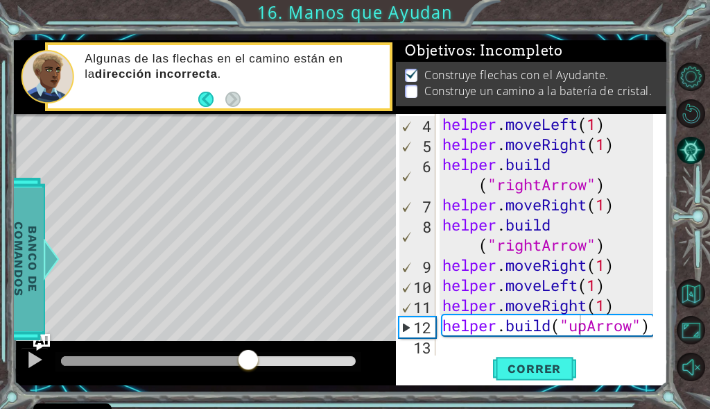
click at [37, 258] on span "Banco de comandos" at bounding box center [26, 259] width 36 height 144
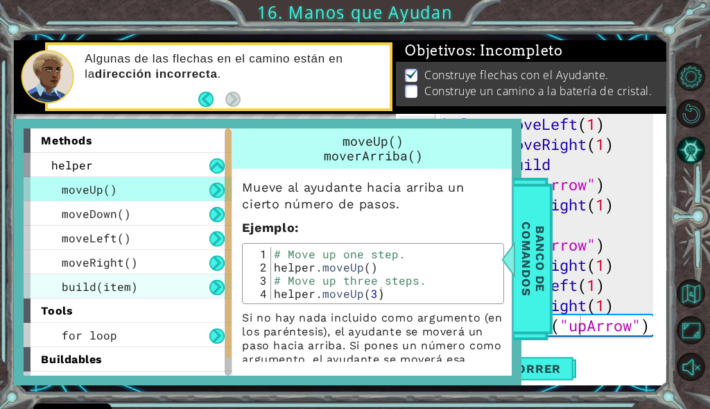
click at [152, 284] on div "build(item)" at bounding box center [128, 286] width 208 height 24
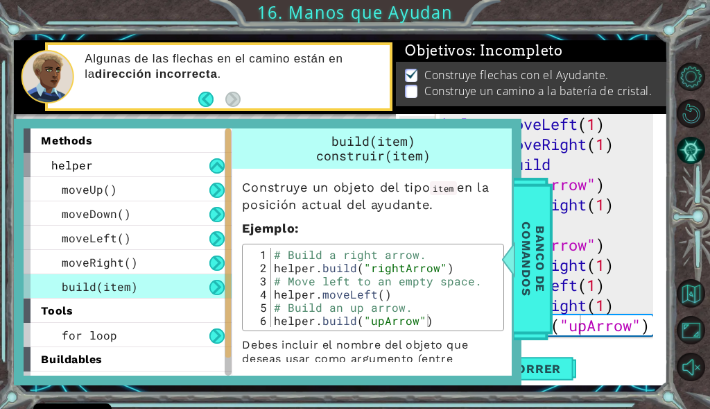
click at [380, 327] on div "1 2 3 4 5 6 # Build a right arrow. helper . build ( "rightArrow" ) # Move left …" at bounding box center [373, 287] width 262 height 87
click at [382, 314] on div "# Build a right arrow. helper . build ( "rightArrow" ) # Move left to an empty …" at bounding box center [385, 300] width 229 height 105
drag, startPoint x: 425, startPoint y: 320, endPoint x: 273, endPoint y: 321, distance: 152.0
click at [273, 321] on div "# Build a right arrow. helper . build ( "rightArrow" ) # Move left to an empty …" at bounding box center [385, 300] width 229 height 105
type textarea "[DOMAIN_NAME]("upArrow")"
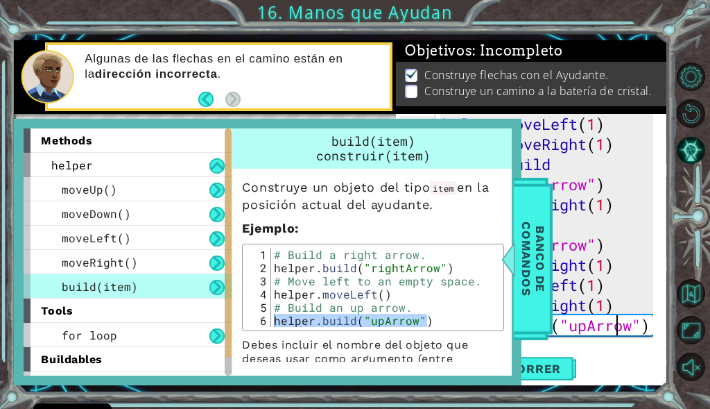
click at [621, 331] on div "helper . moveLeft ( 1 ) helper . moveRight ( 1 ) helper . build ( "rightArrow" …" at bounding box center [550, 255] width 221 height 282
click at [639, 329] on div "helper . moveLeft ( 1 ) helper . moveRight ( 1 ) helper . build ( "rightArrow" …" at bounding box center [550, 255] width 221 height 282
click at [640, 327] on div "helper . moveLeft ( 1 ) helper . moveRight ( 1 ) helper . build ( "rightArrow" …" at bounding box center [550, 255] width 221 height 282
type textarea "[DOMAIN_NAME]("upArrow")"
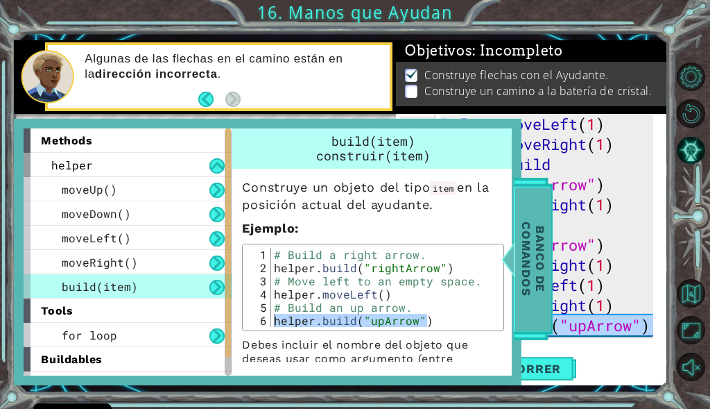
click at [545, 282] on span "Banco de comandos" at bounding box center [534, 259] width 36 height 144
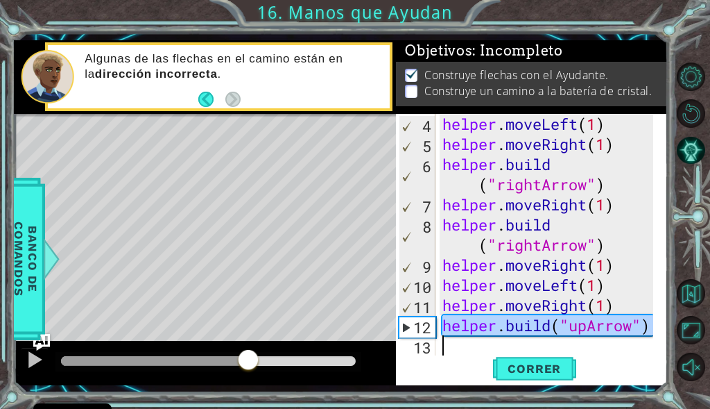
click at [594, 350] on div "helper . moveLeft ( 1 ) helper . moveRight ( 1 ) helper . build ( "rightArrow" …" at bounding box center [547, 234] width 214 height 241
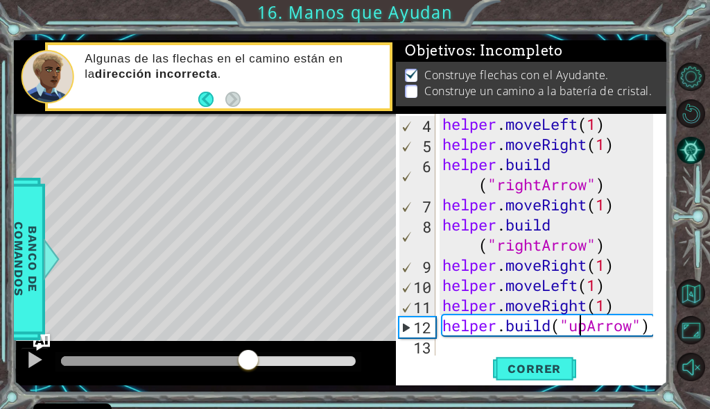
click at [579, 326] on div "helper . moveLeft ( 1 ) helper . moveRight ( 1 ) helper . build ( "rightArrow" …" at bounding box center [550, 255] width 221 height 282
type textarea "[DOMAIN_NAME]("upArrow")"
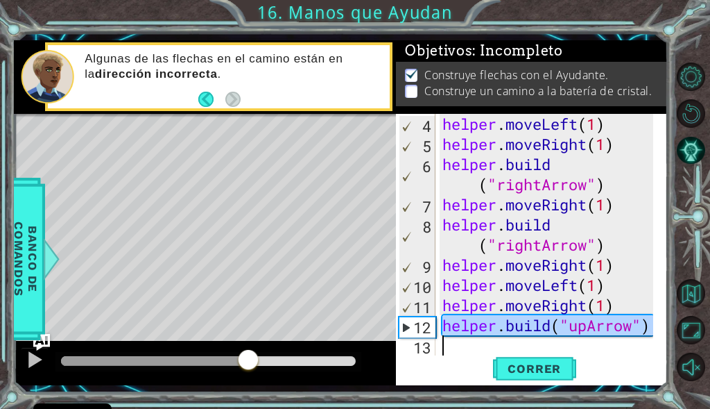
scroll to position [60, 0]
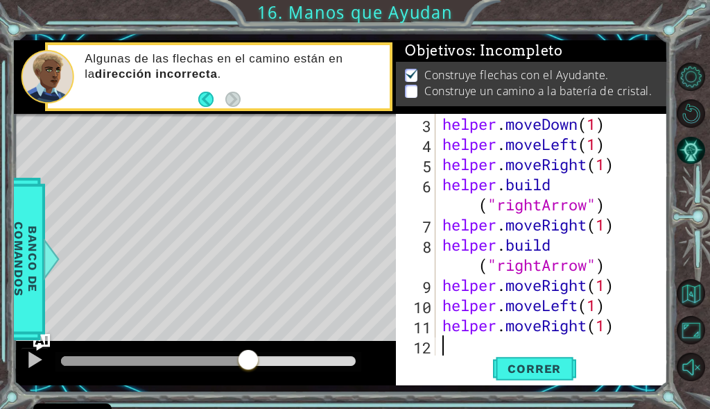
paste textarea "[DOMAIN_NAME]("upArrow")"
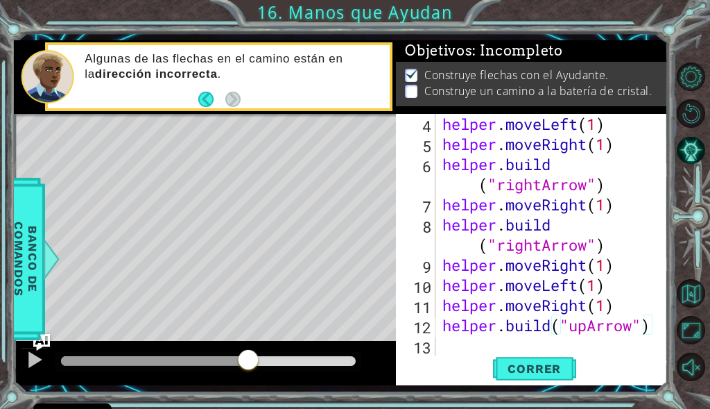
scroll to position [80, 0]
click at [542, 370] on span "Correr" at bounding box center [534, 368] width 81 height 14
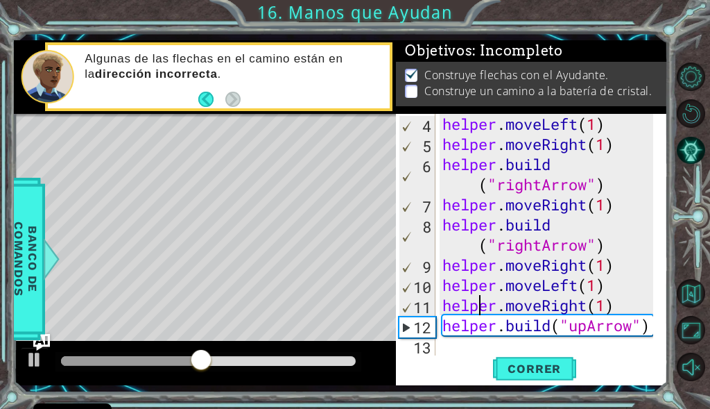
drag, startPoint x: 477, startPoint y: 305, endPoint x: 477, endPoint y: 320, distance: 14.6
click at [477, 314] on div "helper . moveLeft ( 1 ) helper . moveRight ( 1 ) helper . build ( "rightArrow" …" at bounding box center [550, 255] width 221 height 282
click at [481, 332] on div "helper . moveLeft ( 1 ) helper . moveRight ( 1 ) helper . build ( "rightArrow" …" at bounding box center [550, 255] width 221 height 282
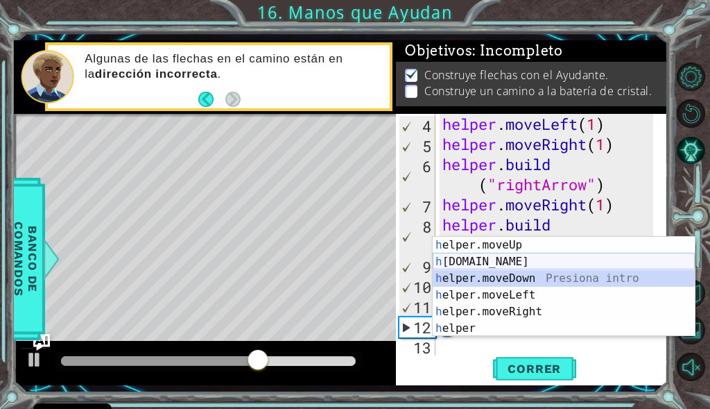
drag, startPoint x: 477, startPoint y: 273, endPoint x: 488, endPoint y: 259, distance: 17.2
click at [488, 259] on div "h elper.moveUp Presiona intro h [DOMAIN_NAME] Presiona intro h elper.moveDown P…" at bounding box center [564, 303] width 262 height 133
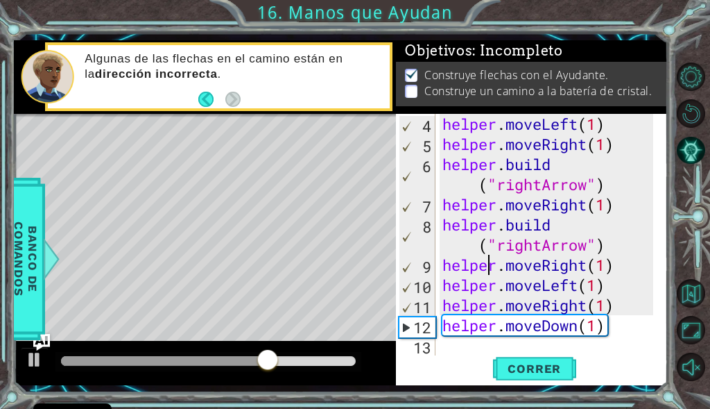
drag, startPoint x: 488, startPoint y: 259, endPoint x: 502, endPoint y: 282, distance: 25.8
click at [500, 280] on div "helper . moveLeft ( 1 ) helper . moveRight ( 1 ) helper . build ( "rightArrow" …" at bounding box center [550, 255] width 221 height 282
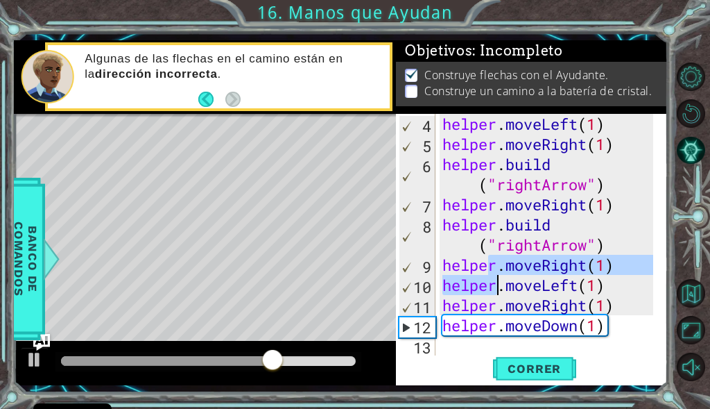
click at [523, 326] on div "helper . moveLeft ( 1 ) helper . moveRight ( 1 ) helper . build ( "rightArrow" …" at bounding box center [550, 255] width 221 height 282
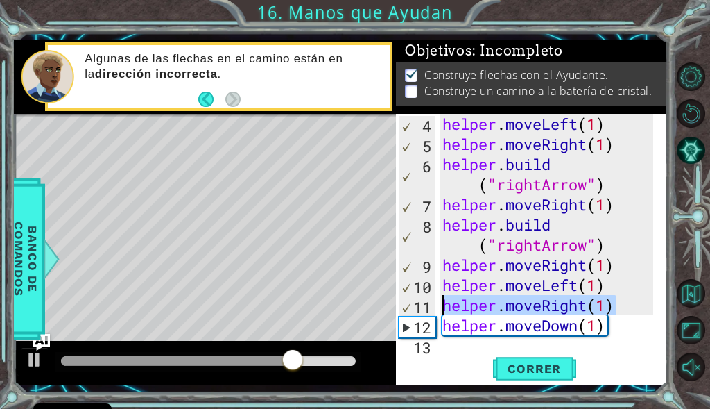
drag, startPoint x: 638, startPoint y: 304, endPoint x: 437, endPoint y: 313, distance: 200.7
click at [437, 313] on div "helper.moveDown(1) 4 5 6 7 8 9 10 11 12 13 helper . moveLeft ( 1 ) helper . mov…" at bounding box center [530, 234] width 269 height 241
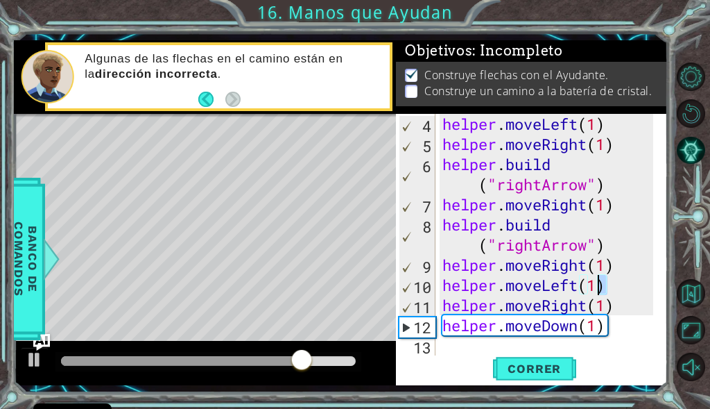
drag, startPoint x: 628, startPoint y: 293, endPoint x: 526, endPoint y: 291, distance: 102.0
click at [594, 291] on div "helper . moveLeft ( 1 ) helper . moveRight ( 1 ) helper . build ( "rightArrow" …" at bounding box center [550, 255] width 221 height 282
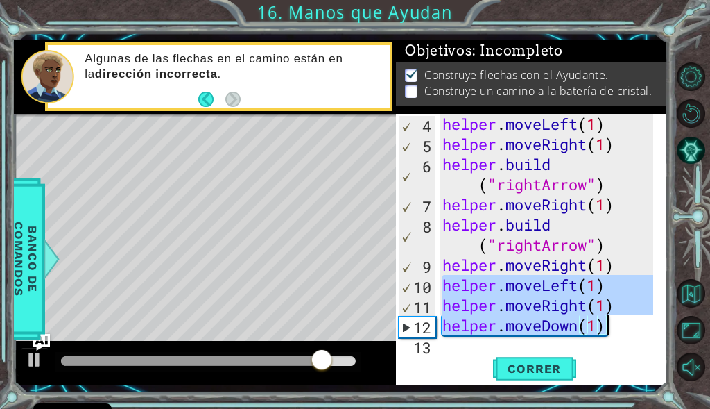
drag, startPoint x: 441, startPoint y: 280, endPoint x: 658, endPoint y: 327, distance: 222.2
click at [658, 327] on div "helper.moveLeft(1) 4 5 6 7 8 9 10 11 12 13 helper . moveLeft ( 1 ) helper . mov…" at bounding box center [530, 234] width 269 height 241
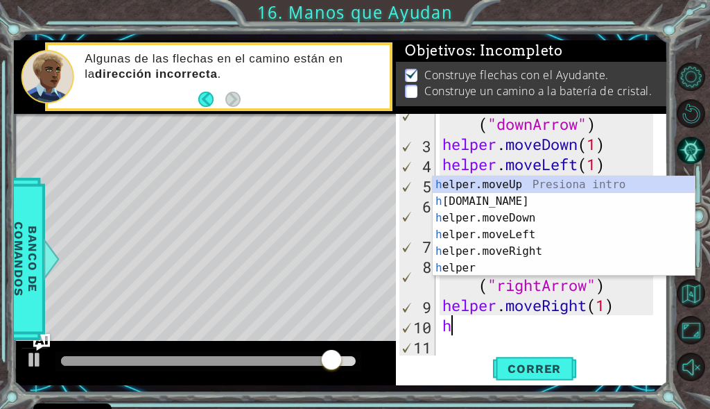
scroll to position [40, 0]
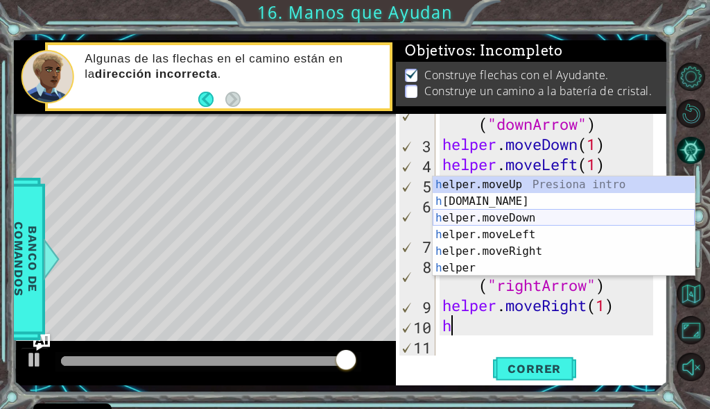
click at [507, 209] on div "h elper.moveUp Presiona intro h [DOMAIN_NAME] Presiona intro h elper.moveDown P…" at bounding box center [564, 242] width 262 height 133
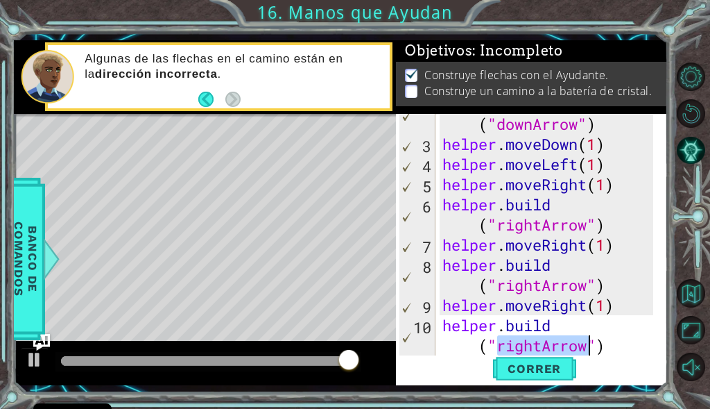
scroll to position [60, 0]
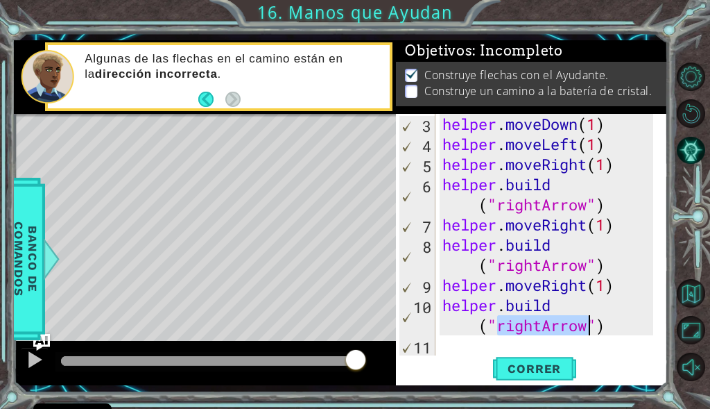
click at [561, 327] on div "helper . moveDown ( 1 ) helper . moveLeft ( 1 ) helper . moveRight ( 1 ) helper…" at bounding box center [547, 234] width 214 height 241
click at [561, 327] on div "helper . moveDown ( 1 ) helper . moveLeft ( 1 ) helper . moveRight ( 1 ) helper…" at bounding box center [550, 255] width 221 height 282
click at [544, 327] on div "helper . moveDown ( 1 ) helper . moveLeft ( 1 ) helper . moveRight ( 1 ) helper…" at bounding box center [547, 234] width 214 height 241
click at [544, 327] on div "helper . moveDown ( 1 ) helper . moveLeft ( 1 ) helper . moveRight ( 1 ) helper…" at bounding box center [550, 255] width 221 height 282
click at [544, 327] on div "helper . moveDown ( 1 ) helper . moveLeft ( 1 ) helper . moveRight ( 1 ) helper…" at bounding box center [547, 234] width 214 height 241
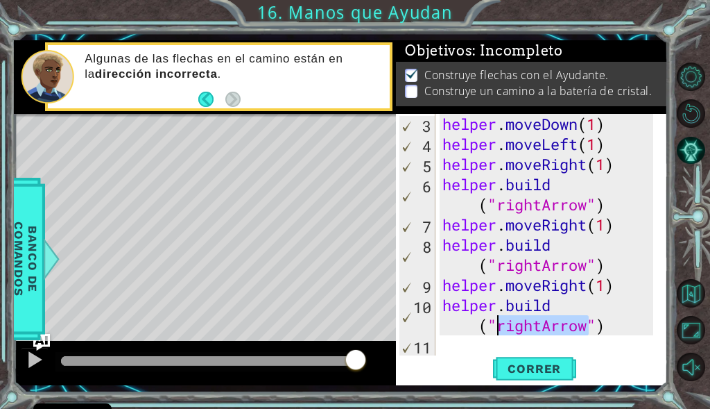
drag, startPoint x: 544, startPoint y: 327, endPoint x: 518, endPoint y: 334, distance: 27.1
click at [518, 334] on div "helper . moveDown ( 1 ) helper . moveLeft ( 1 ) helper . moveRight ( 1 ) helper…" at bounding box center [550, 255] width 221 height 282
click at [518, 334] on div "helper . moveDown ( 1 ) helper . moveLeft ( 1 ) helper . moveRight ( 1 ) helper…" at bounding box center [547, 234] width 214 height 241
click at [538, 332] on div "helper . moveDown ( 1 ) helper . moveLeft ( 1 ) helper . moveRight ( 1 ) helper…" at bounding box center [550, 255] width 221 height 282
click at [543, 330] on div "helper . moveDown ( 1 ) helper . moveLeft ( 1 ) helper . moveRight ( 1 ) helper…" at bounding box center [550, 255] width 221 height 282
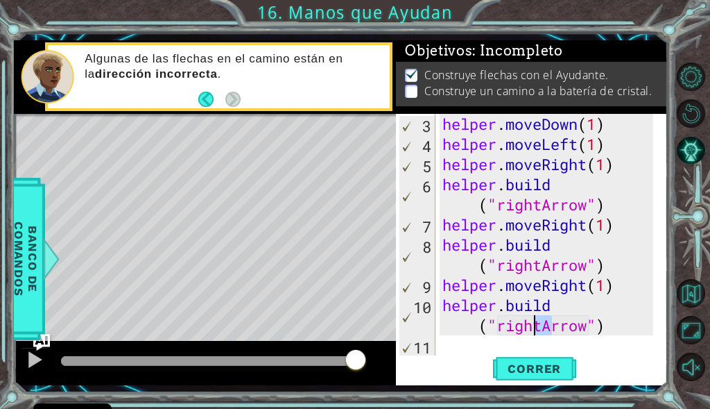
drag, startPoint x: 548, startPoint y: 329, endPoint x: 532, endPoint y: 330, distance: 16.0
click at [532, 330] on div "helper . moveDown ( 1 ) helper . moveLeft ( 1 ) helper . moveRight ( 1 ) helper…" at bounding box center [550, 255] width 221 height 282
click at [540, 330] on div "helper . moveDown ( 1 ) helper . moveLeft ( 1 ) helper . moveRight ( 1 ) helper…" at bounding box center [547, 234] width 214 height 241
drag, startPoint x: 540, startPoint y: 330, endPoint x: 499, endPoint y: 325, distance: 41.1
click at [499, 325] on div "helper . moveDown ( 1 ) helper . moveLeft ( 1 ) helper . moveRight ( 1 ) helper…" at bounding box center [550, 255] width 221 height 282
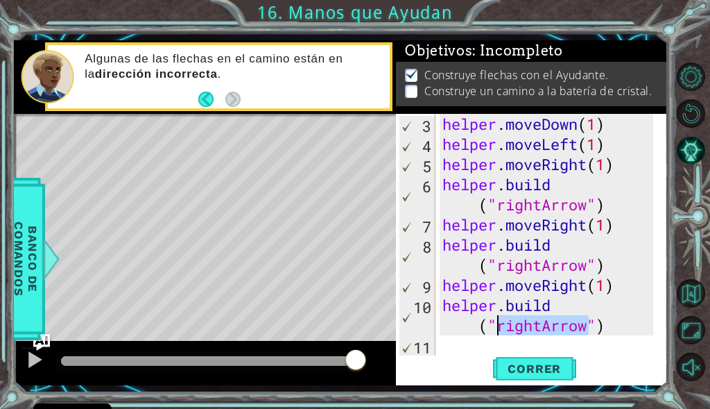
click at [511, 325] on div "helper . moveDown ( 1 ) helper . moveLeft ( 1 ) helper . moveRight ( 1 ) helper…" at bounding box center [547, 234] width 214 height 241
drag, startPoint x: 543, startPoint y: 325, endPoint x: 497, endPoint y: 328, distance: 46.6
click at [497, 328] on div "helper . moveDown ( 1 ) helper . moveLeft ( 1 ) helper . moveRight ( 1 ) helper…" at bounding box center [550, 255] width 221 height 282
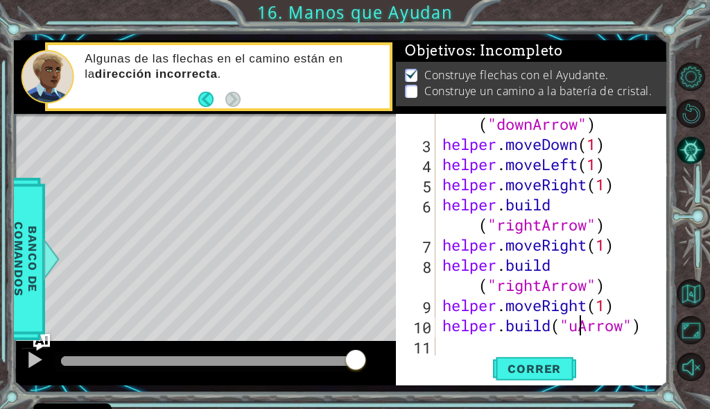
scroll to position [40, 0]
type textarea "[DOMAIN_NAME]("upArrow")"
click at [529, 371] on span "Correr" at bounding box center [534, 368] width 81 height 14
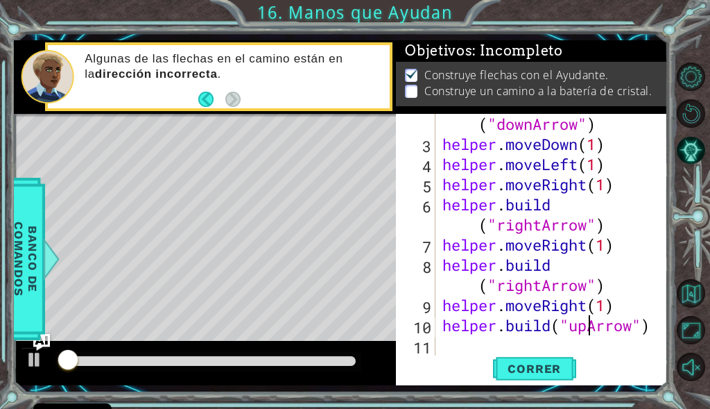
click at [259, 360] on div at bounding box center [208, 361] width 295 height 10
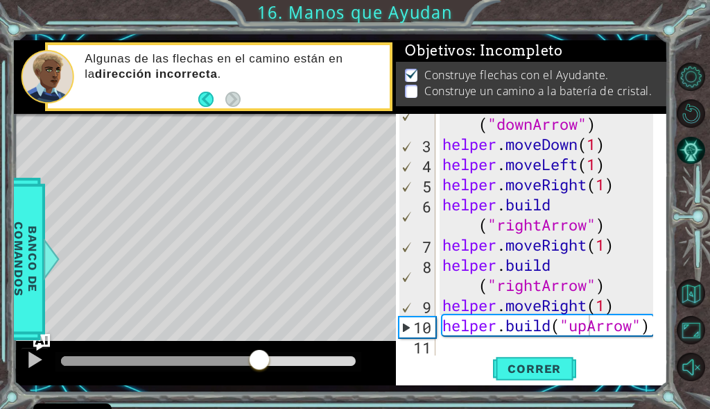
click at [437, 352] on div "[DOMAIN_NAME]("upArrow") 2 3 4 5 6 7 8 9 10 11 helper . build ( "downArrow" ) h…" at bounding box center [530, 234] width 269 height 241
click at [454, 347] on div "helper . build ( "downArrow" ) helper . moveDown ( 1 ) helper . moveLeft ( 1 ) …" at bounding box center [550, 245] width 221 height 302
drag, startPoint x: 314, startPoint y: 309, endPoint x: 292, endPoint y: 289, distance: 30.0
click at [272, 311] on div "Level Map" at bounding box center [334, 318] width 641 height 409
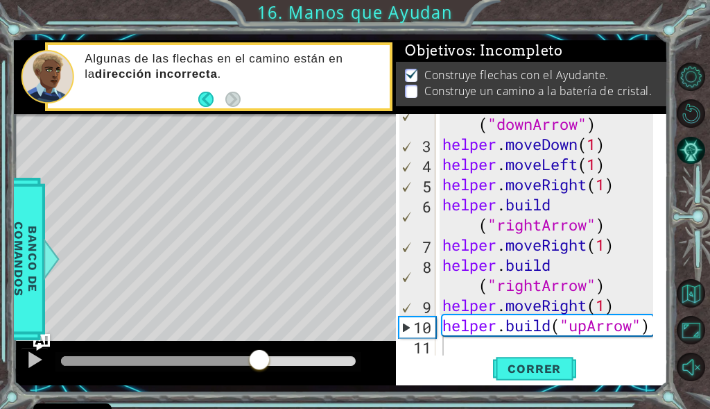
drag, startPoint x: 292, startPoint y: 289, endPoint x: 295, endPoint y: 303, distance: 14.2
click at [286, 305] on div "Level Map" at bounding box center [334, 318] width 641 height 409
drag, startPoint x: 318, startPoint y: 291, endPoint x: 314, endPoint y: 310, distance: 20.0
click at [314, 310] on div "Level Map" at bounding box center [334, 318] width 641 height 409
click at [310, 314] on div "Level Map" at bounding box center [334, 318] width 641 height 409
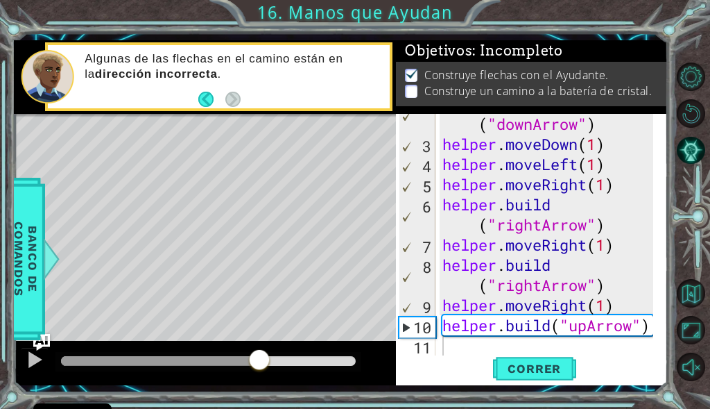
drag, startPoint x: 310, startPoint y: 313, endPoint x: 216, endPoint y: 345, distance: 99.0
click at [289, 333] on div "Level Map" at bounding box center [334, 318] width 641 height 409
click at [35, 354] on div at bounding box center [35, 359] width 18 height 18
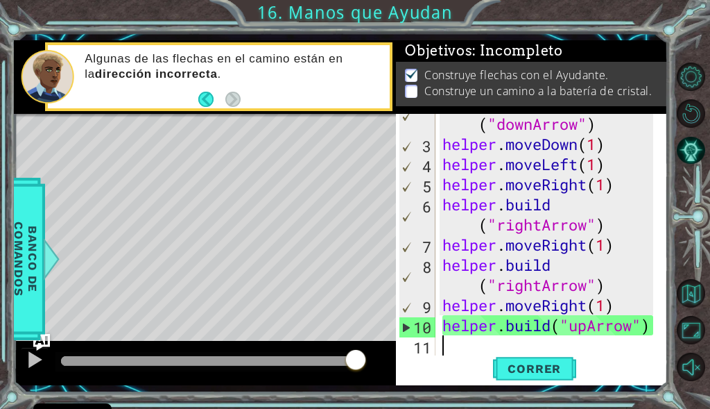
click at [316, 264] on div "Level Map" at bounding box center [334, 318] width 641 height 409
click at [316, 268] on div "Level Map" at bounding box center [334, 318] width 641 height 409
drag, startPoint x: 316, startPoint y: 268, endPoint x: 316, endPoint y: 291, distance: 23.6
click at [316, 291] on div "Level Map" at bounding box center [334, 318] width 641 height 409
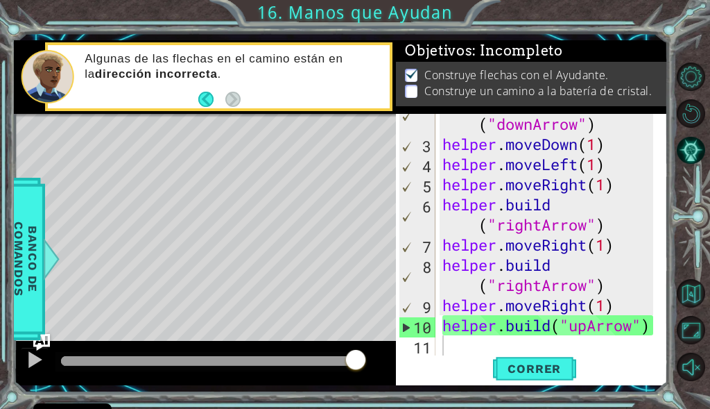
type textarea "[DOMAIN_NAME]("upArrow")"
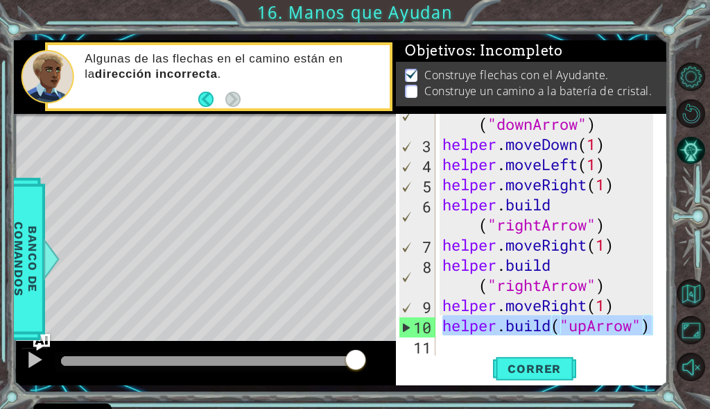
drag, startPoint x: 441, startPoint y: 324, endPoint x: 656, endPoint y: 329, distance: 215.1
click at [656, 329] on div "[DOMAIN_NAME]("upArrow") 2 3 4 5 6 7 8 9 10 11 helper . build ( "downArrow" ) h…" at bounding box center [530, 234] width 269 height 241
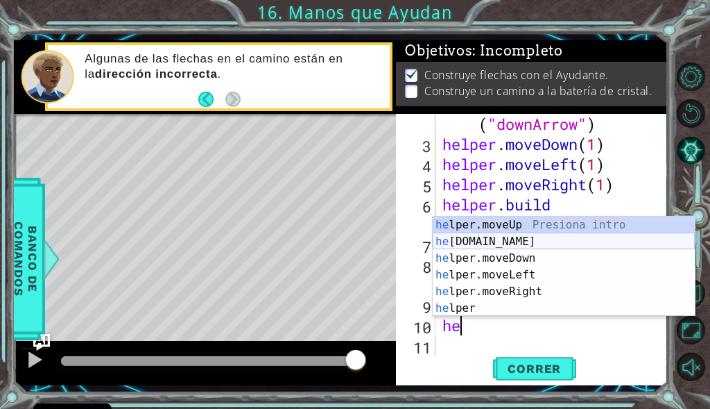
click at [481, 244] on div "he lper.moveUp Presiona intro he [DOMAIN_NAME] Presiona intro he lper.moveDown …" at bounding box center [564, 282] width 262 height 133
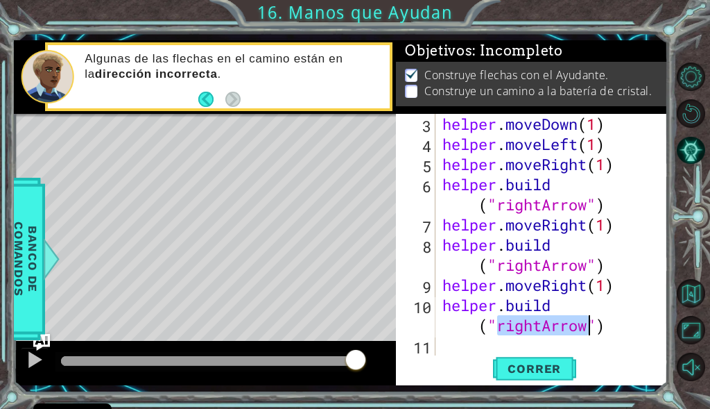
scroll to position [60, 0]
click at [529, 317] on div "helper . moveDown ( 1 ) helper . moveLeft ( 1 ) helper . moveRight ( 1 ) helper…" at bounding box center [547, 234] width 214 height 241
drag, startPoint x: 531, startPoint y: 329, endPoint x: 523, endPoint y: 331, distance: 8.6
click at [523, 331] on div "helper . moveDown ( 1 ) helper . moveLeft ( 1 ) helper . moveRight ( 1 ) helper…" at bounding box center [550, 255] width 221 height 282
drag, startPoint x: 549, startPoint y: 324, endPoint x: 502, endPoint y: 324, distance: 47.2
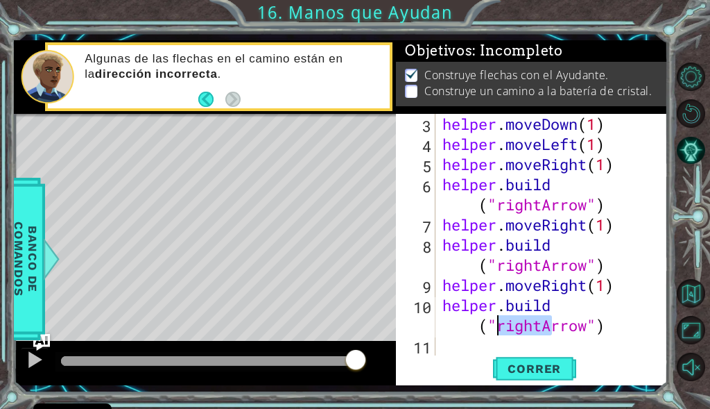
click at [502, 324] on div "helper . moveDown ( 1 ) helper . moveLeft ( 1 ) helper . moveRight ( 1 ) helper…" at bounding box center [550, 255] width 221 height 282
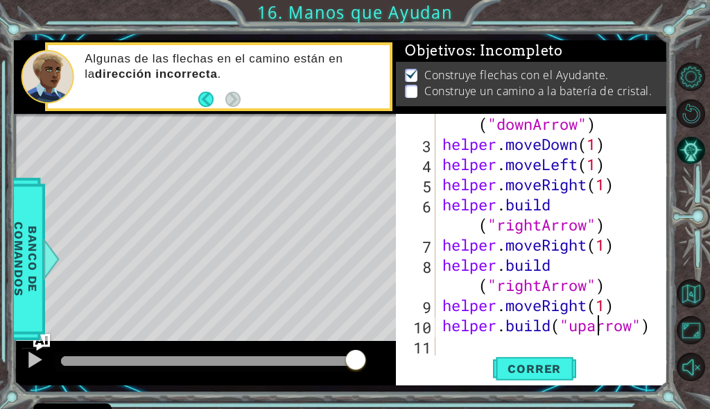
scroll to position [0, 8]
click at [522, 368] on span "Correr" at bounding box center [534, 368] width 81 height 14
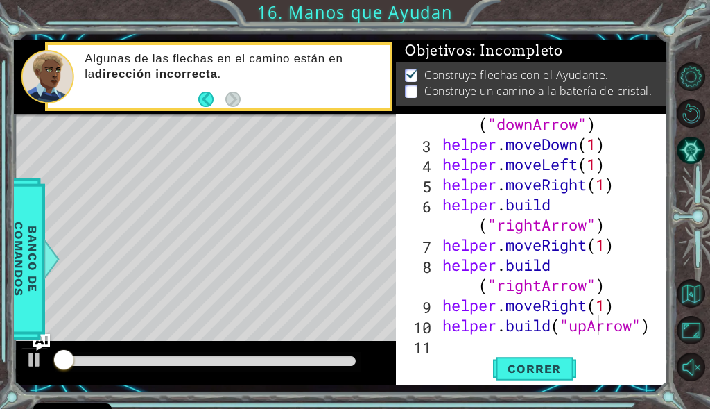
click at [271, 366] on div at bounding box center [209, 361] width 306 height 19
click at [275, 358] on div at bounding box center [208, 361] width 295 height 10
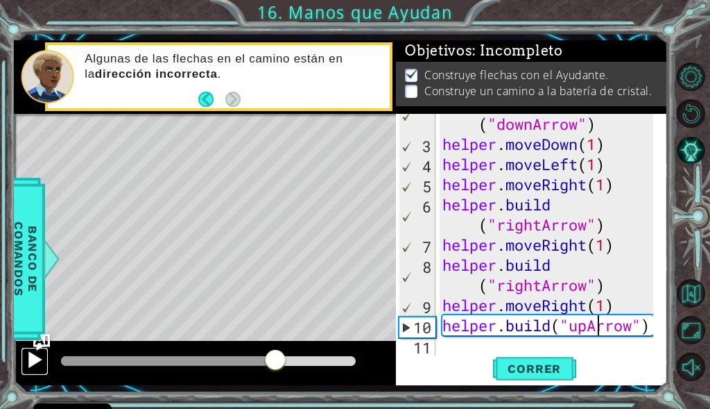
click at [33, 355] on div at bounding box center [35, 359] width 18 height 18
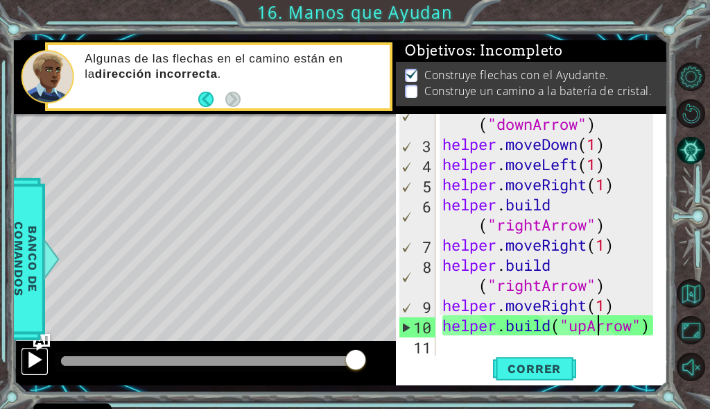
click at [42, 353] on div at bounding box center [35, 359] width 18 height 18
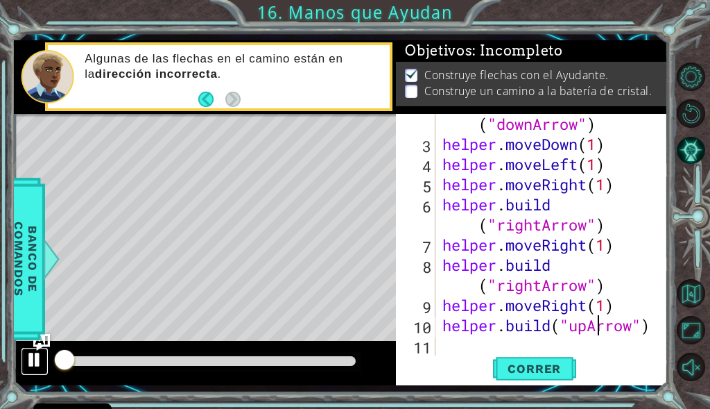
click at [31, 355] on div at bounding box center [35, 359] width 18 height 18
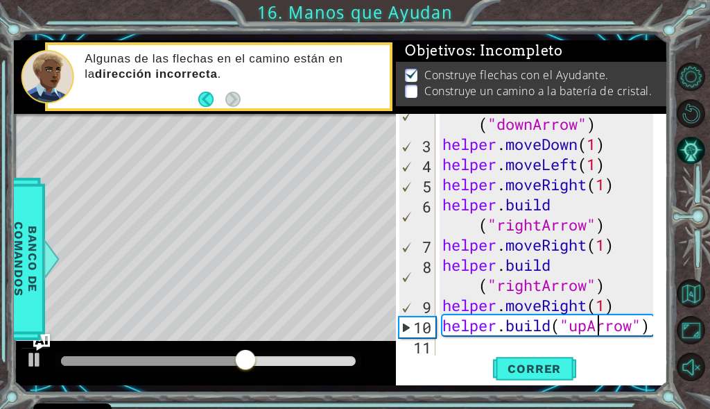
drag, startPoint x: 614, startPoint y: 280, endPoint x: 563, endPoint y: 332, distance: 73.6
click at [608, 293] on div "helper . build ( "downArrow" ) helper . moveDown ( 1 ) helper . moveLeft ( 1 ) …" at bounding box center [550, 245] width 221 height 302
type textarea "[DOMAIN_NAME]("rightArrow")"
click at [493, 349] on div "helper . build ( "downArrow" ) helper . moveDown ( 1 ) helper . moveLeft ( 1 ) …" at bounding box center [550, 245] width 221 height 302
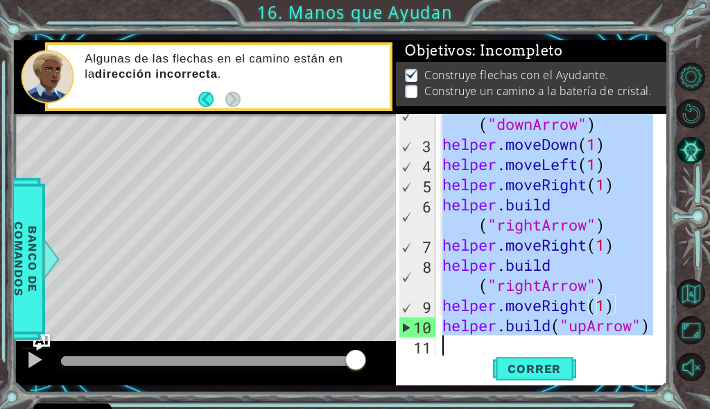
scroll to position [40, 0]
drag, startPoint x: 443, startPoint y: 117, endPoint x: 651, endPoint y: 374, distance: 330.5
click at [651, 374] on div "2 3 4 5 6 7 8 9 10 11 helper . build ( "downArrow" ) helper . moveDown ( 1 ) he…" at bounding box center [531, 249] width 271 height 271
type textarea "[DOMAIN_NAME]("upArrow")"
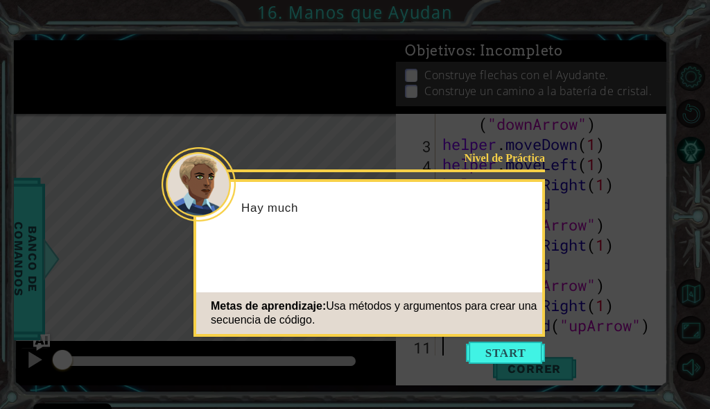
scroll to position [40, 0]
click at [506, 346] on button "Start" at bounding box center [505, 352] width 79 height 22
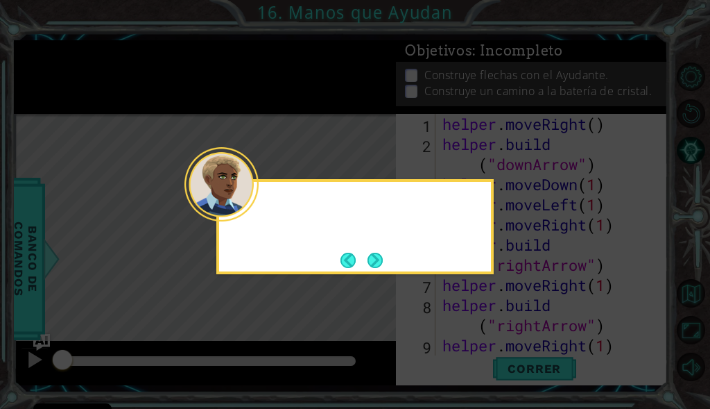
scroll to position [0, 0]
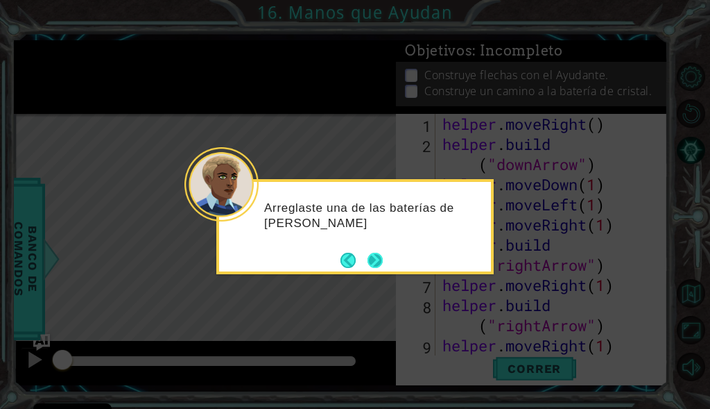
click at [381, 266] on button "Next" at bounding box center [375, 260] width 15 height 15
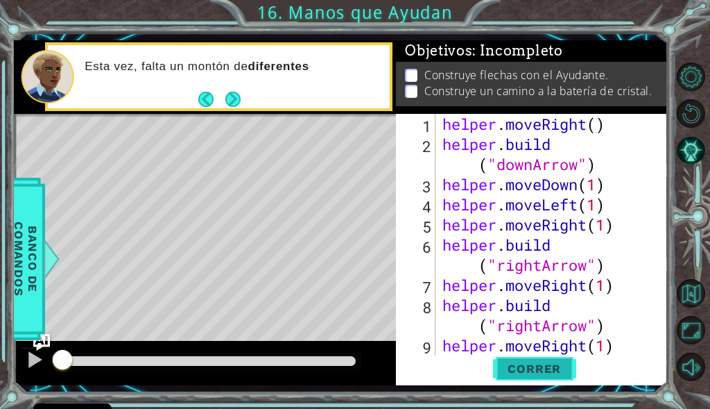
click at [520, 368] on span "Correr" at bounding box center [534, 368] width 81 height 14
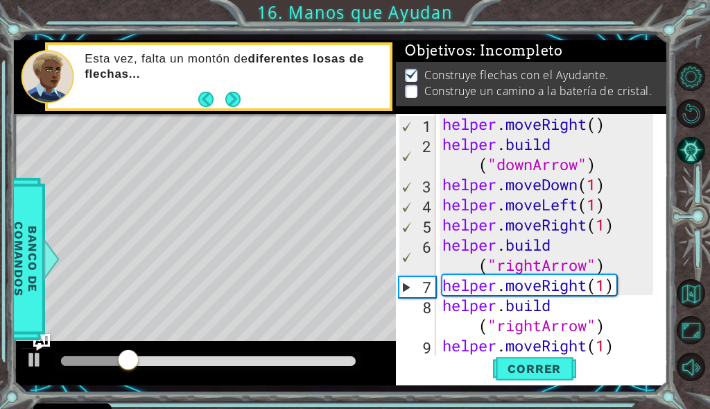
scroll to position [40, 0]
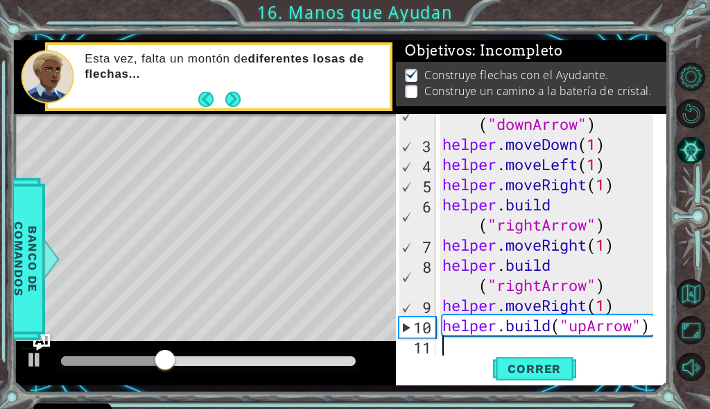
click at [553, 347] on div "helper . build ( "downArrow" ) helper . moveDown ( 1 ) helper . moveLeft ( 1 ) …" at bounding box center [550, 245] width 221 height 302
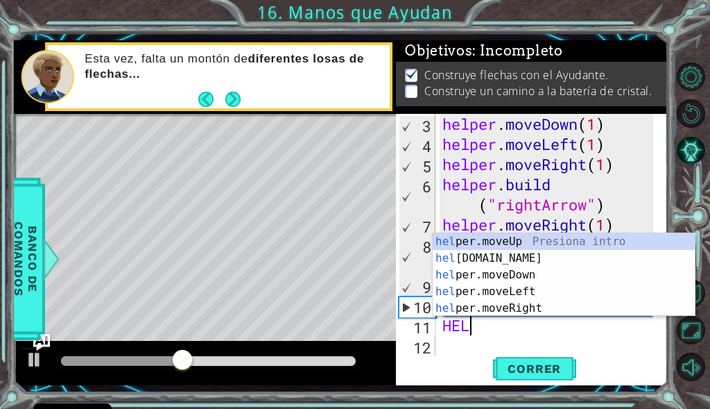
scroll to position [0, 1]
click at [504, 242] on div "hel per.moveUp Presiona intro hel per.build Presiona intro hel per.moveDown Pre…" at bounding box center [564, 291] width 262 height 117
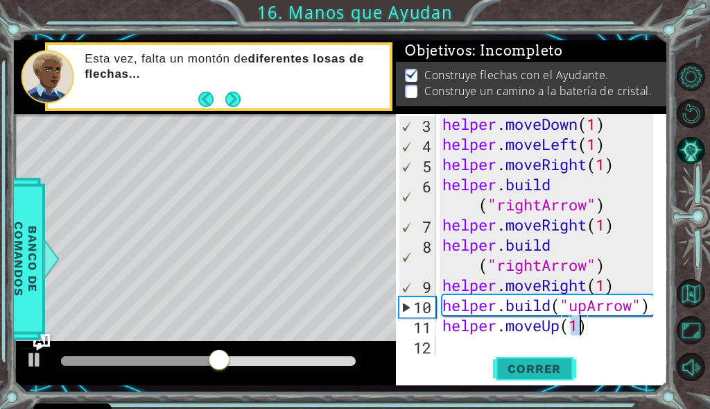
click at [557, 375] on span "Correr" at bounding box center [534, 368] width 81 height 14
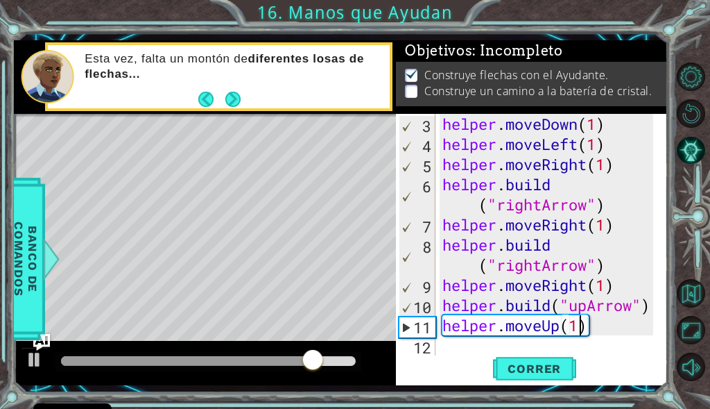
click at [309, 333] on div "Level Map" at bounding box center [334, 318] width 641 height 409
type textarea "[DOMAIN_NAME]("upArrow")"
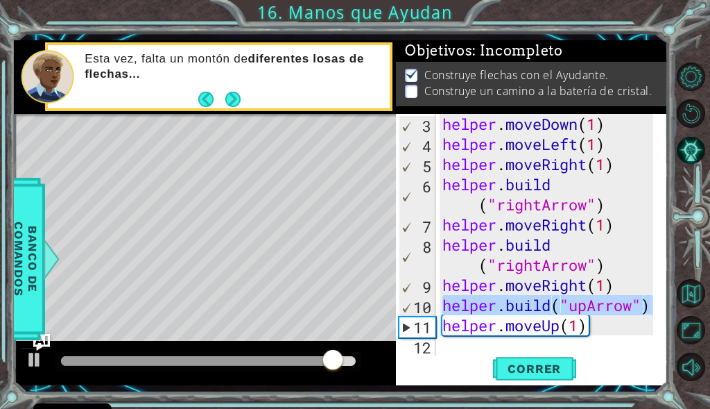
drag, startPoint x: 443, startPoint y: 307, endPoint x: 665, endPoint y: 307, distance: 222.7
click at [665, 307] on div "helper.build("upArrow") 3 4 5 6 7 8 9 10 11 12 helper . moveDown ( 1 ) helper .…" at bounding box center [531, 249] width 271 height 271
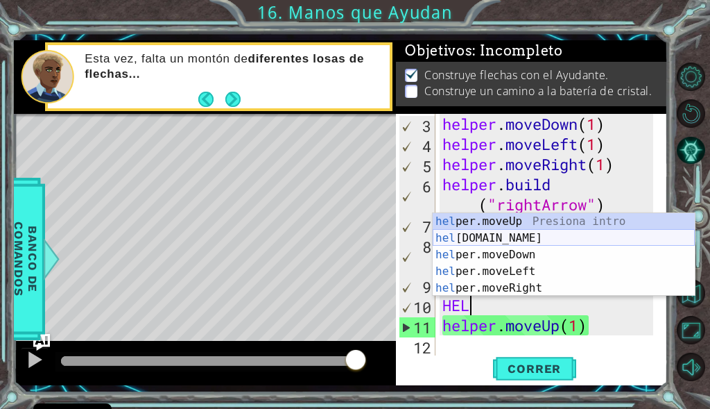
click at [602, 232] on div "hel per.moveUp Presiona intro hel per.build Presiona intro hel per.moveDown Pre…" at bounding box center [564, 271] width 262 height 117
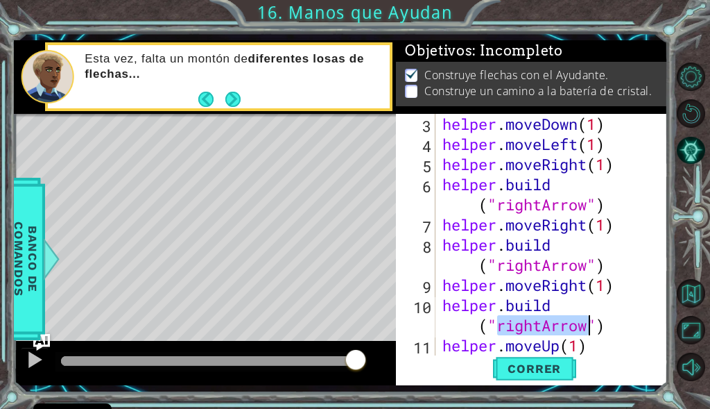
click at [548, 321] on div "helper . moveDown ( 1 ) helper . moveLeft ( 1 ) helper . moveRight ( 1 ) helper…" at bounding box center [547, 234] width 214 height 241
drag, startPoint x: 542, startPoint y: 323, endPoint x: 500, endPoint y: 332, distance: 42.6
click at [500, 332] on div "helper . moveDown ( 1 ) helper . moveLeft ( 1 ) helper . moveRight ( 1 ) helper…" at bounding box center [550, 255] width 221 height 282
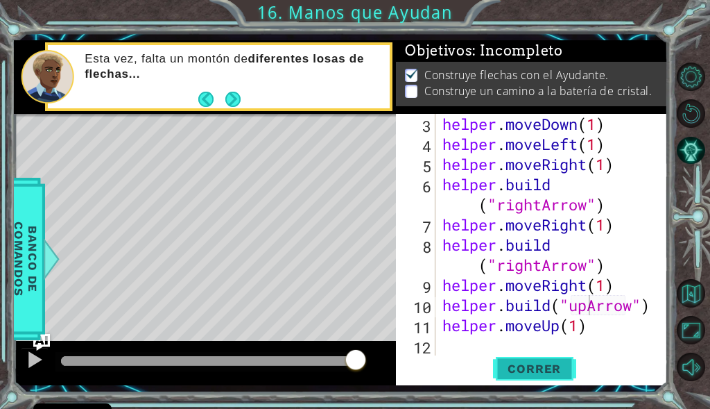
click at [556, 364] on span "Correr" at bounding box center [534, 368] width 81 height 14
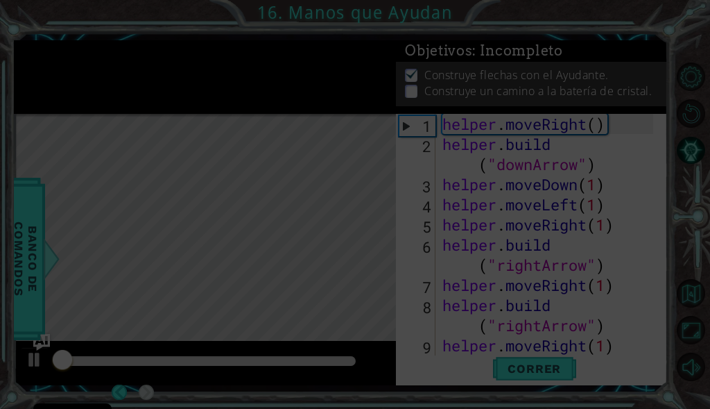
scroll to position [0, 0]
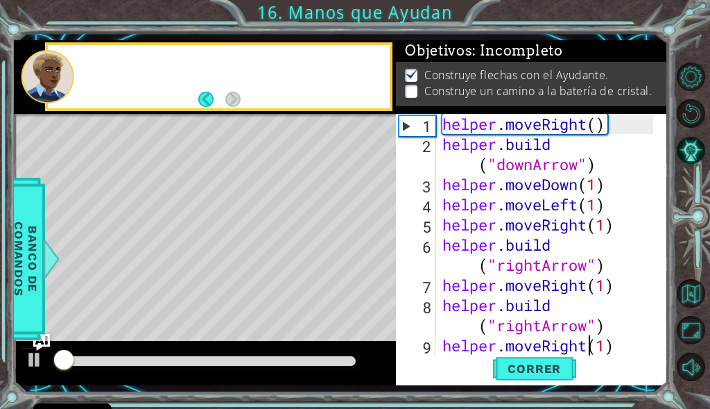
click at [593, 337] on div "helper . moveRight ( ) helper . build ( "downArrow" ) helper . moveDown ( 1 ) h…" at bounding box center [550, 255] width 221 height 282
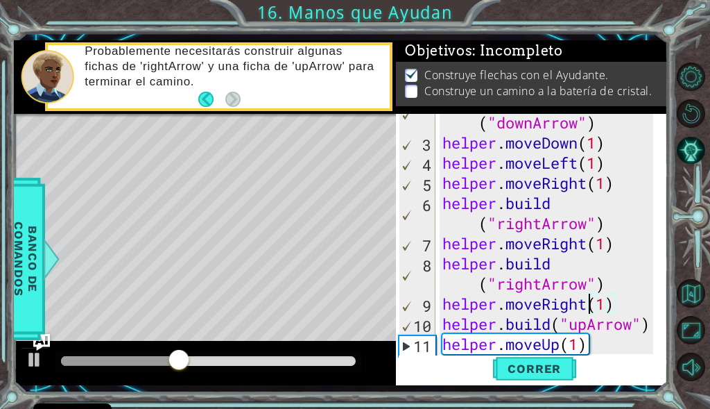
scroll to position [60, 0]
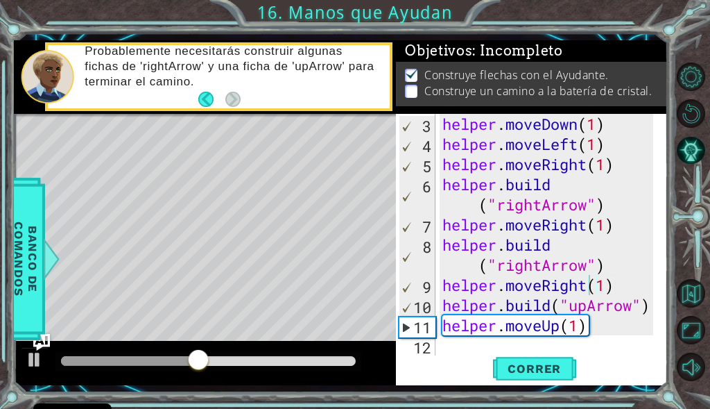
click at [298, 73] on p "Probablemente necesitarás construir algunas fichas de 'rightArrow' y una ficha …" at bounding box center [232, 67] width 295 height 46
drag, startPoint x: 298, startPoint y: 71, endPoint x: 332, endPoint y: 67, distance: 33.6
click at [332, 67] on p "Probablemente necesitarás construir algunas fichas de 'rightArrow' y una ficha …" at bounding box center [232, 67] width 295 height 46
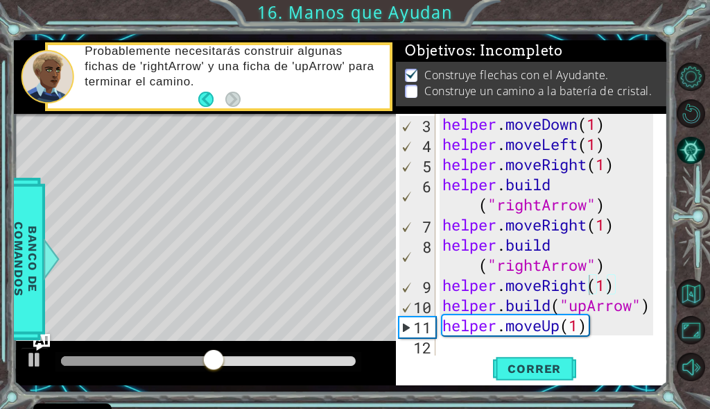
click at [332, 67] on p "Probablemente necesitarás construir algunas fichas de 'rightArrow' y una ficha …" at bounding box center [232, 67] width 295 height 46
click at [540, 321] on div "helper . moveDown ( 1 ) helper . moveLeft ( 1 ) helper . moveRight ( 1 ) helper…" at bounding box center [550, 255] width 221 height 282
click at [559, 298] on div "helper . moveDown ( 1 ) helper . moveLeft ( 1 ) helper . moveRight ( 1 ) helper…" at bounding box center [550, 255] width 221 height 282
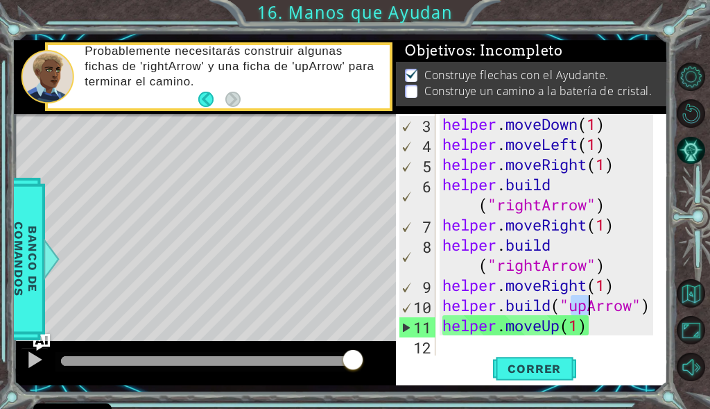
drag, startPoint x: 573, startPoint y: 305, endPoint x: 593, endPoint y: 305, distance: 19.4
click at [593, 305] on div "helper . moveDown ( 1 ) helper . moveLeft ( 1 ) helper . moveRight ( 1 ) helper…" at bounding box center [550, 255] width 221 height 282
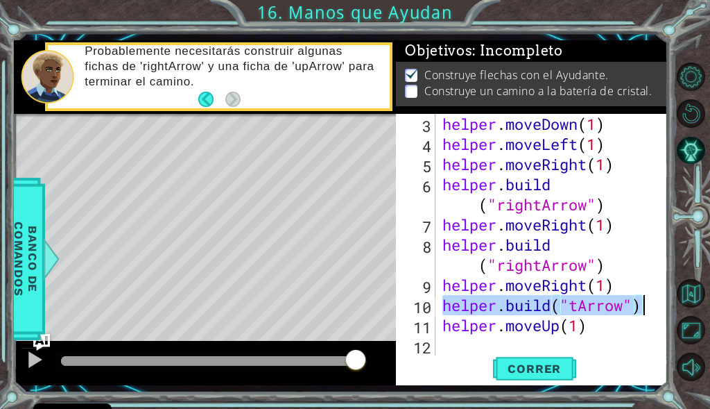
drag, startPoint x: 443, startPoint y: 309, endPoint x: 645, endPoint y: 305, distance: 201.9
click at [645, 305] on div "helper . moveDown ( 1 ) helper . moveLeft ( 1 ) helper . moveRight ( 1 ) helper…" at bounding box center [550, 255] width 221 height 282
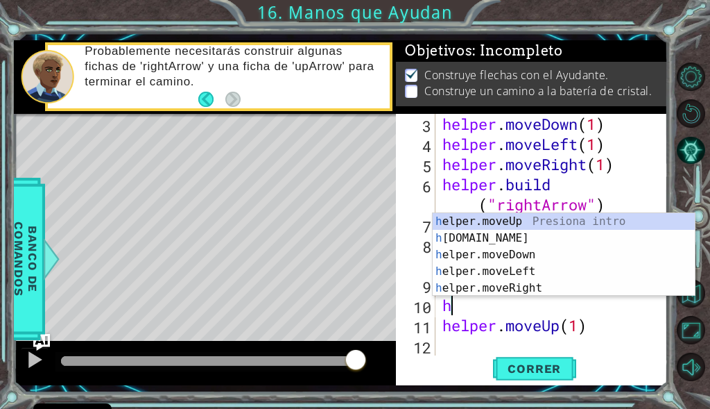
scroll to position [0, 0]
click at [482, 235] on div "h elper.moveUp Presiona intro h elper.build Presiona intro h elper.moveDown Pre…" at bounding box center [564, 271] width 262 height 117
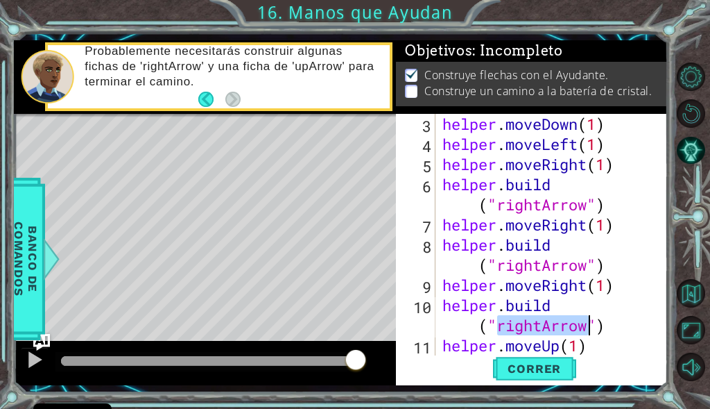
scroll to position [80, 0]
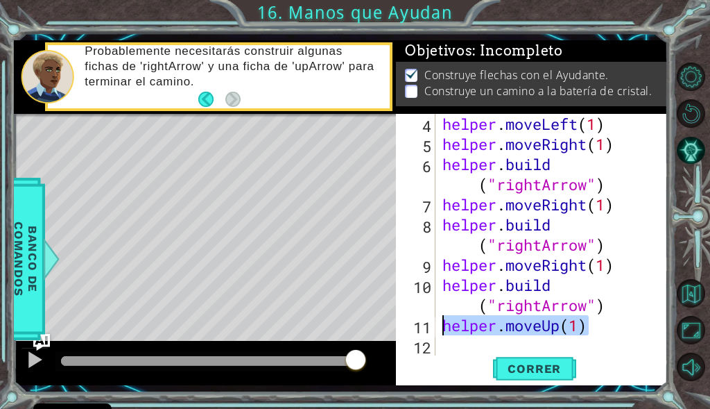
drag, startPoint x: 605, startPoint y: 325, endPoint x: 445, endPoint y: 327, distance: 159.6
click at [445, 327] on div "helper . moveLeft ( 1 ) helper . moveRight ( 1 ) helper . build ( "rightArrow" …" at bounding box center [550, 255] width 221 height 282
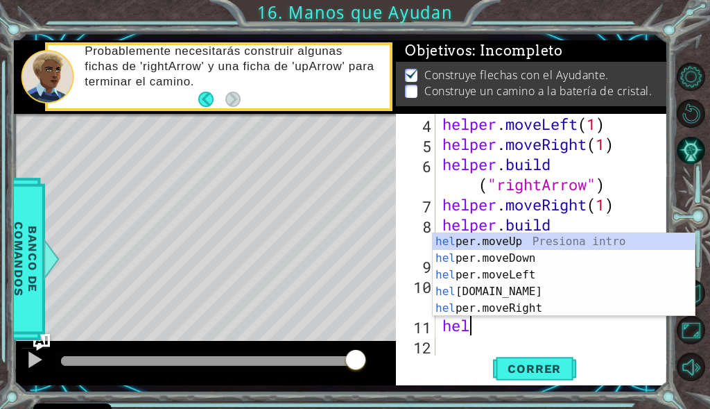
scroll to position [0, 1]
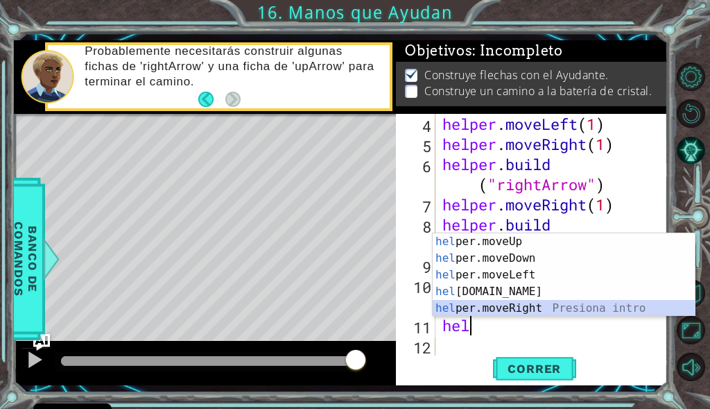
click at [534, 313] on div "hel per.moveUp Presiona intro hel per.moveDown Presiona intro hel per.moveLeft …" at bounding box center [564, 291] width 262 height 117
type textarea "helper.moveRight(1)"
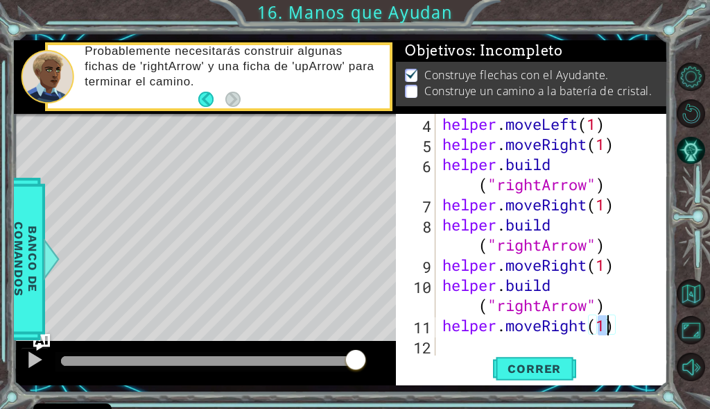
click at [523, 346] on div "helper . moveLeft ( 1 ) helper . moveRight ( 1 ) helper . build ( "rightArrow" …" at bounding box center [550, 255] width 221 height 282
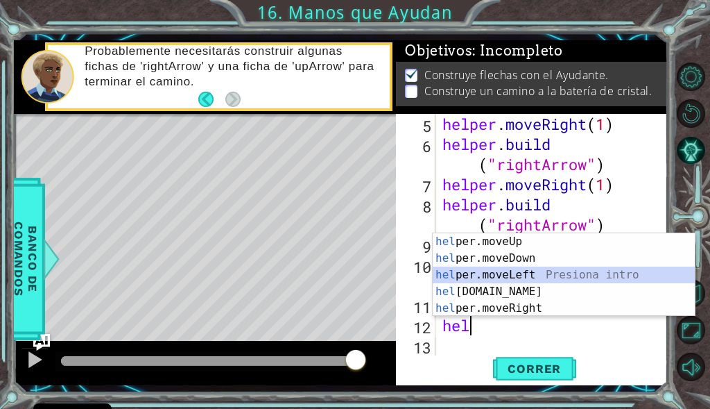
click at [479, 278] on div "hel per.moveUp Presiona intro hel per.moveDown Presiona intro hel per.moveLeft …" at bounding box center [564, 291] width 262 height 117
type textarea "helper.moveLeft(1)"
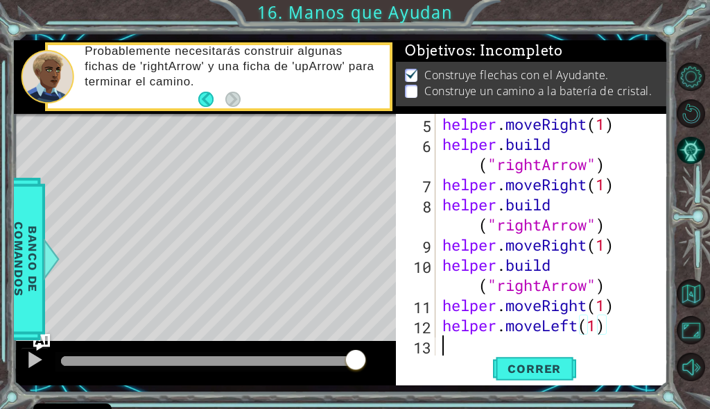
click at [479, 346] on div "helper . moveRight ( 1 ) helper . build ( "rightArrow" ) helper . moveRight ( 1…" at bounding box center [550, 255] width 221 height 282
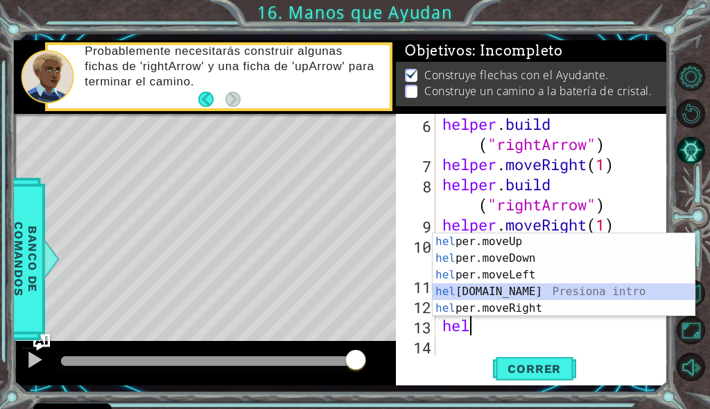
click at [502, 295] on div "hel per.moveUp Presiona intro hel per.moveDown Presiona intro hel per.moveLeft …" at bounding box center [564, 291] width 262 height 117
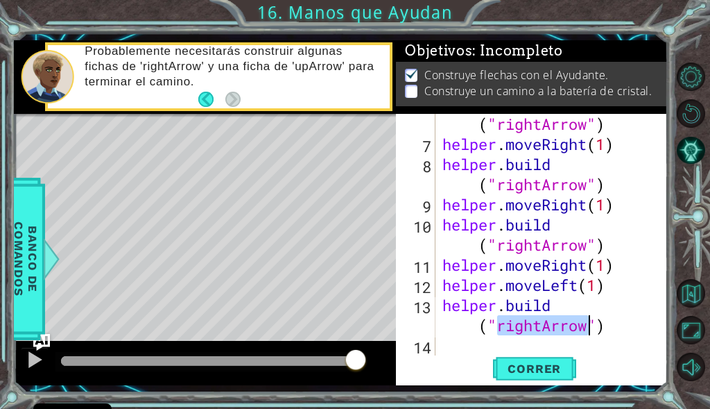
click at [543, 321] on div "helper . build ( "rightArrow" ) helper . moveRight ( 1 ) helper . build ( "righ…" at bounding box center [547, 234] width 214 height 241
drag, startPoint x: 543, startPoint y: 321, endPoint x: 516, endPoint y: 321, distance: 27.1
click at [516, 321] on div "helper . build ( "rightArrow" ) helper . moveRight ( 1 ) helper . build ( "righ…" at bounding box center [550, 245] width 221 height 302
click at [545, 321] on div "helper . build ( "rightArrow" ) helper . moveRight ( 1 ) helper . build ( "righ…" at bounding box center [547, 234] width 214 height 241
drag, startPoint x: 543, startPoint y: 322, endPoint x: 525, endPoint y: 325, distance: 19.1
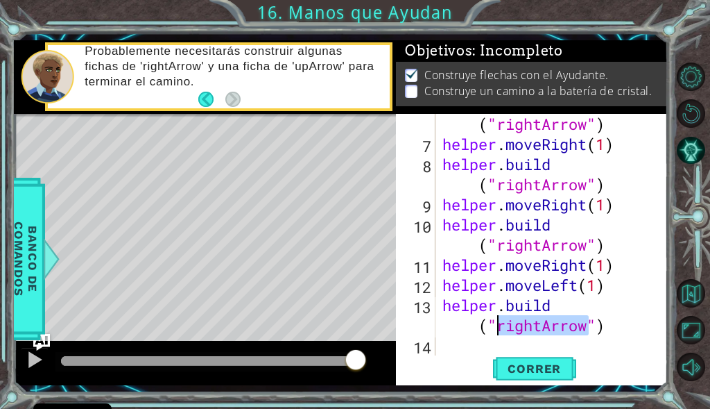
click at [525, 325] on div "helper . build ( "rightArrow" ) helper . moveRight ( 1 ) helper . build ( "righ…" at bounding box center [550, 245] width 221 height 302
click at [537, 325] on div "helper . build ( "rightArrow" ) helper . moveRight ( 1 ) helper . build ( "righ…" at bounding box center [547, 234] width 214 height 241
drag, startPoint x: 539, startPoint y: 325, endPoint x: 499, endPoint y: 331, distance: 40.7
click at [499, 331] on div "helper . build ( "rightArrow" ) helper . moveRight ( 1 ) helper . build ( "righ…" at bounding box center [550, 245] width 221 height 302
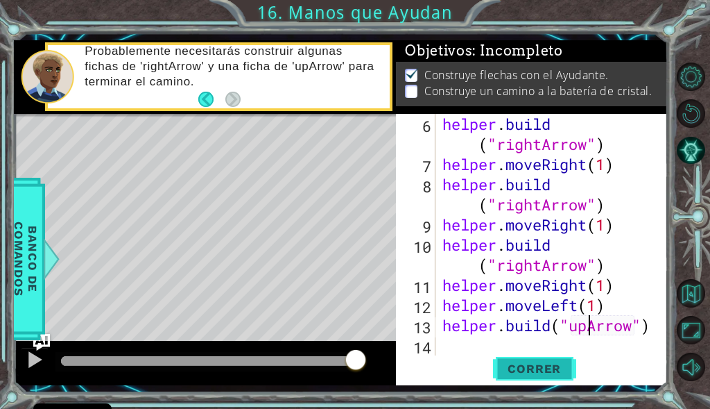
click at [539, 370] on span "Correr" at bounding box center [534, 368] width 81 height 14
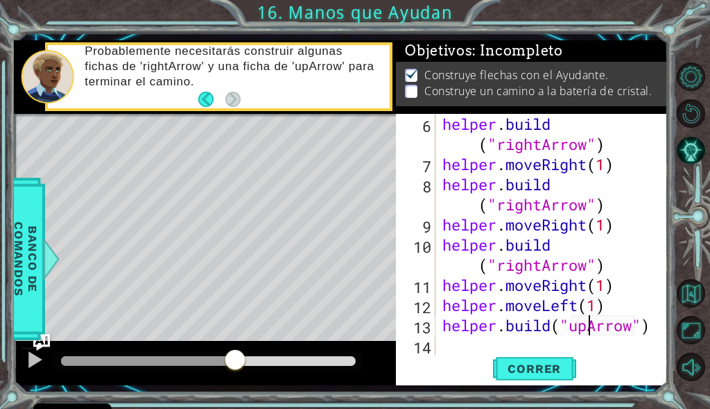
click at [235, 362] on div at bounding box center [208, 361] width 295 height 10
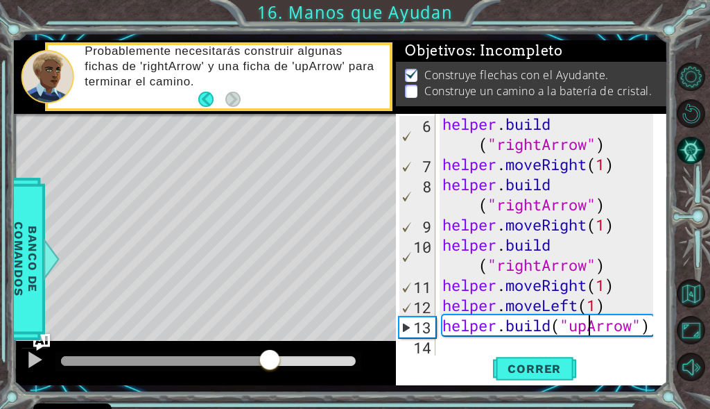
click at [270, 361] on div at bounding box center [208, 361] width 295 height 10
click at [235, 361] on div at bounding box center [165, 361] width 208 height 10
click at [212, 364] on div at bounding box center [147, 361] width 173 height 10
click at [193, 366] on div at bounding box center [209, 361] width 306 height 19
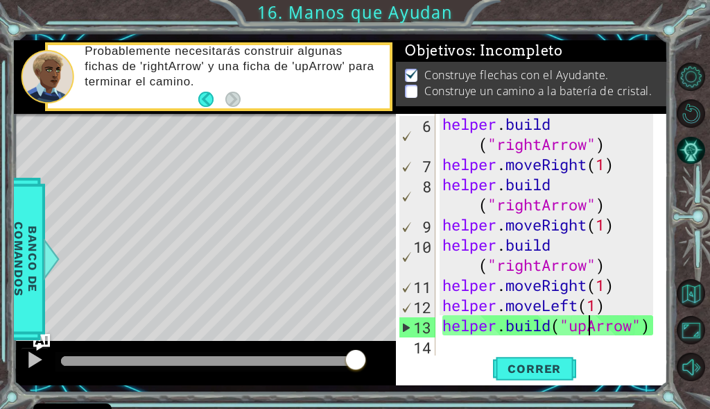
drag, startPoint x: 207, startPoint y: 362, endPoint x: 531, endPoint y: 314, distance: 327.5
click at [417, 360] on div "1 ההההההההההההההההההההההההההההההההההההההההההההההההההההההההההההההההההההההההההההה…" at bounding box center [341, 212] width 654 height 345
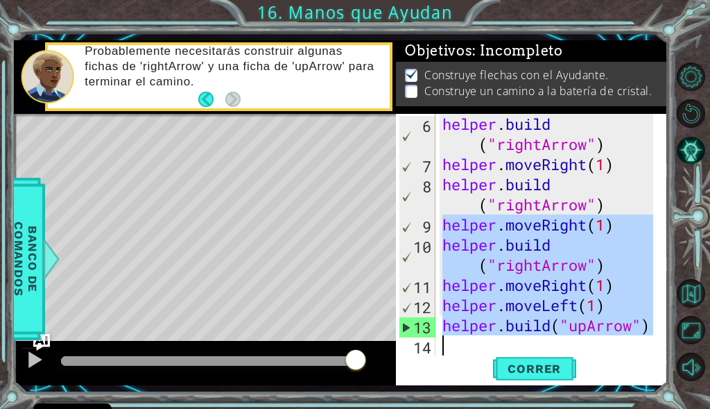
drag, startPoint x: 445, startPoint y: 214, endPoint x: 632, endPoint y: 347, distance: 229.5
click at [632, 347] on div "helper . build ( "rightArrow" ) helper . moveRight ( 1 ) helper . build ( "righ…" at bounding box center [550, 265] width 221 height 302
type textarea "[DOMAIN_NAME]("upArrow")"
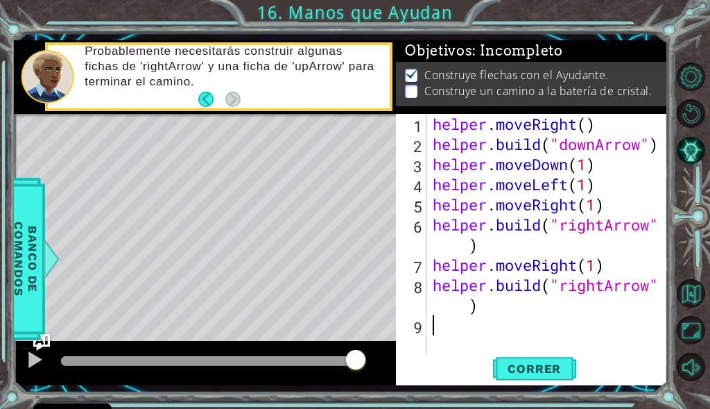
scroll to position [0, 0]
drag, startPoint x: 15, startPoint y: 242, endPoint x: 59, endPoint y: 240, distance: 43.8
click at [15, 243] on span "Banco de comandos" at bounding box center [26, 259] width 36 height 144
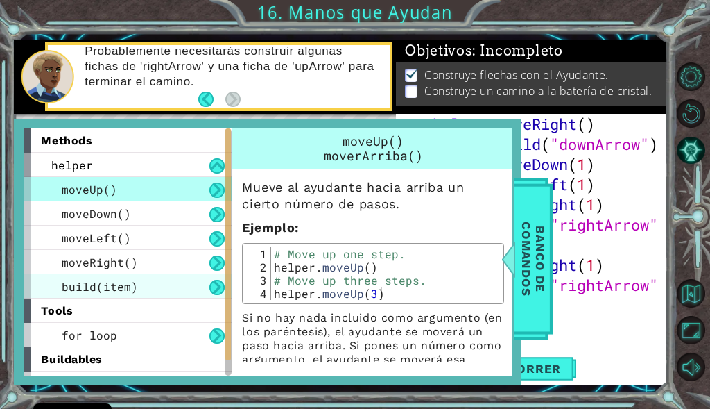
click at [129, 277] on div "build(item)" at bounding box center [128, 286] width 208 height 24
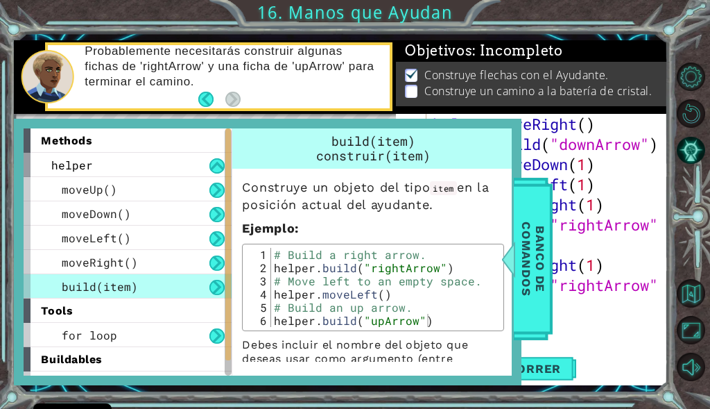
type textarea "[DOMAIN_NAME]("upArrow")"
click at [377, 316] on div "# Build a right arrow. helper . build ( "rightArrow" ) # Move left to an empty …" at bounding box center [385, 300] width 229 height 105
click at [379, 320] on div "# Build a right arrow. helper . build ( "rightArrow" ) # Move left to an empty …" at bounding box center [385, 287] width 229 height 79
click at [380, 321] on div "# Build a right arrow. helper . build ( "rightArrow" ) # Move left to an empty …" at bounding box center [385, 300] width 229 height 105
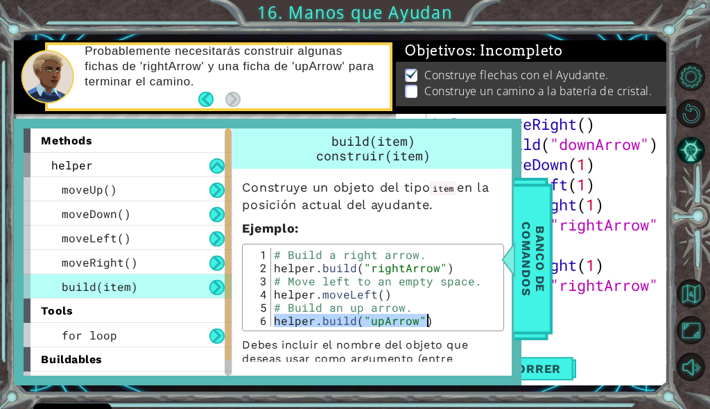
click at [380, 321] on div "# Build a right arrow. helper . build ( "rightArrow" ) # Move left to an empty …" at bounding box center [385, 300] width 229 height 105
click at [381, 322] on div "# Build a right arrow. helper . build ( "rightArrow" ) # Move left to an empty …" at bounding box center [385, 287] width 229 height 79
drag, startPoint x: 427, startPoint y: 322, endPoint x: 248, endPoint y: 327, distance: 179.1
click at [248, 327] on div "helper.build("upArrow") 1 2 3 4 5 6 # Build a right arrow. helper . build ( "ri…" at bounding box center [373, 287] width 254 height 79
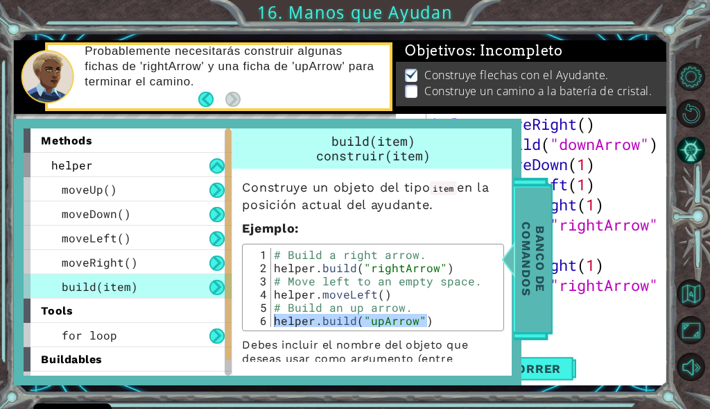
click at [530, 272] on span "Banco de comandos" at bounding box center [534, 259] width 36 height 144
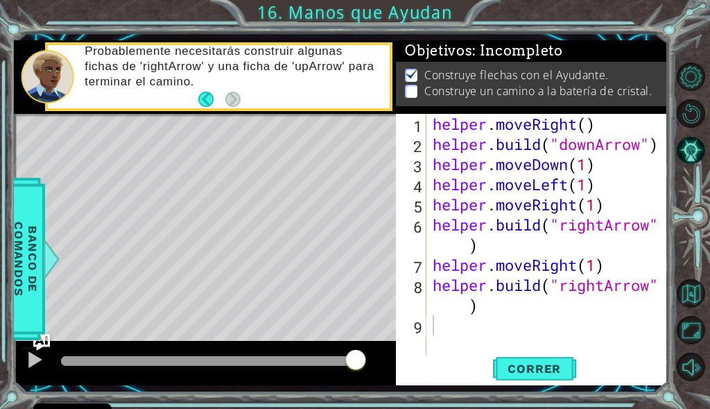
type textarea "[DOMAIN_NAME]("rightArrow")"
click at [521, 307] on div "helper . moveRight ( ) helper . build ( "downArrow" ) helper . moveDown ( 1 ) h…" at bounding box center [551, 255] width 242 height 282
click at [486, 332] on div "helper . moveRight ( ) helper . build ( "downArrow" ) helper . moveDown ( 1 ) h…" at bounding box center [551, 255] width 242 height 282
paste textarea "[DOMAIN_NAME]("upArrow")"
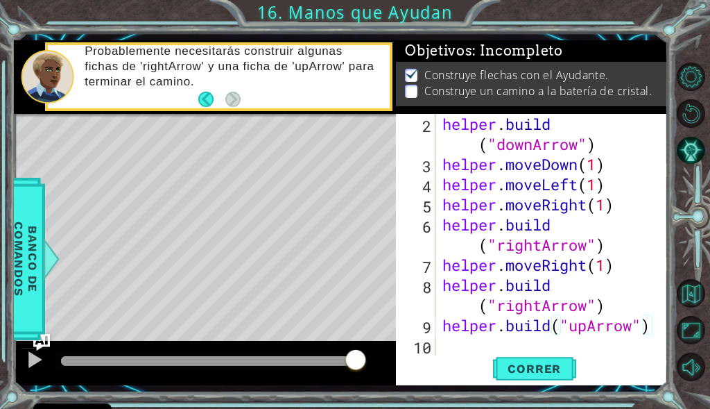
scroll to position [20, 0]
click at [500, 361] on span "Correr" at bounding box center [534, 368] width 81 height 14
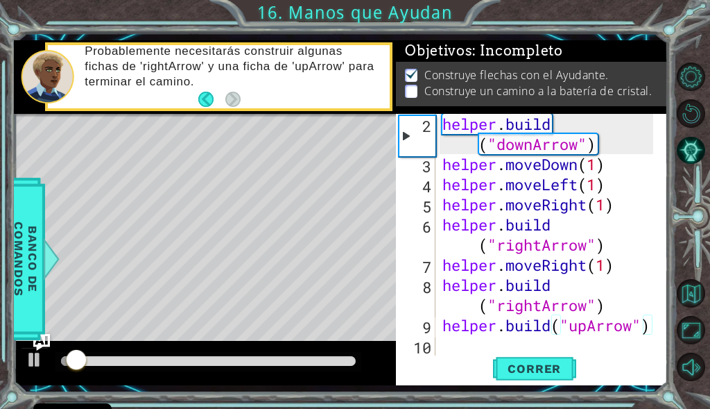
click at [215, 365] on div at bounding box center [208, 361] width 295 height 10
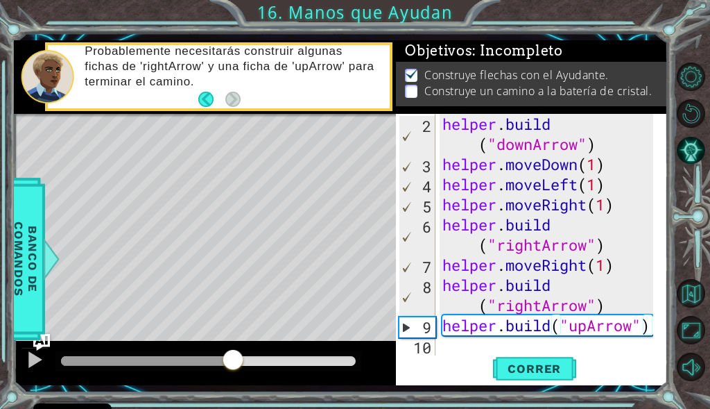
click at [233, 363] on div at bounding box center [208, 361] width 295 height 10
drag, startPoint x: 257, startPoint y: 361, endPoint x: 263, endPoint y: 355, distance: 8.8
click at [258, 361] on div at bounding box center [208, 361] width 295 height 10
click at [293, 354] on div at bounding box center [209, 361] width 306 height 19
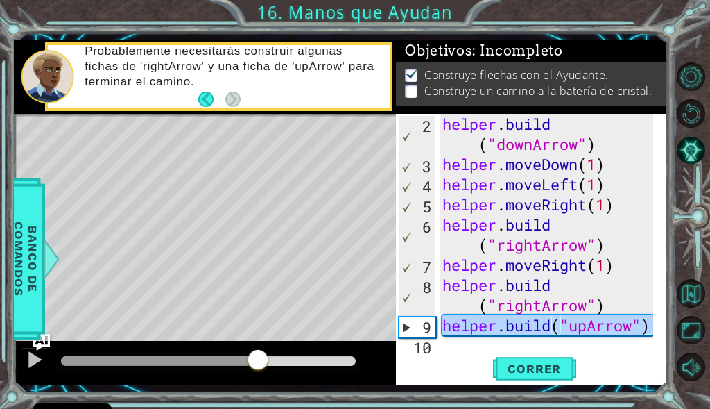
drag, startPoint x: 440, startPoint y: 325, endPoint x: 665, endPoint y: 325, distance: 224.8
click at [665, 325] on div "helper.build("upArrow") 2 3 4 5 6 7 8 9 10 helper . build ( "downArrow" ) helpe…" at bounding box center [530, 234] width 269 height 241
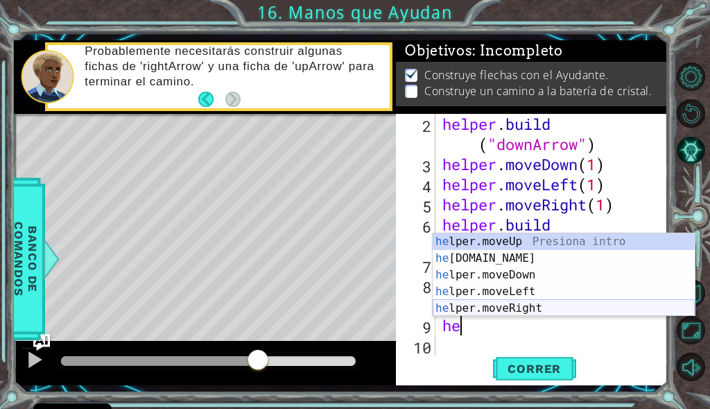
click at [505, 306] on div "he lper.moveUp Presiona intro he lper.build Presiona intro he lper.moveDown Pre…" at bounding box center [564, 291] width 262 height 117
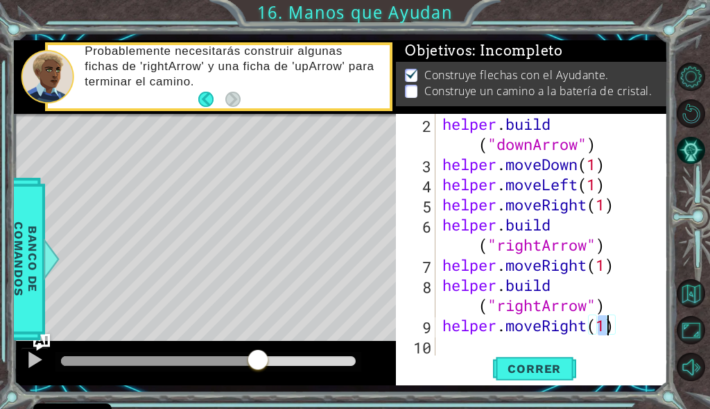
type textarea "helper.moveRight(1)"
click at [228, 350] on div at bounding box center [205, 363] width 382 height 44
click at [219, 361] on div at bounding box center [159, 361] width 197 height 10
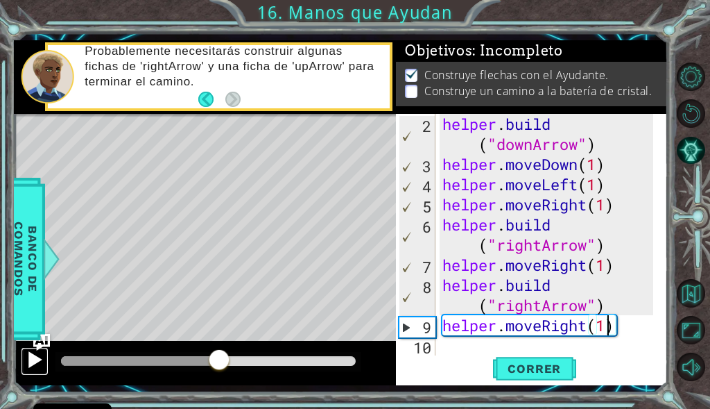
click at [38, 354] on div at bounding box center [35, 359] width 18 height 18
click at [604, 332] on div "helper . build ( "downArrow" ) helper . moveDown ( 1 ) helper . moveLeft ( 1 ) …" at bounding box center [550, 265] width 221 height 302
click at [622, 332] on div "helper . build ( "downArrow" ) helper . moveDown ( 1 ) helper . moveLeft ( 1 ) …" at bounding box center [550, 265] width 221 height 302
click at [623, 330] on div "helper . build ( "downArrow" ) helper . moveDown ( 1 ) helper . moveLeft ( 1 ) …" at bounding box center [550, 265] width 221 height 302
click at [625, 330] on div "helper . build ( "downArrow" ) helper . moveDown ( 1 ) helper . moveLeft ( 1 ) …" at bounding box center [547, 234] width 214 height 241
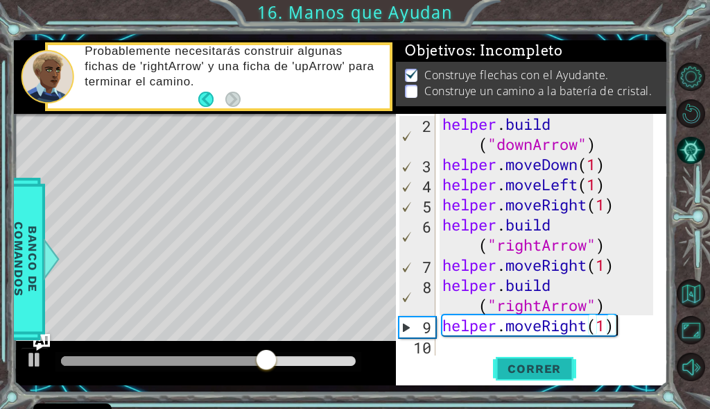
click at [549, 369] on span "Correr" at bounding box center [534, 368] width 81 height 14
click at [454, 351] on div "helper . build ( "downArrow" ) helper . moveDown ( 1 ) helper . moveLeft ( 1 ) …" at bounding box center [550, 265] width 221 height 302
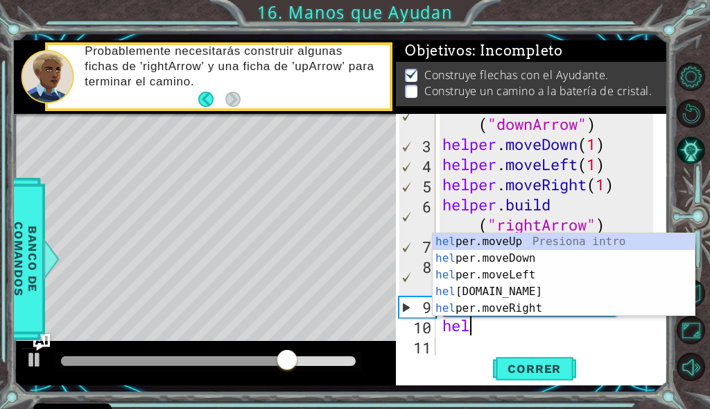
scroll to position [0, 1]
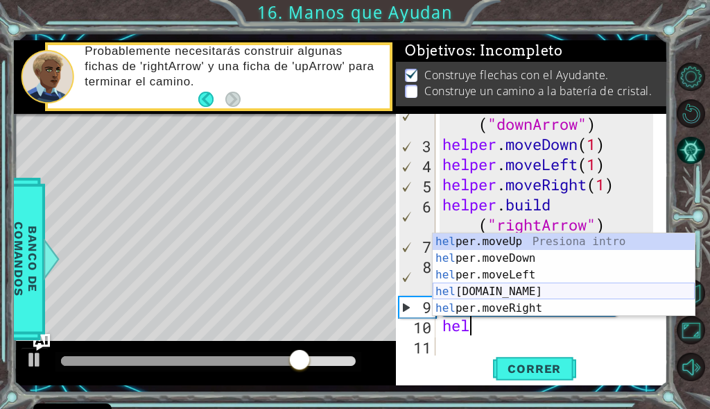
click at [460, 288] on div "hel per.moveUp Presiona intro hel per.moveDown Presiona intro hel per.moveLeft …" at bounding box center [564, 291] width 262 height 117
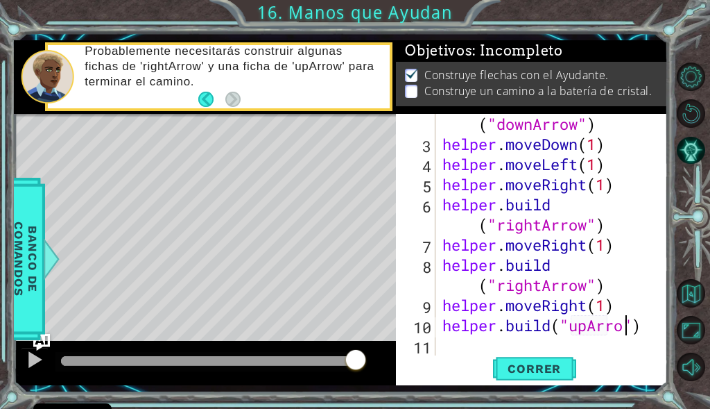
scroll to position [0, 9]
click at [536, 380] on button "Correr" at bounding box center [534, 368] width 83 height 27
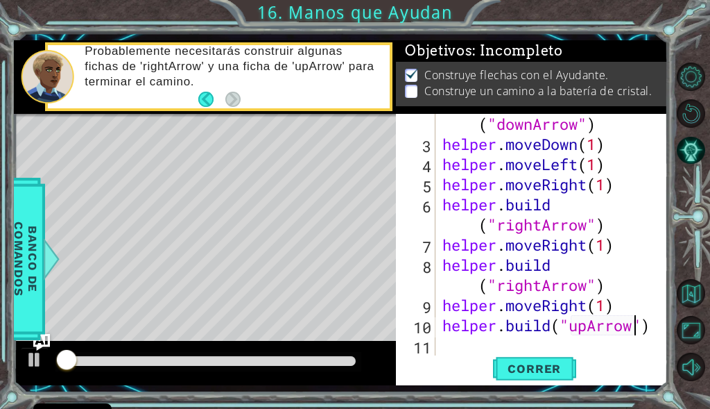
click at [241, 352] on div at bounding box center [209, 361] width 306 height 19
click at [248, 358] on div at bounding box center [208, 361] width 295 height 10
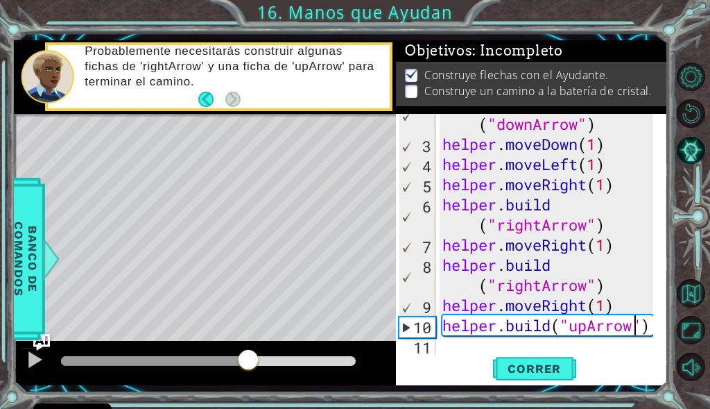
click at [618, 303] on div "helper . build ( "downArrow" ) helper . moveDown ( 1 ) helper . moveLeft ( 1 ) …" at bounding box center [550, 245] width 221 height 302
type textarea "helper.moveRight(1)"
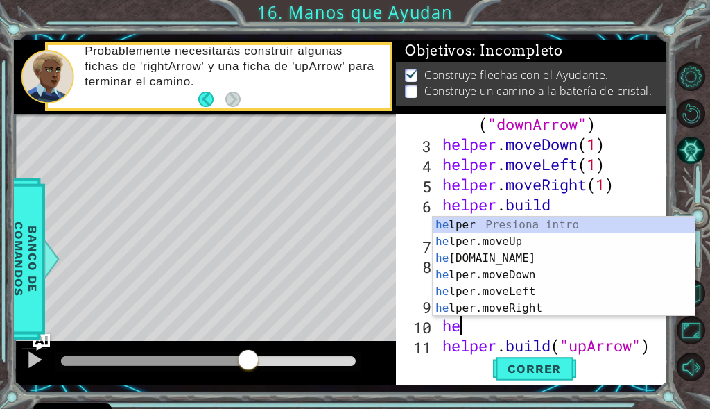
scroll to position [0, 1]
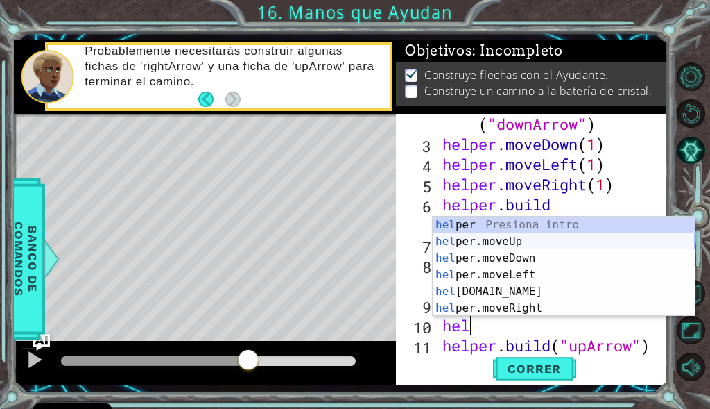
click at [586, 240] on div "hel per Presiona intro hel per.moveUp Presiona intro hel per.moveDown Presiona …" at bounding box center [564, 282] width 262 height 133
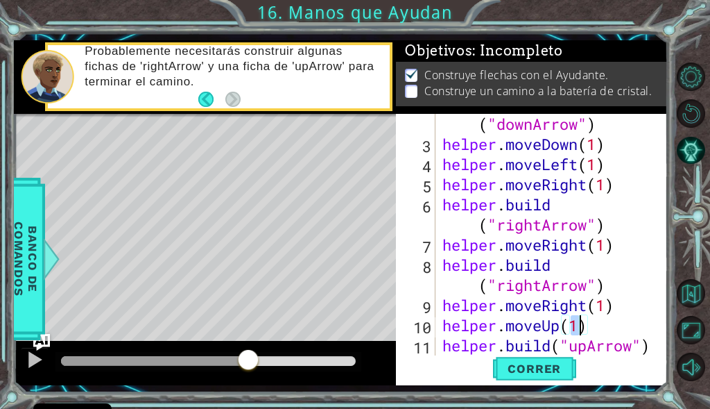
type textarea "helper.moveUp(1)"
click at [537, 384] on div "helper.moveUp(1) 2 3 4 5 6 7 8 9 10 11 12 helper . build ( "downArrow" ) helper…" at bounding box center [531, 249] width 271 height 271
click at [547, 366] on span "Correr" at bounding box center [534, 368] width 81 height 14
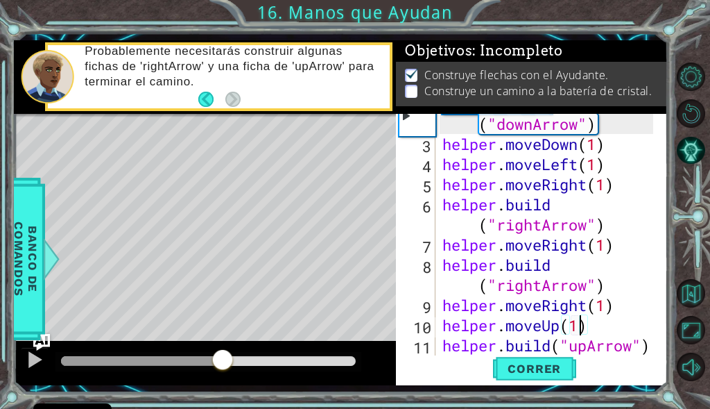
click at [223, 361] on div at bounding box center [208, 361] width 295 height 10
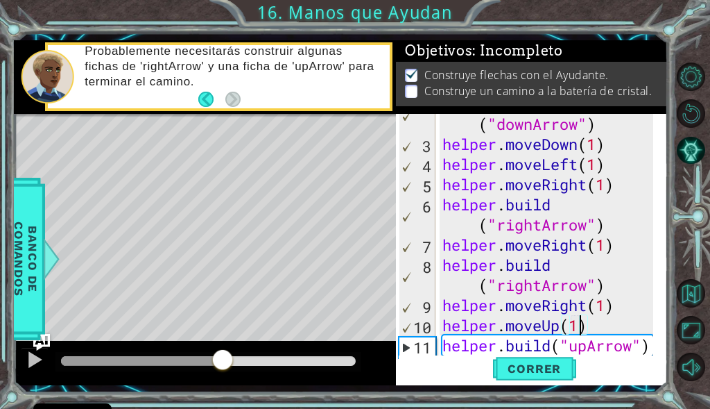
click at [205, 365] on div at bounding box center [142, 361] width 162 height 10
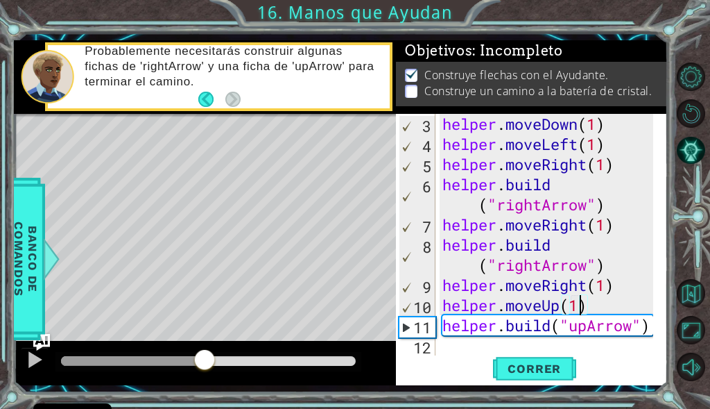
scroll to position [60, 0]
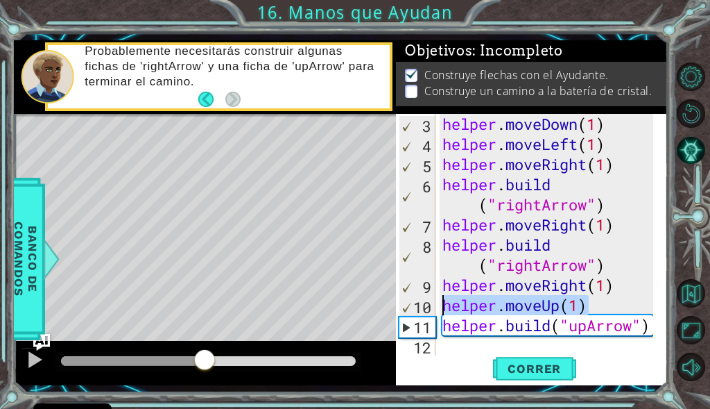
drag, startPoint x: 592, startPoint y: 306, endPoint x: 438, endPoint y: 300, distance: 153.5
click at [438, 300] on div "helper.moveUp(1) 3 4 5 6 7 8 9 10 11 12 helper . moveDown ( 1 ) helper . moveLe…" at bounding box center [530, 234] width 269 height 241
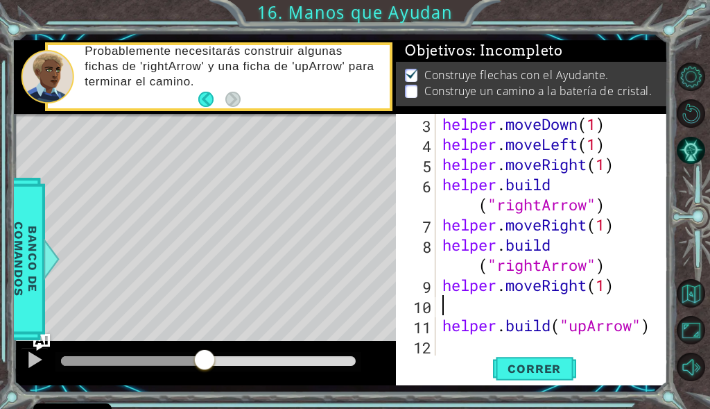
type textarea "helper.moveRight(1)"
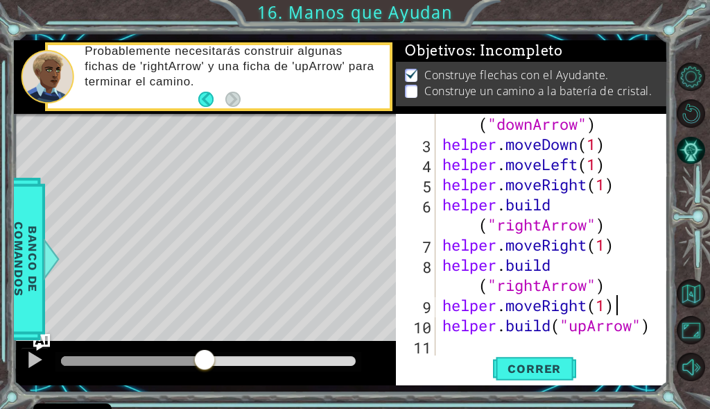
scroll to position [40, 0]
click at [579, 348] on div "helper . build ( "downArrow" ) helper . moveDown ( 1 ) helper . moveLeft ( 1 ) …" at bounding box center [550, 245] width 221 height 302
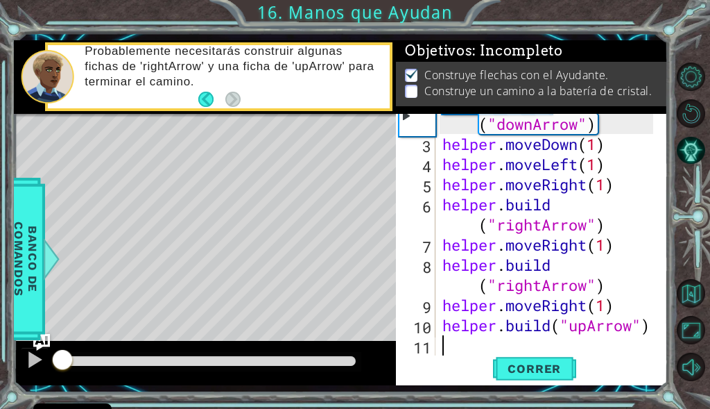
drag, startPoint x: 79, startPoint y: 361, endPoint x: 10, endPoint y: 364, distance: 68.8
click at [6, 366] on div "1 ההההההההההההההההההההההההההההההההההההההההההההההההההההההההההההההההההההההההההההה…" at bounding box center [355, 204] width 710 height 409
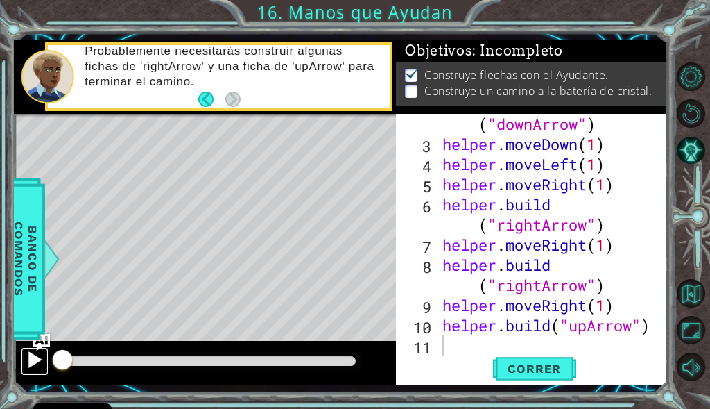
click at [46, 357] on button at bounding box center [35, 361] width 28 height 28
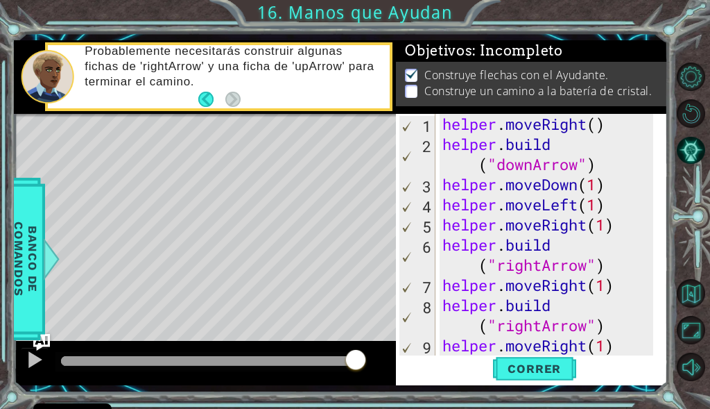
scroll to position [0, 0]
drag, startPoint x: 441, startPoint y: 205, endPoint x: 614, endPoint y: 210, distance: 173.5
click at [614, 210] on div "helper . moveRight ( ) helper . build ( "downArrow" ) helper . moveDown ( 1 ) h…" at bounding box center [550, 255] width 221 height 282
click at [614, 210] on div "helper . moveRight ( ) helper . build ( "downArrow" ) helper . moveDown ( 1 ) h…" at bounding box center [547, 234] width 214 height 241
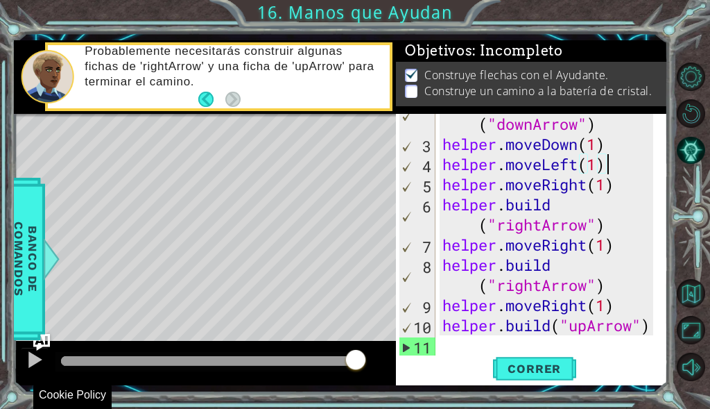
scroll to position [40, 0]
click at [583, 329] on div "helper . build ( "downArrow" ) helper . moveDown ( 1 ) helper . moveLeft ( 1 ) …" at bounding box center [550, 245] width 221 height 302
click at [586, 328] on div "helper . build ( "downArrow" ) helper . moveDown ( 1 ) helper . moveLeft ( 1 ) …" at bounding box center [550, 245] width 221 height 302
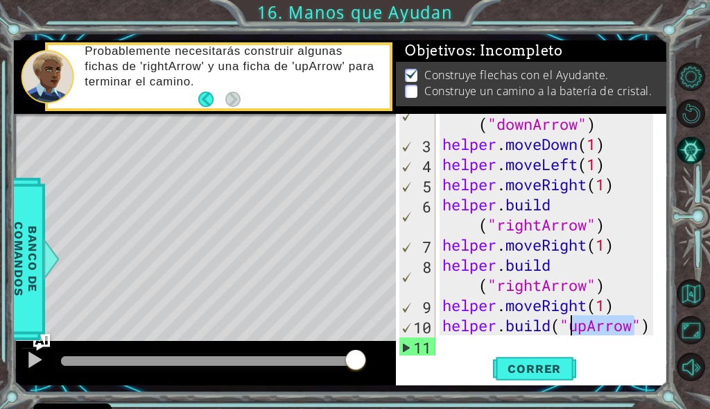
click at [586, 328] on div "helper . build ( "downArrow" ) helper . moveDown ( 1 ) helper . moveLeft ( 1 ) …" at bounding box center [550, 245] width 221 height 302
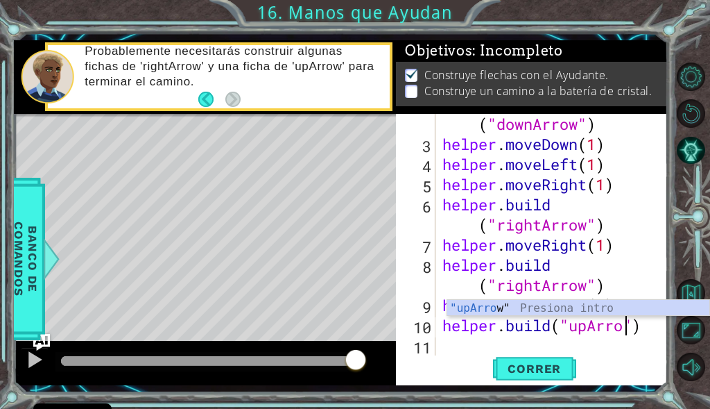
scroll to position [0, 9]
click at [624, 307] on div ""upArrow " Presiona intro" at bounding box center [579, 325] width 262 height 50
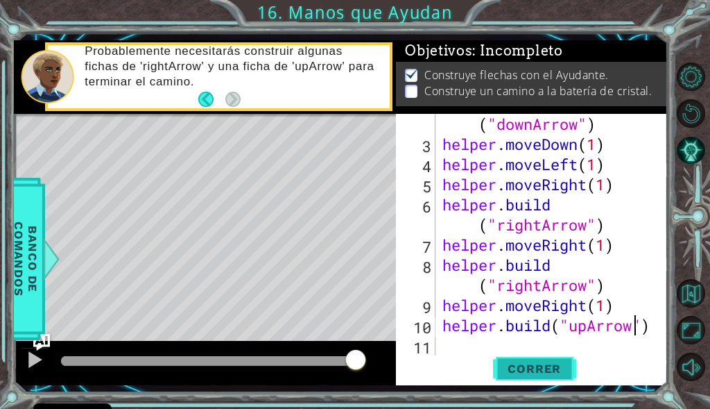
click at [537, 377] on button "Correr" at bounding box center [534, 368] width 83 height 27
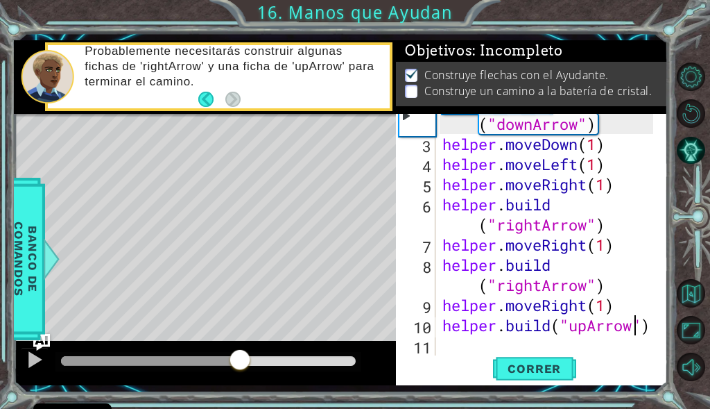
click at [242, 359] on div at bounding box center [208, 361] width 295 height 10
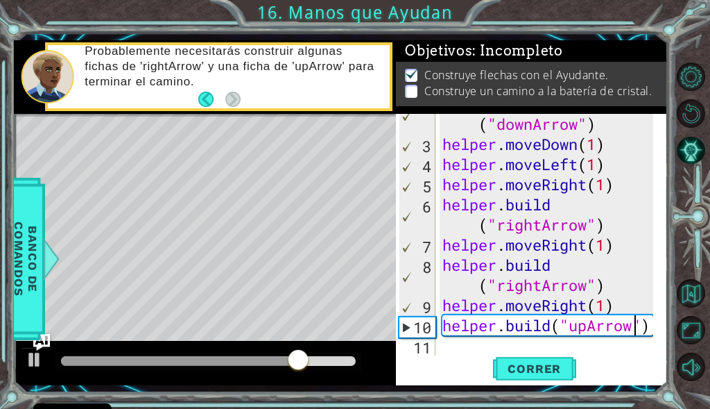
click at [561, 325] on div "helper . build ( "downArrow" ) helper . moveDown ( 1 ) helper . moveLeft ( 1 ) …" at bounding box center [550, 245] width 221 height 302
click at [574, 323] on div "helper . build ( "downArrow" ) helper . moveDown ( 1 ) helper . moveLeft ( 1 ) …" at bounding box center [550, 245] width 221 height 302
click at [577, 324] on div "helper . build ( "downArrow" ) helper . moveDown ( 1 ) helper . moveLeft ( 1 ) …" at bounding box center [550, 245] width 221 height 302
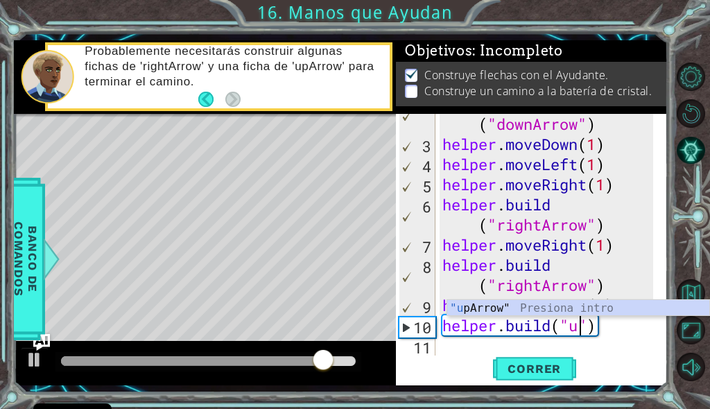
scroll to position [0, 7]
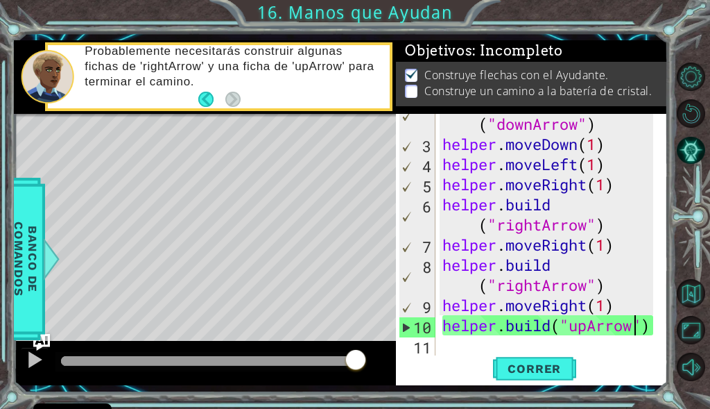
click at [324, 352] on div at bounding box center [209, 361] width 306 height 19
click at [280, 368] on div at bounding box center [209, 361] width 306 height 19
click at [251, 364] on div at bounding box center [208, 361] width 295 height 10
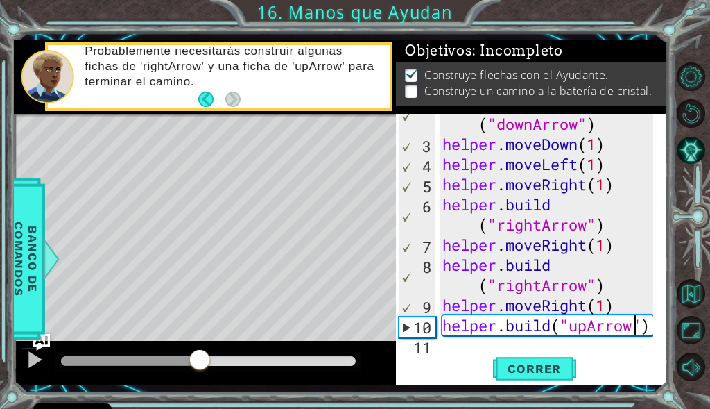
drag, startPoint x: 241, startPoint y: 364, endPoint x: 178, endPoint y: 366, distance: 62.5
click at [187, 366] on div at bounding box center [199, 360] width 25 height 25
drag, startPoint x: 232, startPoint y: 352, endPoint x: 282, endPoint y: 358, distance: 49.7
click at [282, 358] on div at bounding box center [209, 361] width 306 height 19
drag, startPoint x: 280, startPoint y: 359, endPoint x: 232, endPoint y: 365, distance: 47.6
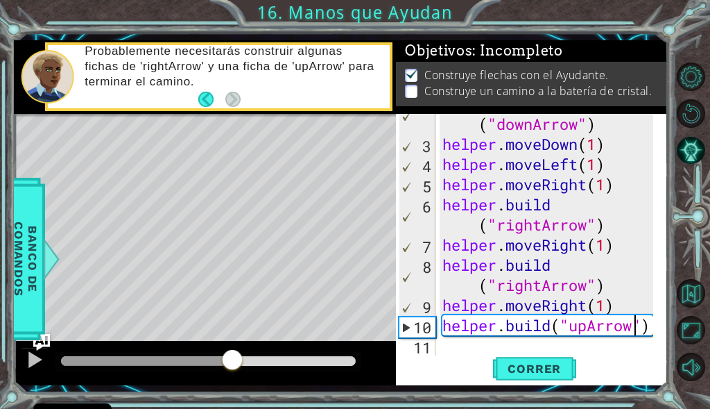
click at [232, 365] on div at bounding box center [208, 361] width 295 height 10
click at [37, 364] on div at bounding box center [35, 359] width 18 height 18
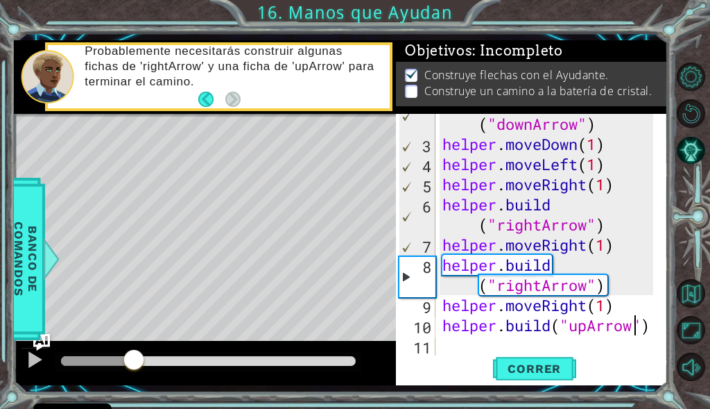
drag, startPoint x: 175, startPoint y: 361, endPoint x: 133, endPoint y: 362, distance: 41.6
click at [133, 362] on div at bounding box center [97, 361] width 72 height 10
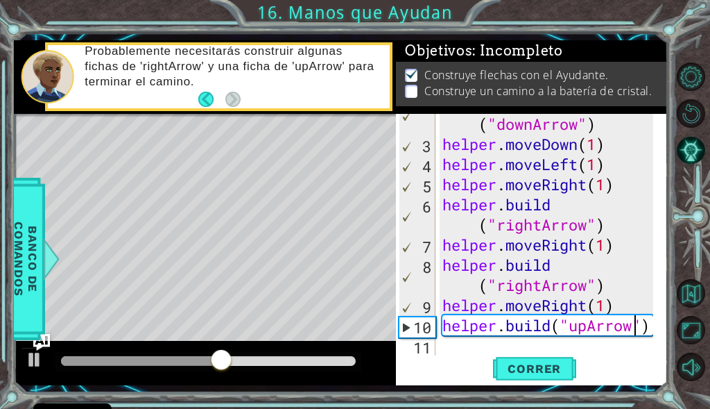
click at [615, 303] on div "helper . build ( "downArrow" ) helper . moveDown ( 1 ) helper . moveLeft ( 1 ) …" at bounding box center [550, 245] width 221 height 302
type textarea "helper.moveRight(1)"
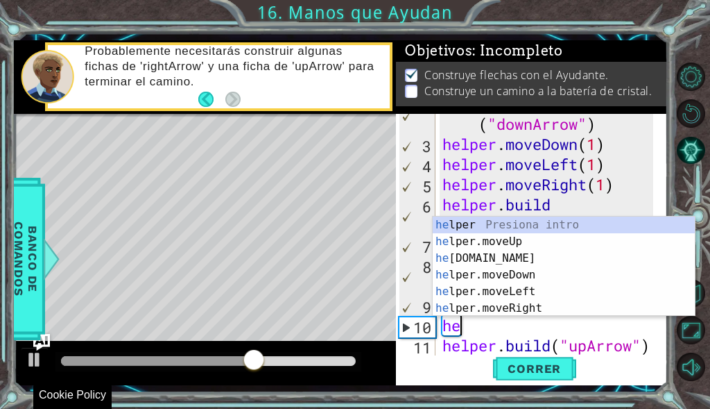
scroll to position [0, 0]
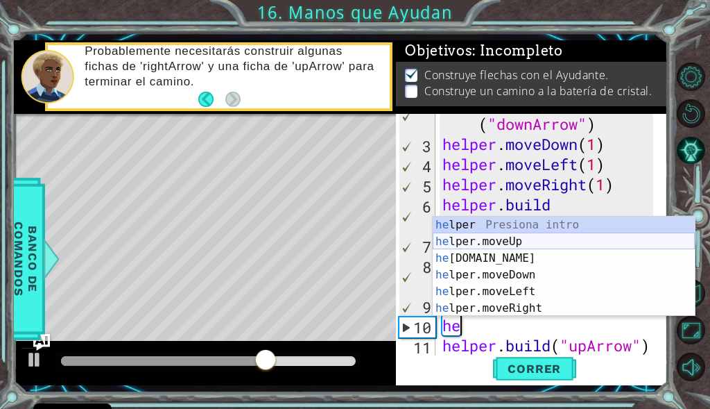
click at [477, 251] on div "he lper Presiona intro he lper.moveUp Presiona intro he lper.build Presiona int…" at bounding box center [564, 282] width 262 height 133
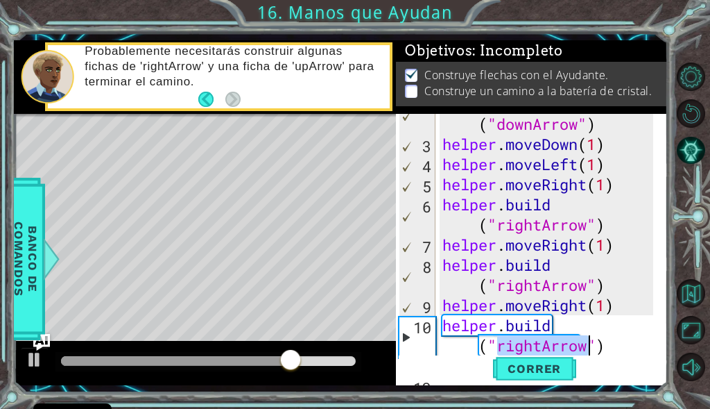
type textarea "[DOMAIN_NAME]("")"
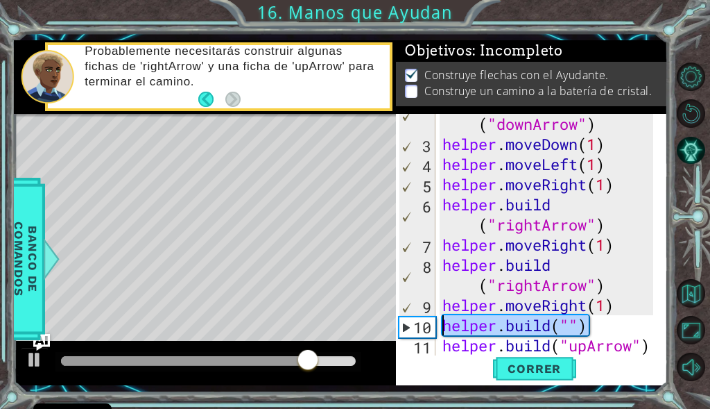
drag, startPoint x: 572, startPoint y: 333, endPoint x: 444, endPoint y: 323, distance: 128.7
click at [444, 323] on div "helper . build ( "downArrow" ) helper . moveDown ( 1 ) helper . moveLeft ( 1 ) …" at bounding box center [550, 245] width 221 height 302
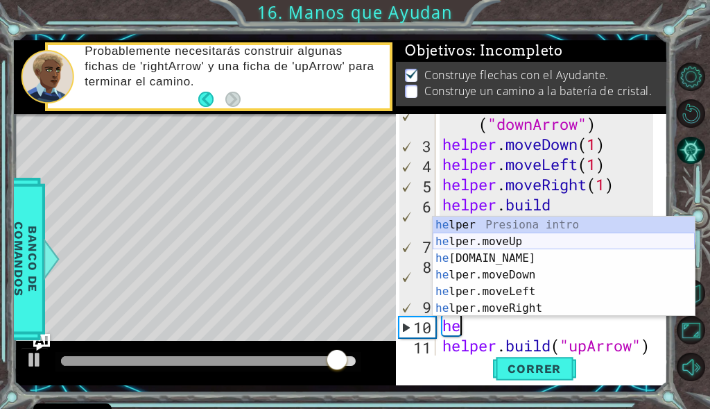
click at [491, 244] on div "he lper Presiona intro he lper.moveUp Presiona intro he lper.build Presiona int…" at bounding box center [564, 282] width 262 height 133
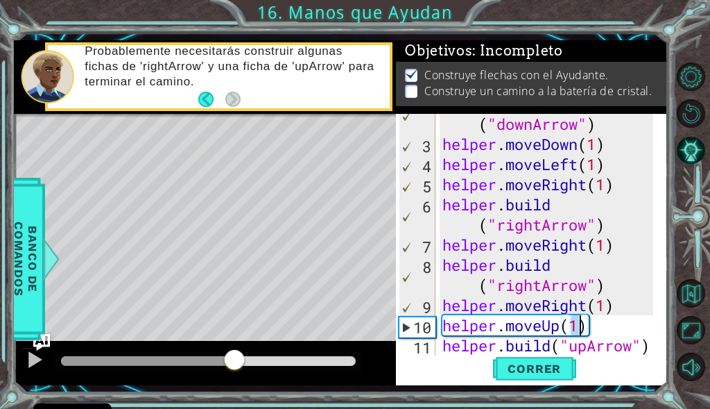
drag, startPoint x: 274, startPoint y: 359, endPoint x: 227, endPoint y: 369, distance: 48.2
click at [231, 366] on div at bounding box center [147, 361] width 173 height 10
type textarea "helper.moveUp(1)"
click at [41, 352] on div at bounding box center [35, 359] width 18 height 18
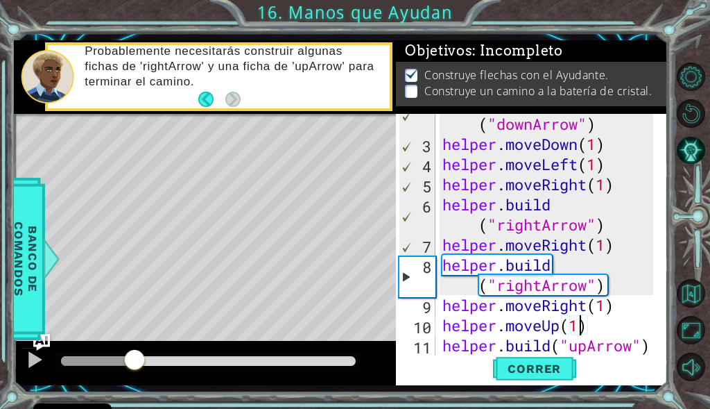
drag, startPoint x: 186, startPoint y: 356, endPoint x: 135, endPoint y: 364, distance: 51.9
click at [134, 364] on div at bounding box center [97, 361] width 73 height 10
click at [83, 369] on div at bounding box center [209, 361] width 306 height 19
click at [83, 368] on div at bounding box center [209, 361] width 306 height 19
click at [26, 368] on div at bounding box center [35, 359] width 18 height 18
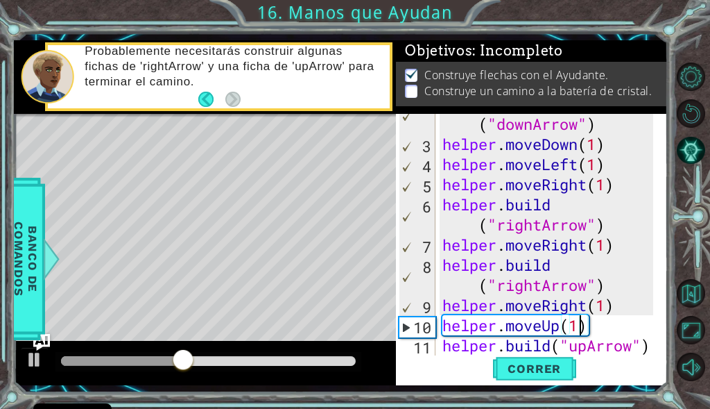
click at [590, 321] on div "helper . build ( "downArrow" ) helper . moveDown ( 1 ) helper . moveLeft ( 1 ) …" at bounding box center [550, 245] width 221 height 302
click at [590, 322] on div "helper . build ( "downArrow" ) helper . moveDown ( 1 ) helper . moveLeft ( 1 ) …" at bounding box center [550, 245] width 221 height 302
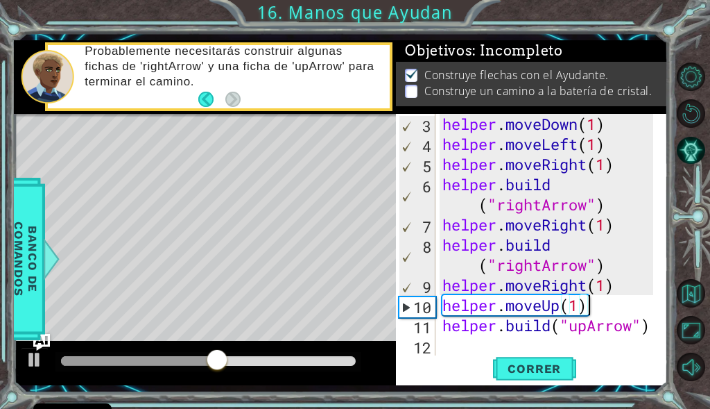
click at [574, 339] on div "helper . moveDown ( 1 ) helper . moveLeft ( 1 ) helper . moveRight ( 1 ) helper…" at bounding box center [550, 255] width 221 height 282
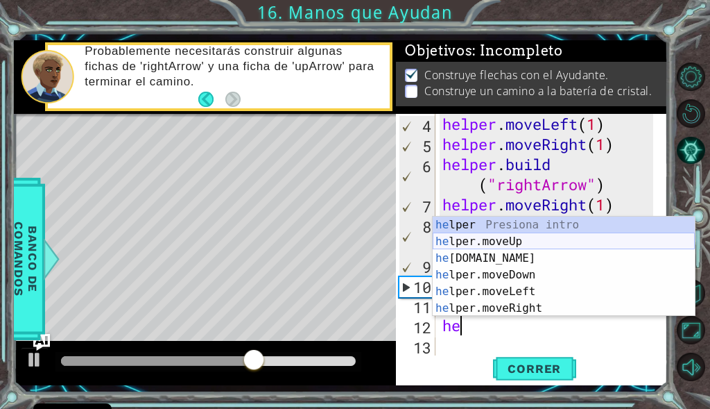
click at [488, 242] on div "he lper Presiona intro he lper.moveUp Presiona intro he lper.build Presiona int…" at bounding box center [564, 282] width 262 height 133
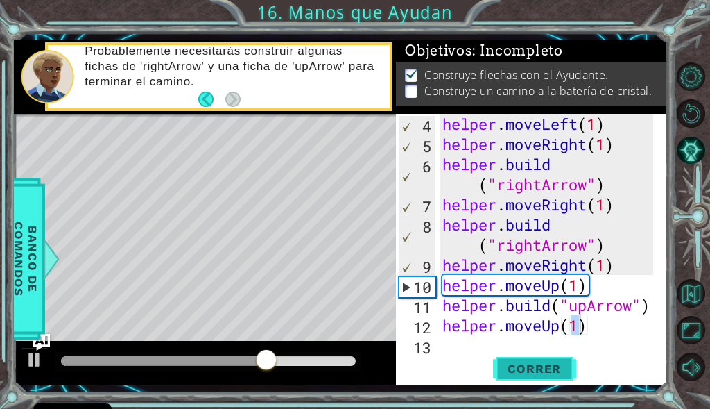
click at [533, 384] on div "helper.moveUp(1) 4 5 6 7 8 9 10 11 12 13 helper . moveLeft ( 1 ) helper . moveR…" at bounding box center [531, 249] width 271 height 271
click at [545, 369] on span "Correr" at bounding box center [534, 368] width 81 height 14
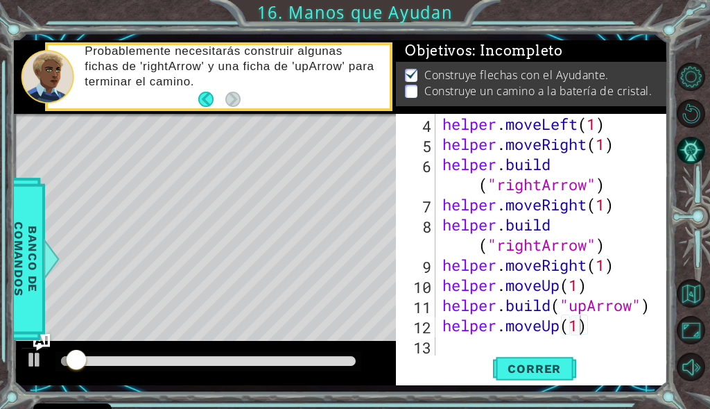
drag, startPoint x: 209, startPoint y: 340, endPoint x: 193, endPoint y: 350, distance: 18.7
click at [206, 341] on div at bounding box center [205, 363] width 382 height 44
drag, startPoint x: 193, startPoint y: 350, endPoint x: 193, endPoint y: 375, distance: 25.0
click at [193, 351] on div at bounding box center [205, 363] width 382 height 44
click at [193, 376] on div at bounding box center [205, 363] width 382 height 44
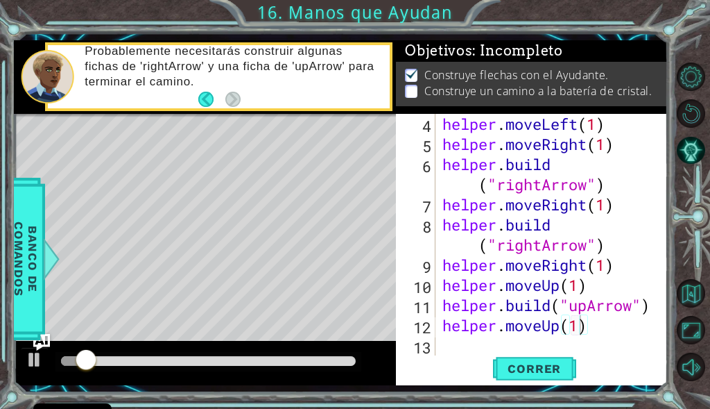
click at [211, 367] on div at bounding box center [209, 361] width 306 height 19
click at [201, 365] on div at bounding box center [208, 361] width 295 height 10
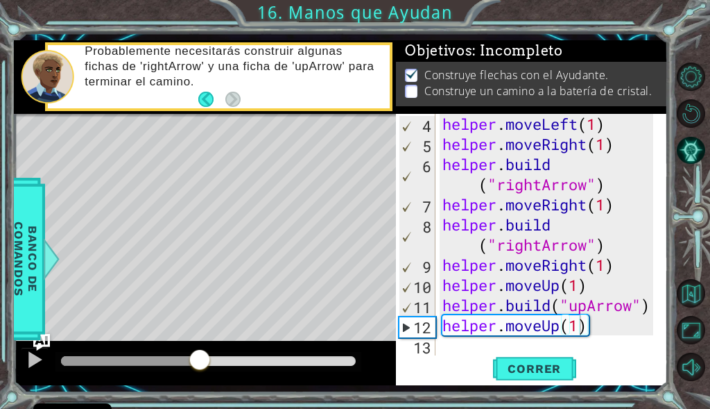
click at [16, 352] on div at bounding box center [205, 363] width 382 height 44
click at [38, 353] on div at bounding box center [35, 359] width 18 height 18
click at [300, 303] on div "Level Map" at bounding box center [334, 318] width 641 height 409
drag, startPoint x: 300, startPoint y: 303, endPoint x: 307, endPoint y: 366, distance: 62.9
click at [307, 366] on div "methods helper moveUp() moveDown() moveLeft() moveRight() build(item) tools for…" at bounding box center [341, 212] width 654 height 345
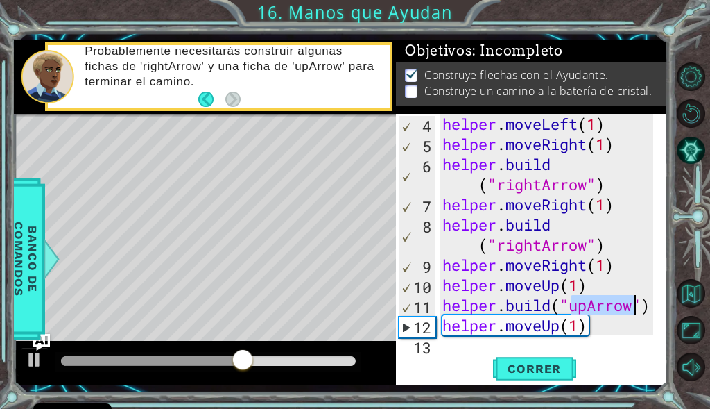
drag, startPoint x: 572, startPoint y: 307, endPoint x: 638, endPoint y: 303, distance: 66.0
click at [638, 303] on div "helper . moveLeft ( 1 ) helper . moveRight ( 1 ) helper . build ( "rightArrow" …" at bounding box center [550, 255] width 221 height 282
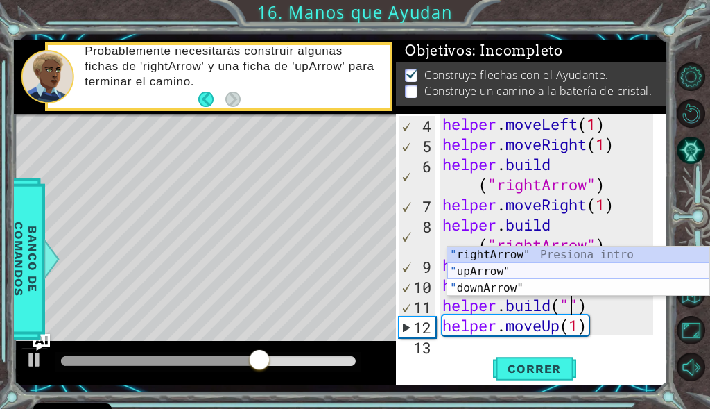
click at [534, 274] on div "" rightArrow" Presiona intro " upArrow" Presiona intro " downArrow" Presiona in…" at bounding box center [579, 287] width 262 height 83
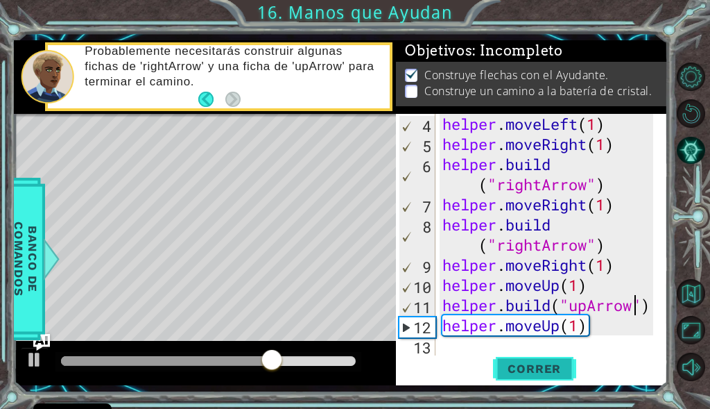
click at [523, 366] on span "Correr" at bounding box center [534, 368] width 81 height 14
click at [265, 357] on div at bounding box center [208, 361] width 295 height 10
click at [241, 359] on div at bounding box center [151, 361] width 180 height 10
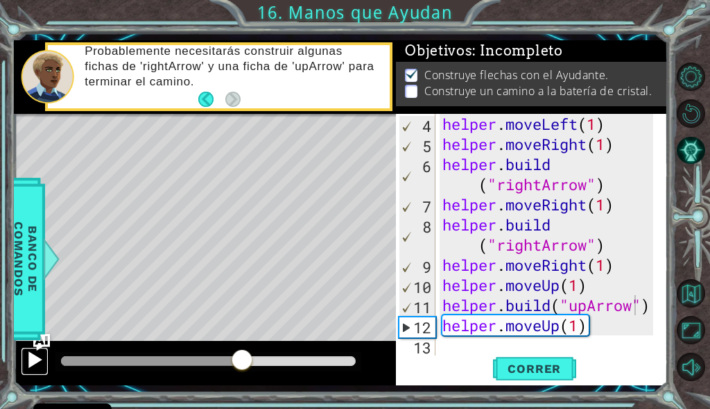
click at [26, 354] on div at bounding box center [35, 359] width 18 height 18
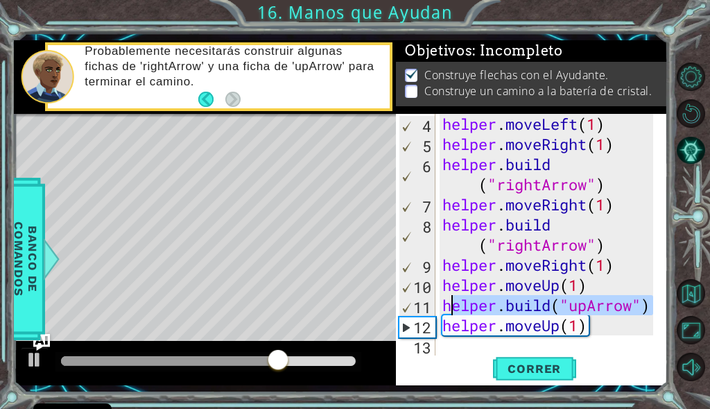
drag, startPoint x: 651, startPoint y: 298, endPoint x: 448, endPoint y: 304, distance: 204.1
click at [448, 304] on div "helper.build("upArrow") 4 5 6 7 8 9 10 11 12 13 helper . moveLeft ( 1 ) helper …" at bounding box center [530, 234] width 269 height 241
type textarea "h"
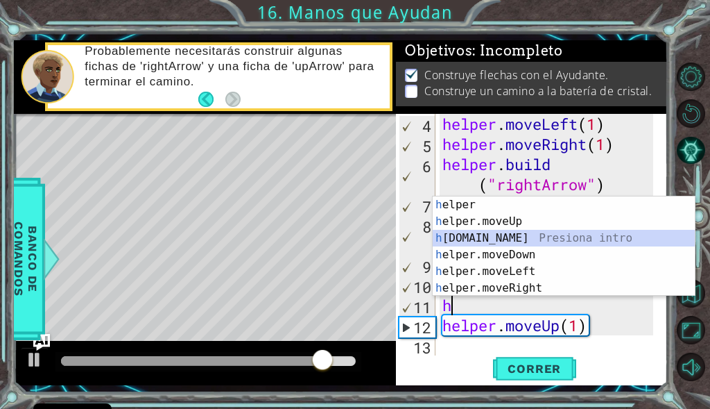
click at [474, 239] on div "h elper Presiona intro h elper.moveUp Presiona intro h elper.build Presiona int…" at bounding box center [564, 262] width 262 height 133
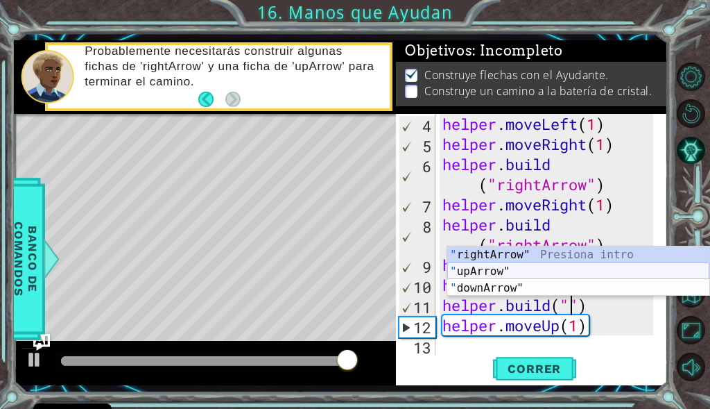
click at [535, 271] on div "" rightArrow" Presiona intro " upArrow" Presiona intro " downArrow" Presiona in…" at bounding box center [579, 287] width 262 height 83
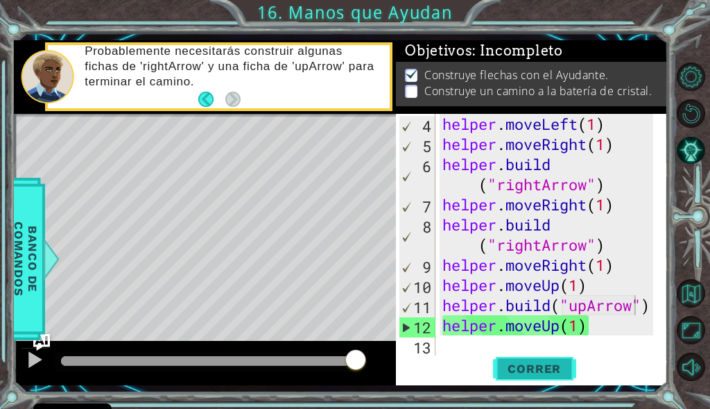
click at [528, 358] on button "Correr" at bounding box center [534, 368] width 83 height 27
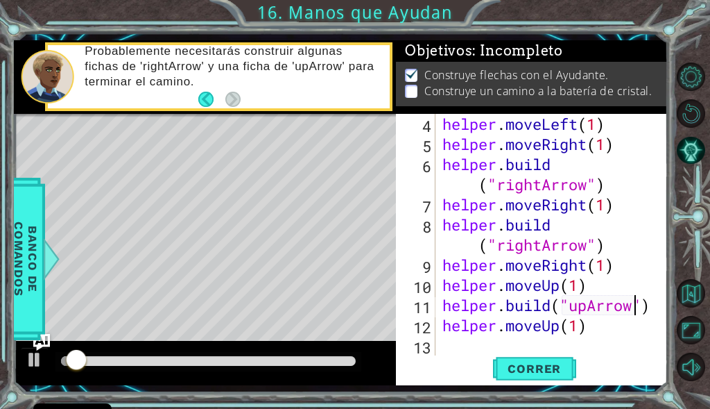
click at [197, 359] on div at bounding box center [208, 361] width 295 height 10
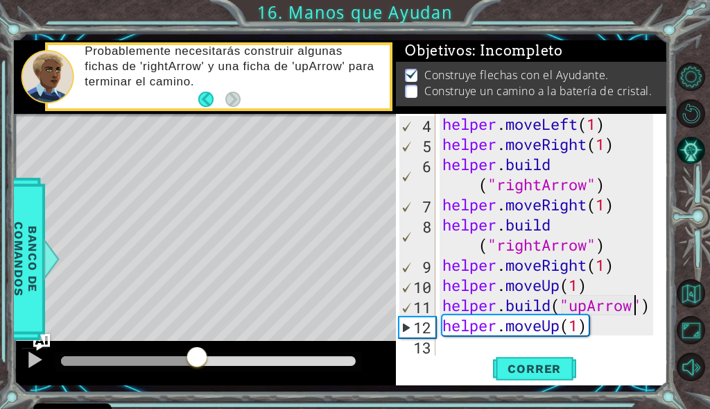
click at [182, 359] on div at bounding box center [128, 361] width 135 height 10
click at [519, 362] on span "Correr" at bounding box center [534, 368] width 81 height 14
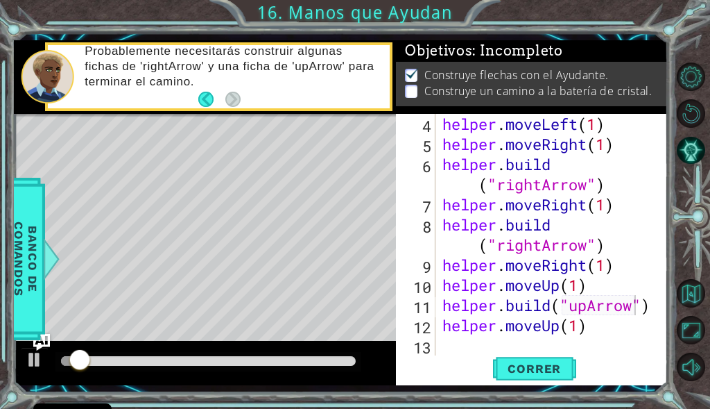
click at [206, 347] on div at bounding box center [205, 363] width 382 height 44
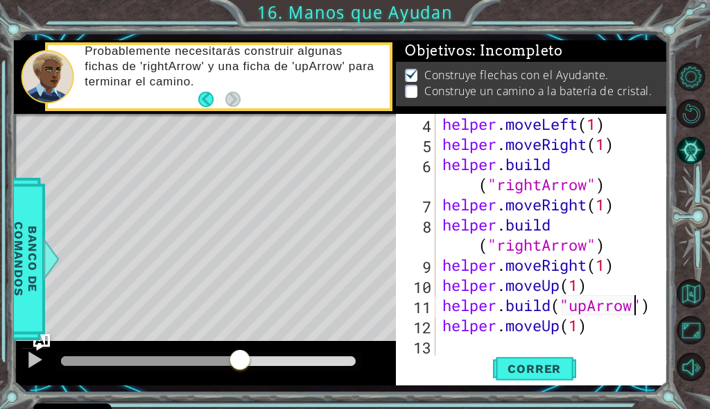
drag, startPoint x: 240, startPoint y: 358, endPoint x: 244, endPoint y: 366, distance: 8.4
click at [244, 366] on div at bounding box center [208, 361] width 295 height 10
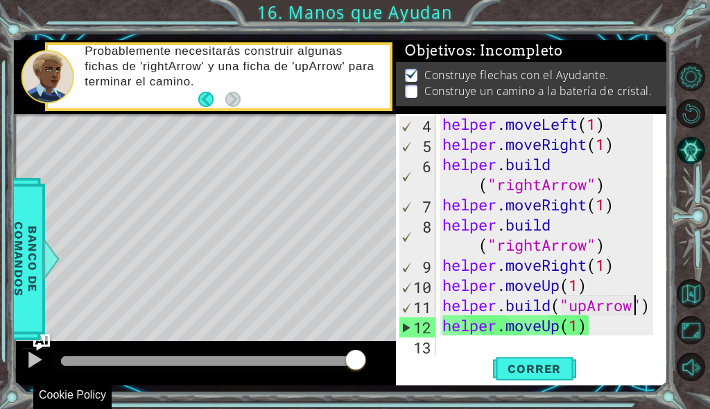
drag, startPoint x: 257, startPoint y: 366, endPoint x: 418, endPoint y: 400, distance: 164.5
click at [418, 400] on div "1 ההההההההההההההההההההההההההההההההההההההההההההההההההההההההההההההההההההההההההההה…" at bounding box center [355, 204] width 710 height 409
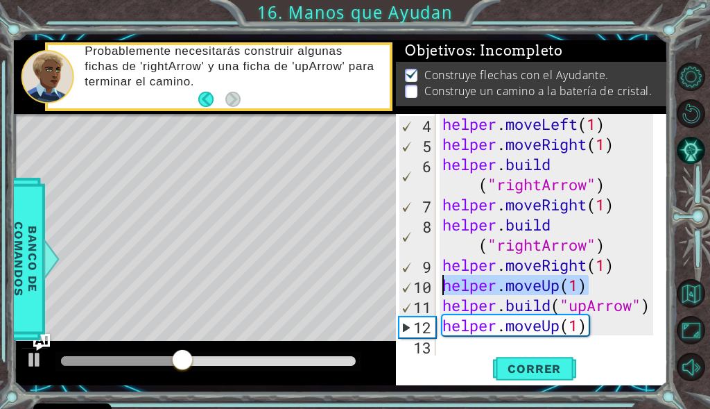
drag, startPoint x: 591, startPoint y: 293, endPoint x: 438, endPoint y: 282, distance: 153.7
click at [438, 282] on div "helper.build("upArrow") 4 5 6 7 8 9 10 11 12 13 helper . moveLeft ( 1 ) helper …" at bounding box center [530, 234] width 269 height 241
type textarea "helper.moveUp(1)"
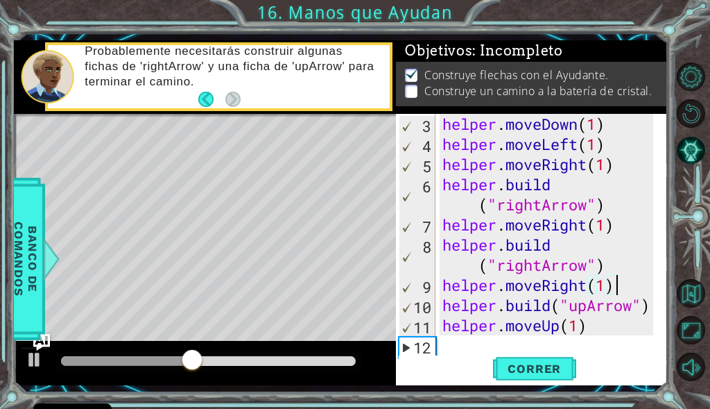
scroll to position [60, 0]
click at [599, 325] on div "helper . moveDown ( 1 ) helper . moveLeft ( 1 ) helper . moveRight ( 1 ) helper…" at bounding box center [550, 255] width 221 height 282
type textarea "helper.moveUp(1)"
click at [574, 338] on div "helper . moveDown ( 1 ) helper . moveLeft ( 1 ) helper . moveRight ( 1 ) helper…" at bounding box center [550, 255] width 221 height 282
click at [576, 332] on div "helper . moveDown ( 1 ) helper . moveLeft ( 1 ) helper . moveRight ( 1 ) helper…" at bounding box center [550, 255] width 221 height 282
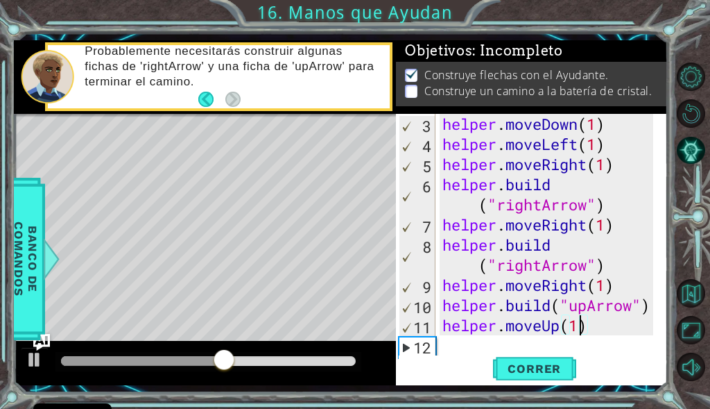
scroll to position [0, 6]
click at [534, 357] on button "Correr" at bounding box center [534, 368] width 83 height 27
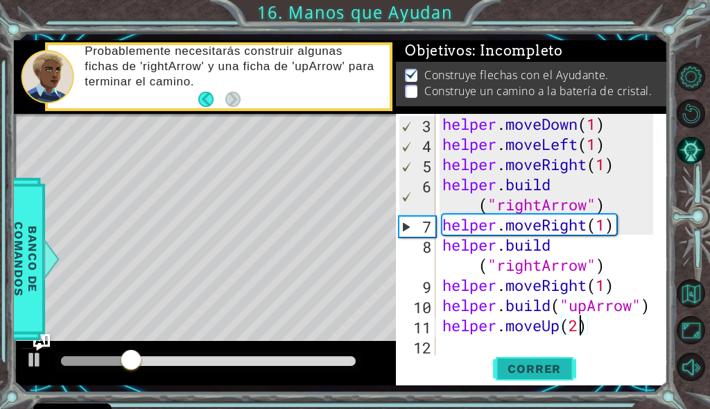
click at [554, 365] on span "Correr" at bounding box center [534, 368] width 81 height 14
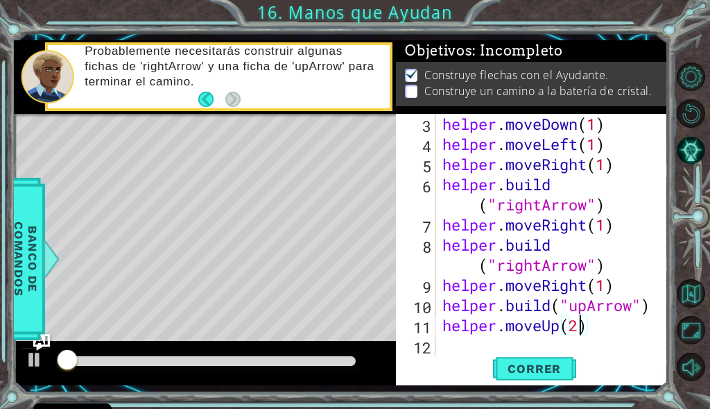
click at [237, 352] on div at bounding box center [209, 361] width 306 height 19
click at [215, 361] on div at bounding box center [208, 361] width 295 height 10
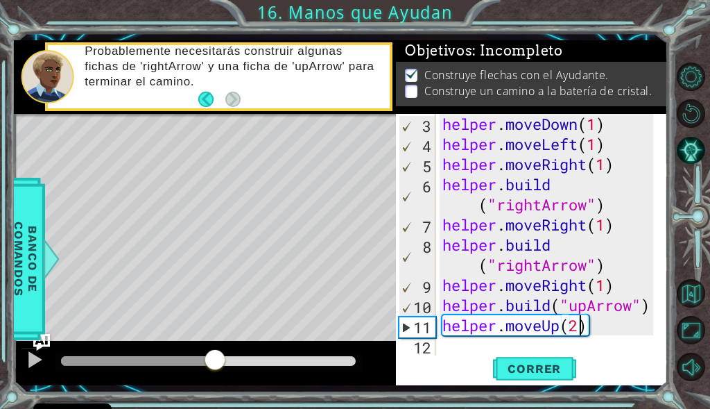
drag, startPoint x: 194, startPoint y: 360, endPoint x: 154, endPoint y: 359, distance: 40.3
click at [190, 360] on div at bounding box center [137, 361] width 153 height 10
click at [154, 359] on div at bounding box center [208, 361] width 295 height 10
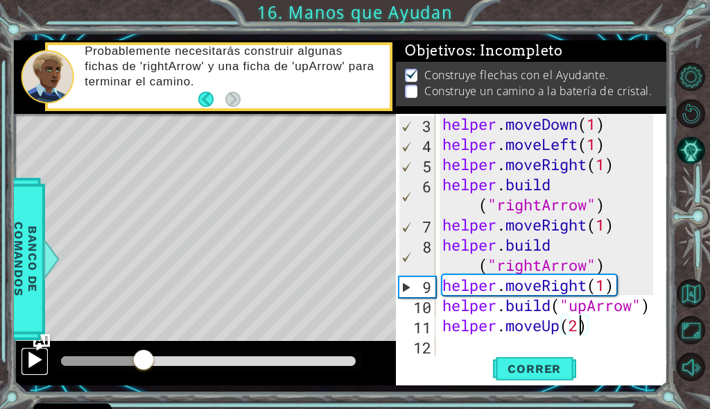
drag, startPoint x: 39, startPoint y: 352, endPoint x: 42, endPoint y: 359, distance: 7.8
click at [42, 359] on div at bounding box center [35, 359] width 18 height 18
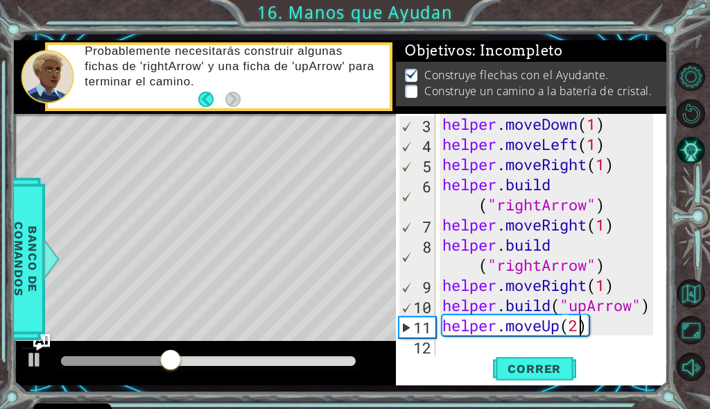
click at [525, 311] on div "helper . moveDown ( 1 ) helper . moveLeft ( 1 ) helper . moveRight ( 1 ) helper…" at bounding box center [550, 255] width 221 height 282
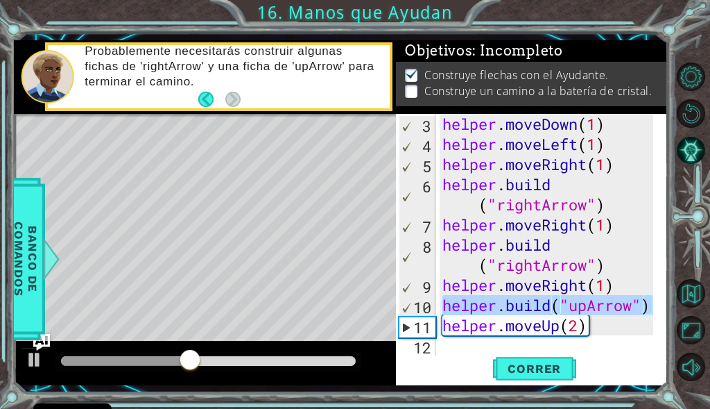
drag, startPoint x: 444, startPoint y: 312, endPoint x: 653, endPoint y: 301, distance: 209.1
click at [653, 301] on div "helper.build("upArrow") 3 4 5 6 7 8 9 10 11 12 helper . moveDown ( 1 ) helper .…" at bounding box center [530, 234] width 269 height 241
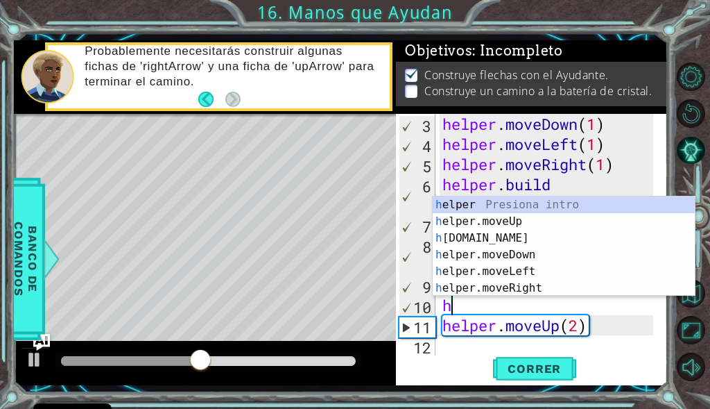
scroll to position [0, 0]
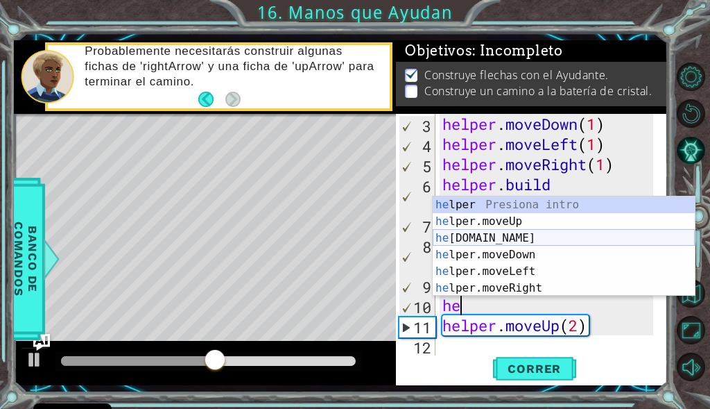
click at [512, 233] on div "he lper Presiona intro he lper.moveUp Presiona intro he lper.build Presiona int…" at bounding box center [564, 262] width 262 height 133
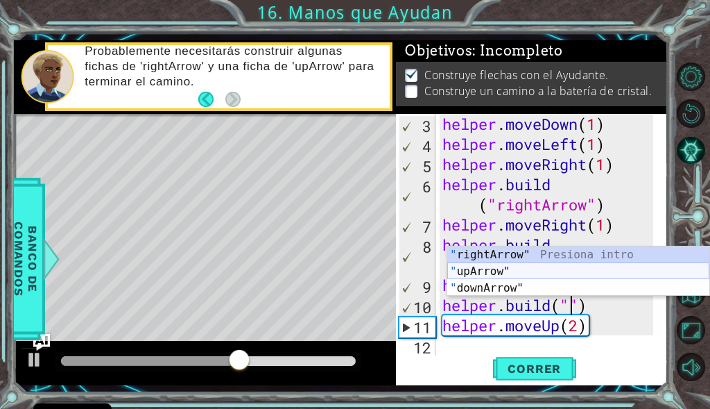
click at [493, 275] on div "" rightArrow" Presiona intro " upArrow" Presiona intro " downArrow" Presiona in…" at bounding box center [579, 287] width 262 height 83
type textarea "[DOMAIN_NAME]("upArrow")"
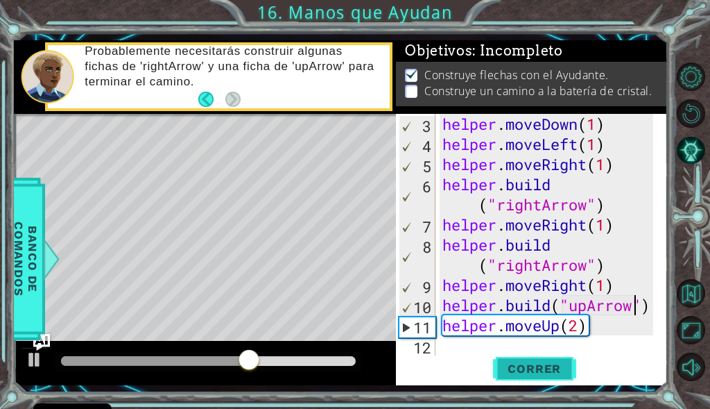
click at [558, 375] on span "Correr" at bounding box center [534, 368] width 81 height 14
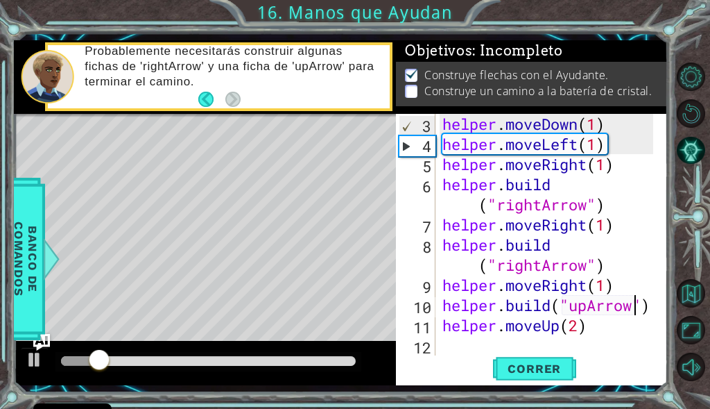
click at [191, 359] on div at bounding box center [208, 361] width 295 height 10
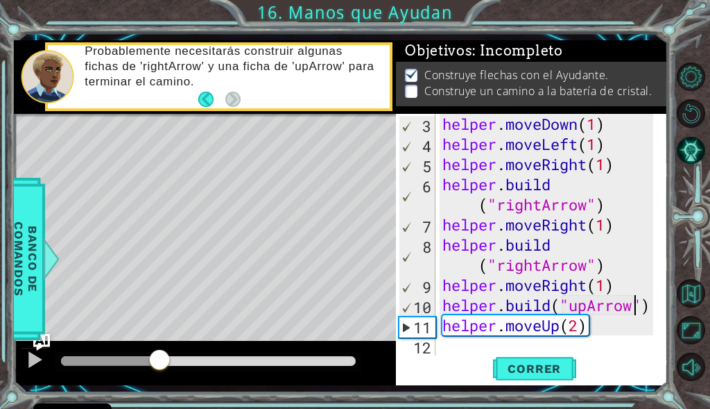
click at [160, 359] on div at bounding box center [110, 361] width 99 height 10
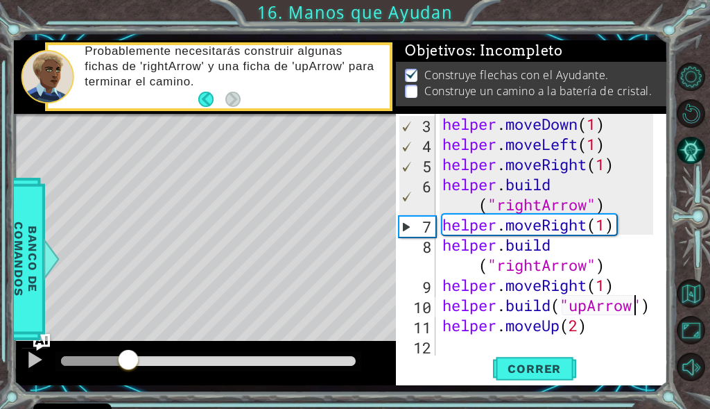
click at [128, 357] on div at bounding box center [94, 361] width 67 height 10
click at [31, 354] on div at bounding box center [35, 359] width 18 height 18
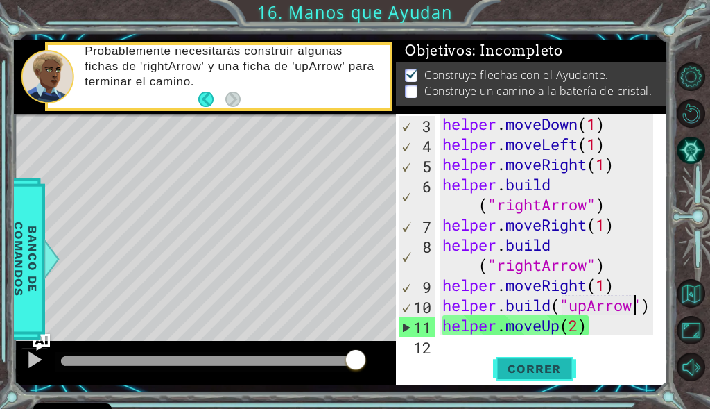
click at [552, 375] on span "Correr" at bounding box center [534, 368] width 81 height 14
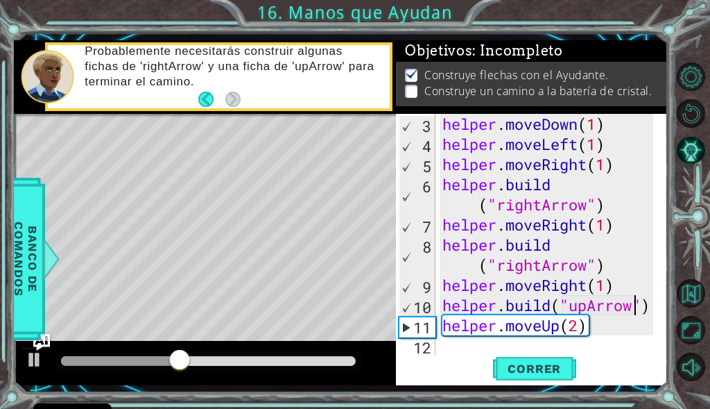
click at [452, 344] on div "helper . moveDown ( 1 ) helper . moveLeft ( 1 ) helper . moveRight ( 1 ) helper…" at bounding box center [550, 255] width 221 height 282
type textarea "helper.moveUp(2)"
click at [473, 351] on div "helper . moveDown ( 1 ) helper . moveLeft ( 1 ) helper . moveRight ( 1 ) helper…" at bounding box center [550, 255] width 221 height 282
click at [450, 290] on div "helper . moveDown ( 1 ) helper . moveLeft ( 1 ) helper . moveRight ( 1 ) helper…" at bounding box center [550, 255] width 221 height 282
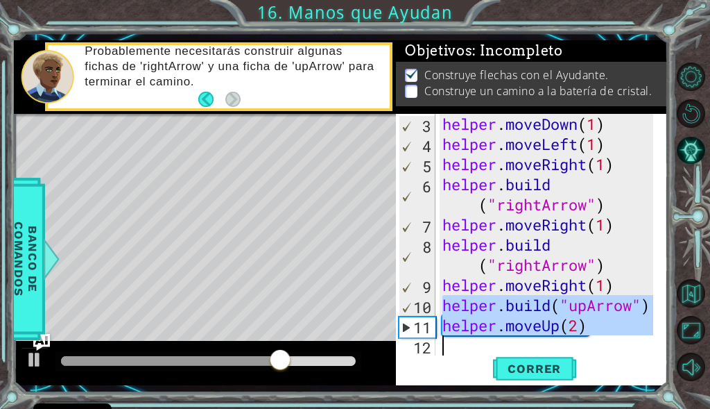
drag, startPoint x: 441, startPoint y: 303, endPoint x: 627, endPoint y: 339, distance: 189.4
click at [627, 339] on div "helper . moveDown ( 1 ) helper . moveLeft ( 1 ) helper . moveRight ( 1 ) helper…" at bounding box center [550, 255] width 221 height 282
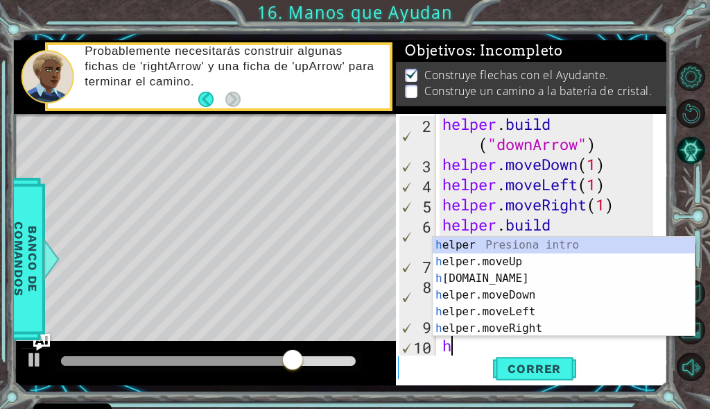
scroll to position [40, 0]
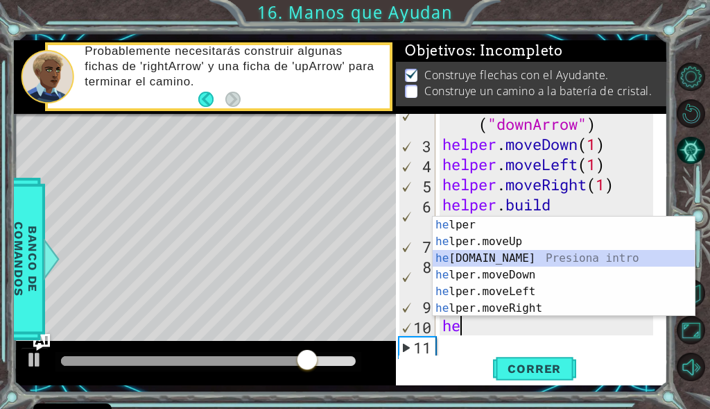
click at [480, 250] on div "he lper Presiona intro he lper.moveUp Presiona intro he lper.build Presiona int…" at bounding box center [564, 282] width 262 height 133
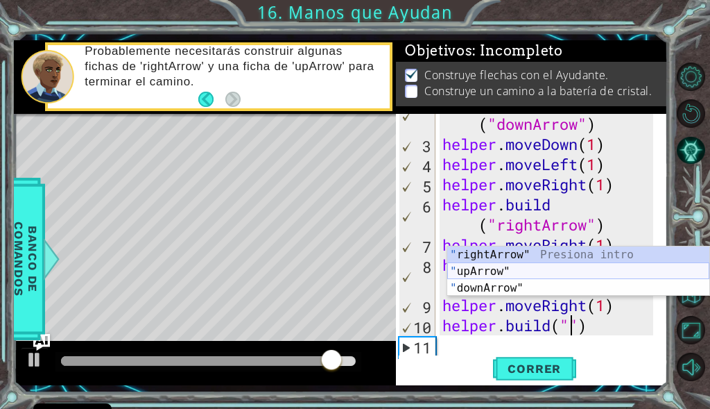
click at [543, 272] on div "" rightArrow" Presiona intro " upArrow" Presiona intro " downArrow" Presiona in…" at bounding box center [579, 287] width 262 height 83
type textarea "[DOMAIN_NAME]("upArrow")"
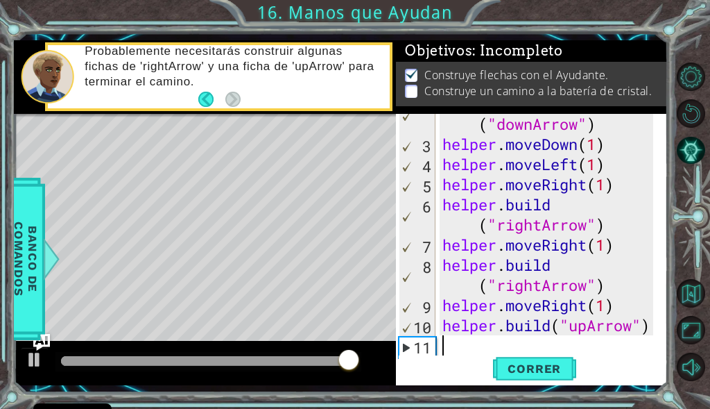
click at [548, 336] on div "helper . build ( "downArrow" ) helper . moveDown ( 1 ) helper . moveLeft ( 1 ) …" at bounding box center [550, 245] width 221 height 302
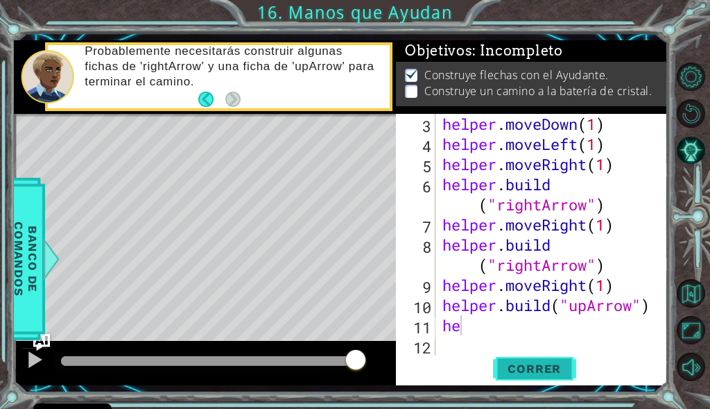
click at [535, 371] on span "Correr" at bounding box center [534, 368] width 81 height 14
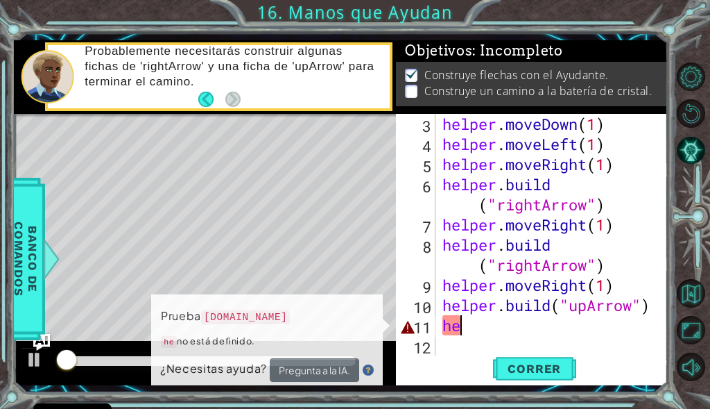
type textarea "h"
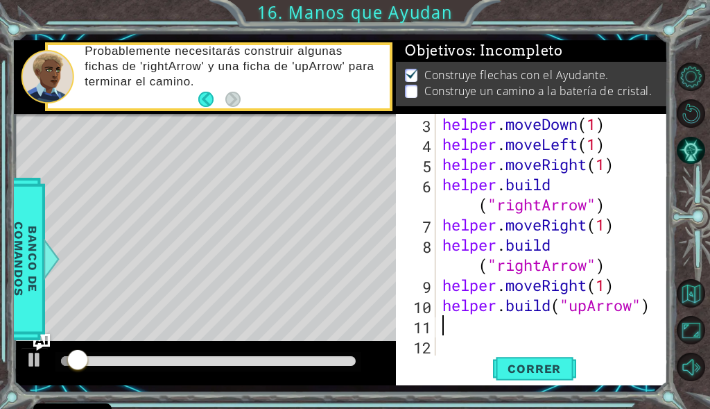
click at [251, 350] on div at bounding box center [205, 363] width 382 height 44
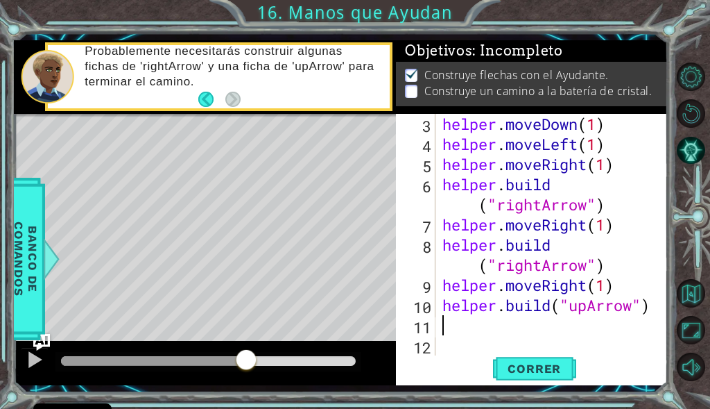
click at [246, 356] on div at bounding box center [208, 361] width 295 height 10
